Goal: Task Accomplishment & Management: Complete application form

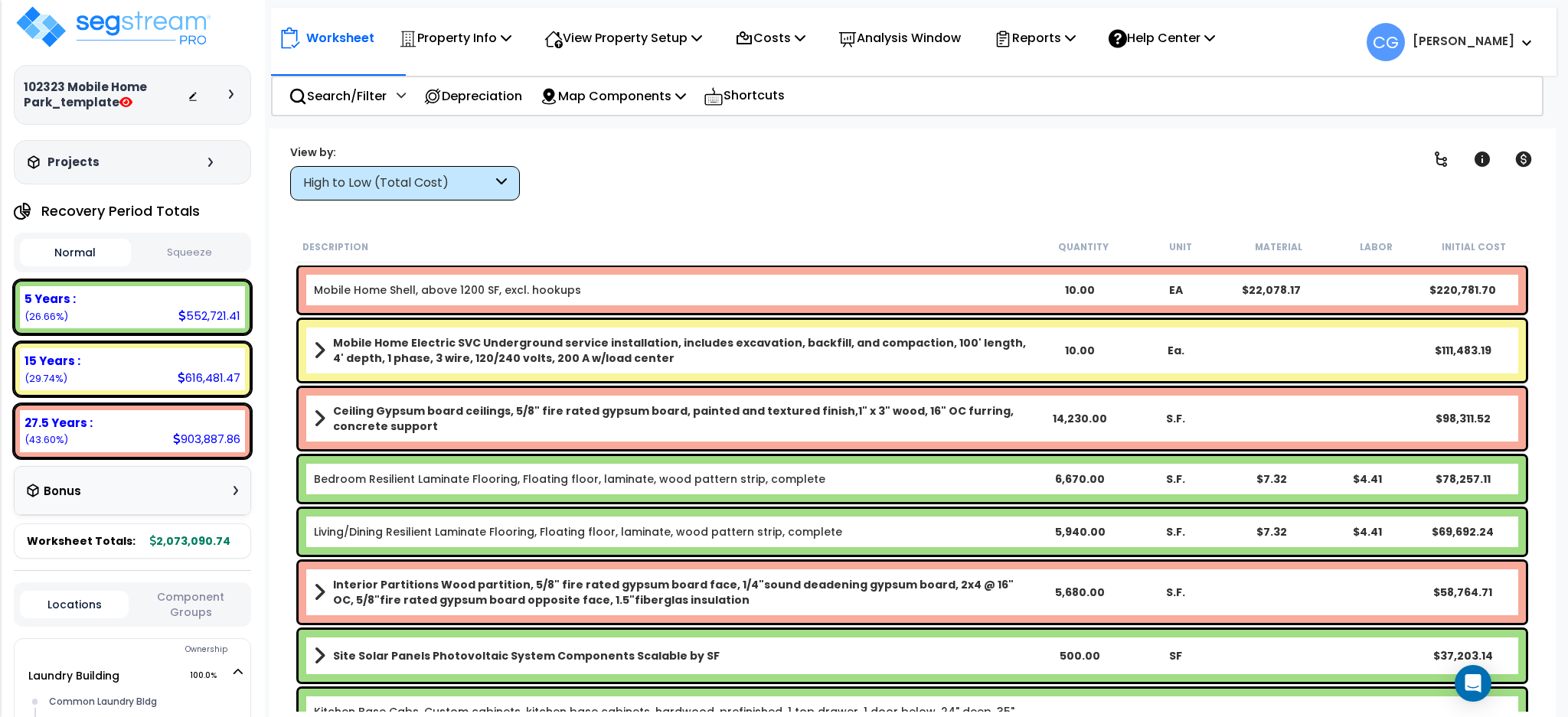
scroll to position [544, 0]
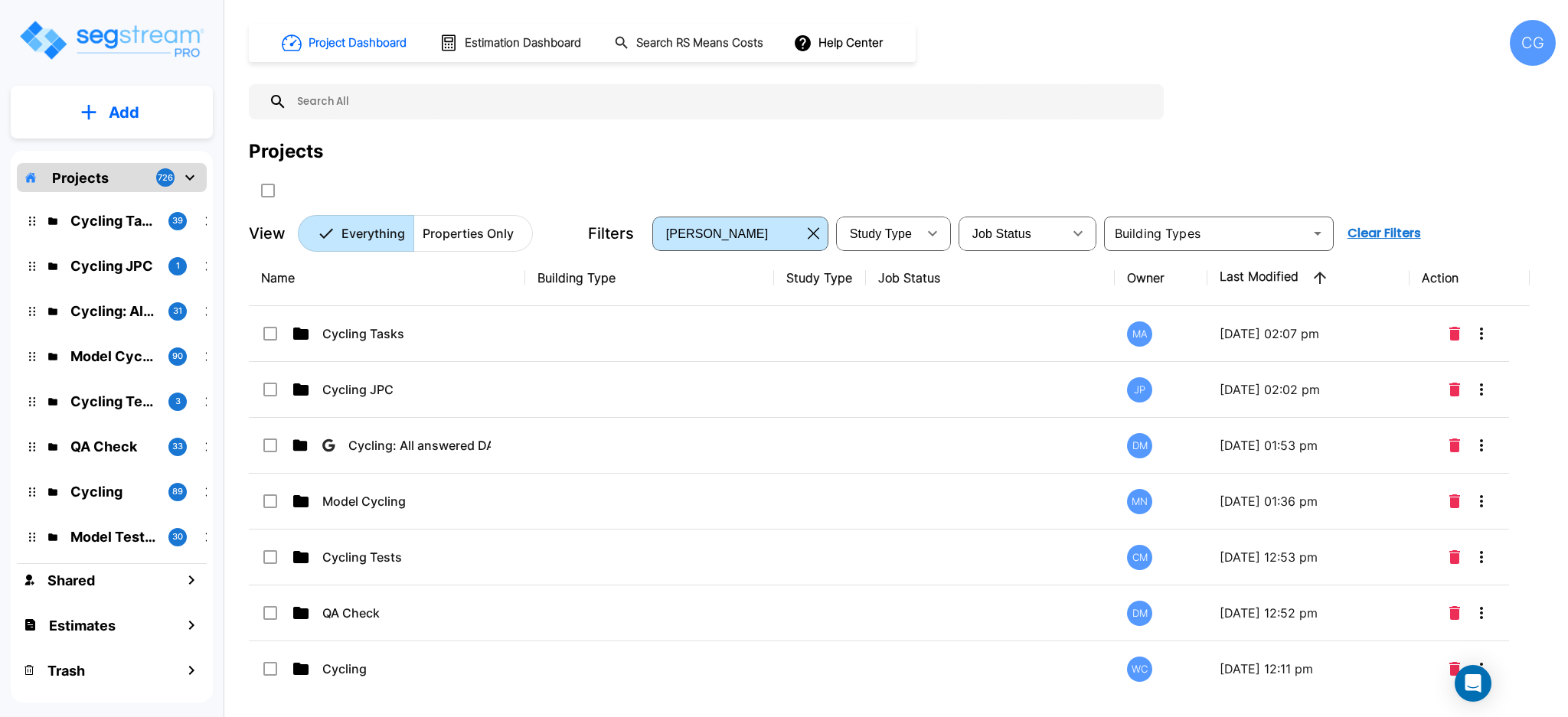
click at [1534, 47] on div "CG" at bounding box center [1532, 43] width 46 height 46
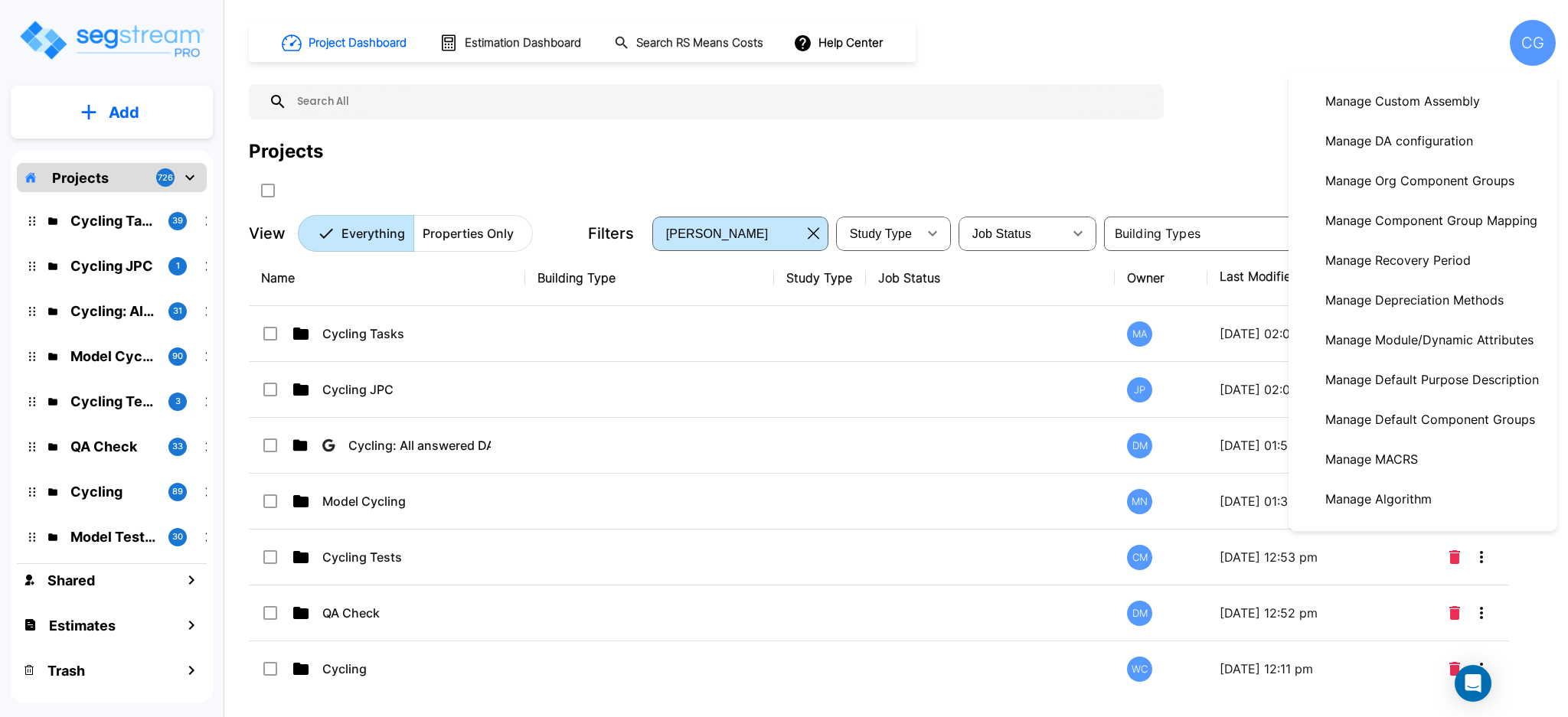
scroll to position [319, 0]
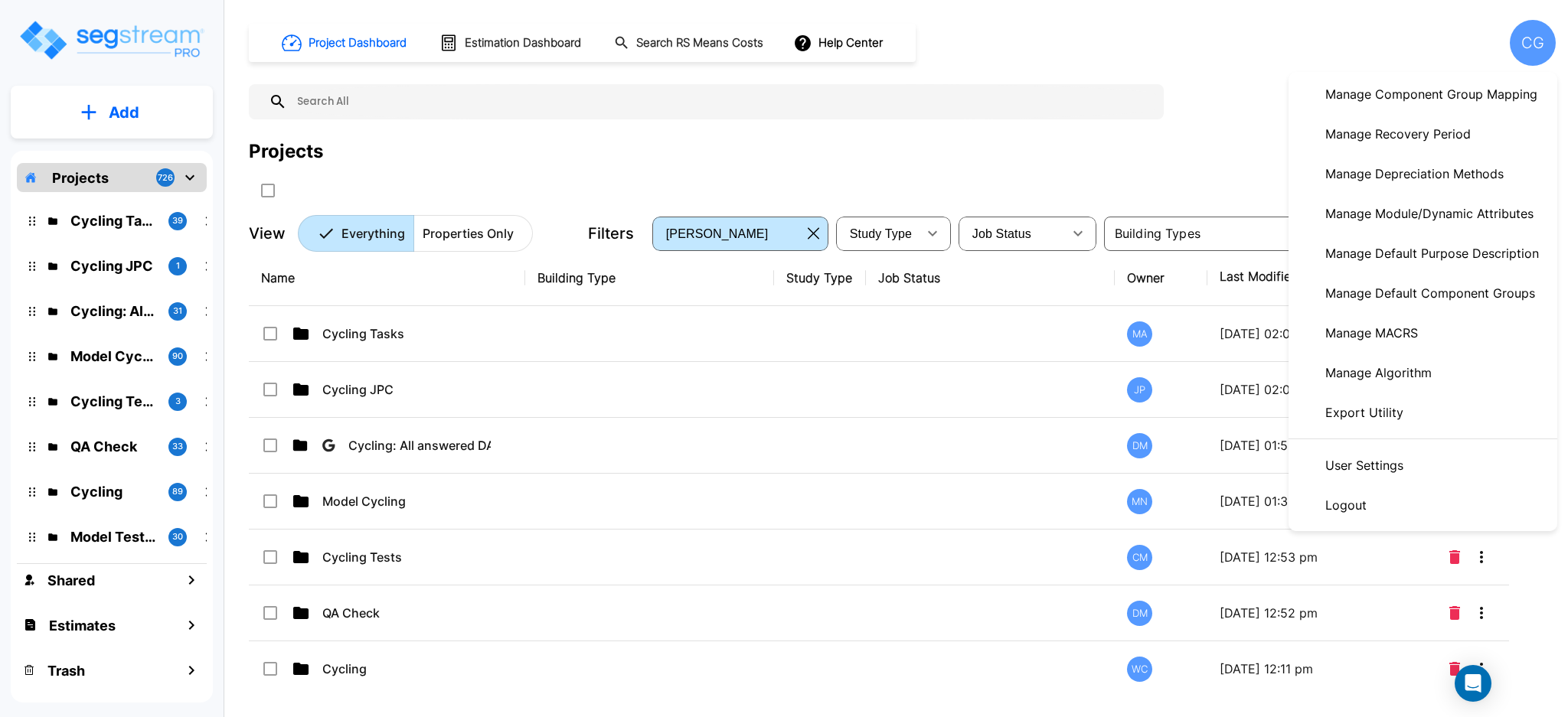
click at [1392, 253] on p "Manage Default Purpose Description" at bounding box center [1432, 253] width 226 height 31
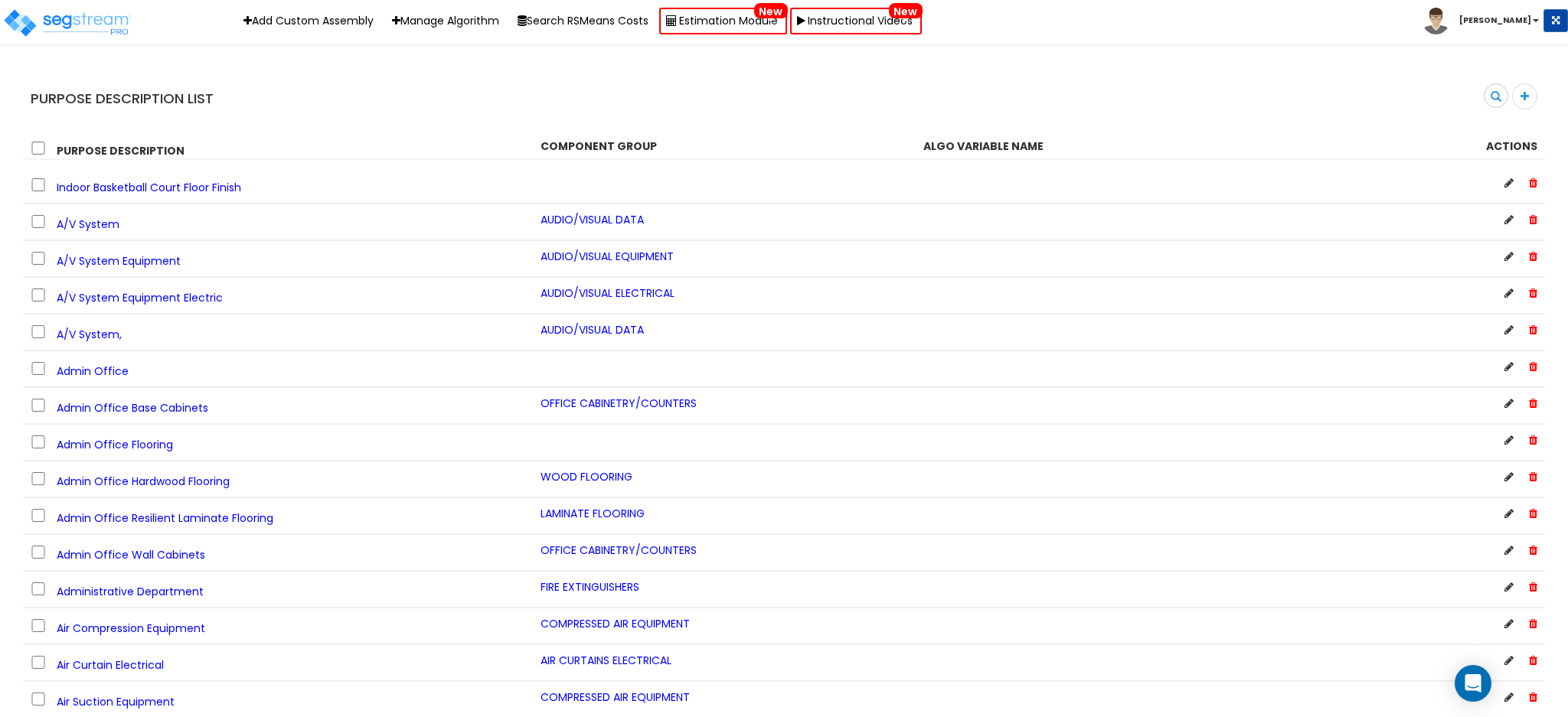
click at [1477, 92] on input "text" at bounding box center [1484, 97] width 48 height 26
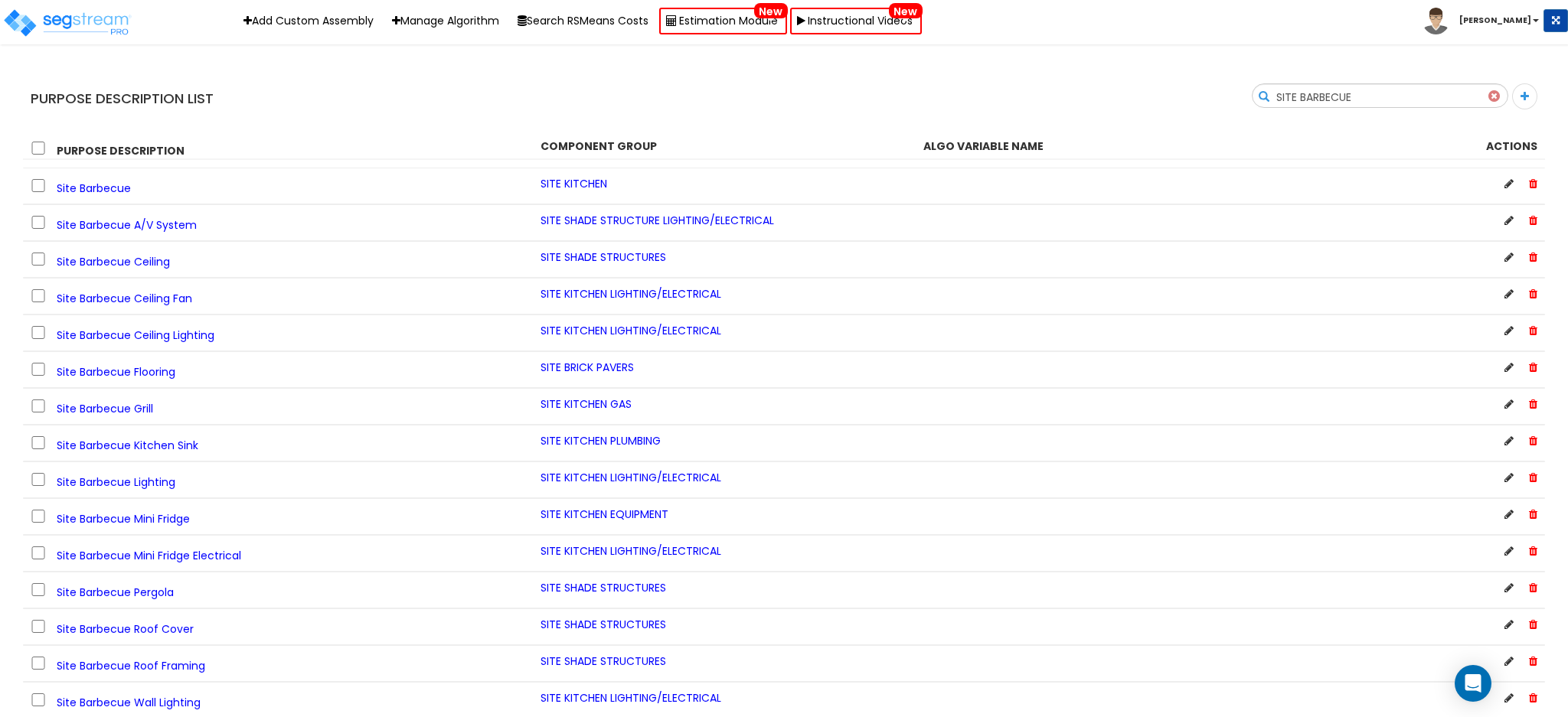
type input "SITE BARBECUE"
click at [1493, 16] on b "[PERSON_NAME]" at bounding box center [1495, 20] width 72 height 12
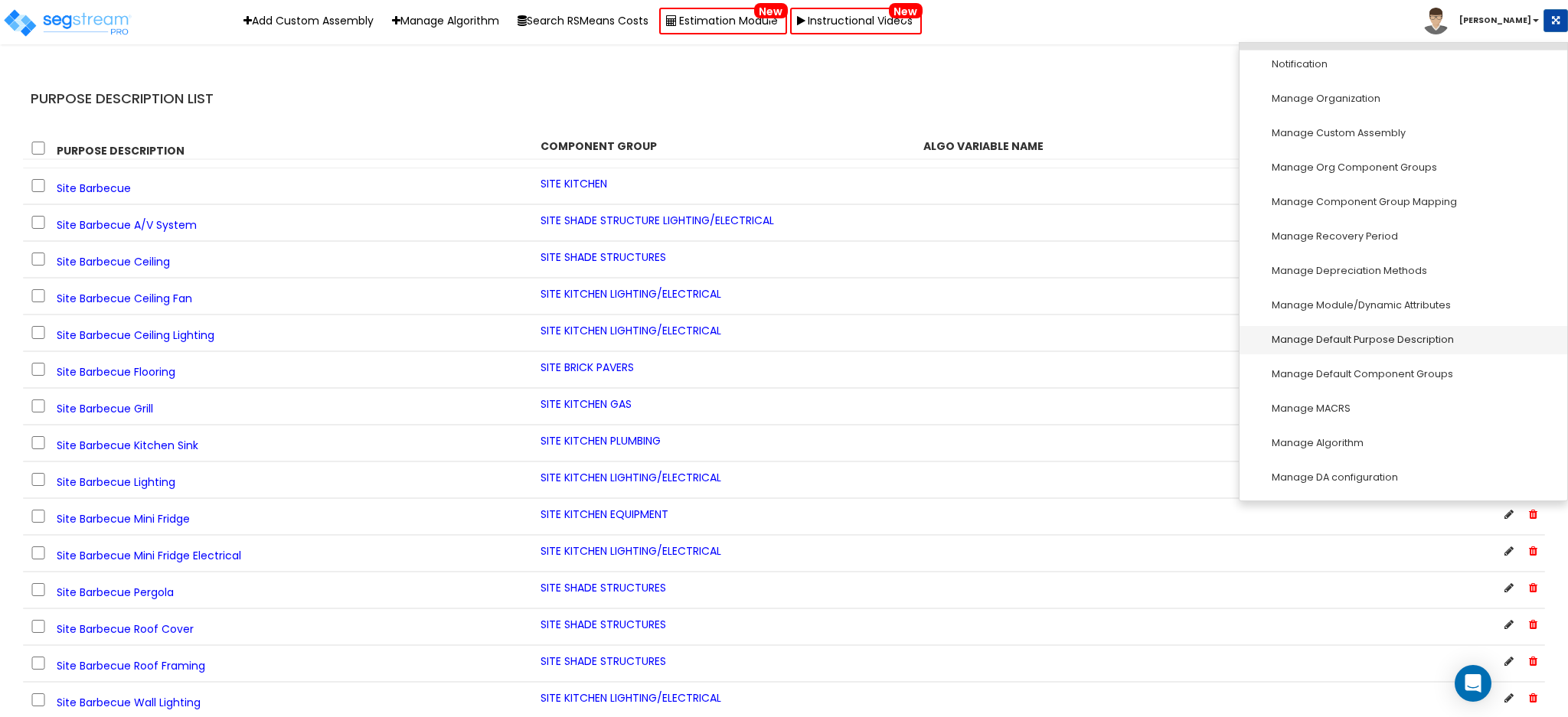
scroll to position [136, 0]
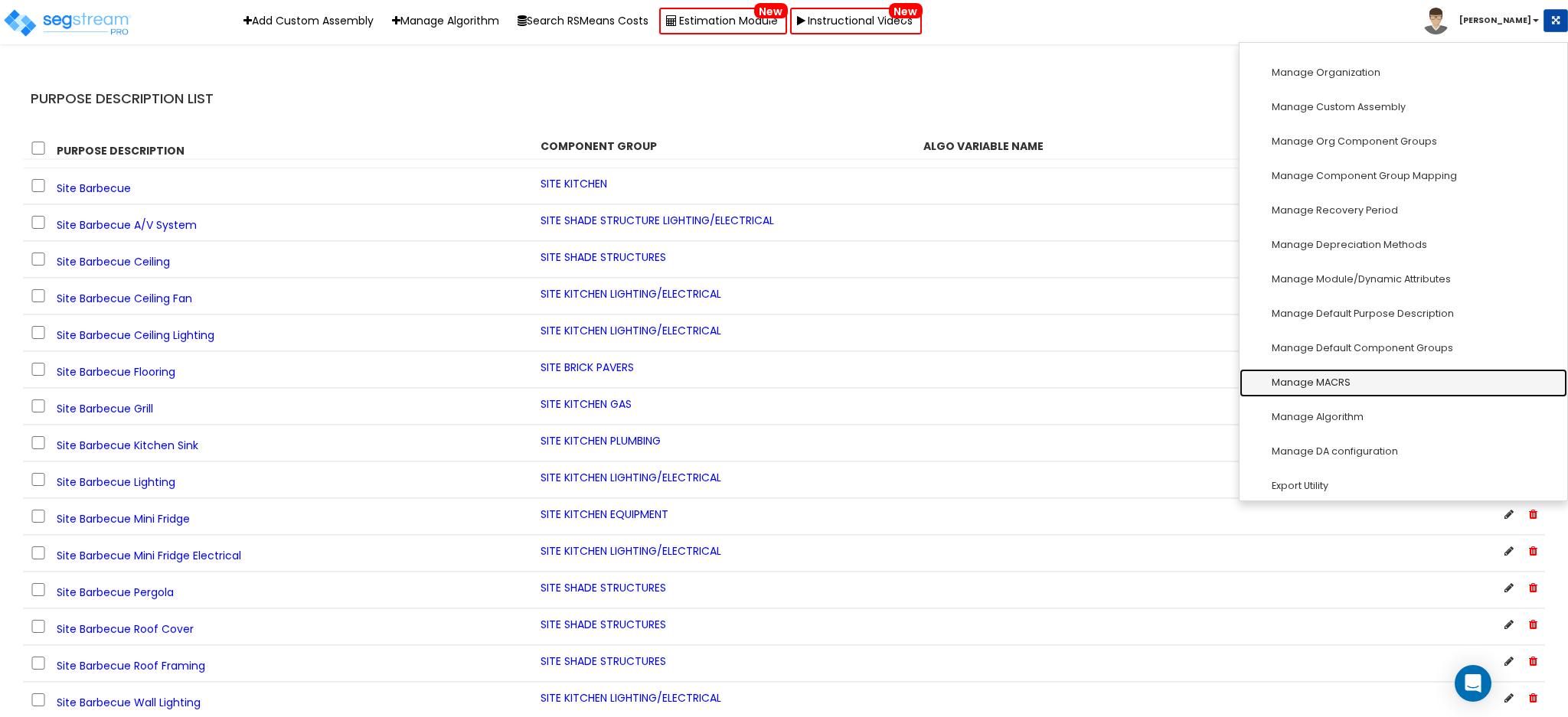
drag, startPoint x: 1360, startPoint y: 345, endPoint x: 1392, endPoint y: 385, distance: 51.2
click at [1082, 110] on div "Search SITE BARBECUE" at bounding box center [1171, 101] width 773 height 36
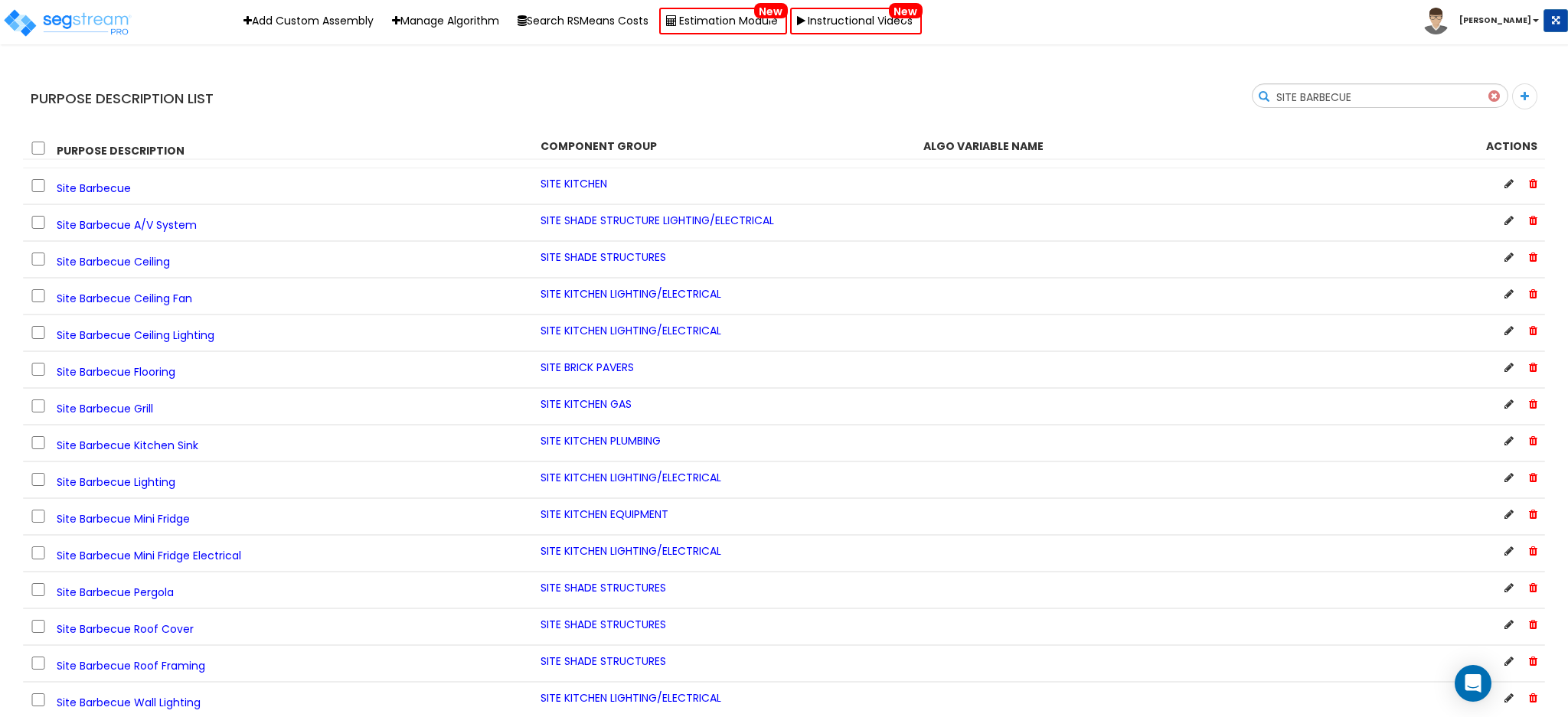
drag, startPoint x: 212, startPoint y: 228, endPoint x: 68, endPoint y: 217, distance: 144.4
click at [68, 217] on div "Site Barbecue A/V System" at bounding box center [274, 222] width 510 height 20
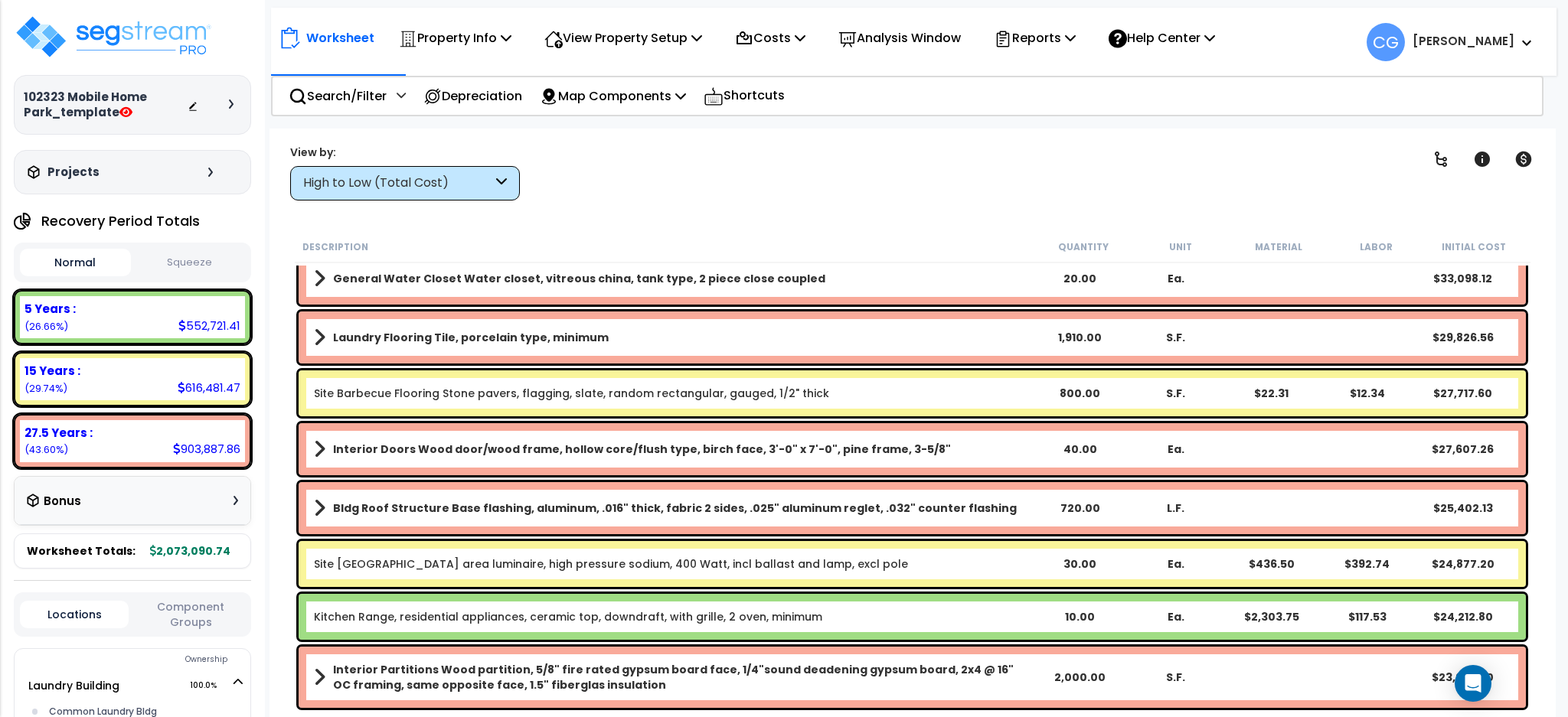
scroll to position [544, 0]
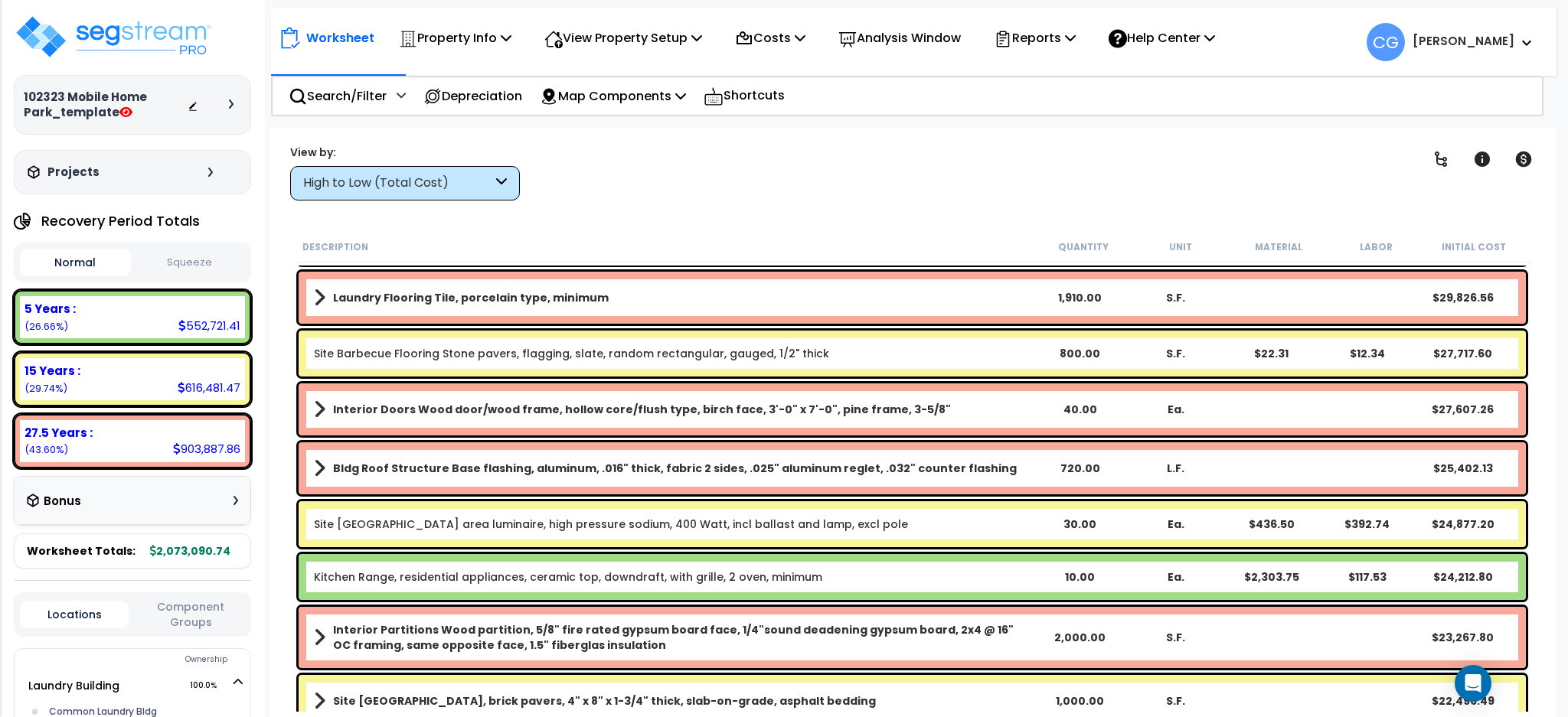
click at [211, 168] on div "Projects" at bounding box center [121, 173] width 197 height 16
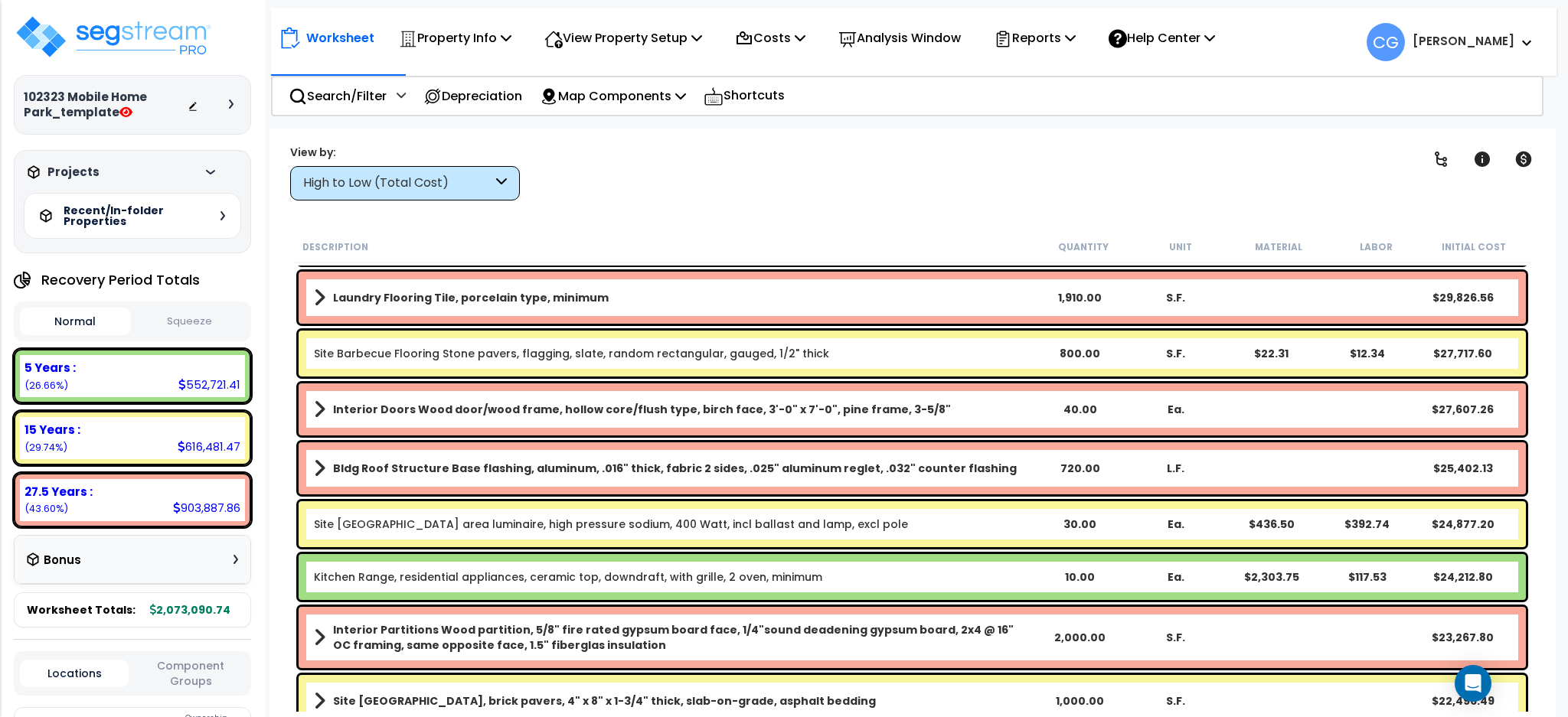
click at [217, 216] on div "Recent/In-folder Properties" at bounding box center [132, 215] width 217 height 46
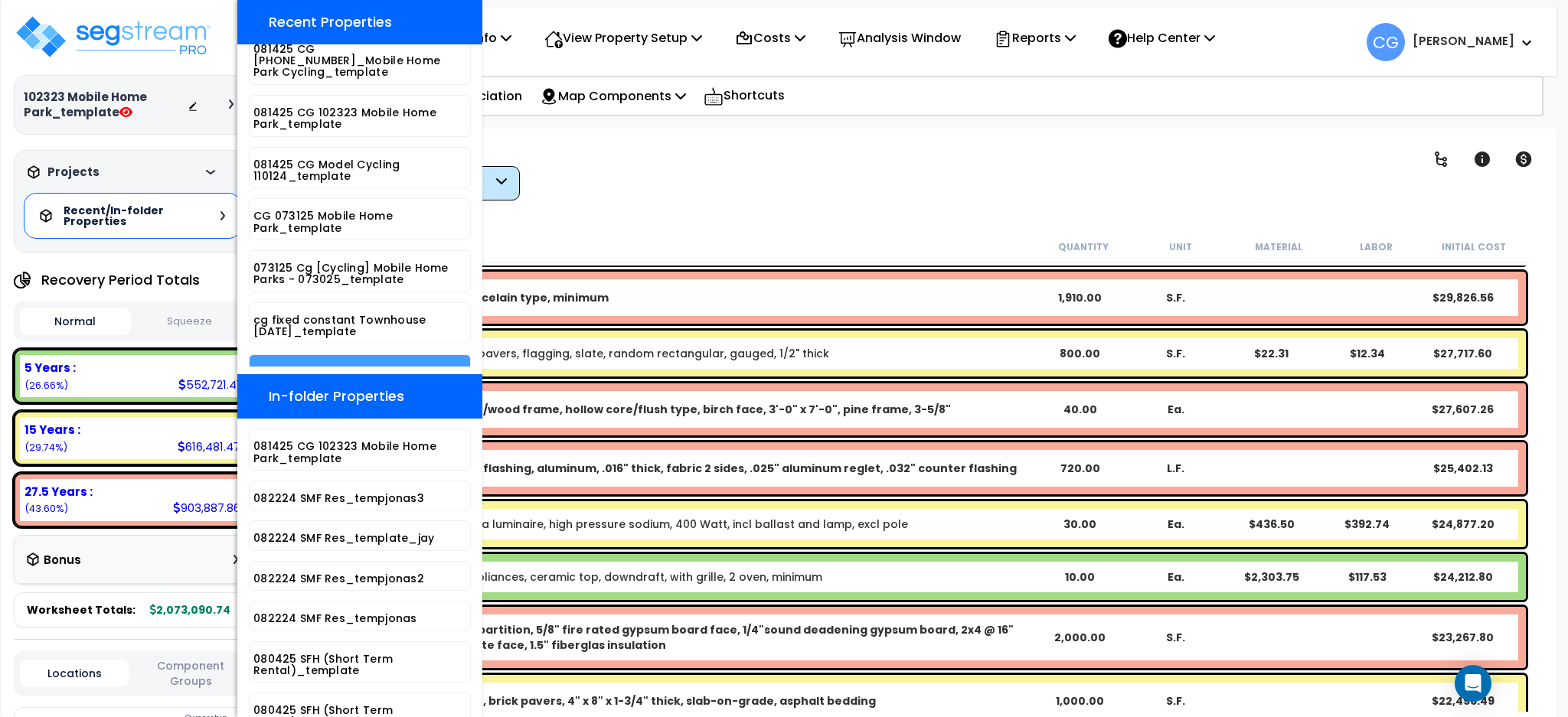
scroll to position [197, 0]
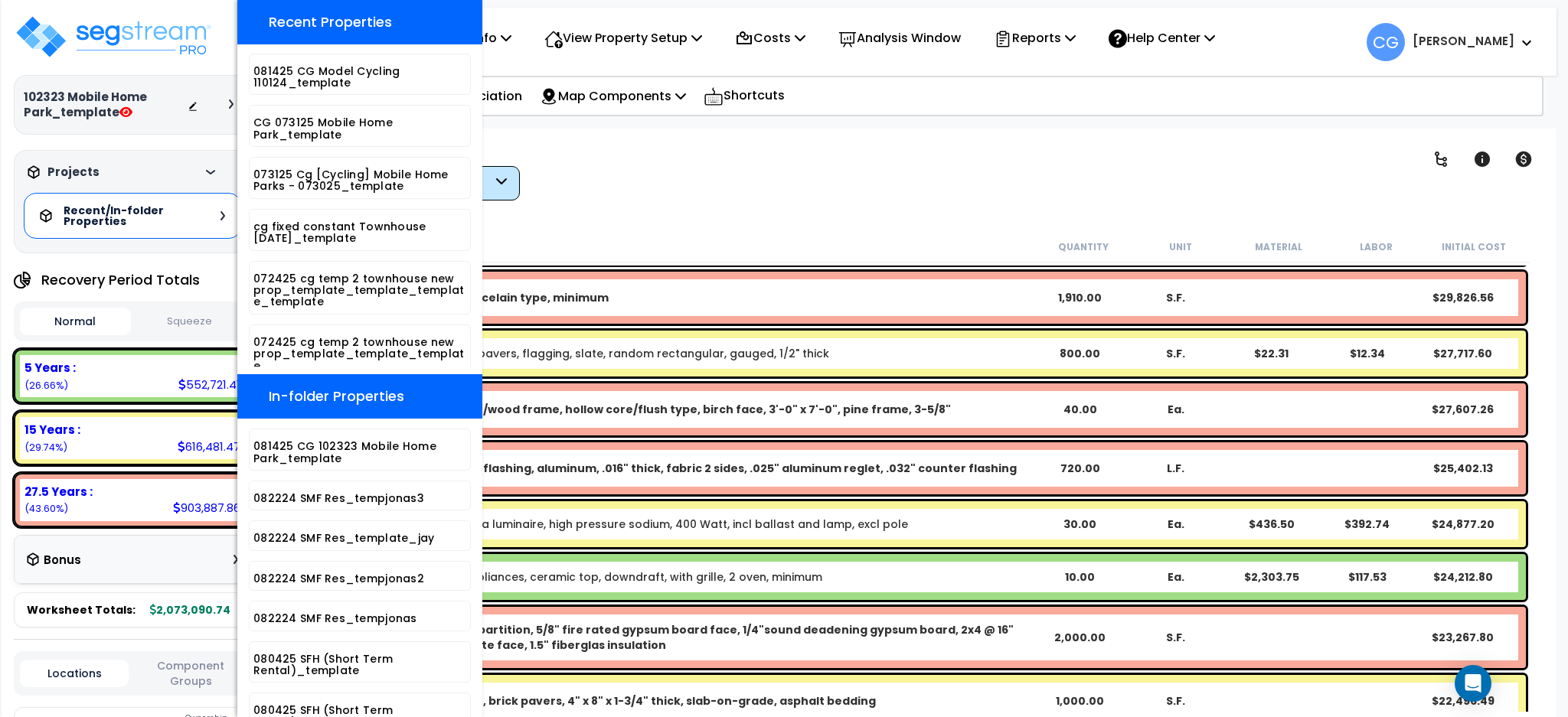
click at [201, 169] on div "Projects" at bounding box center [121, 173] width 197 height 16
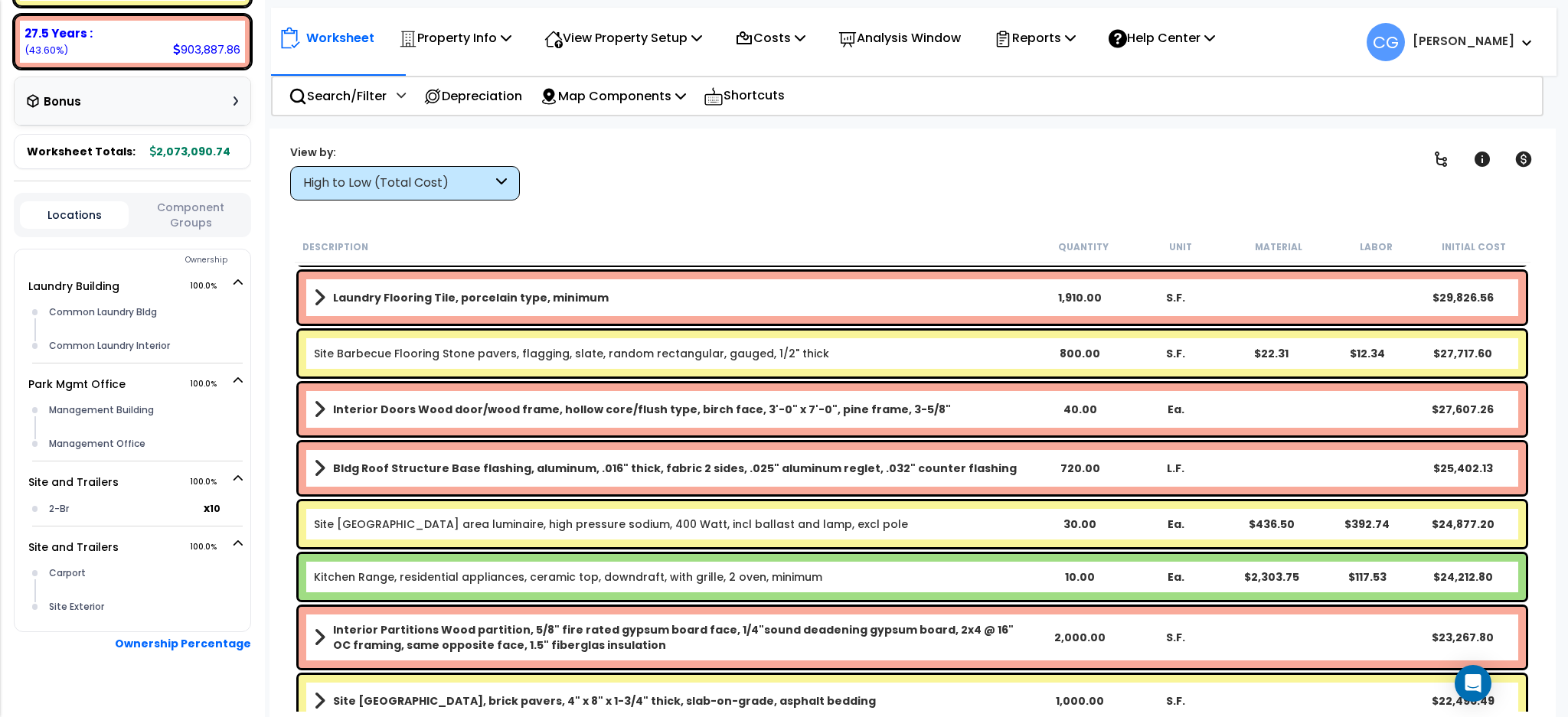
scroll to position [407, 0]
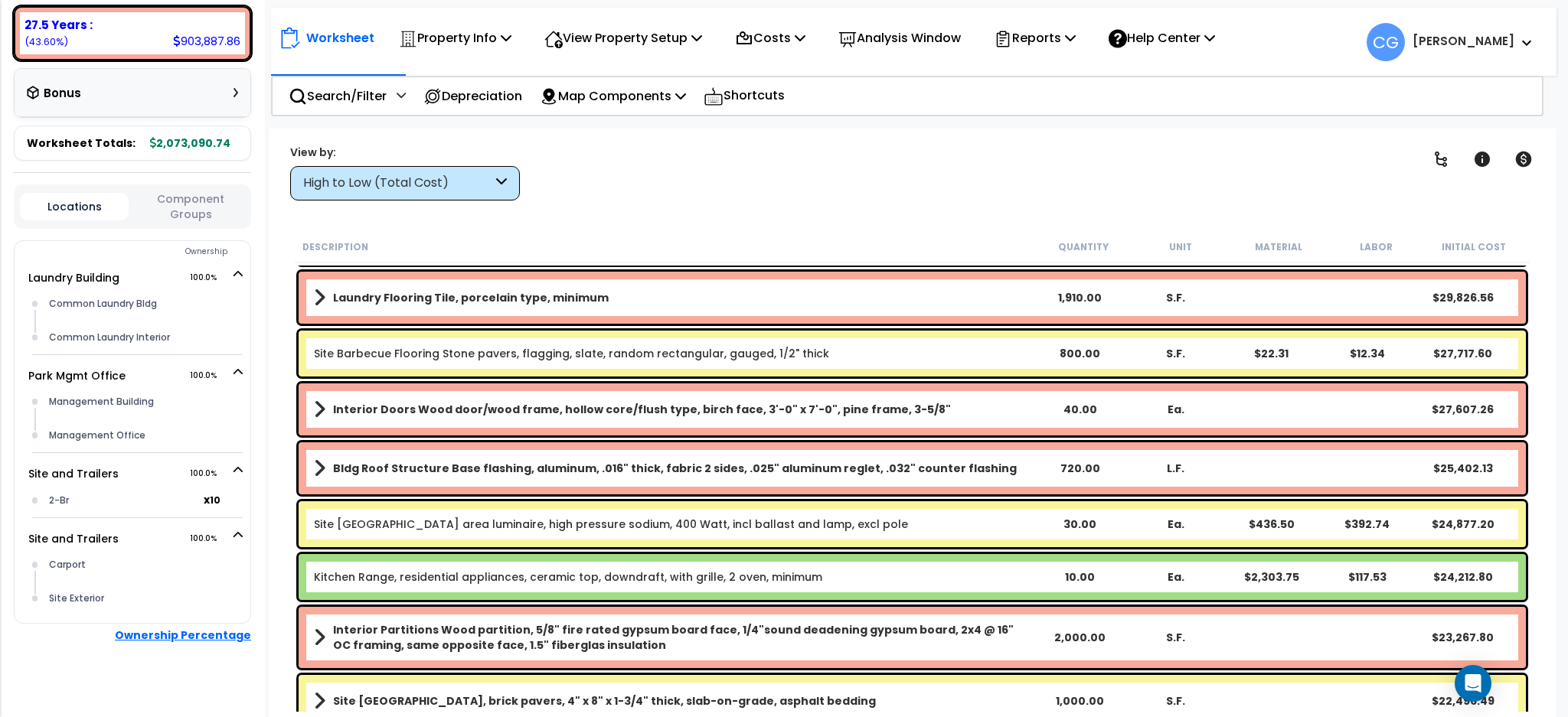
click at [187, 628] on b "Ownership Percentage" at bounding box center [183, 636] width 136 height 16
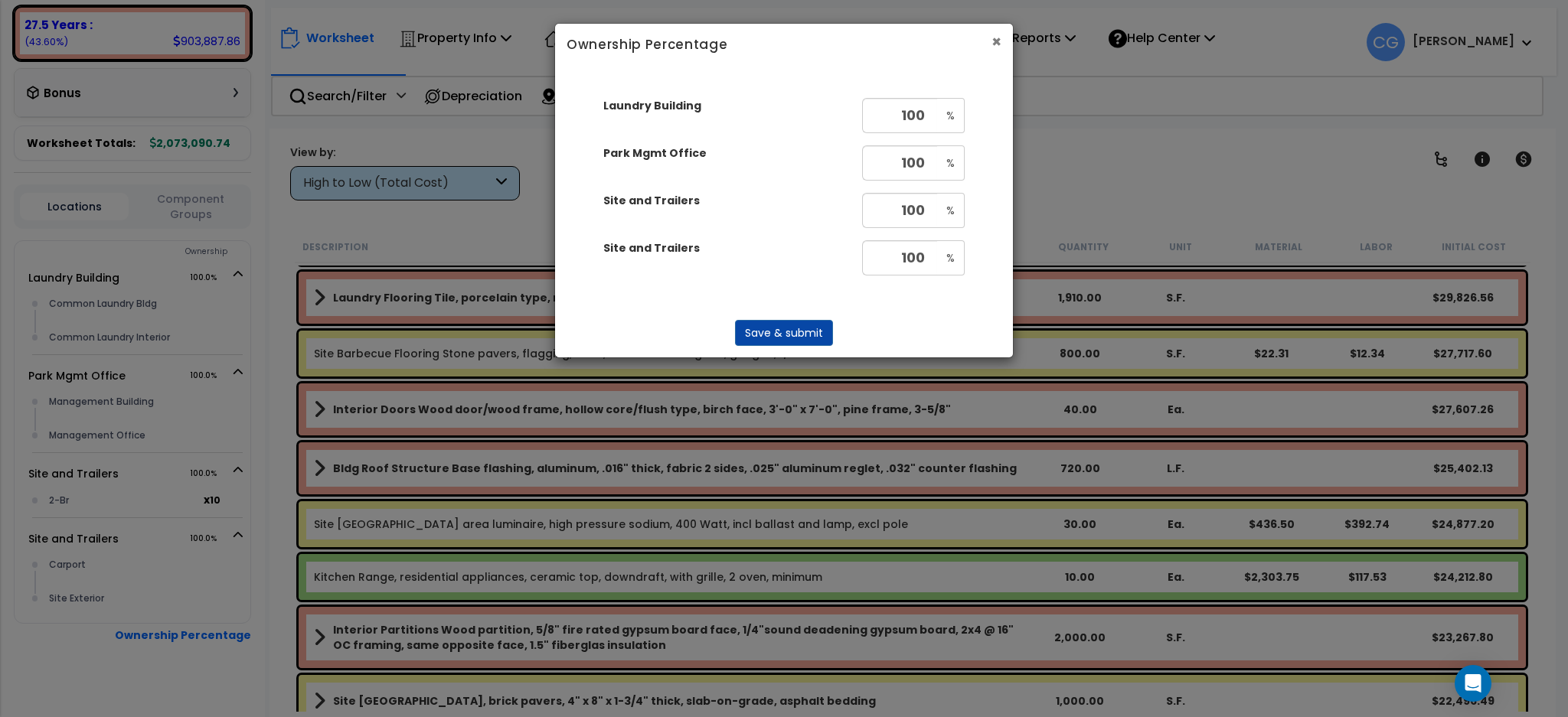
click at [994, 49] on button "×" at bounding box center [996, 42] width 10 height 16
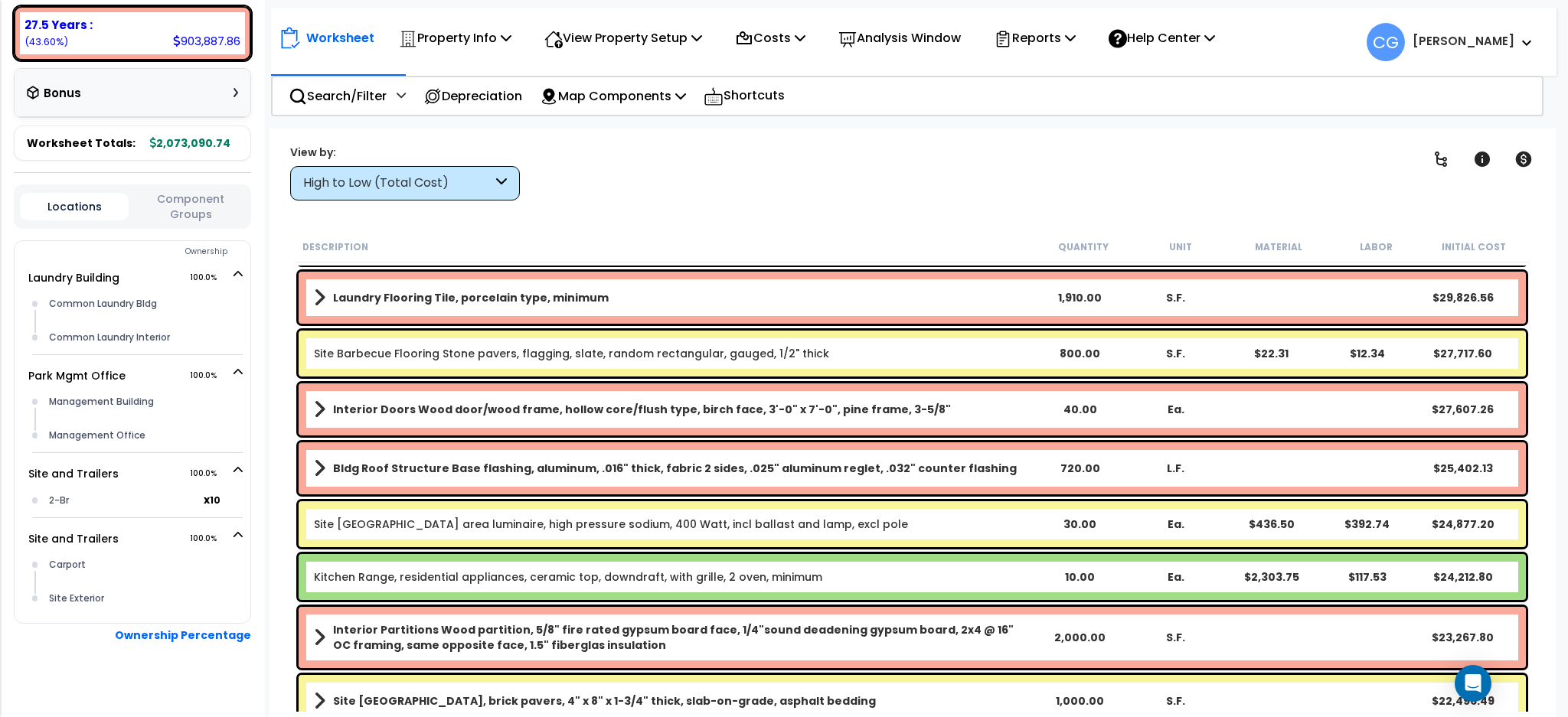
scroll to position [0, 0]
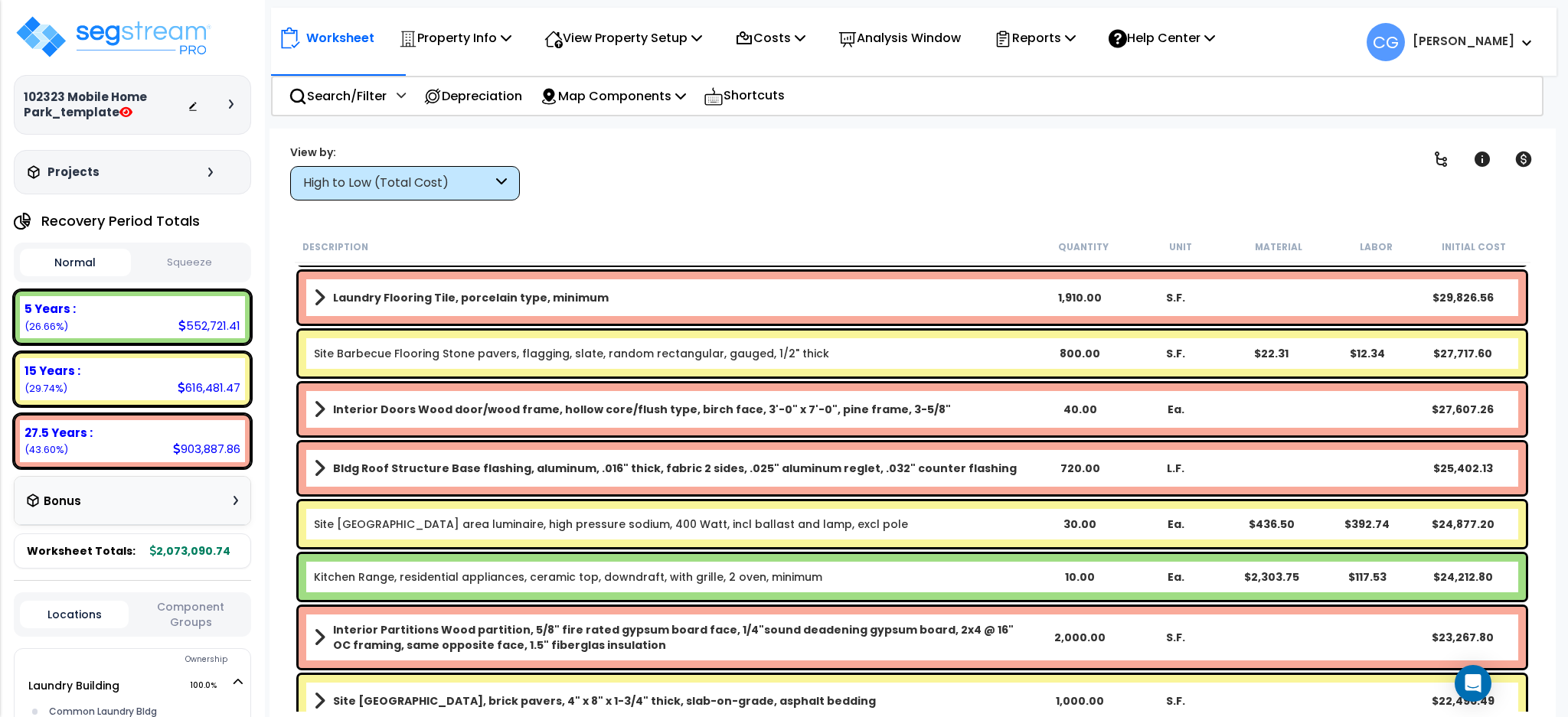
click at [140, 491] on div "Bonus" at bounding box center [133, 501] width 212 height 30
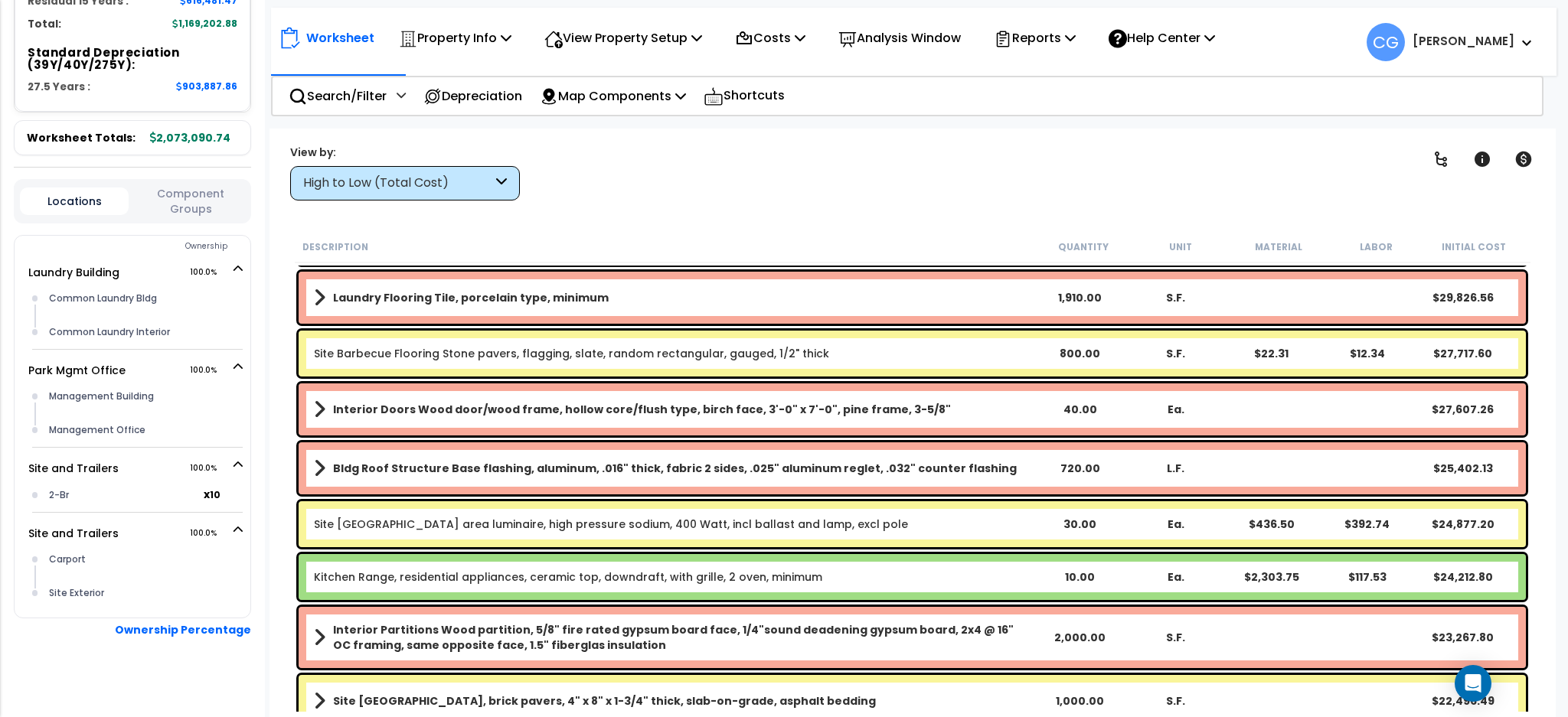
scroll to position [694, 0]
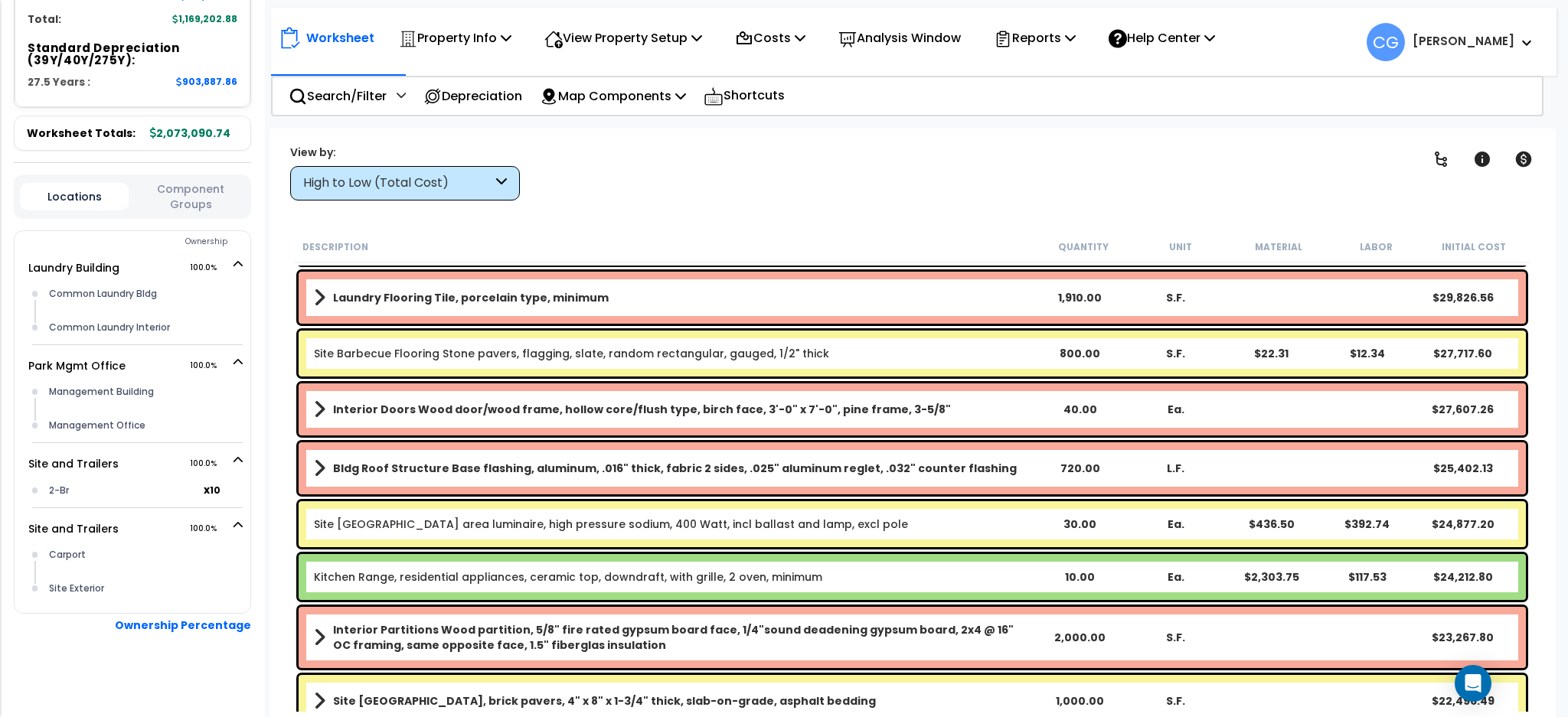
click at [189, 205] on button "Component Groups" at bounding box center [190, 196] width 109 height 32
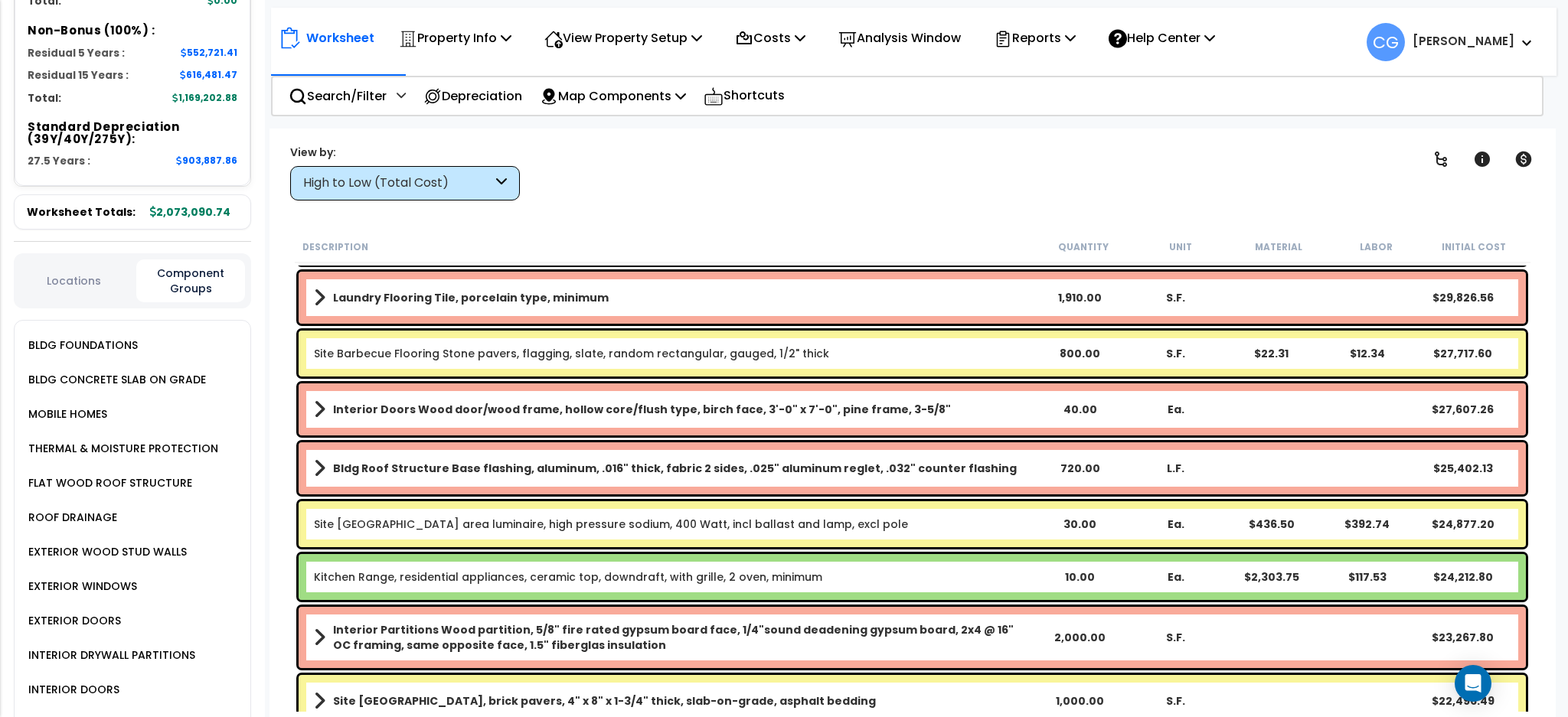
scroll to position [407, 0]
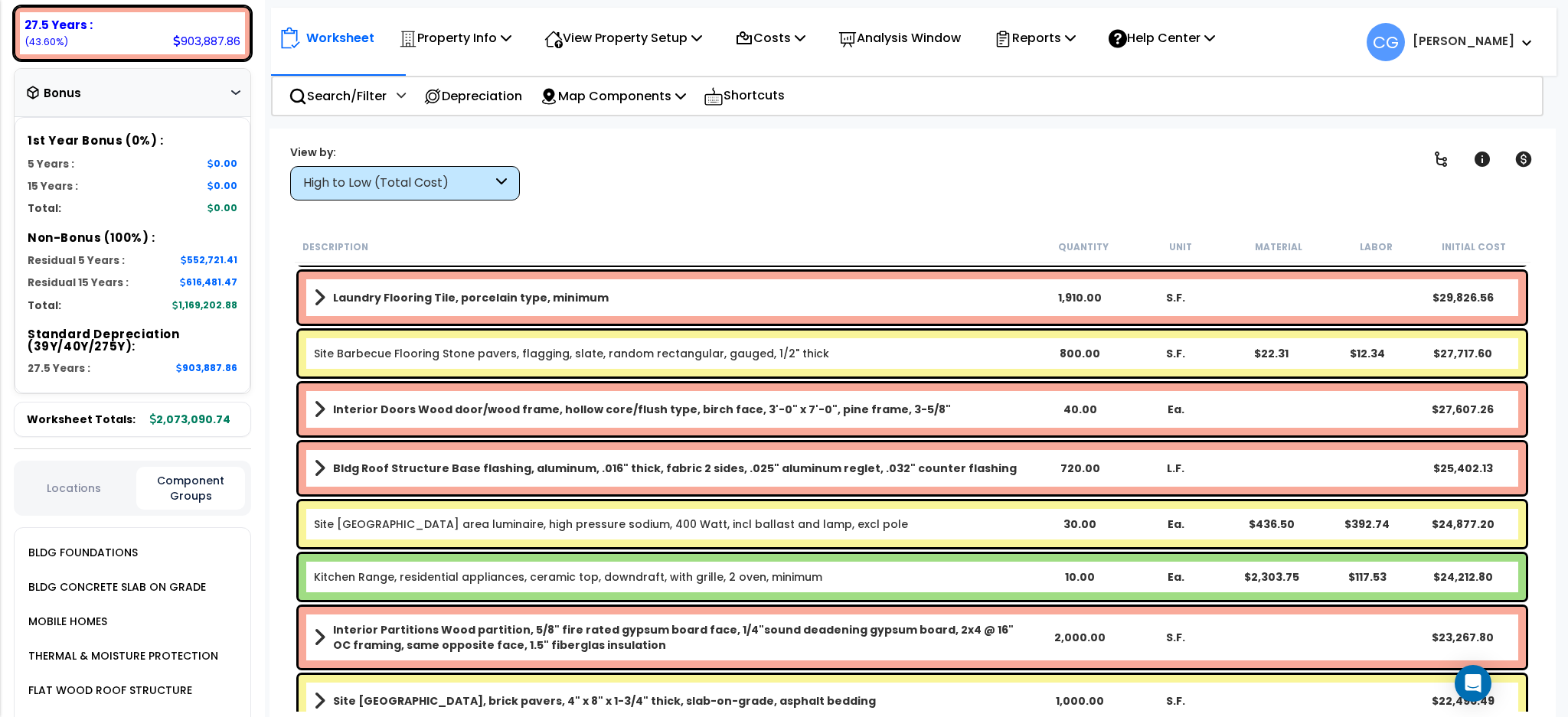
click at [64, 473] on div "Locations Component Groups" at bounding box center [132, 488] width 237 height 55
click at [64, 488] on button "Locations" at bounding box center [75, 487] width 109 height 16
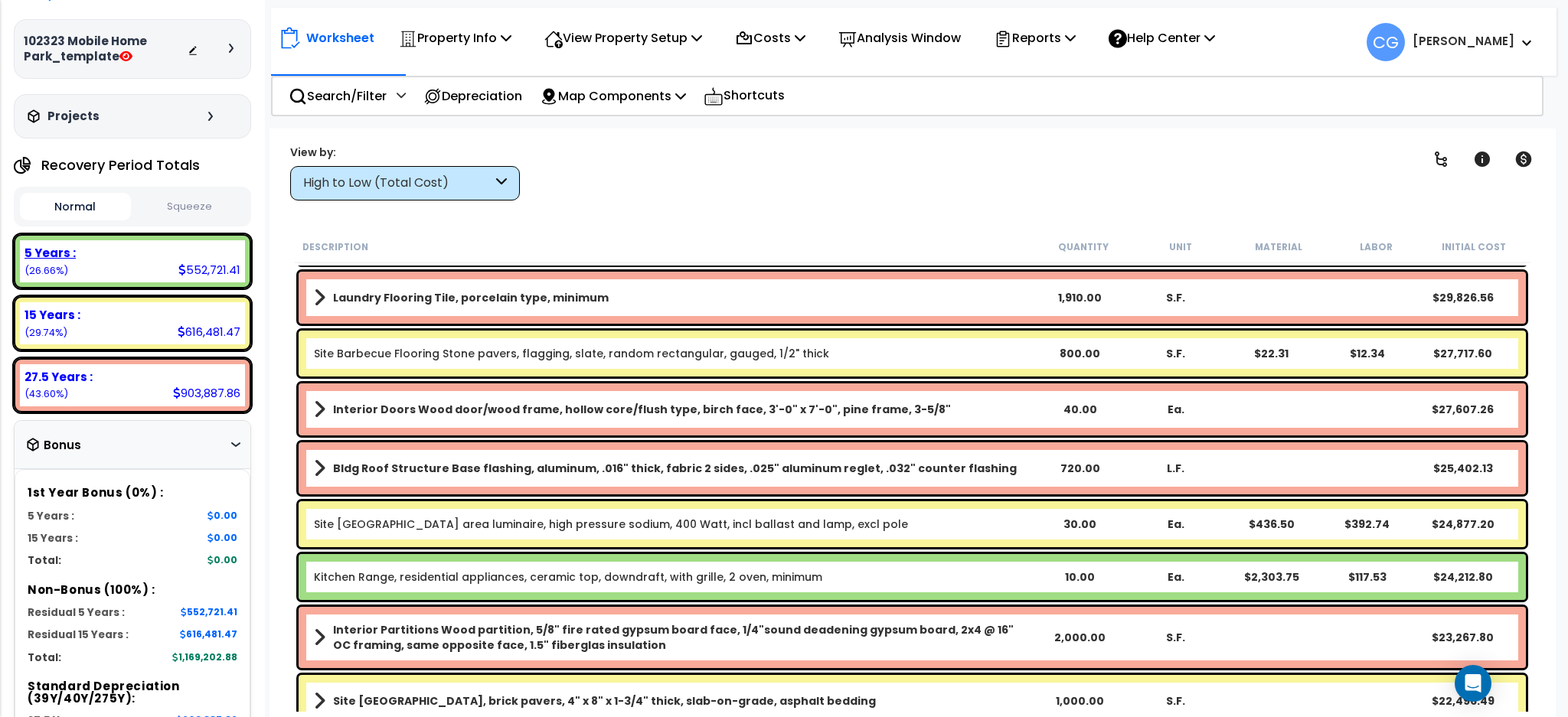
scroll to position [0, 0]
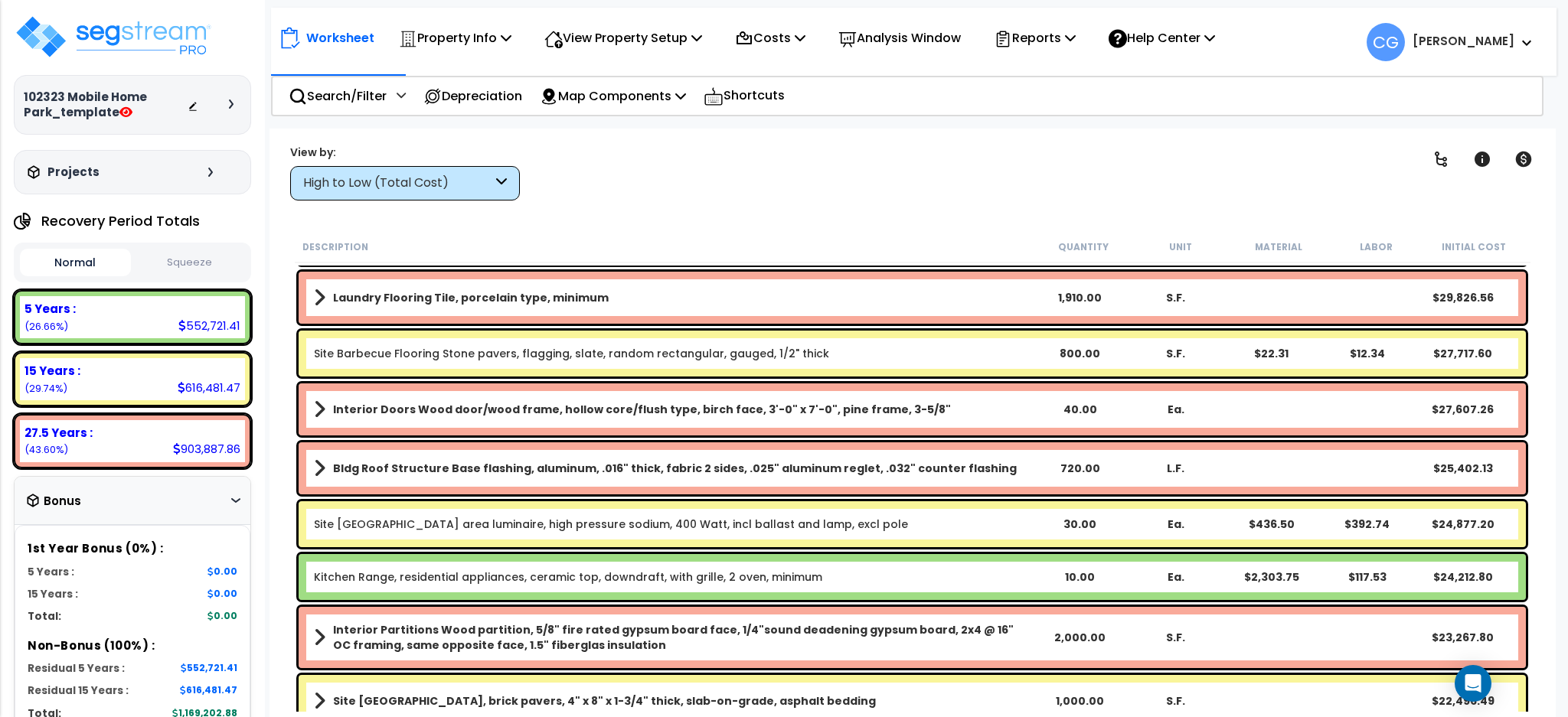
click at [210, 172] on div "Projects" at bounding box center [121, 173] width 197 height 16
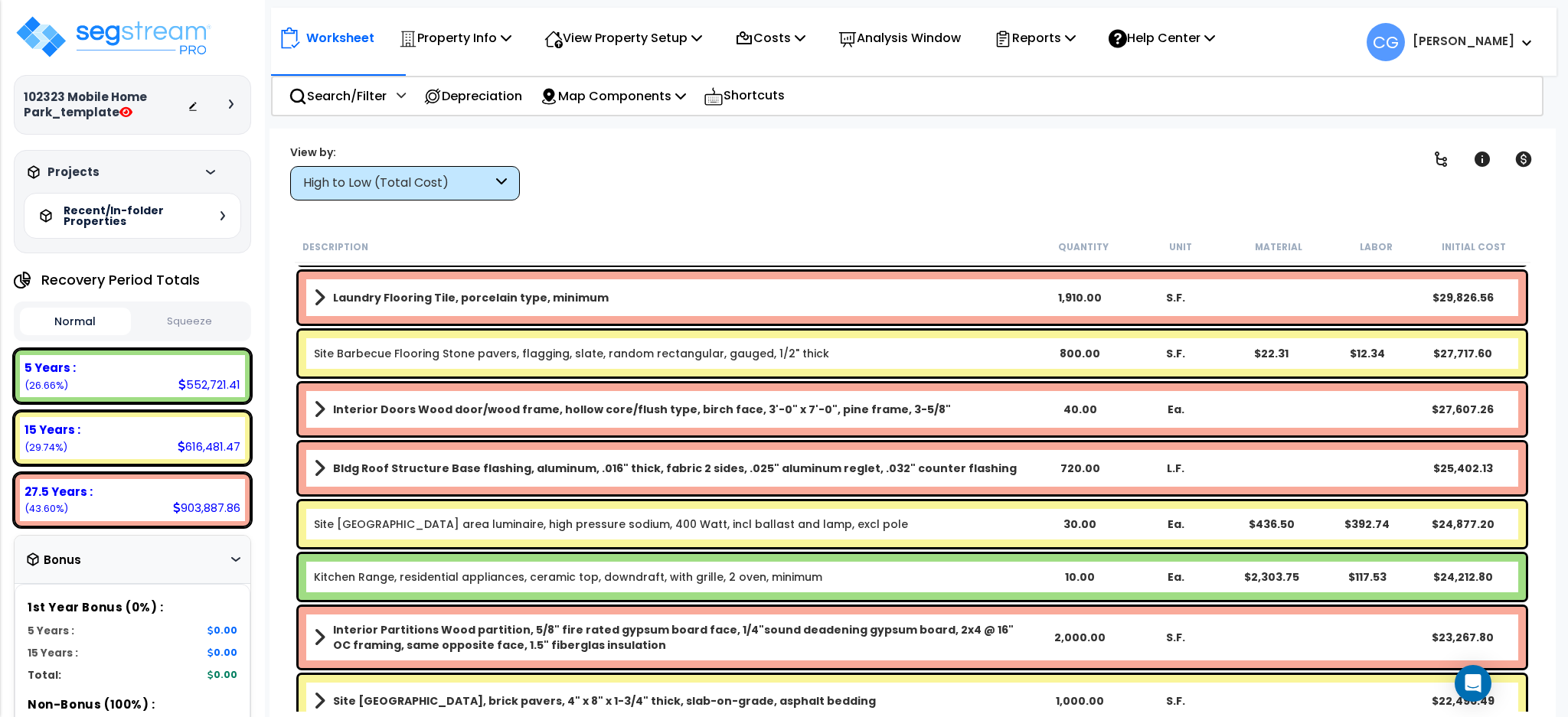
click at [221, 209] on div "Recent/In-folder Properties" at bounding box center [132, 215] width 217 height 46
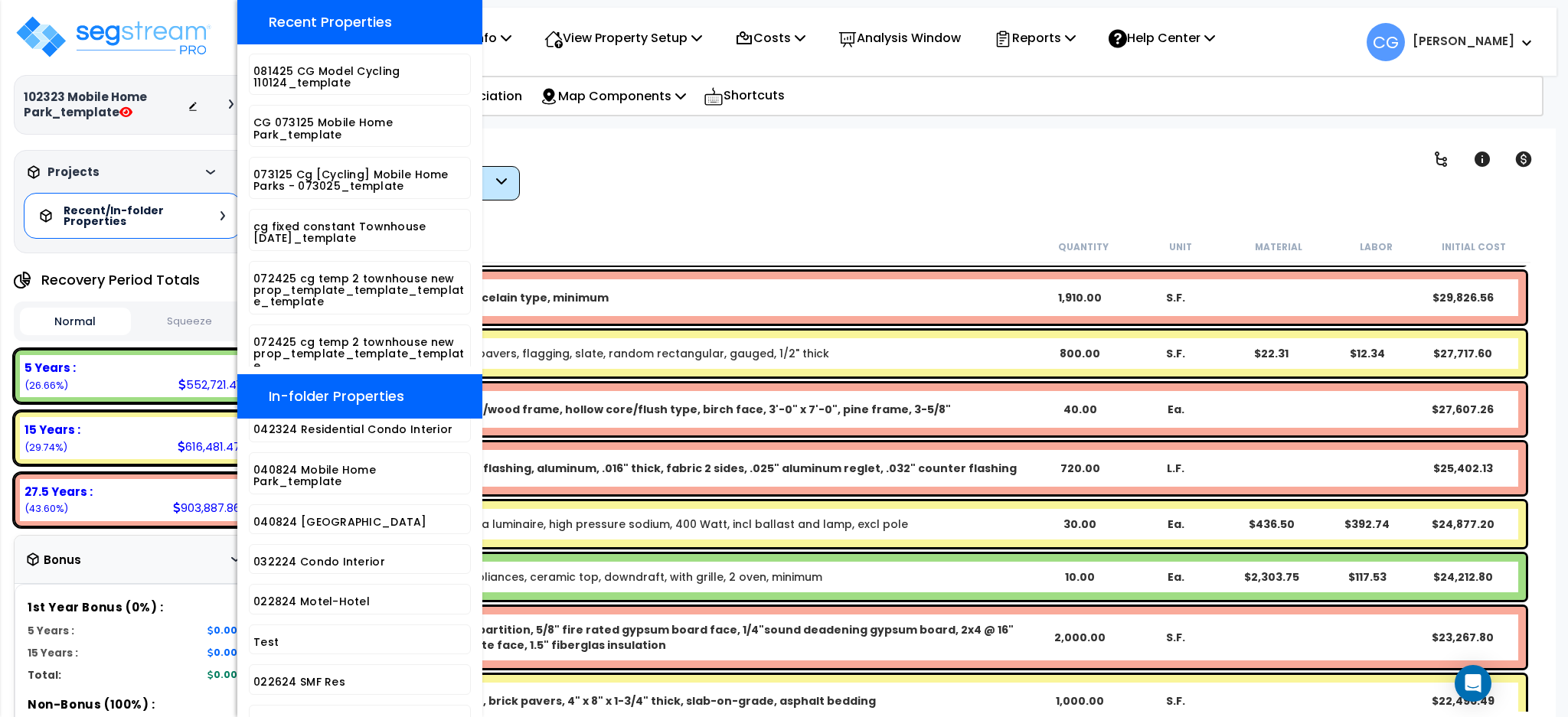
scroll to position [2856, 0]
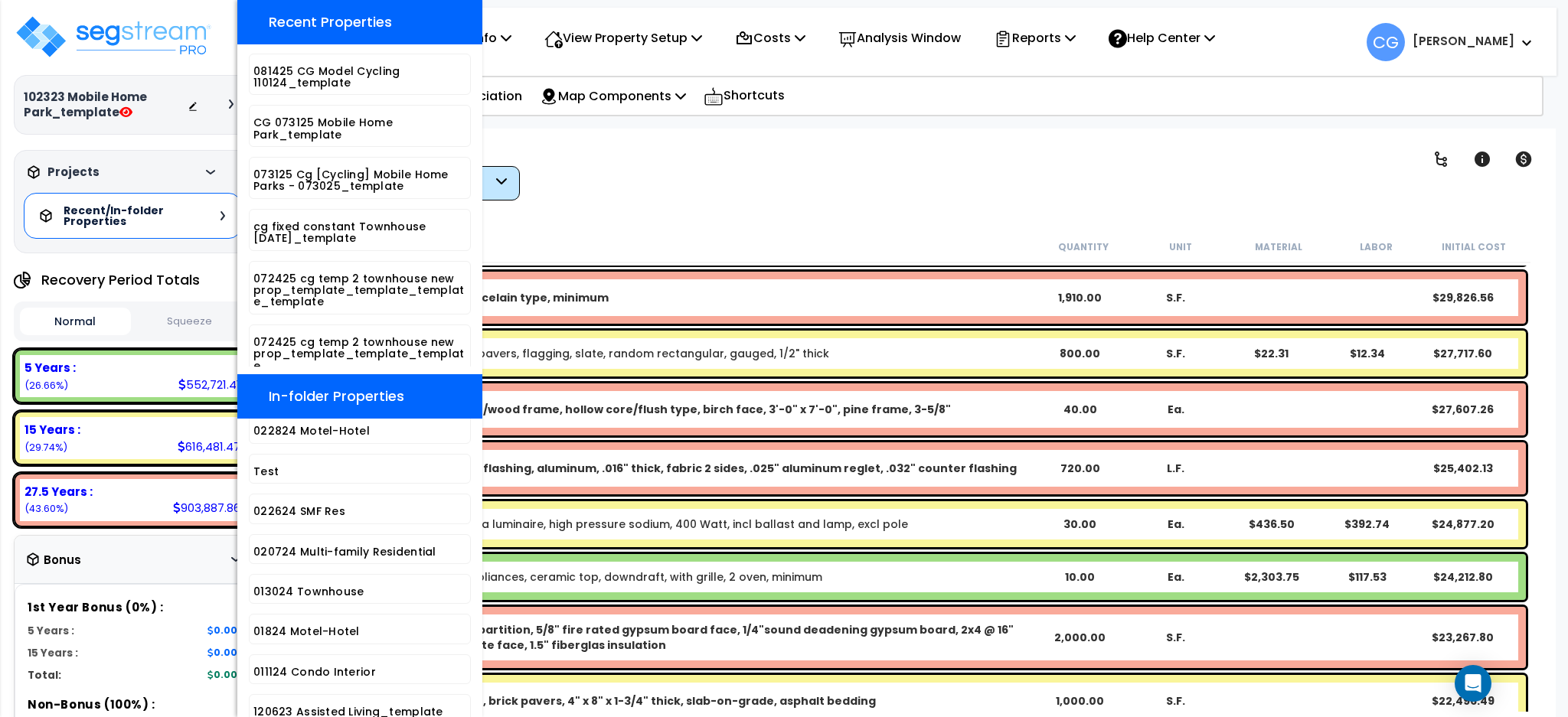
click at [146, 554] on div "Bonus" at bounding box center [133, 559] width 212 height 30
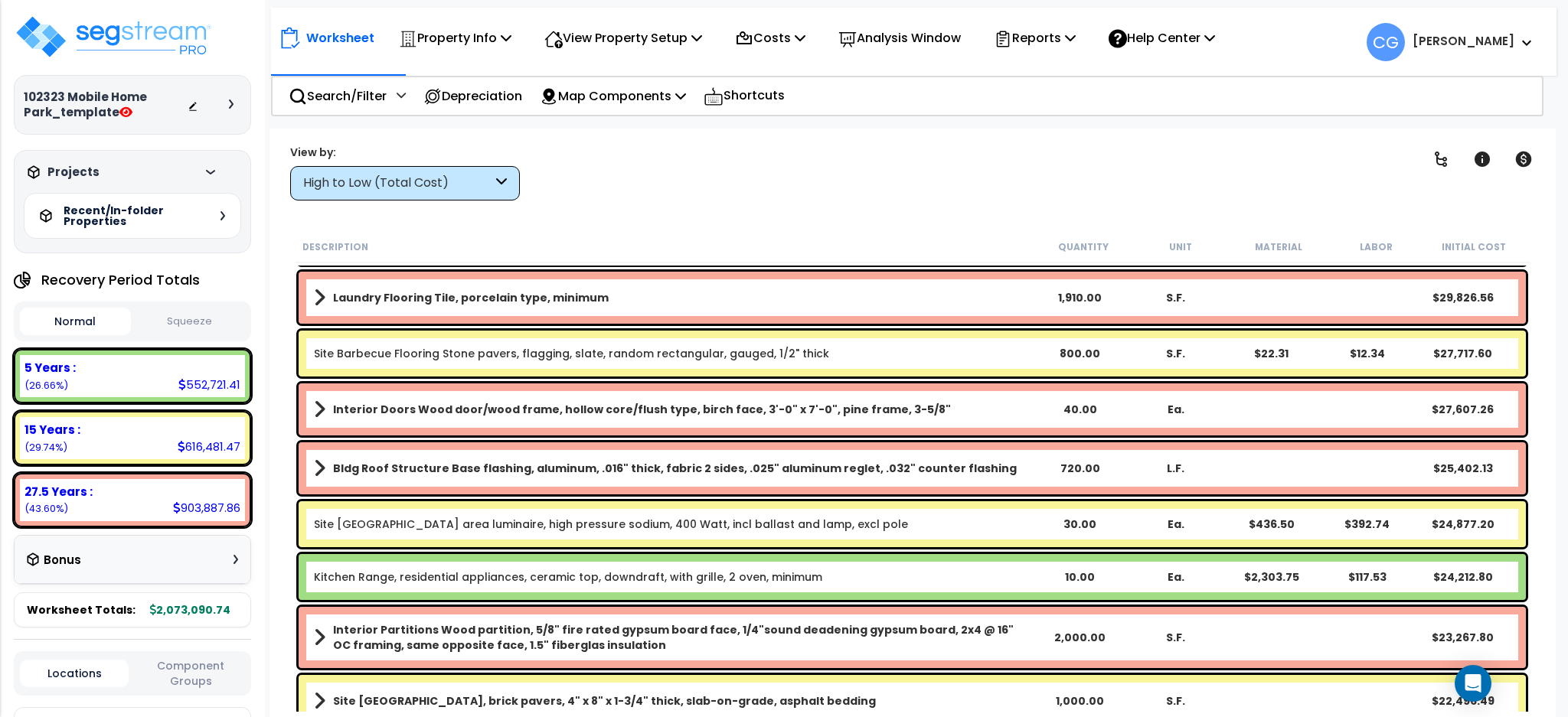
click at [231, 105] on icon at bounding box center [231, 104] width 5 height 9
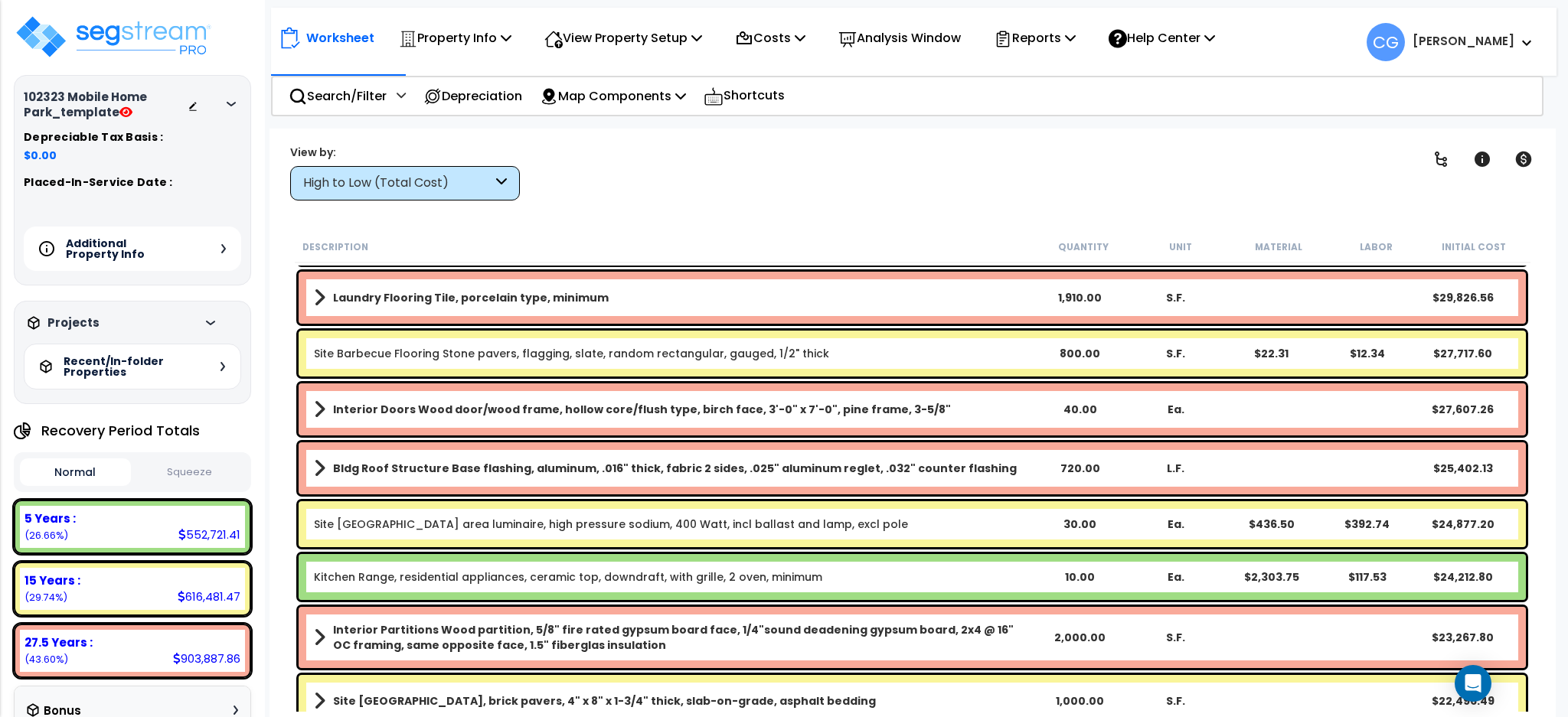
click at [226, 251] on div "Additional Property Info" at bounding box center [132, 248] width 217 height 45
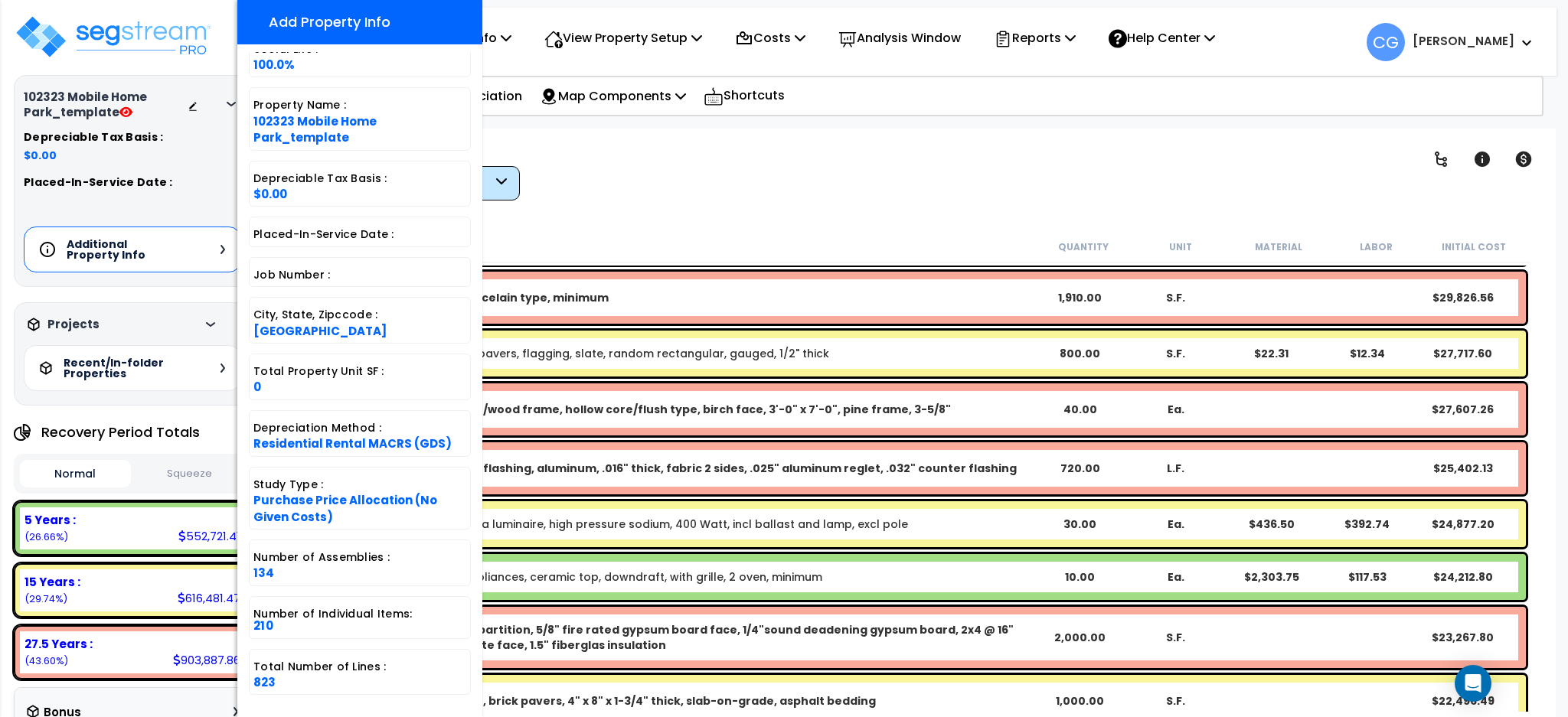
scroll to position [67, 0]
click at [620, 157] on div "Clear Filters" at bounding box center [965, 172] width 853 height 56
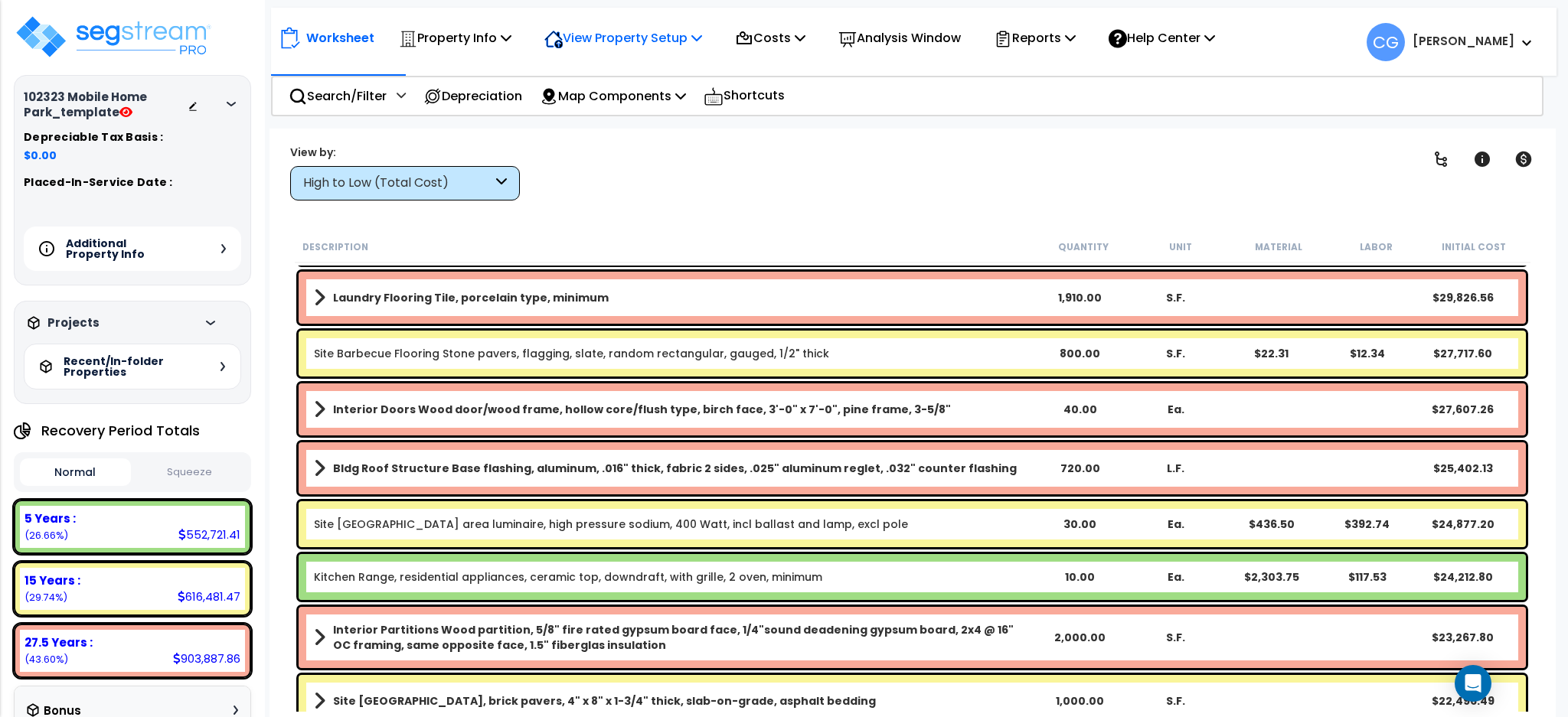
click at [512, 48] on p "View Property Setup" at bounding box center [455, 37] width 113 height 20
click at [507, 37] on icon at bounding box center [506, 37] width 11 height 13
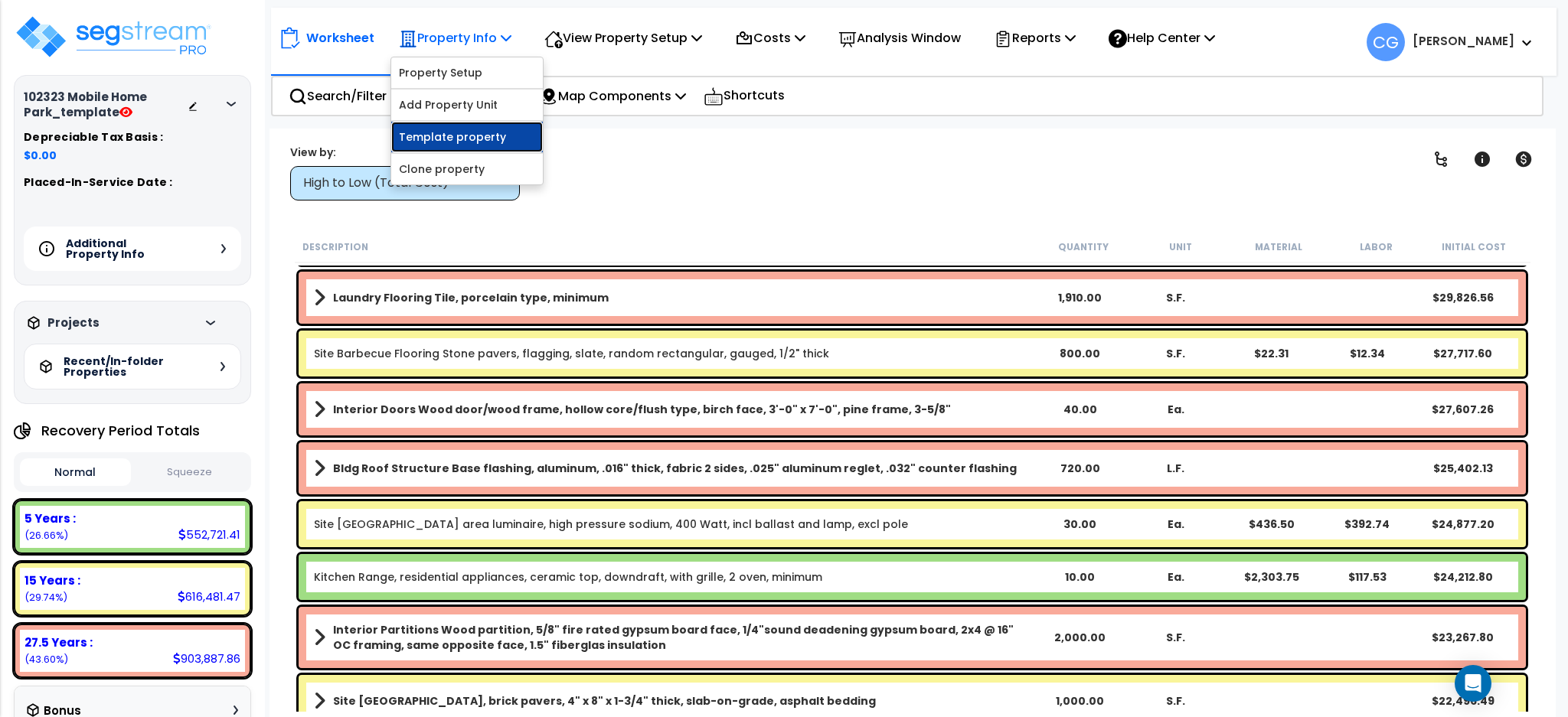
click at [472, 136] on link "Template property" at bounding box center [467, 137] width 151 height 31
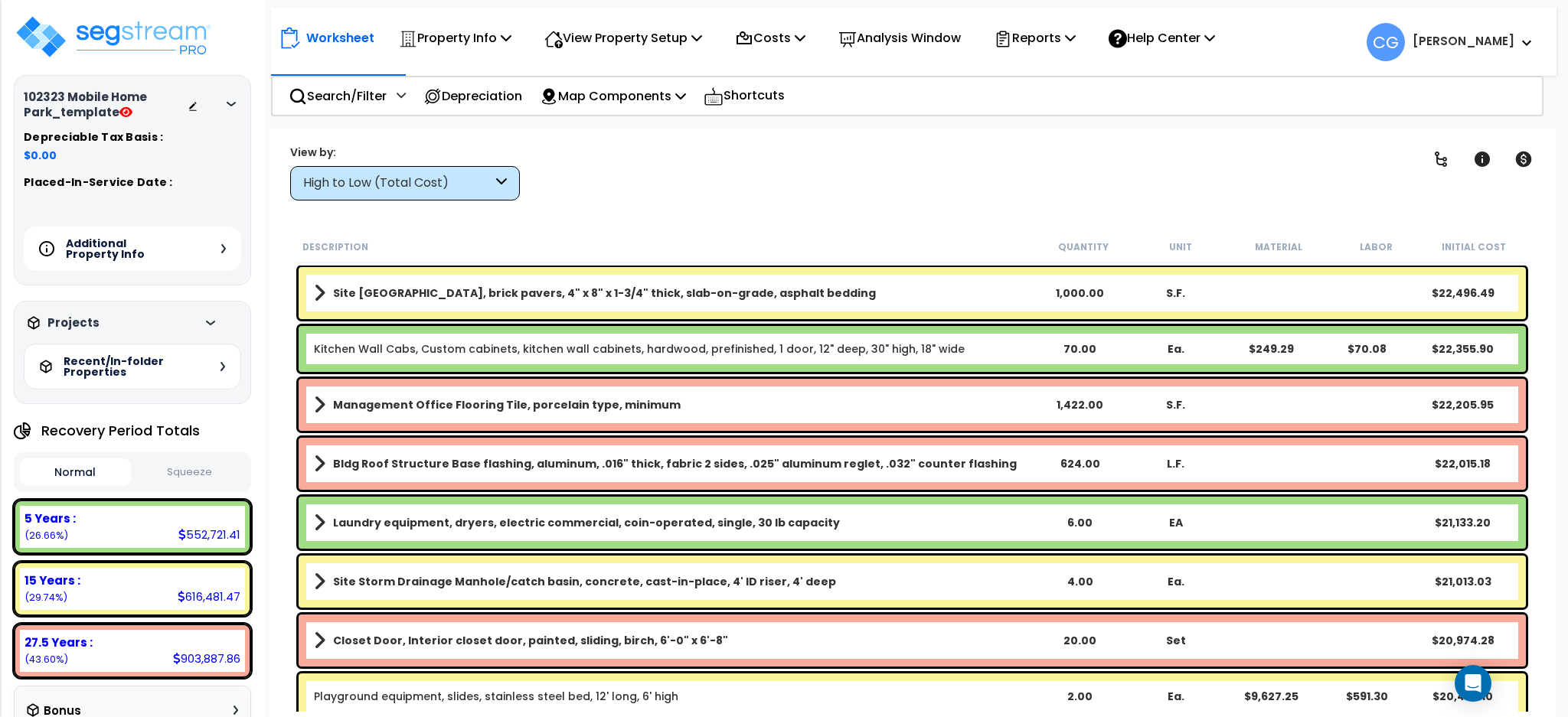
scroll to position [1088, 0]
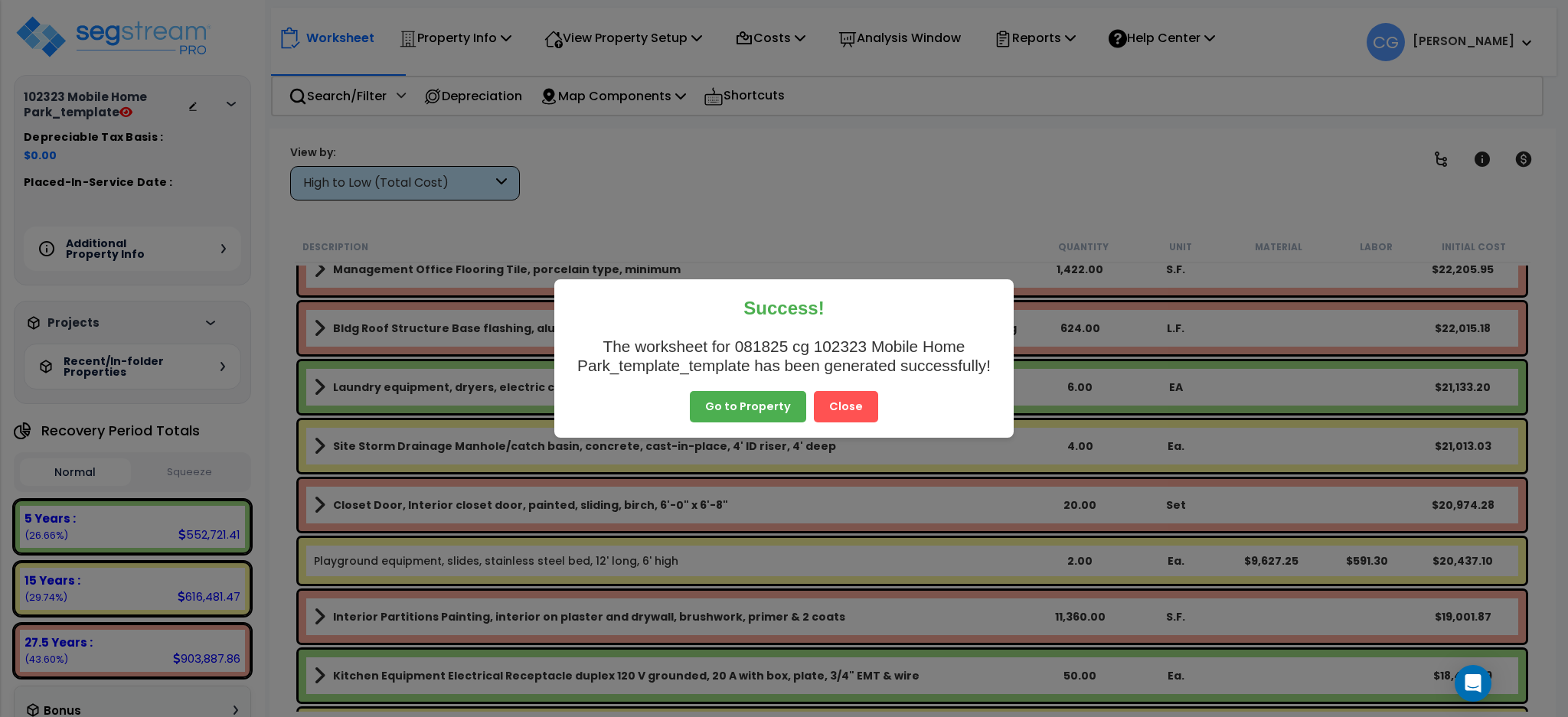
click at [839, 402] on button "Close" at bounding box center [846, 407] width 64 height 32
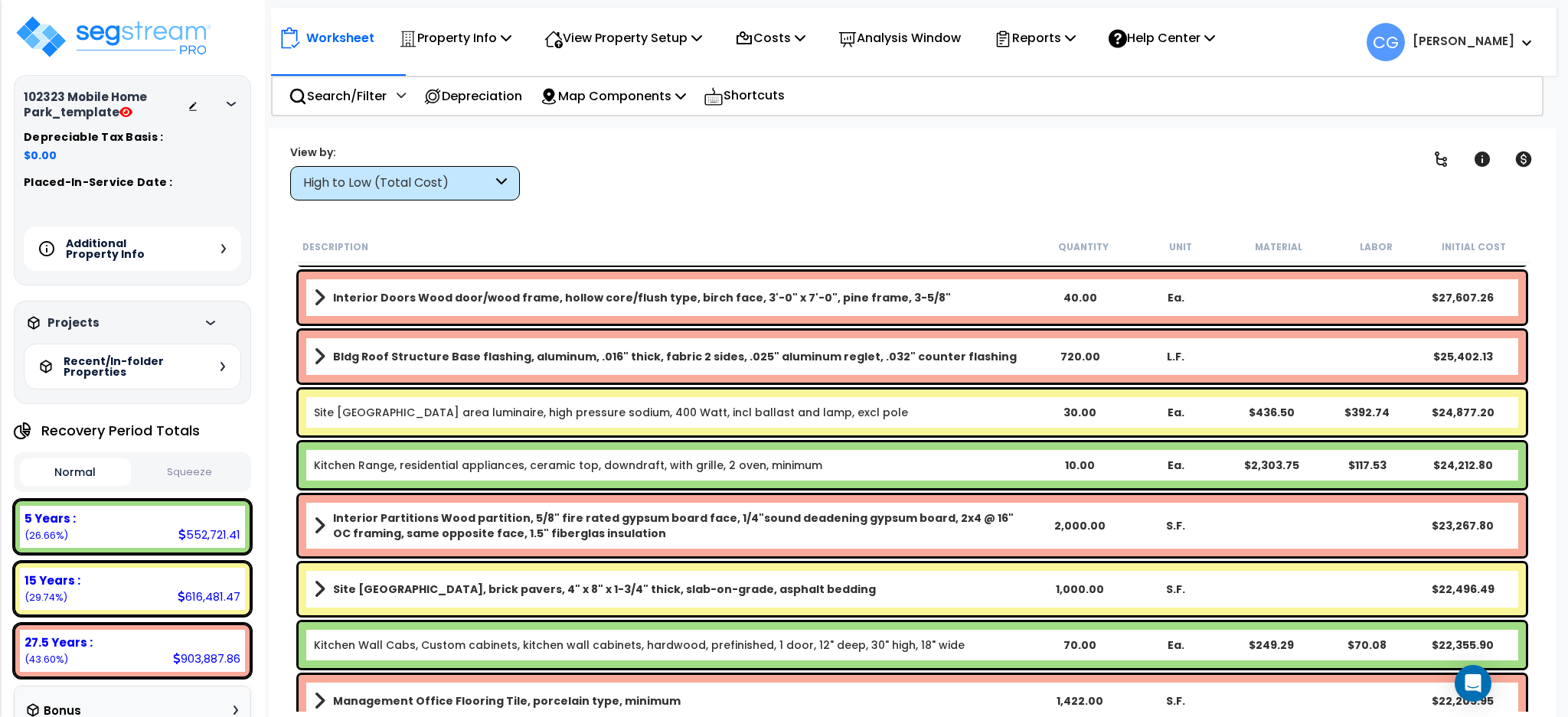
scroll to position [544, 0]
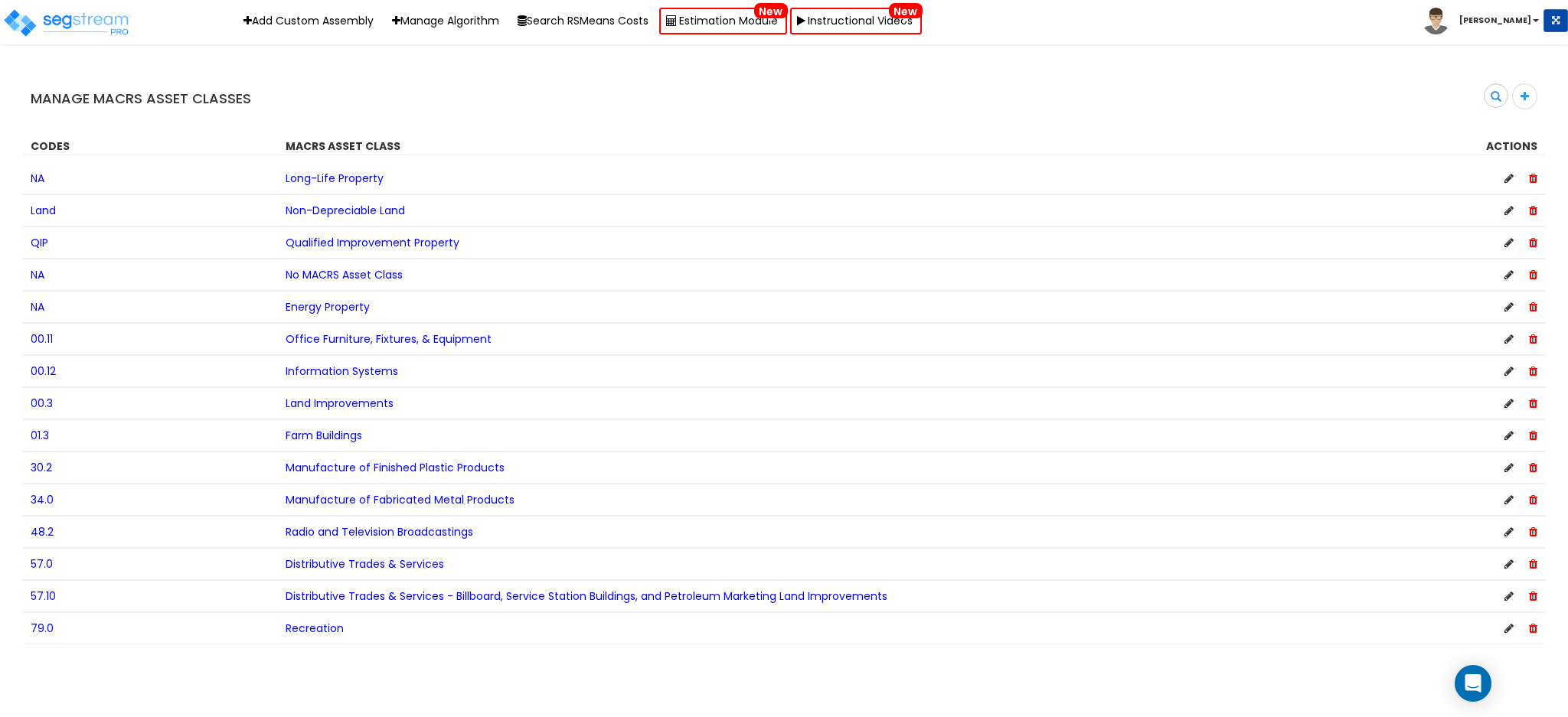
click at [1509, 401] on icon at bounding box center [1509, 403] width 9 height 11
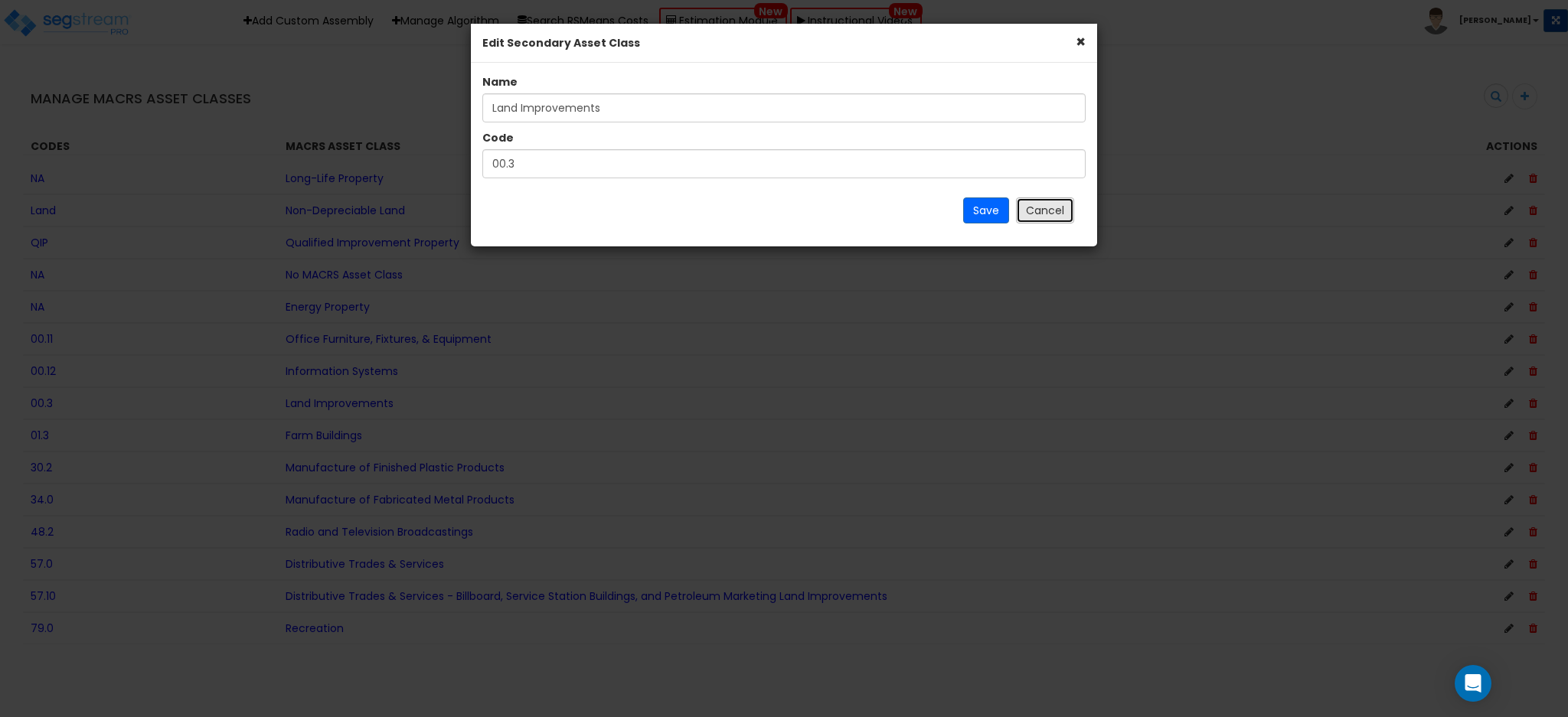
click at [1056, 205] on button "Cancel" at bounding box center [1045, 210] width 58 height 26
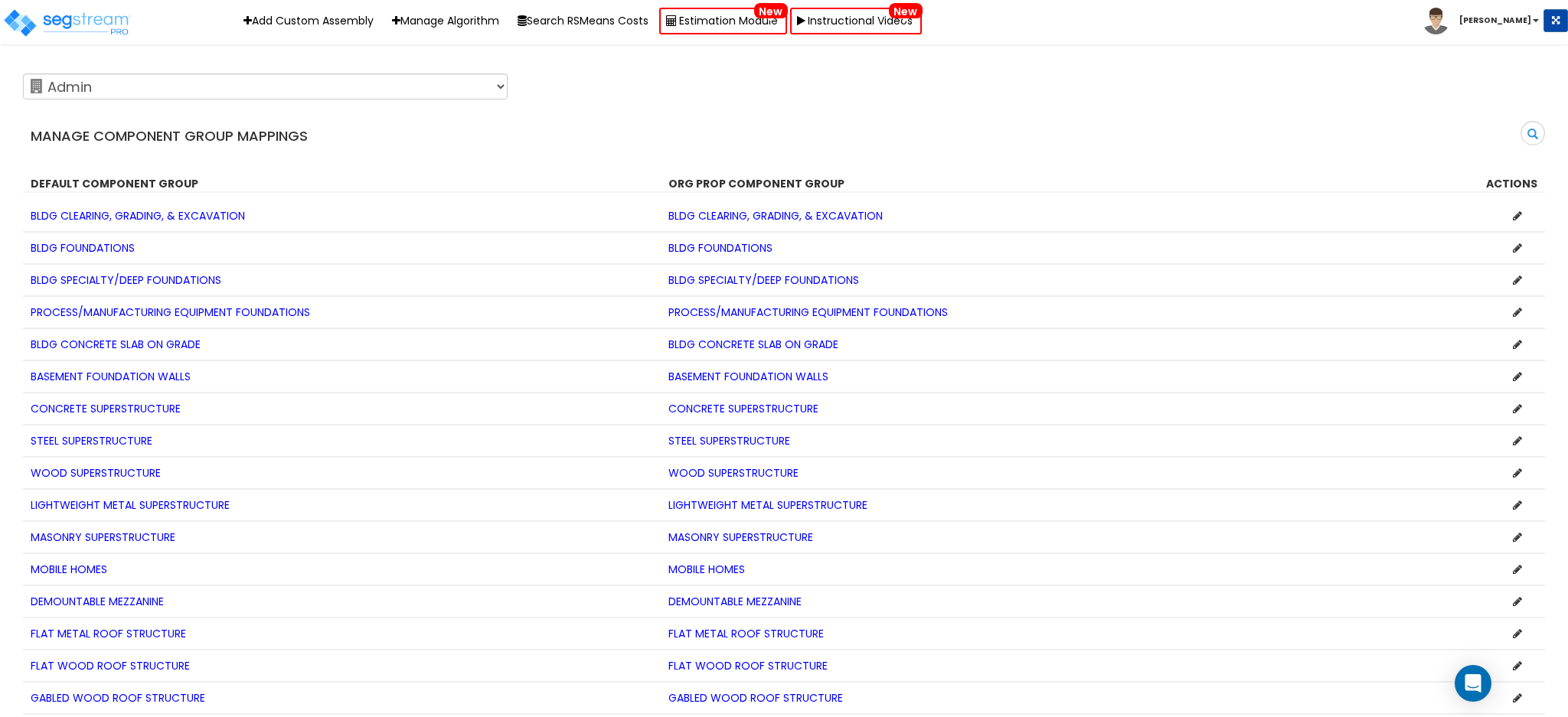
click at [1510, 18] on b "[PERSON_NAME]" at bounding box center [1495, 20] width 72 height 12
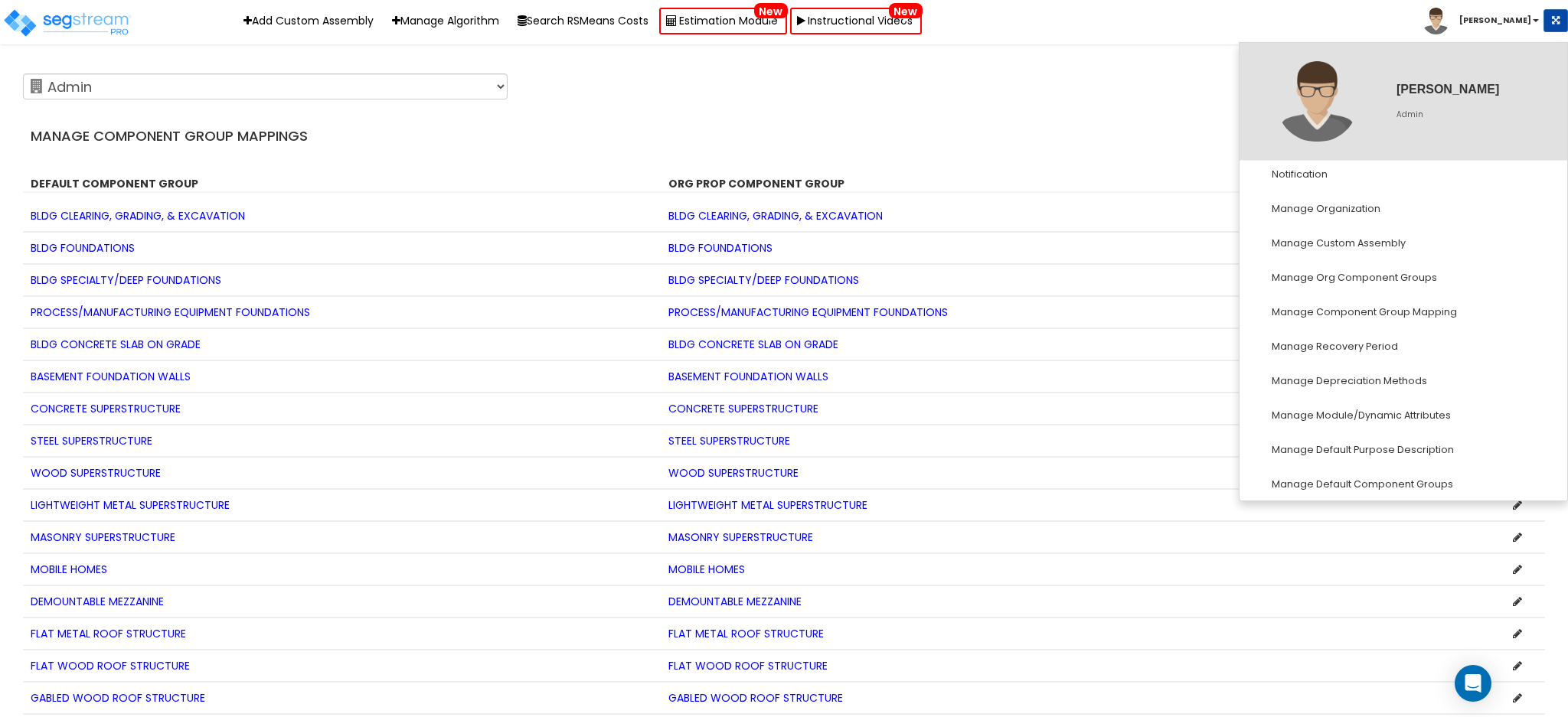
click at [1071, 125] on div "Search" at bounding box center [1171, 139] width 773 height 36
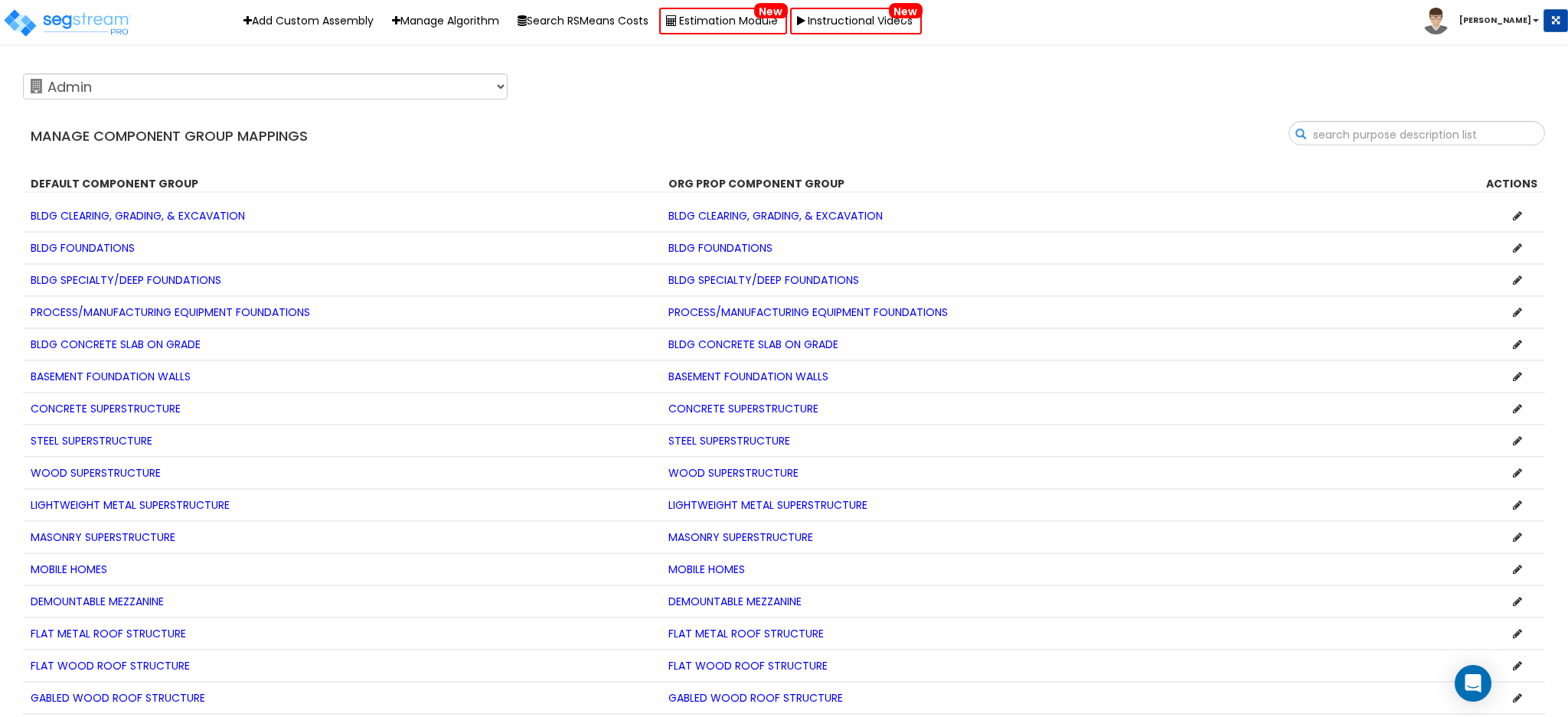
click at [1517, 133] on input "text" at bounding box center [1417, 134] width 255 height 26
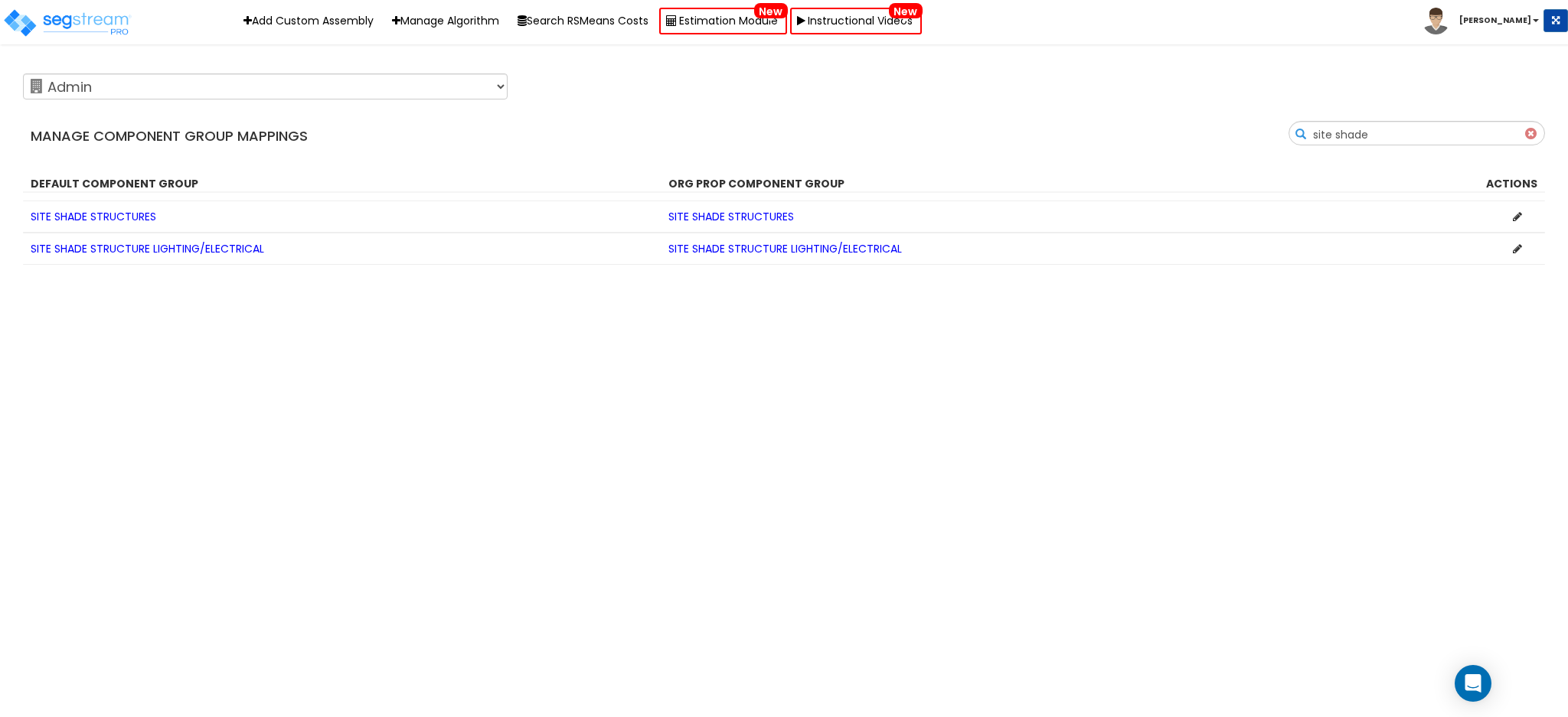
type input "site shade"
click at [1515, 246] on icon at bounding box center [1517, 248] width 9 height 11
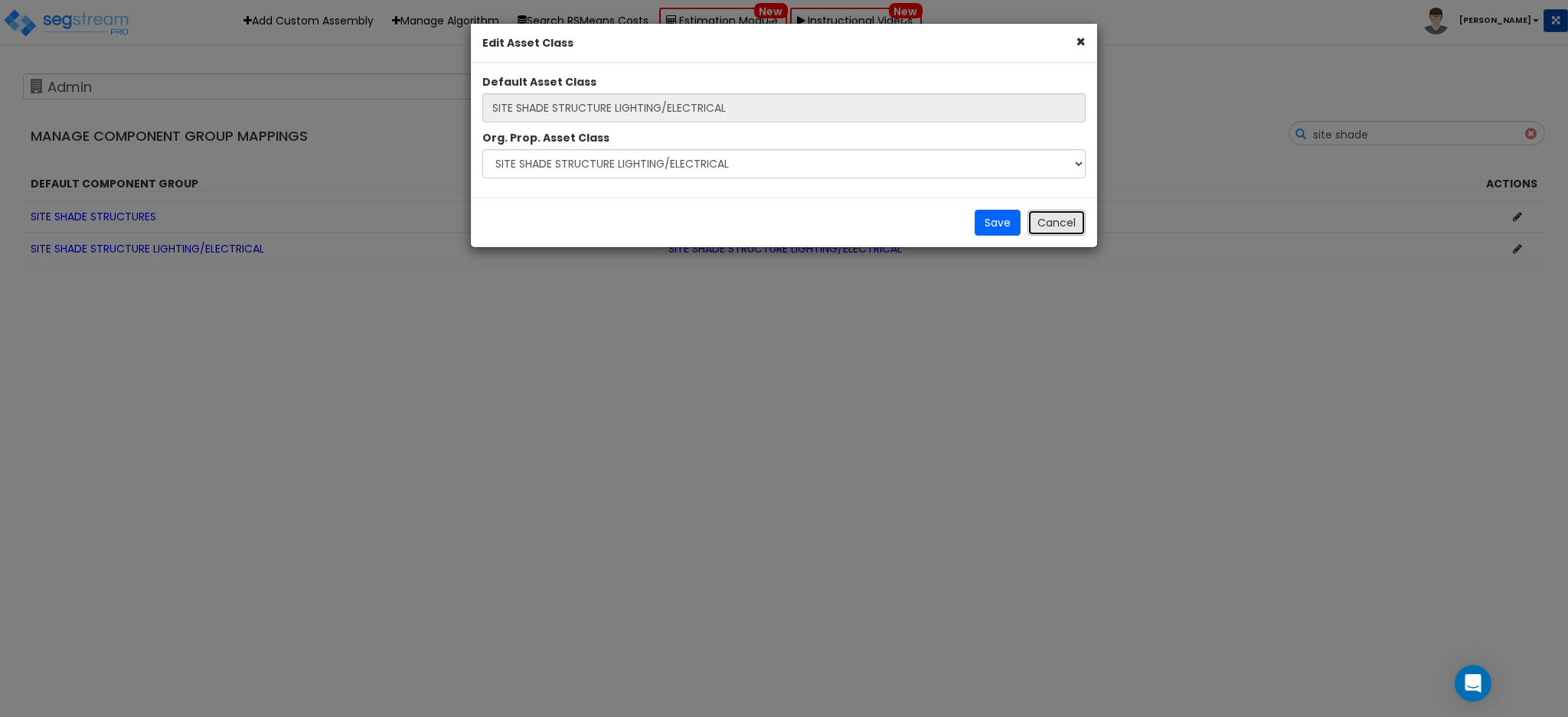
click at [1058, 215] on button "Cancel" at bounding box center [1056, 222] width 58 height 26
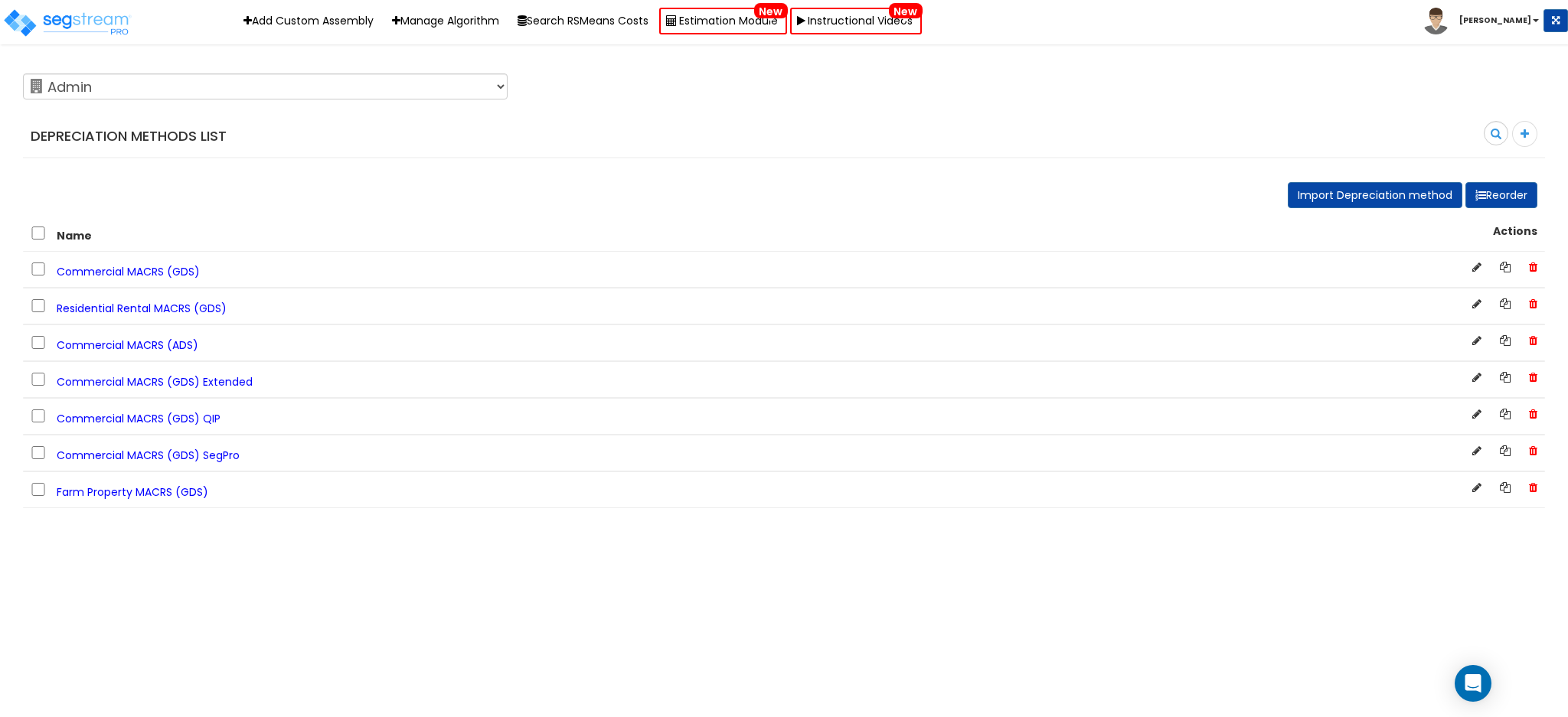
click at [156, 306] on span "Residential Rental MACRS (GDS)" at bounding box center [141, 309] width 170 height 16
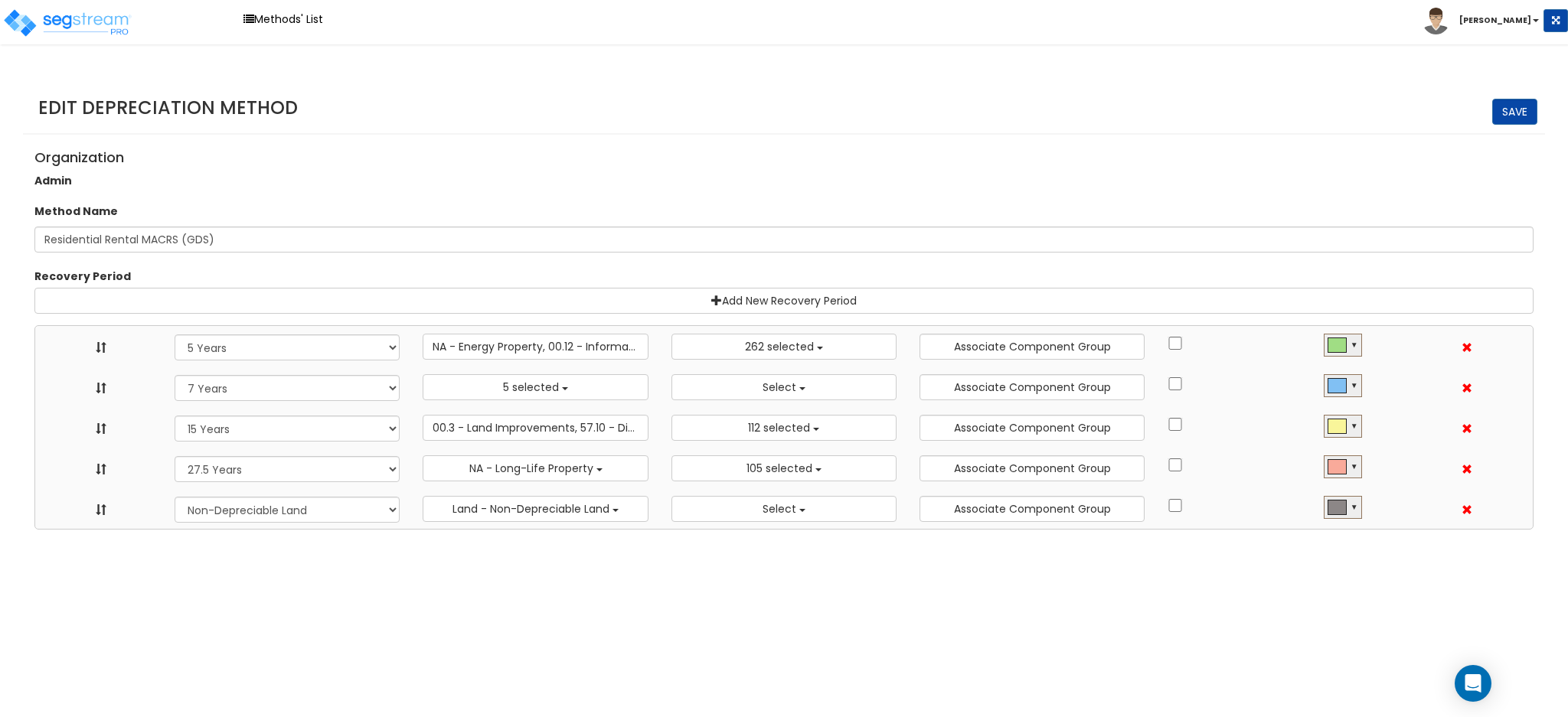
select select "5Y"
select select "10182"
select select "7Y"
select select
select select "15Y"
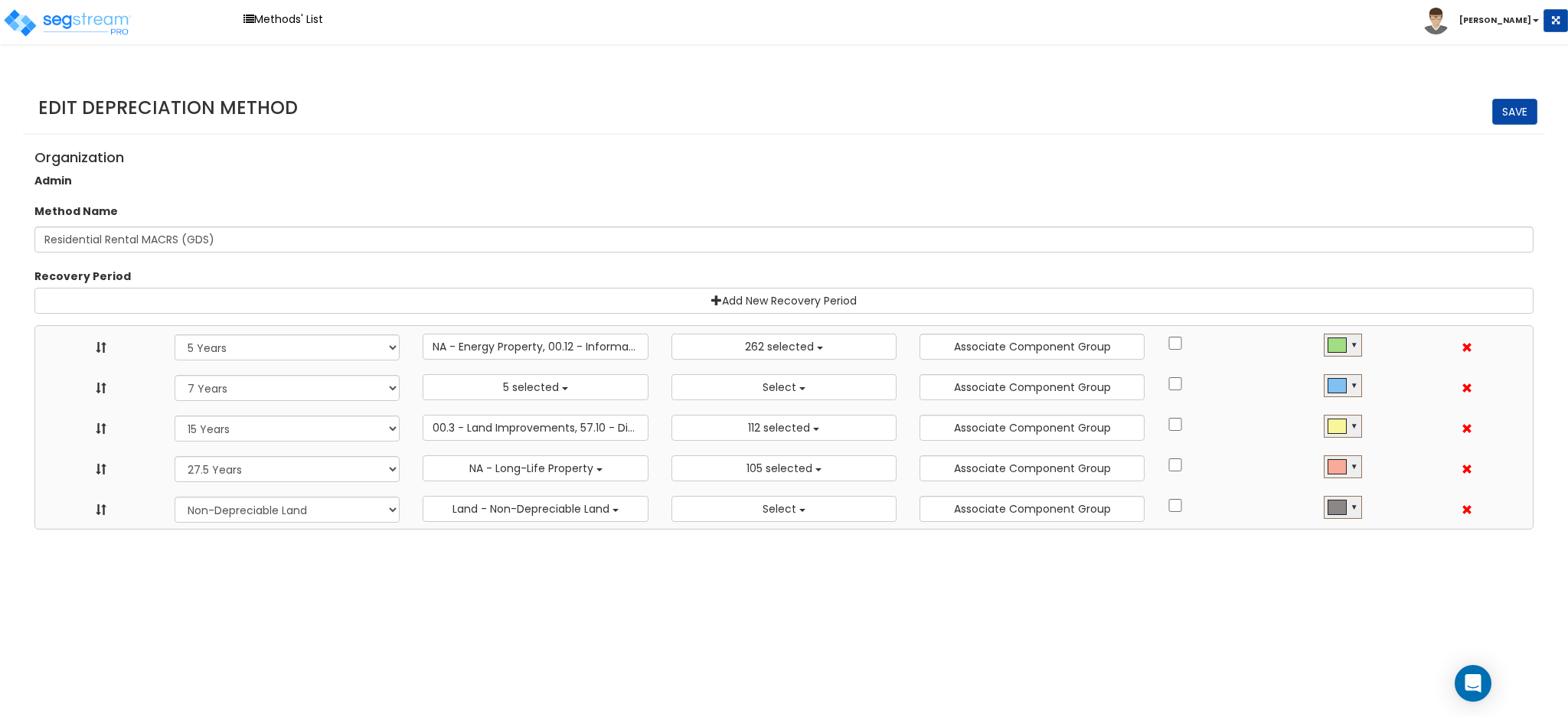
select select "31875"
select select "275Y"
select select "31302"
select select "NO"
select select
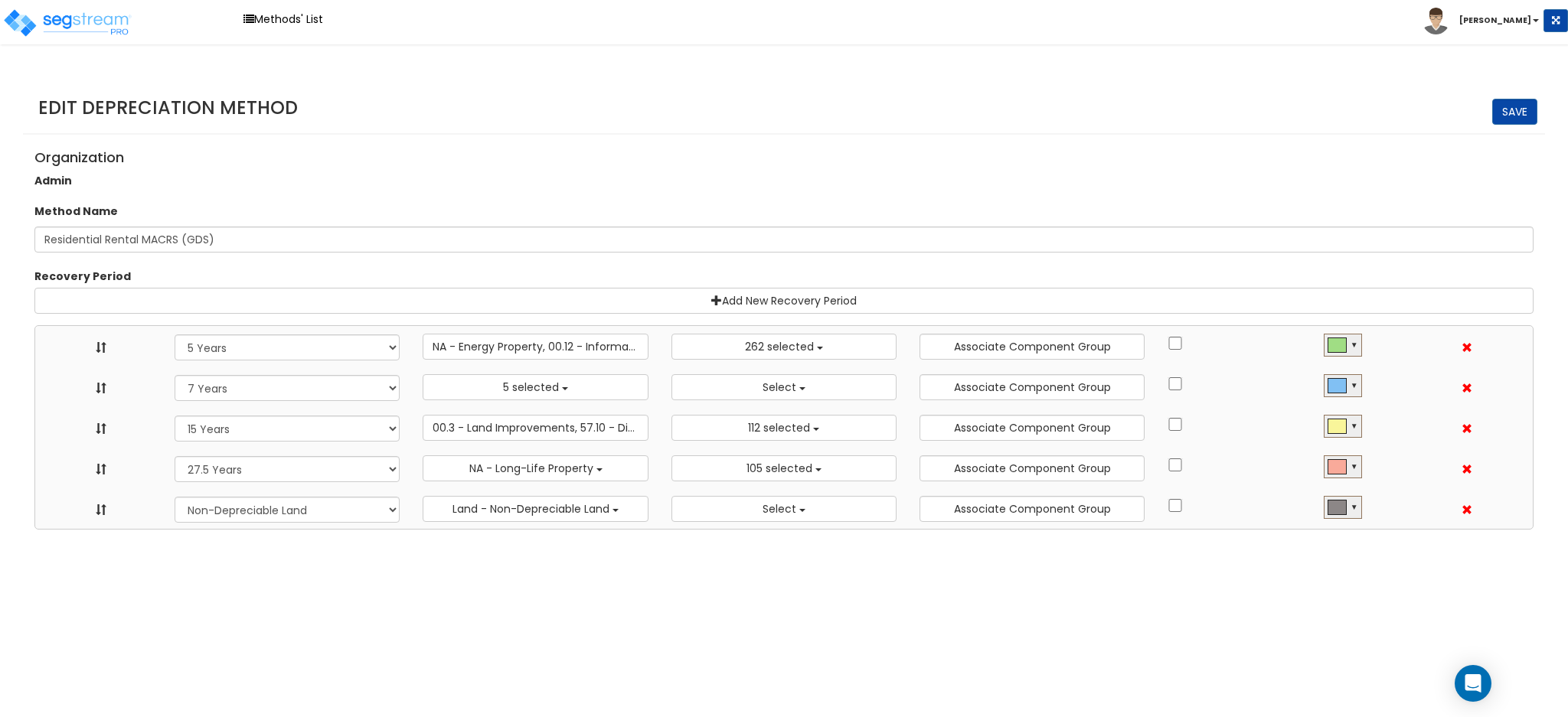
scroll to position [16, 0]
click at [584, 425] on span "00.3 - Land Improvements, 57.10 - Distributive Trades & Services - Billboard, S…" at bounding box center [826, 428] width 787 height 16
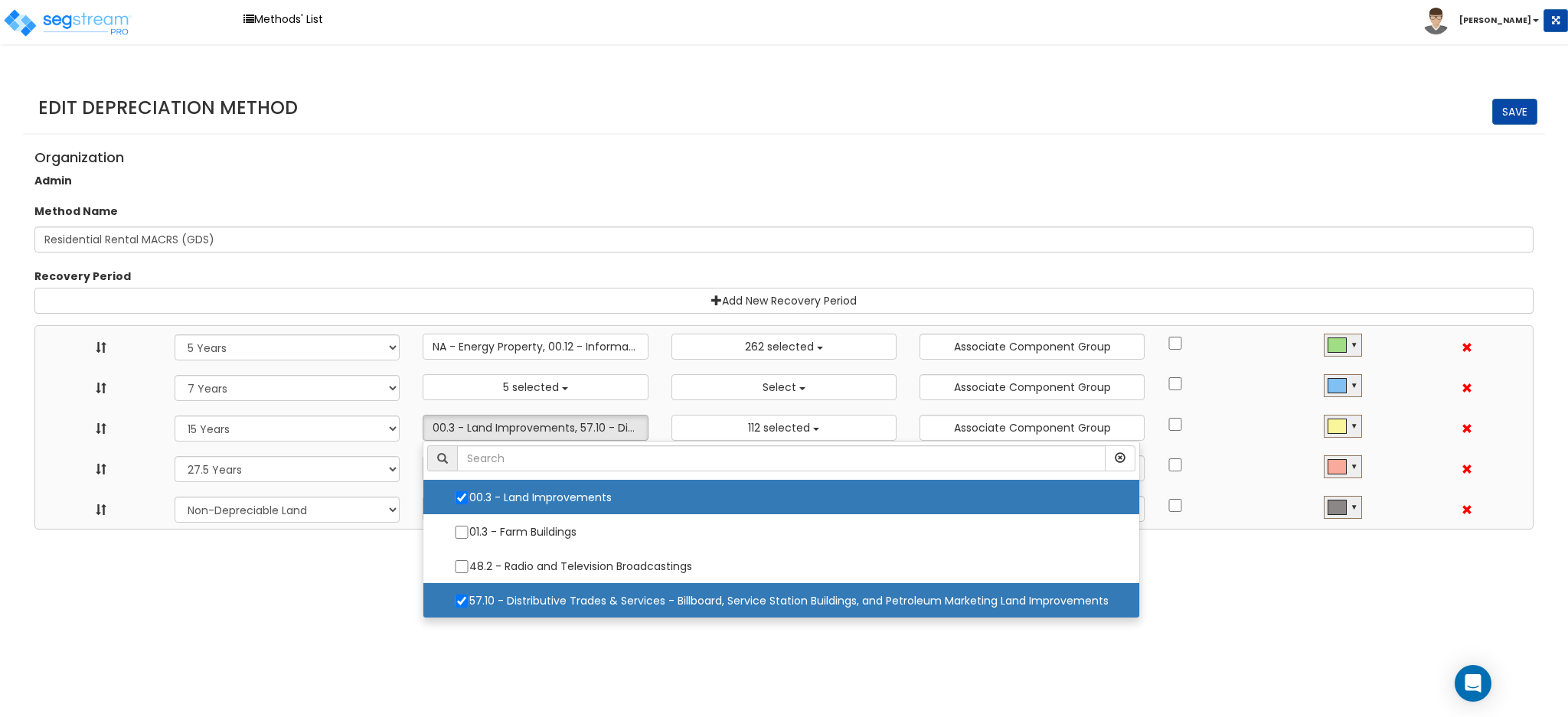
click at [317, 530] on html "Toggle navigation Methods' List Charmaine" at bounding box center [784, 265] width 1568 height 530
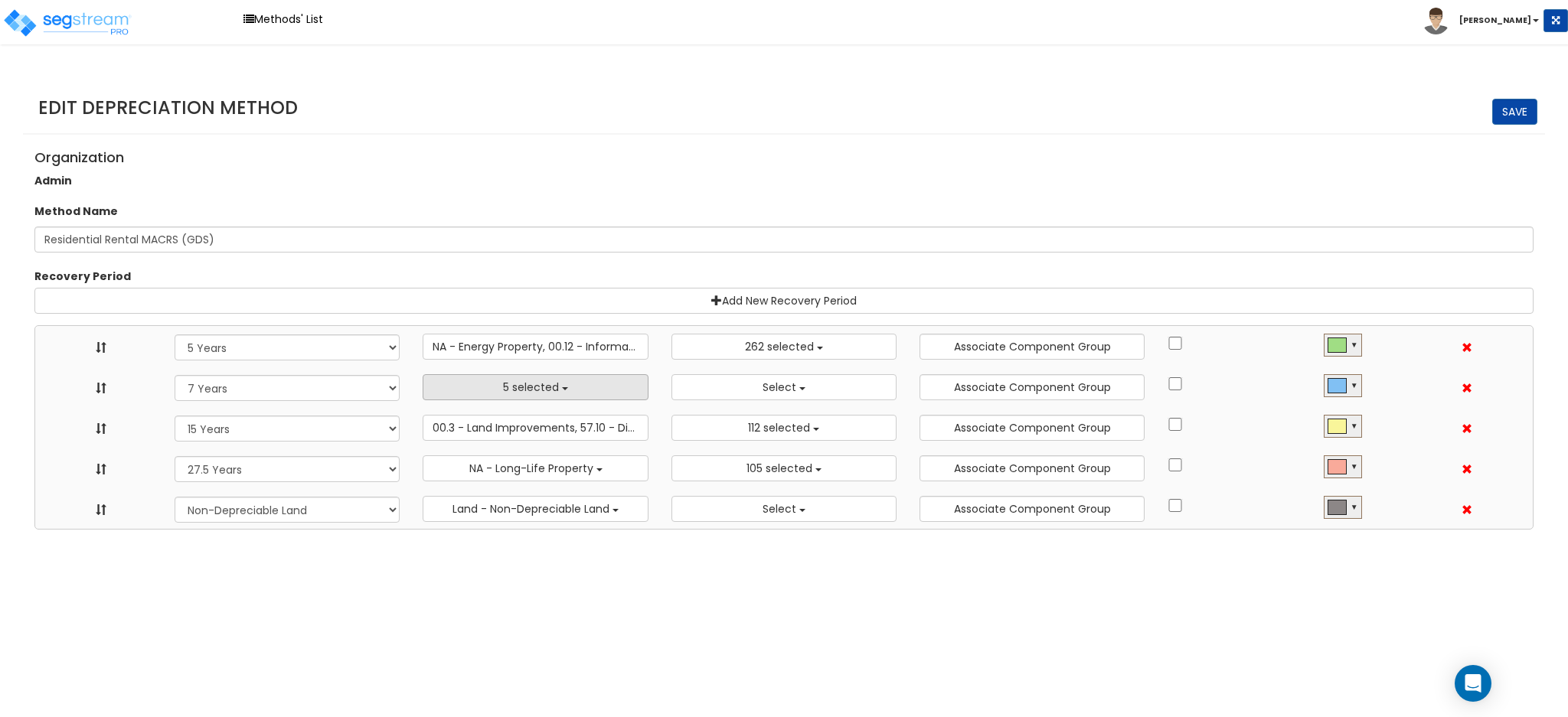
click at [531, 380] on span "5 selected" at bounding box center [531, 387] width 56 height 16
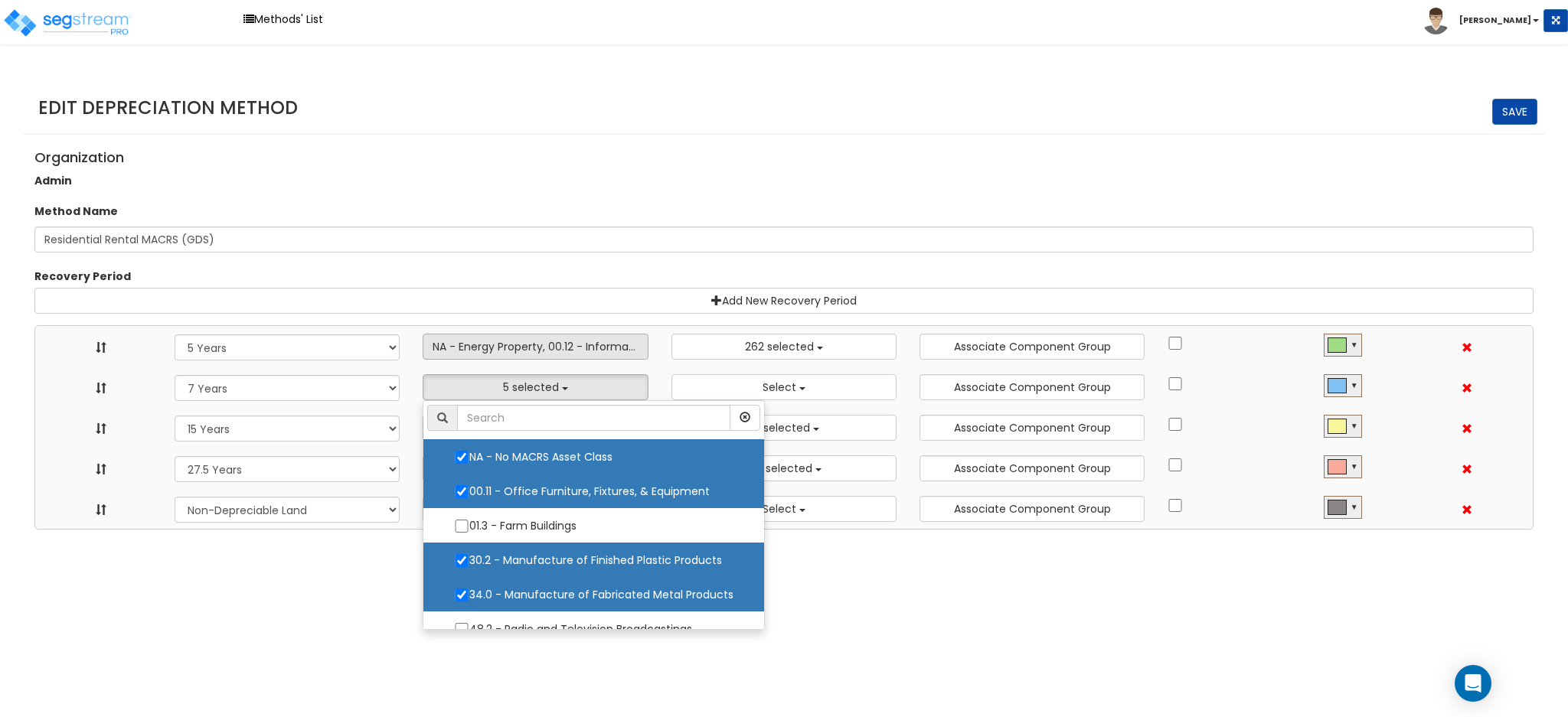
click at [530, 339] on span "NA - Energy Property, 00.12 - Information Systems, 57.0 - Distributive Trades &…" at bounding box center [665, 346] width 464 height 16
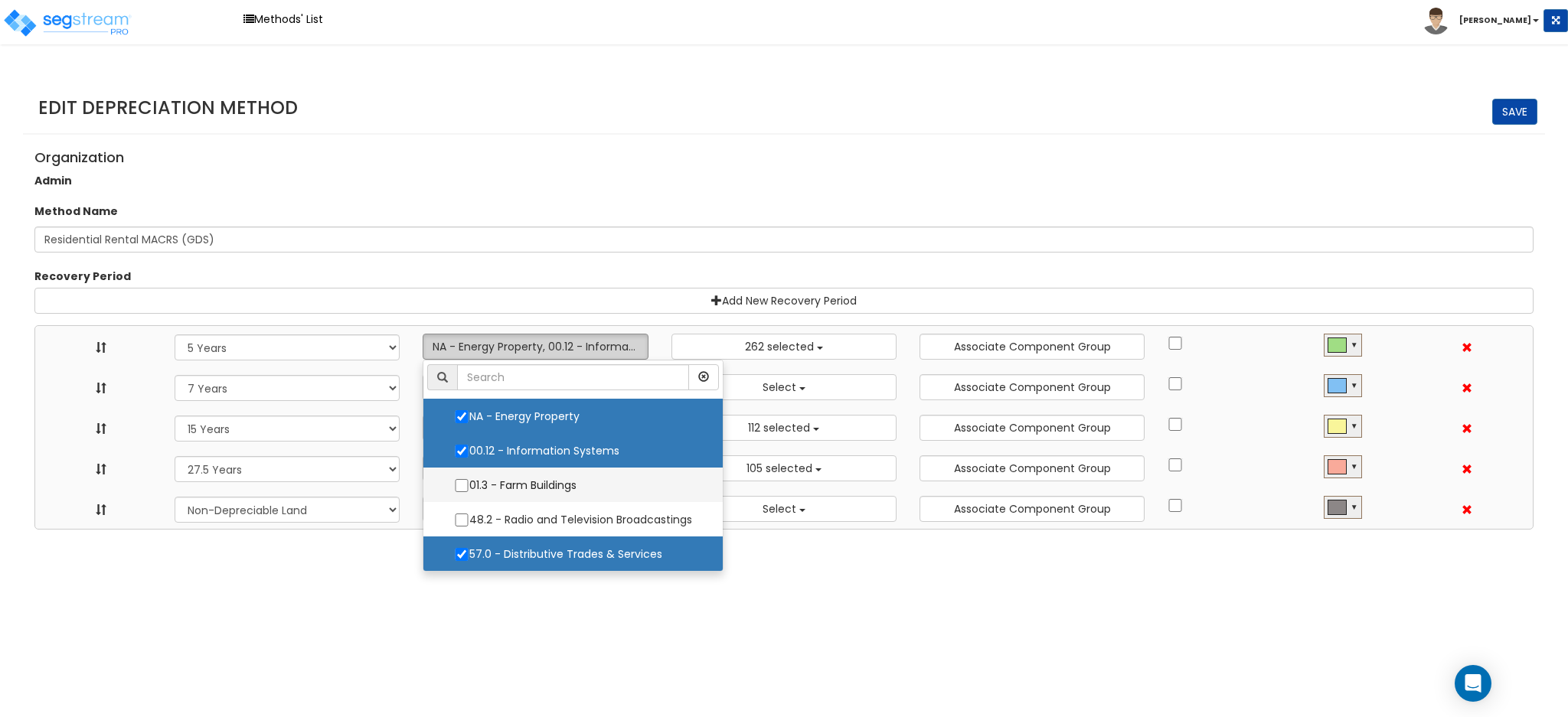
scroll to position [1, 0]
click at [320, 530] on html "Toggle navigation Methods' List Charmaine" at bounding box center [784, 265] width 1568 height 530
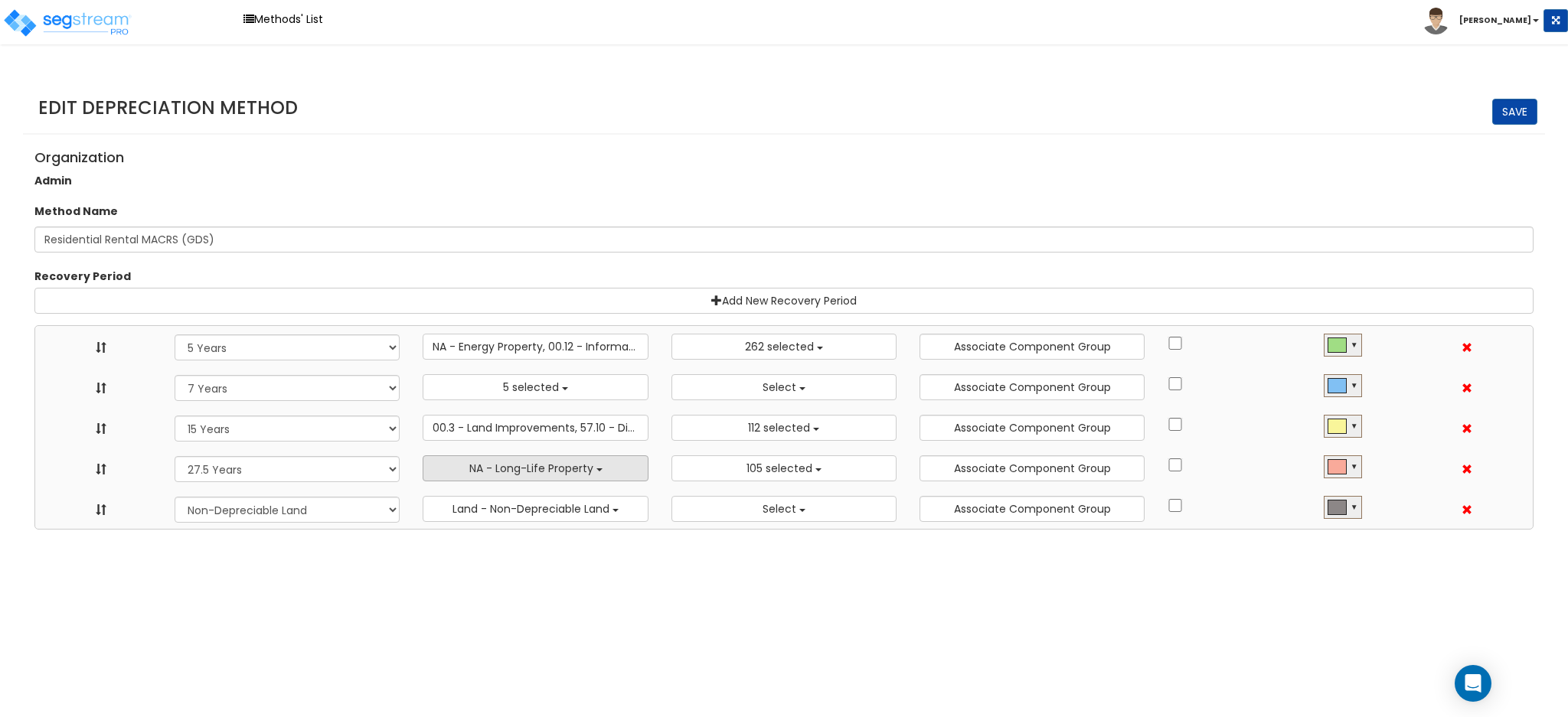
click at [563, 462] on span "NA - Long-Life Property" at bounding box center [531, 469] width 124 height 16
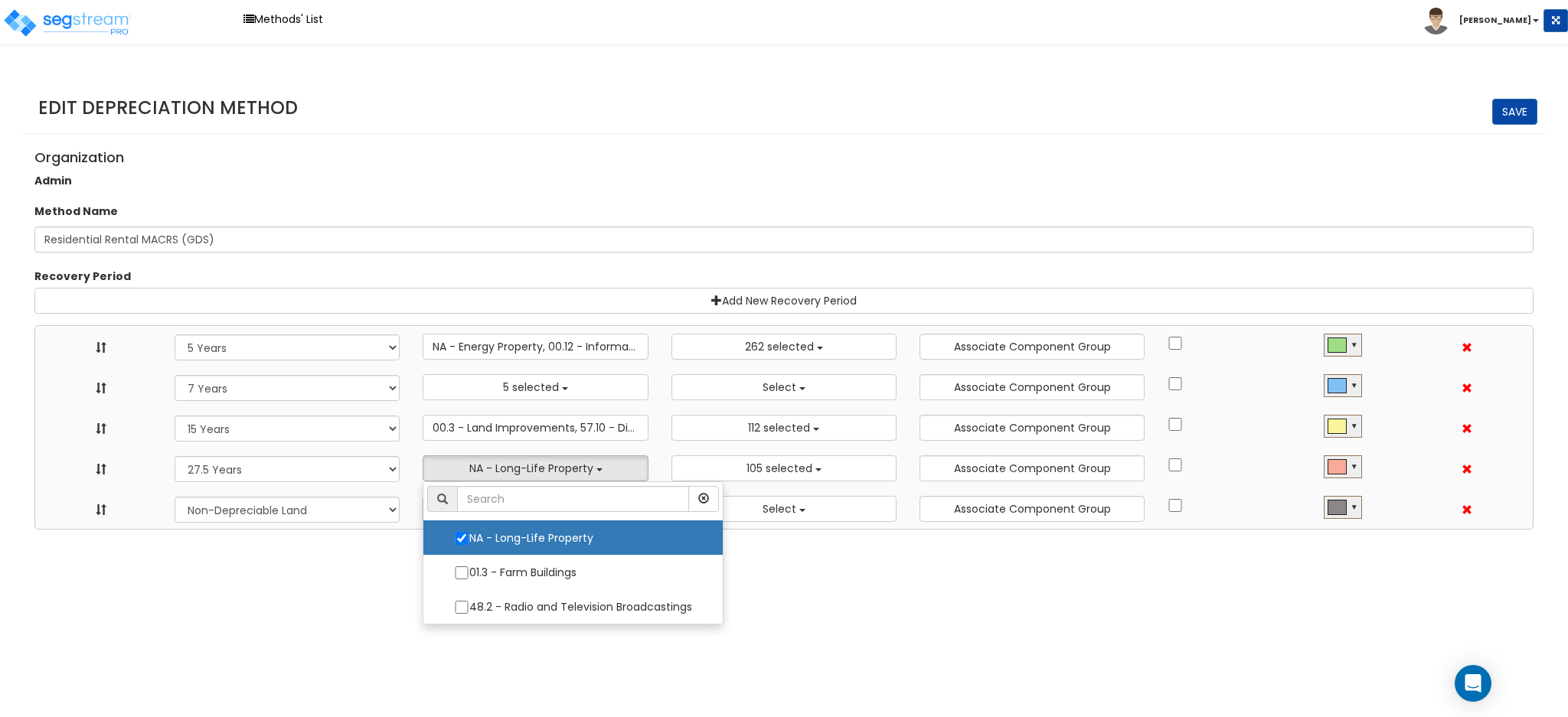
click at [328, 530] on html "Toggle navigation Methods' List Charmaine" at bounding box center [784, 265] width 1568 height 530
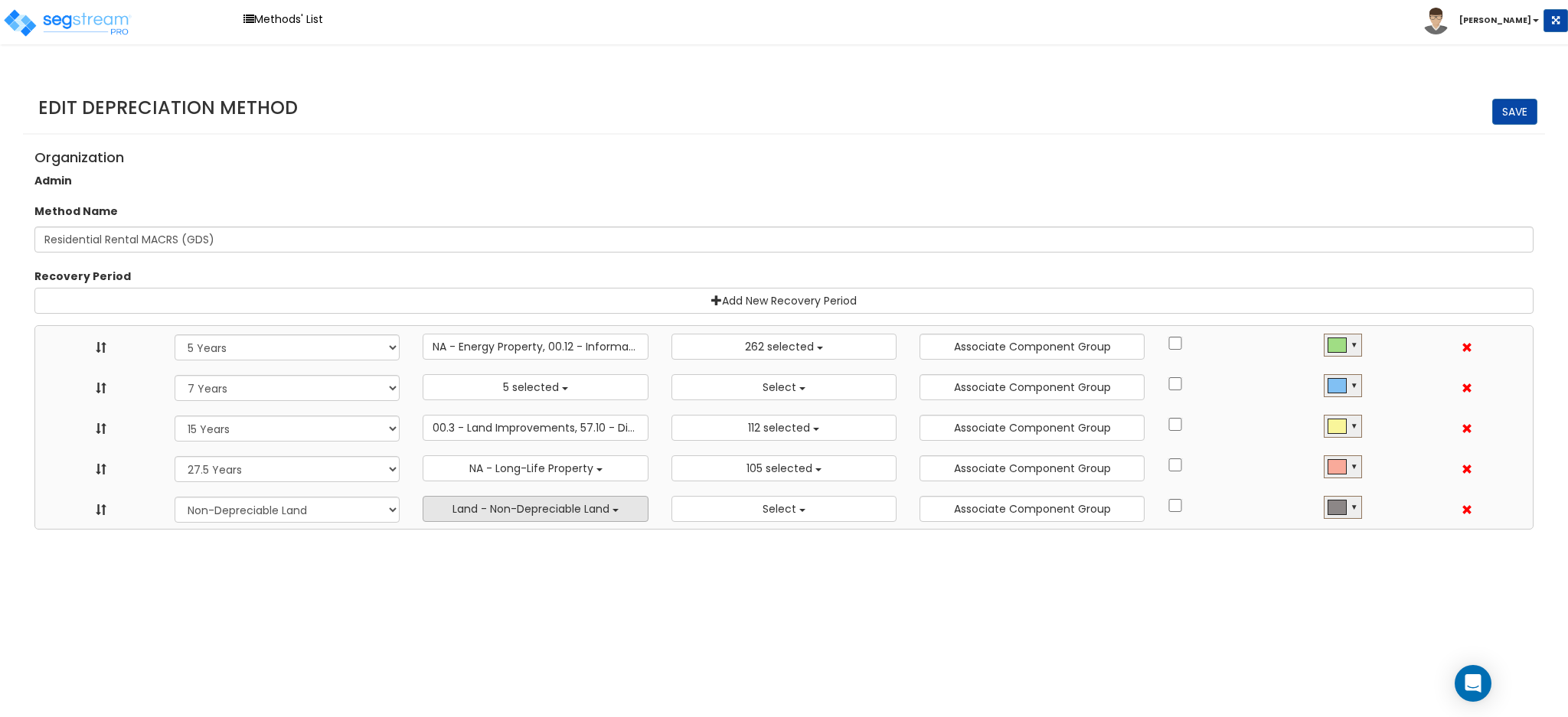
click at [500, 503] on span "Land - Non-Depreciable Land" at bounding box center [531, 509] width 157 height 16
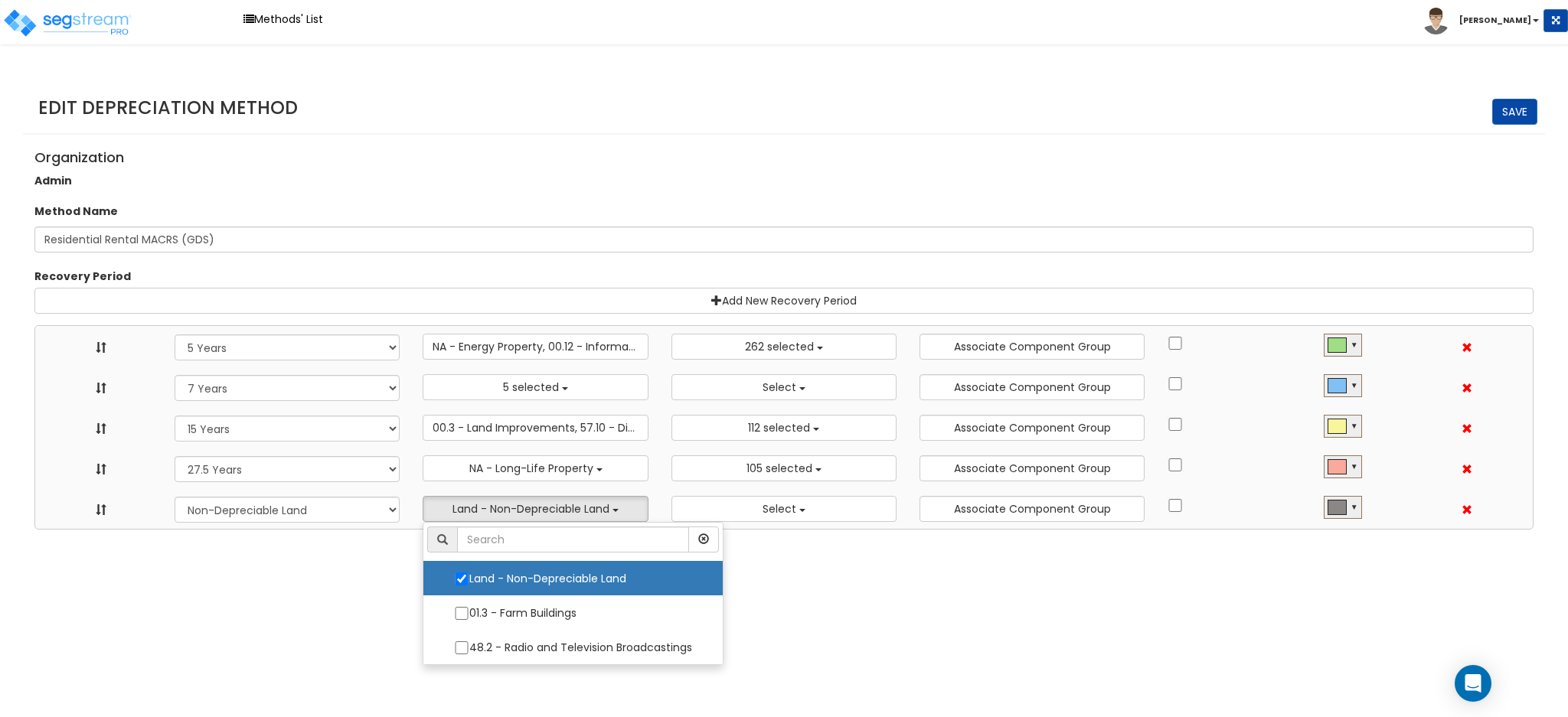
click at [309, 530] on html "Toggle navigation Methods' List Charmaine" at bounding box center [784, 265] width 1568 height 530
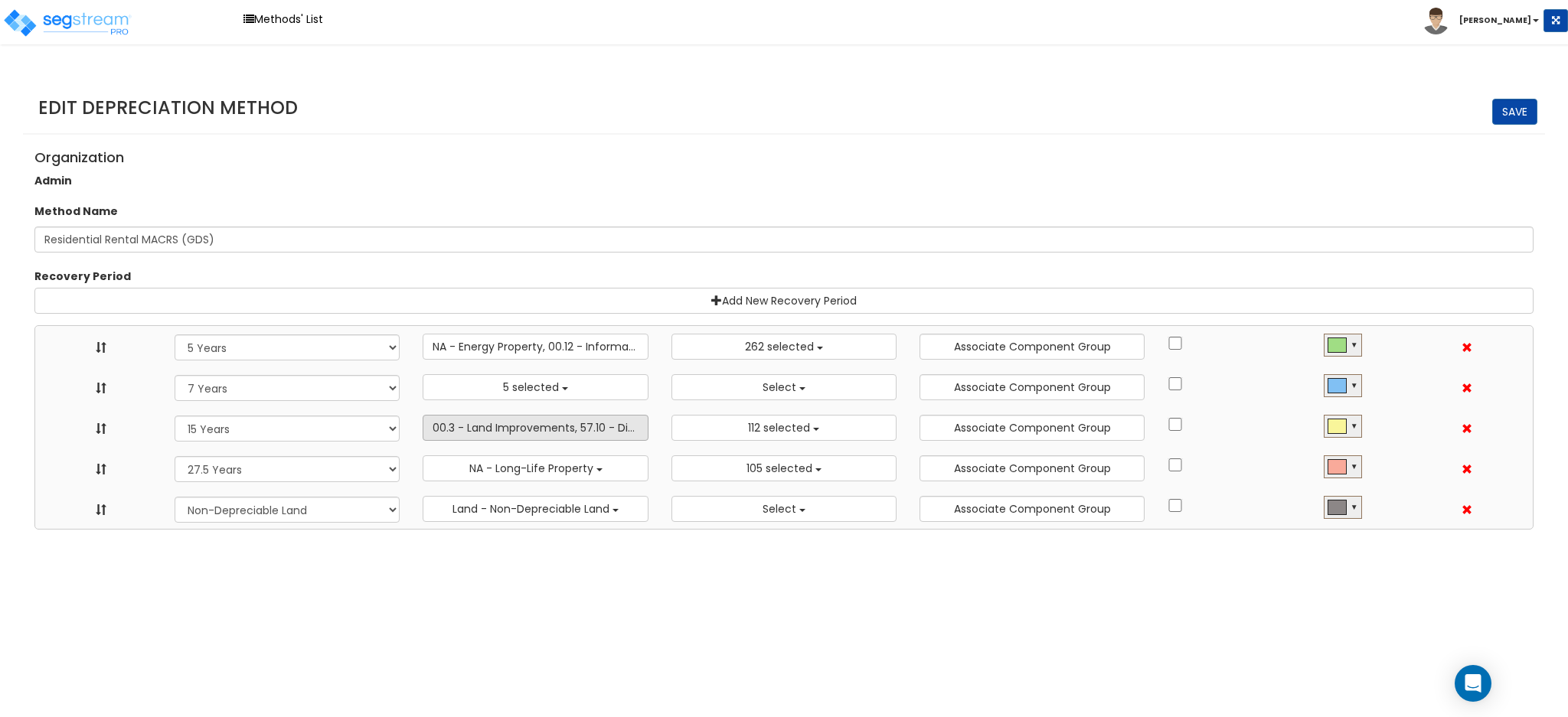
click at [621, 429] on span "00.3 - Land Improvements, 57.10 - Distributive Trades & Services - Billboard, S…" at bounding box center [826, 428] width 787 height 16
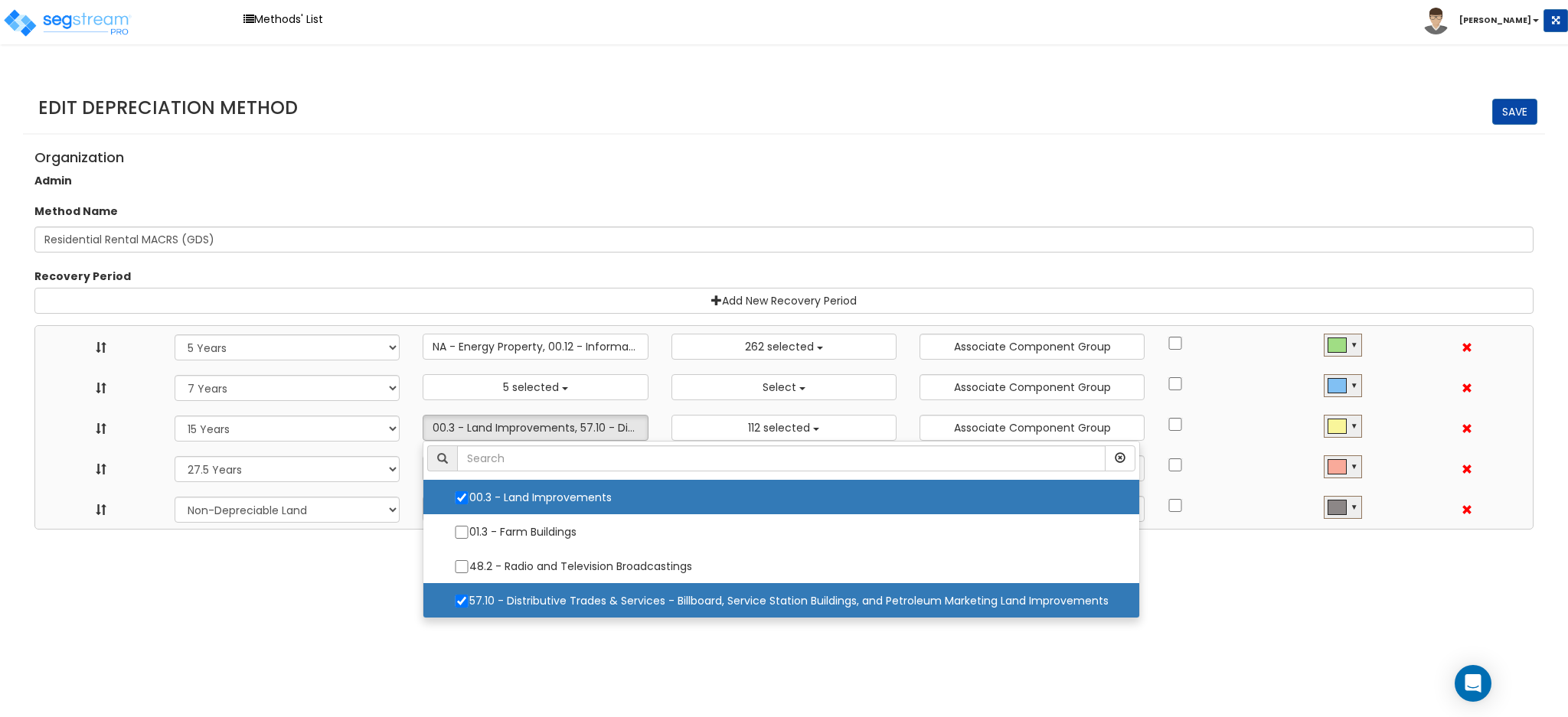
click at [1229, 530] on html "Toggle navigation Methods' List Charmaine" at bounding box center [784, 265] width 1568 height 530
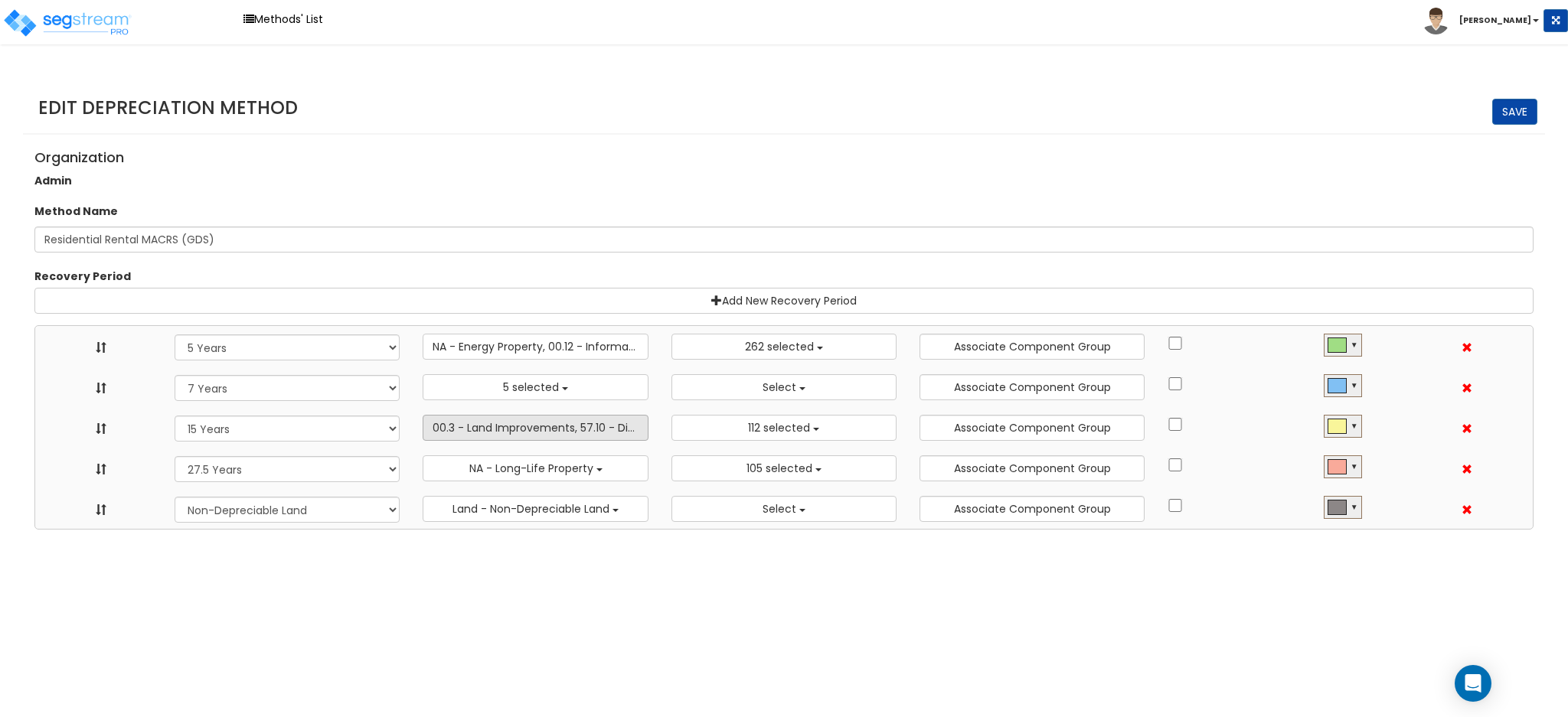
click at [548, 429] on span "00.3 - Land Improvements, 57.10 - Distributive Trades & Services - Billboard, S…" at bounding box center [826, 428] width 787 height 16
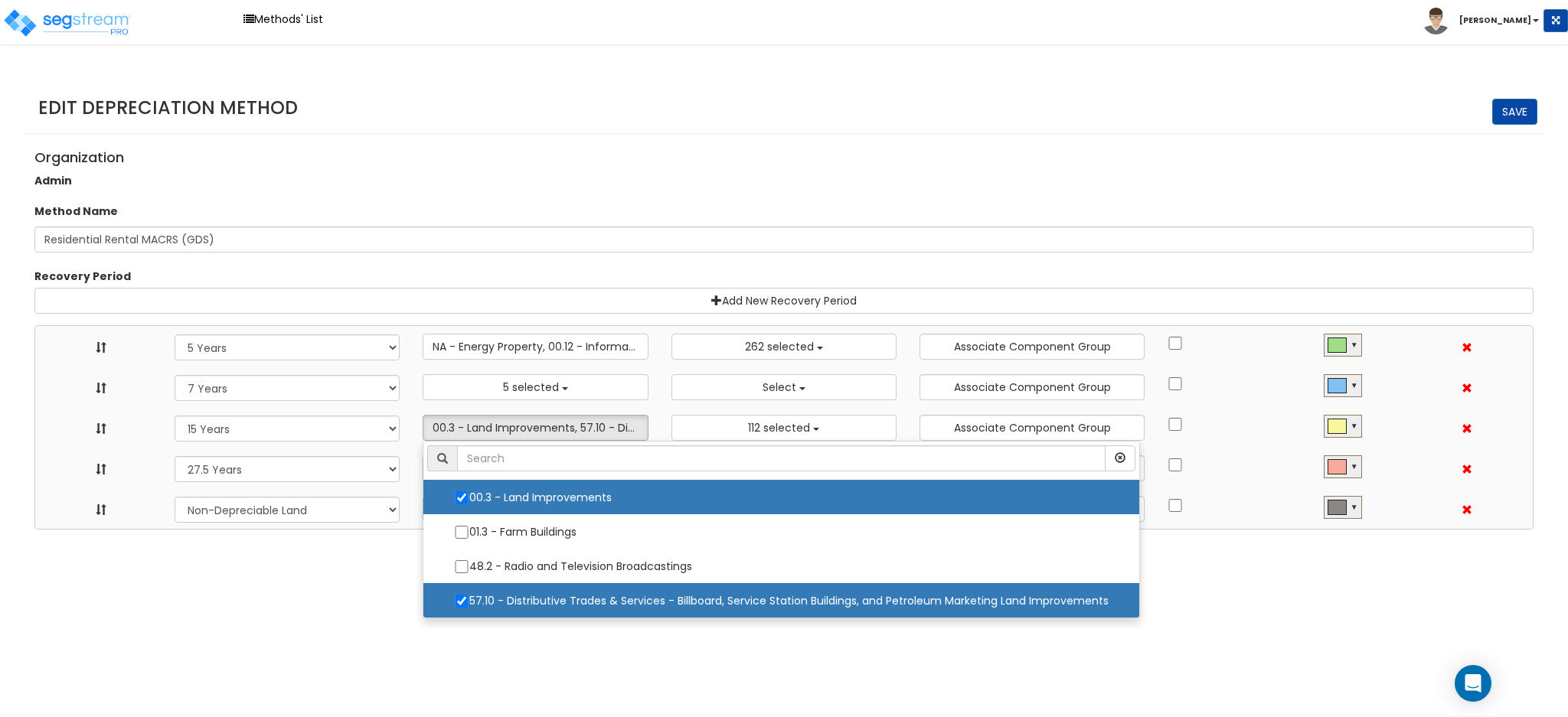
click at [780, 179] on div "Organization Admin" at bounding box center [784, 167] width 1522 height 49
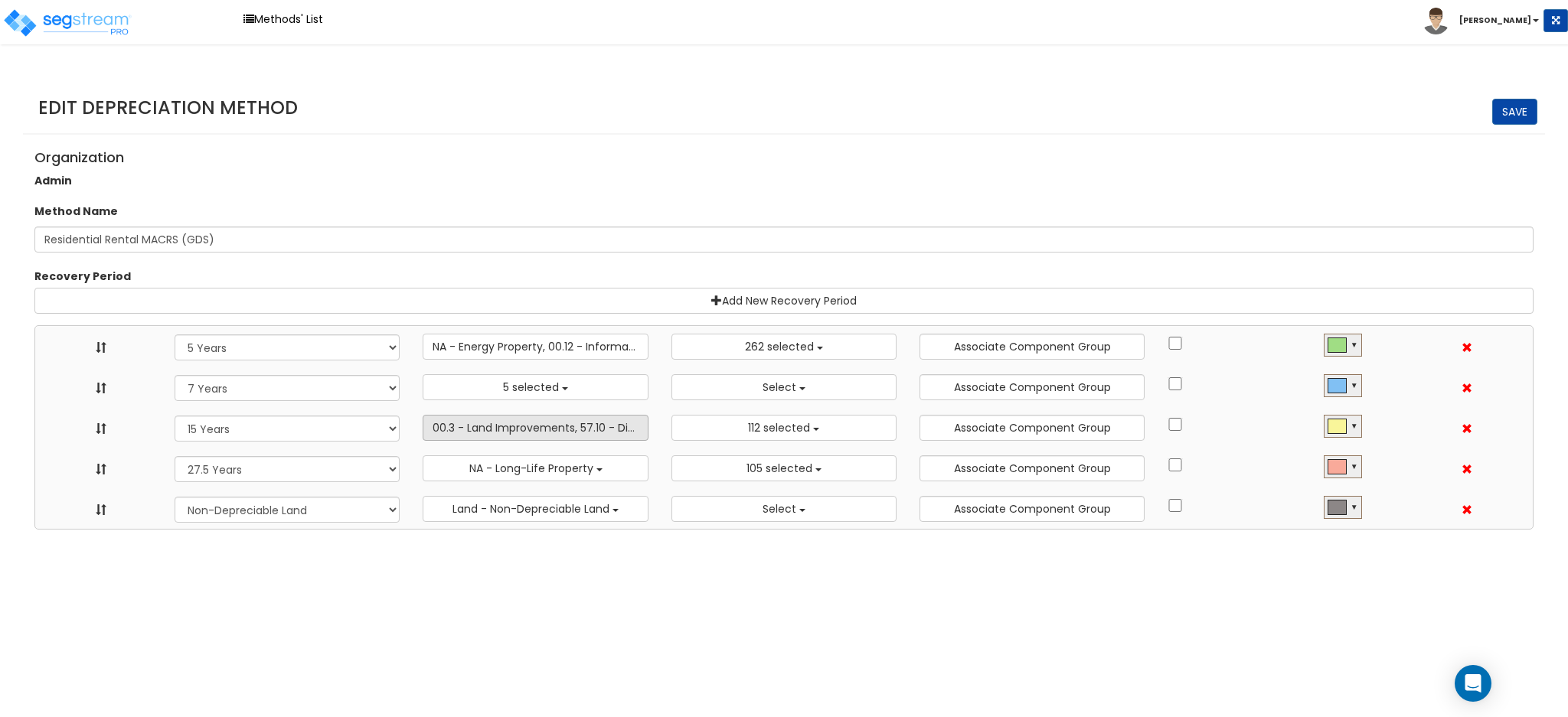
click at [493, 425] on span "00.3 - Land Improvements, 57.10 - Distributive Trades & Services - Billboard, S…" at bounding box center [826, 428] width 787 height 16
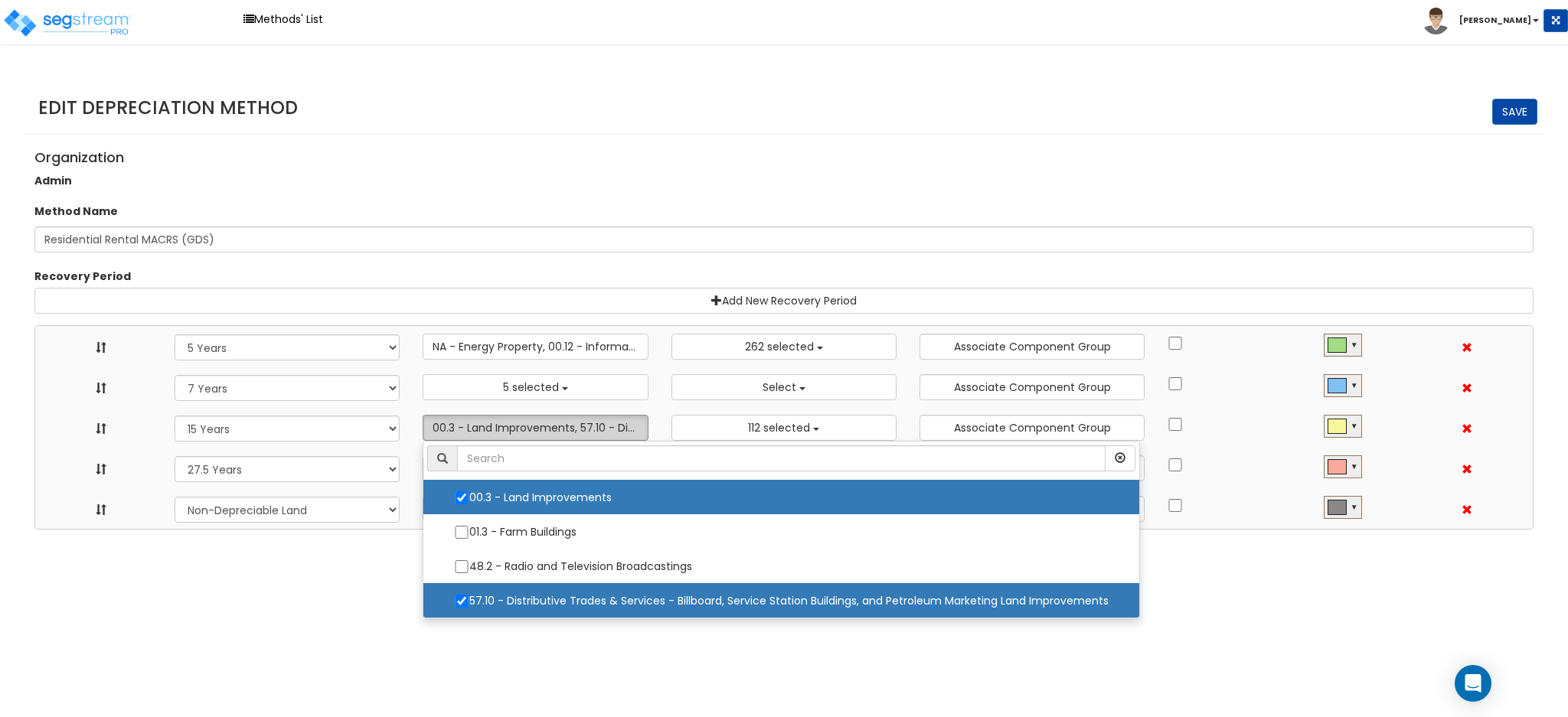
click at [493, 425] on span "00.3 - Land Improvements, 57.10 - Distributive Trades & Services - Billboard, S…" at bounding box center [826, 428] width 787 height 16
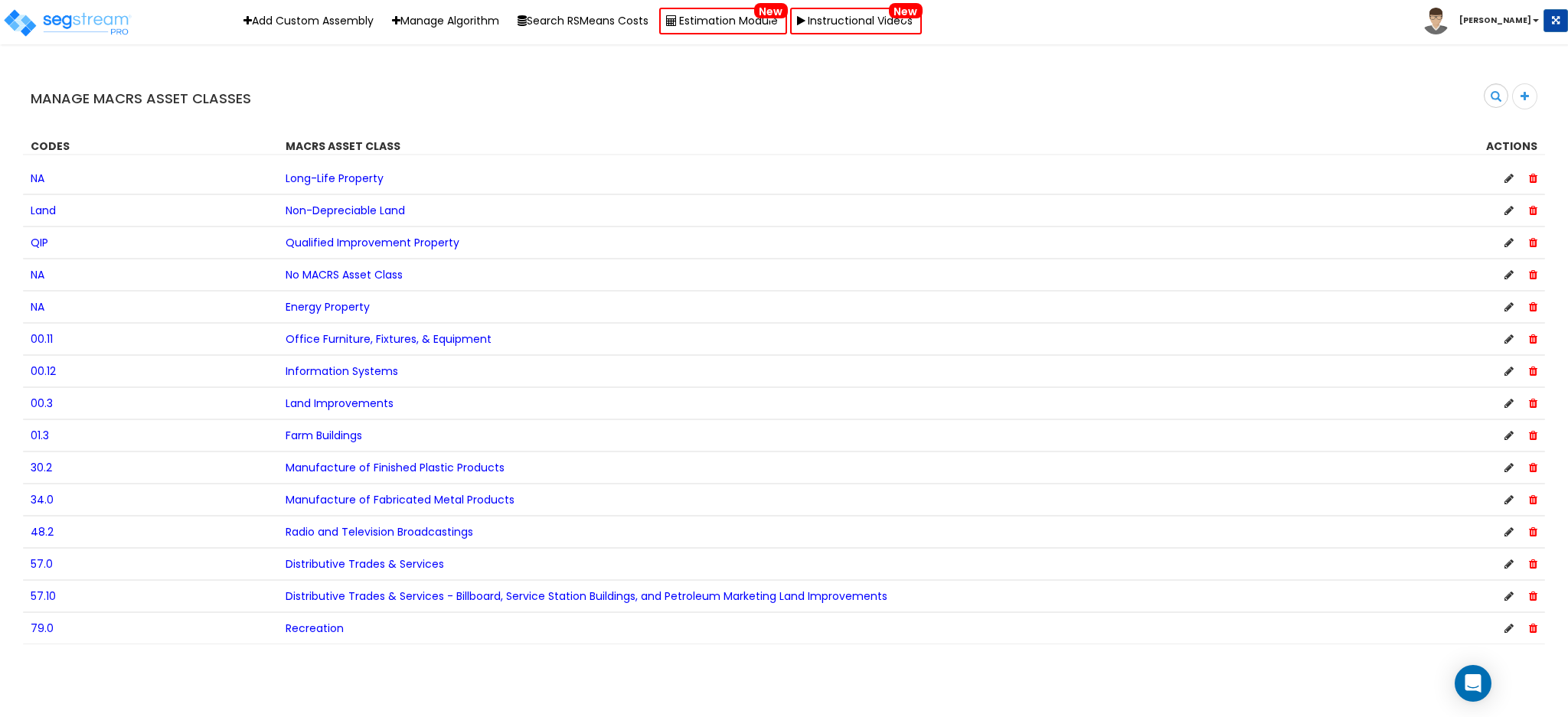
click at [1509, 23] on b "[PERSON_NAME]" at bounding box center [1495, 20] width 72 height 12
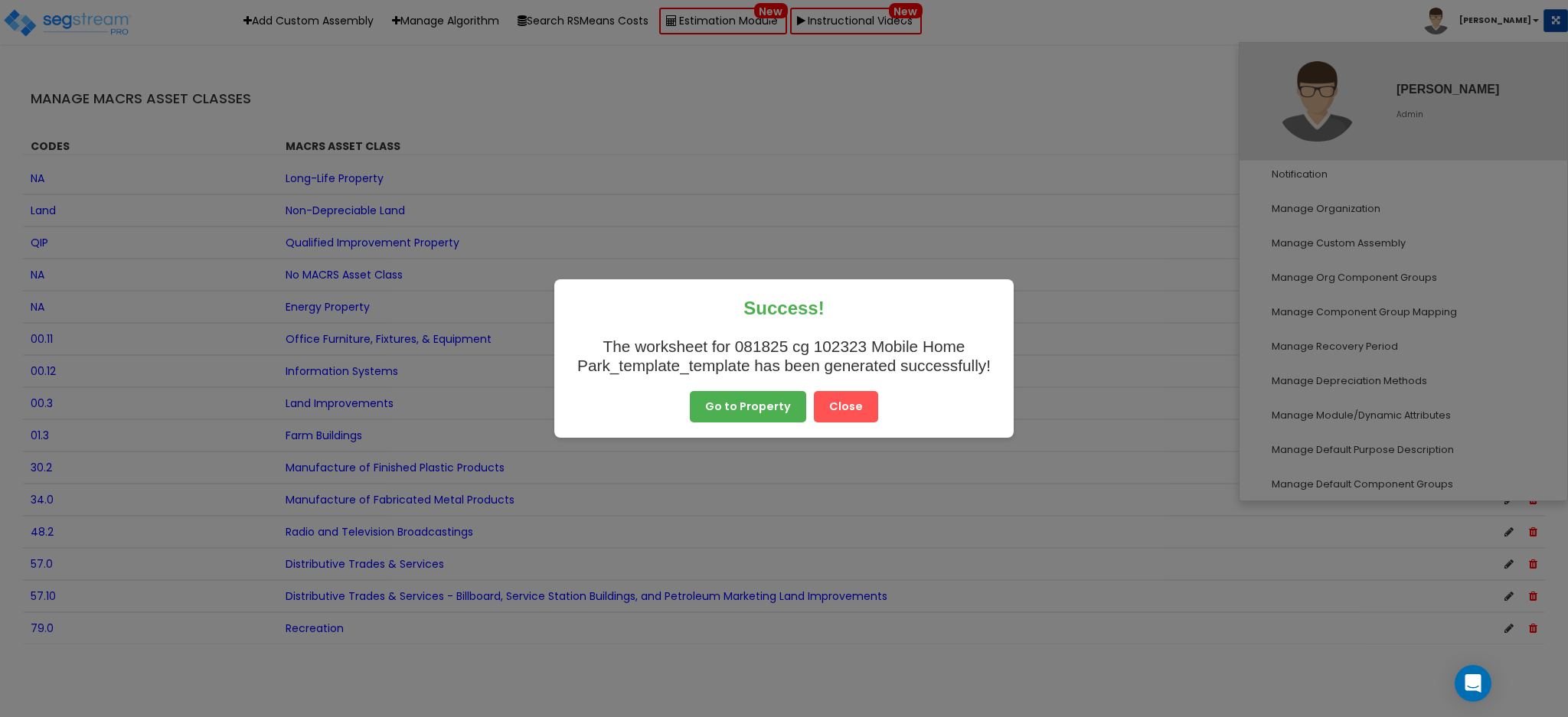
click at [835, 401] on button "Close" at bounding box center [846, 407] width 64 height 32
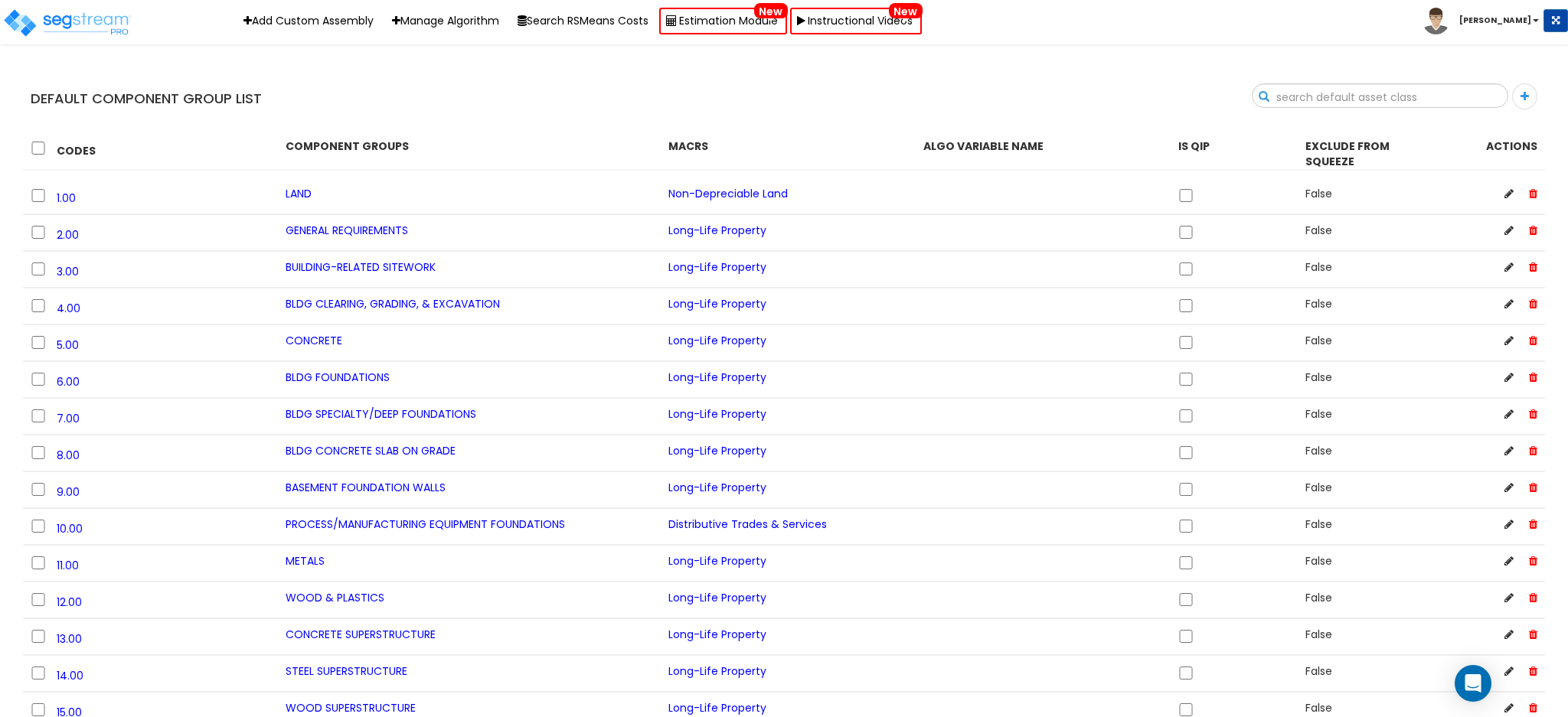
click at [1490, 100] on input "text" at bounding box center [1380, 97] width 255 height 26
click at [1380, 96] on input "text" at bounding box center [1380, 97] width 255 height 26
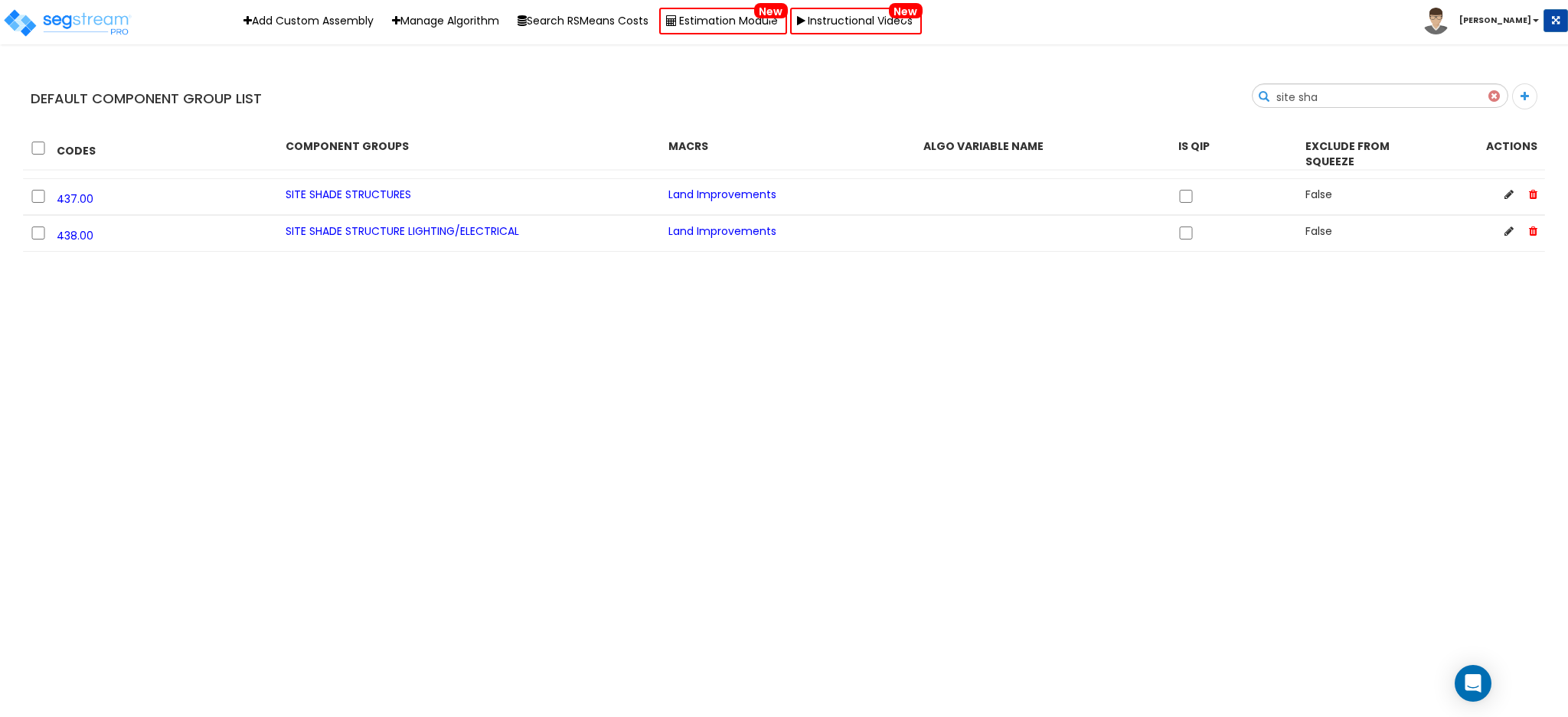
type input "site sha"
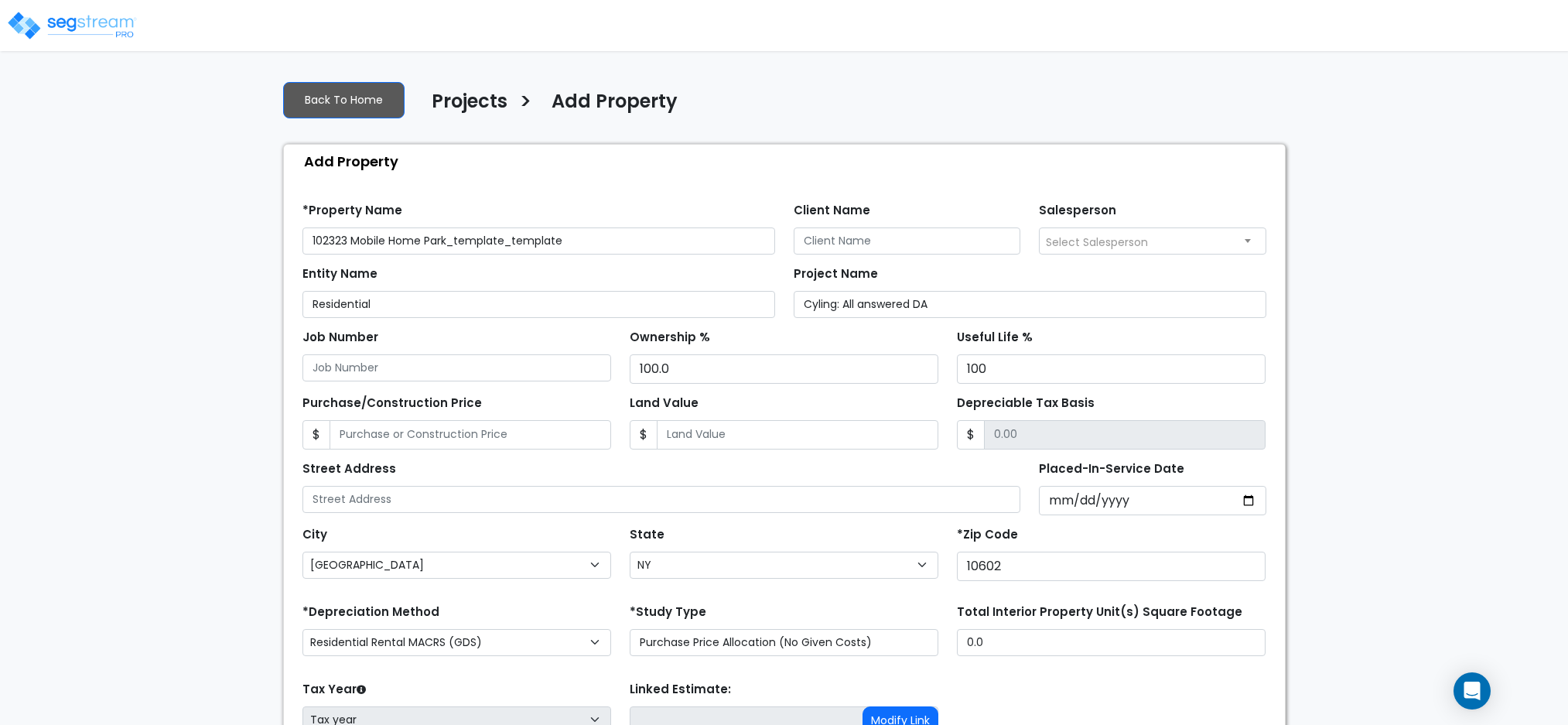
select select "[GEOGRAPHIC_DATA]"
select select "NY"
select select "CRM(_5"
click at [308, 233] on input "102323 Mobile Home Park_template_template" at bounding box center [538, 241] width 473 height 27
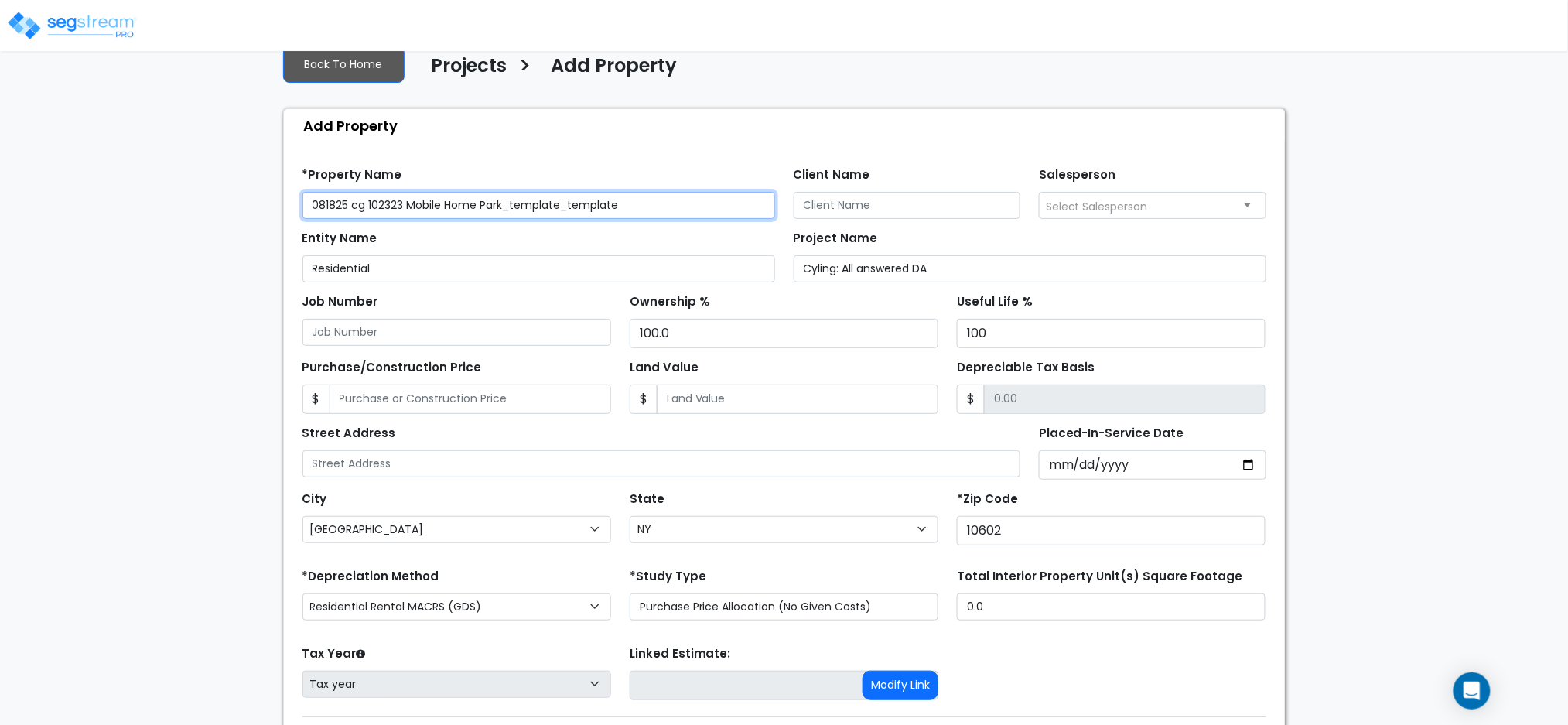
scroll to position [137, 0]
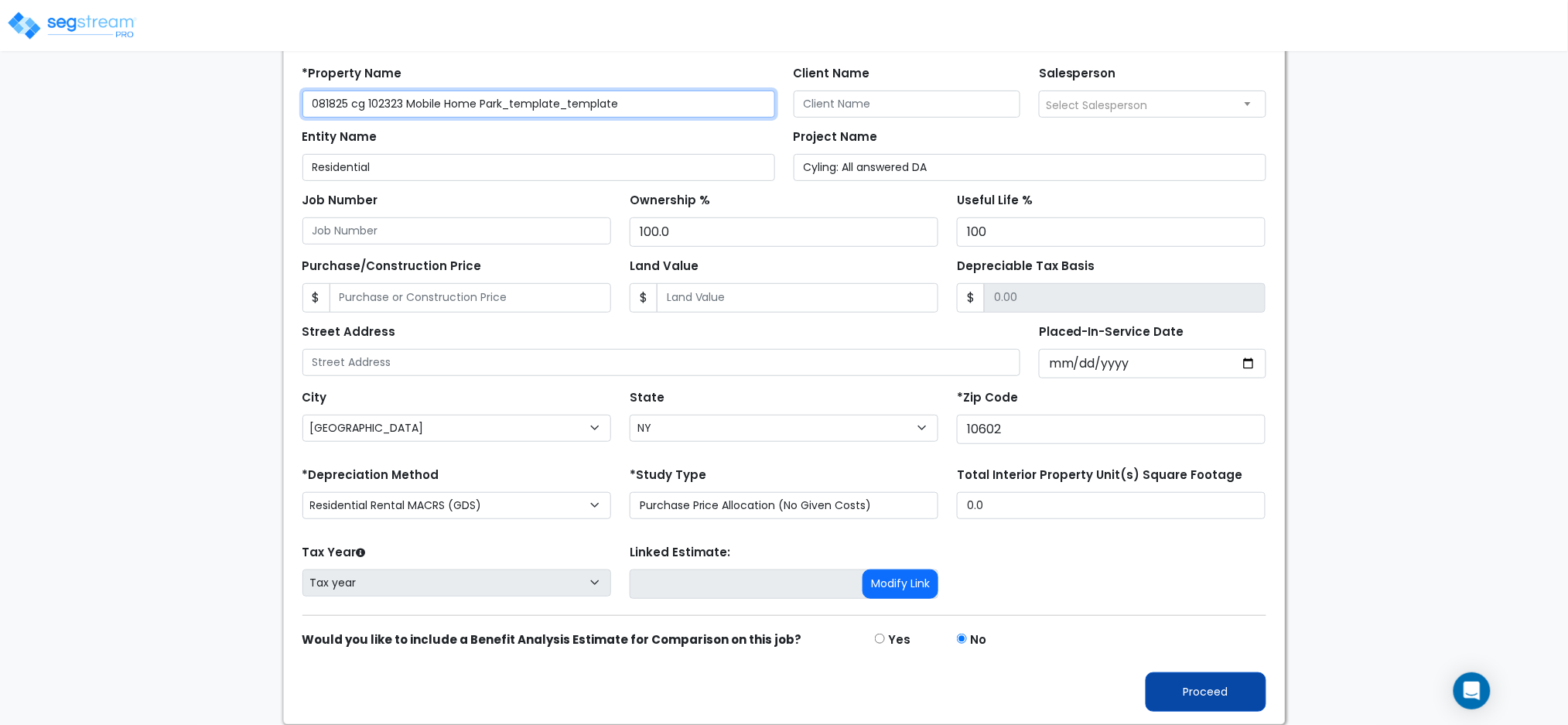
type input "081825 cg 102323 Mobile Home Park_template_template"
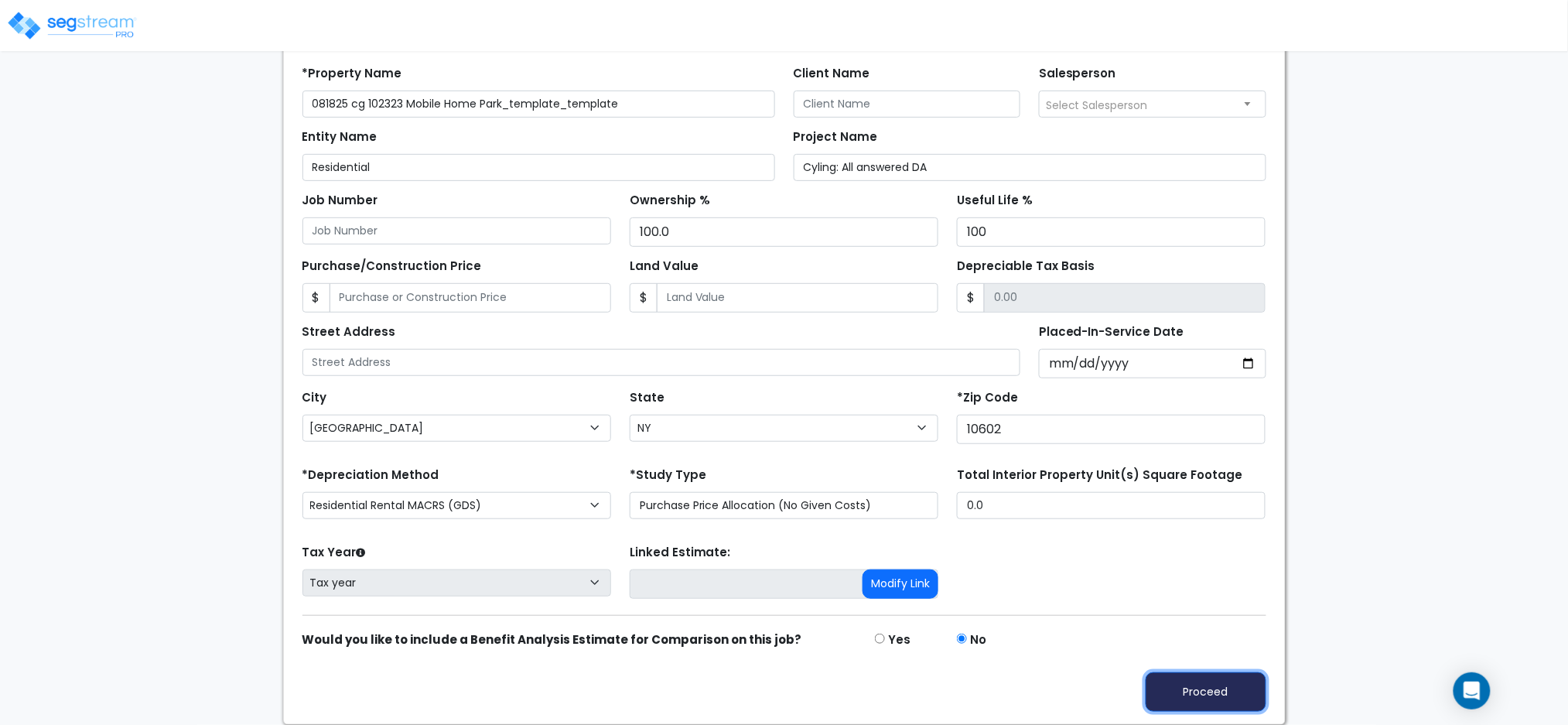
click at [1198, 700] on button "Proceed" at bounding box center [1205, 692] width 121 height 39
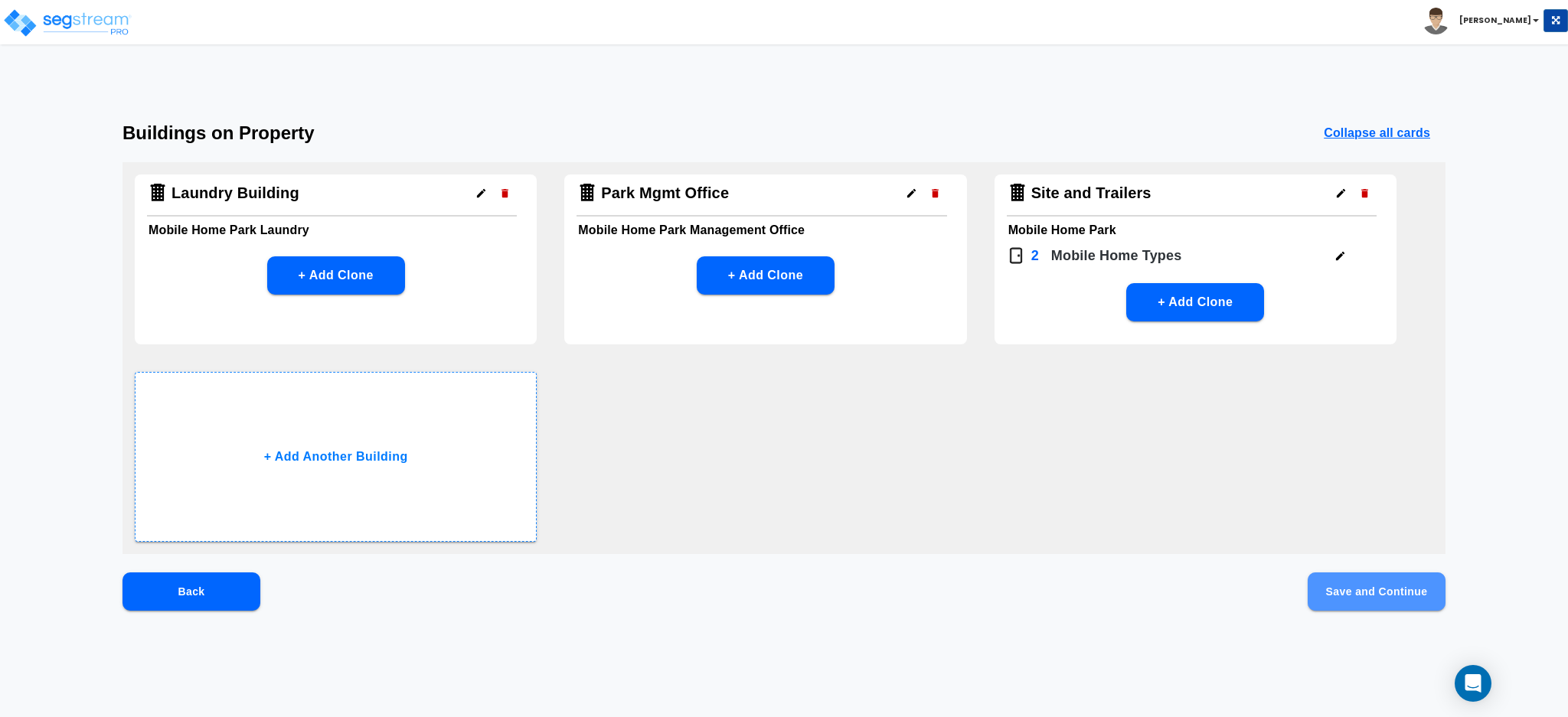
click at [1391, 599] on button "Save and Continue" at bounding box center [1377, 591] width 138 height 38
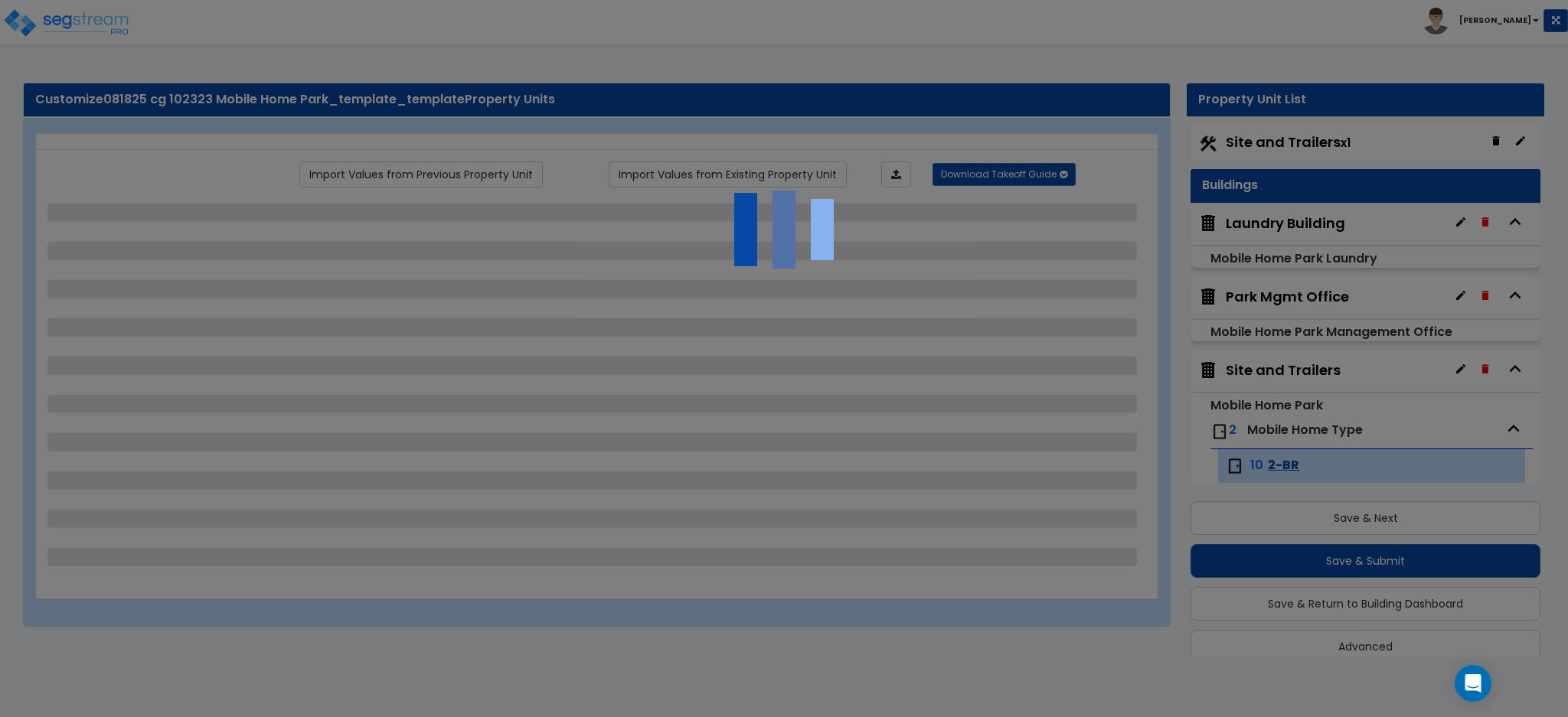
scroll to position [20, 0]
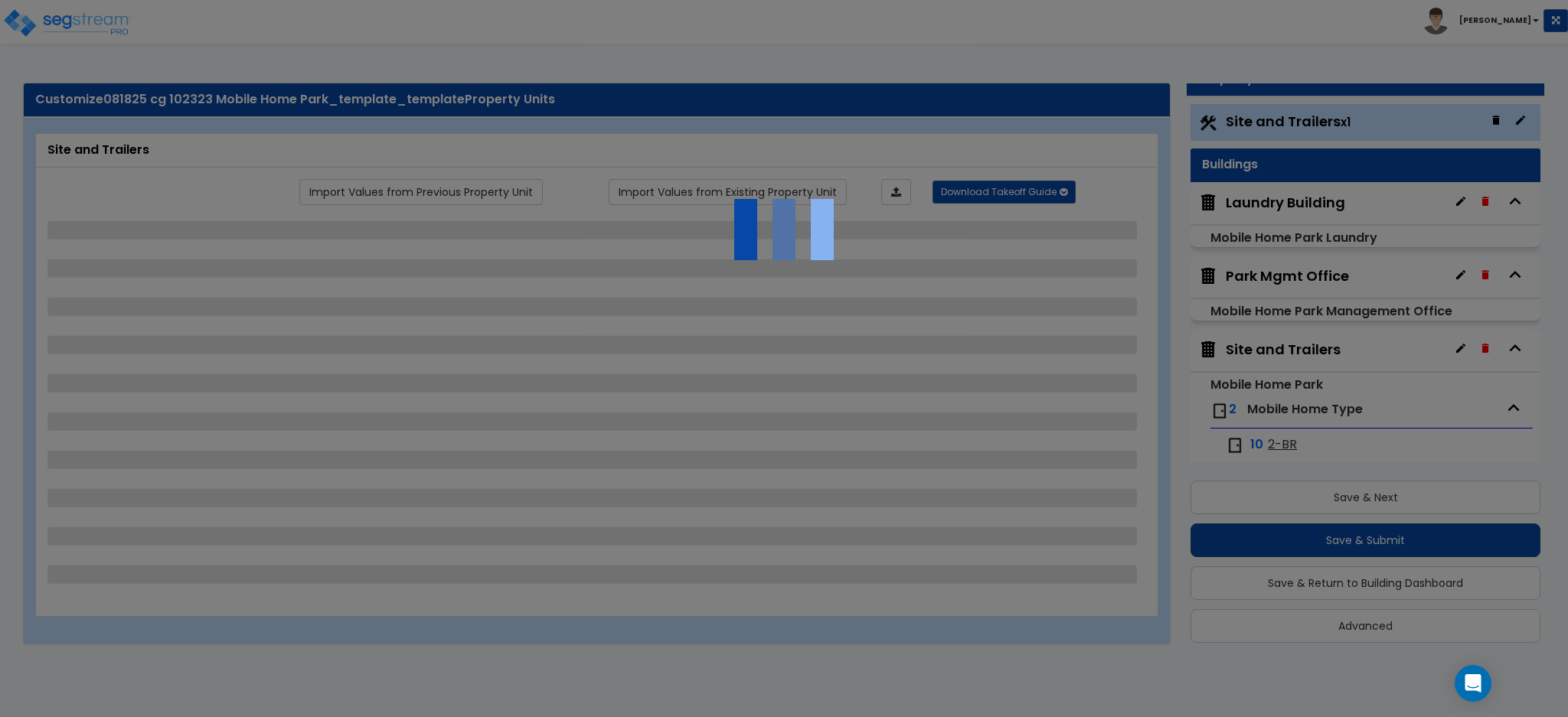
select select "2"
select select "1"
select select "2"
select select "1"
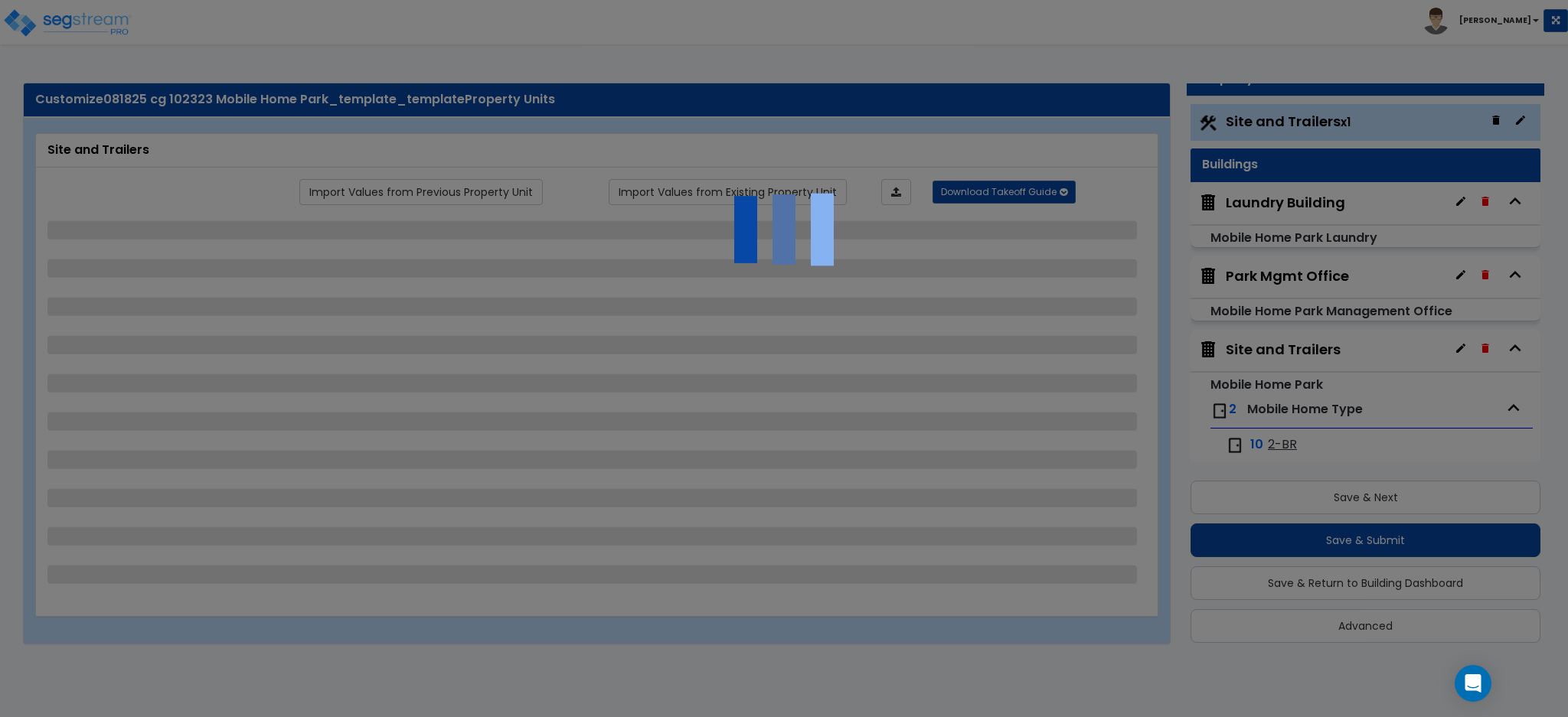
select select "2"
select select "1"
select select "2"
select select "1"
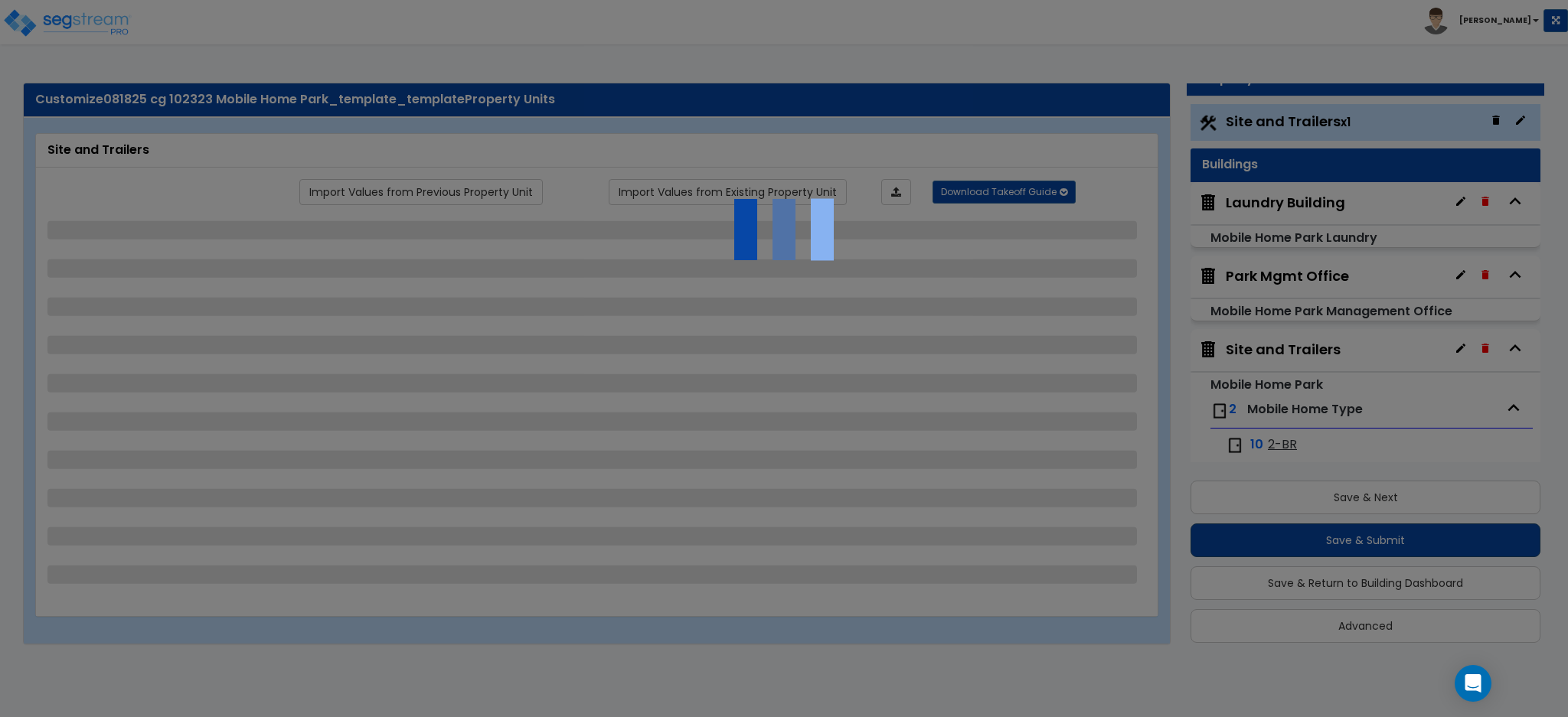
select select "1"
select select "3"
select select "2"
select select "4"
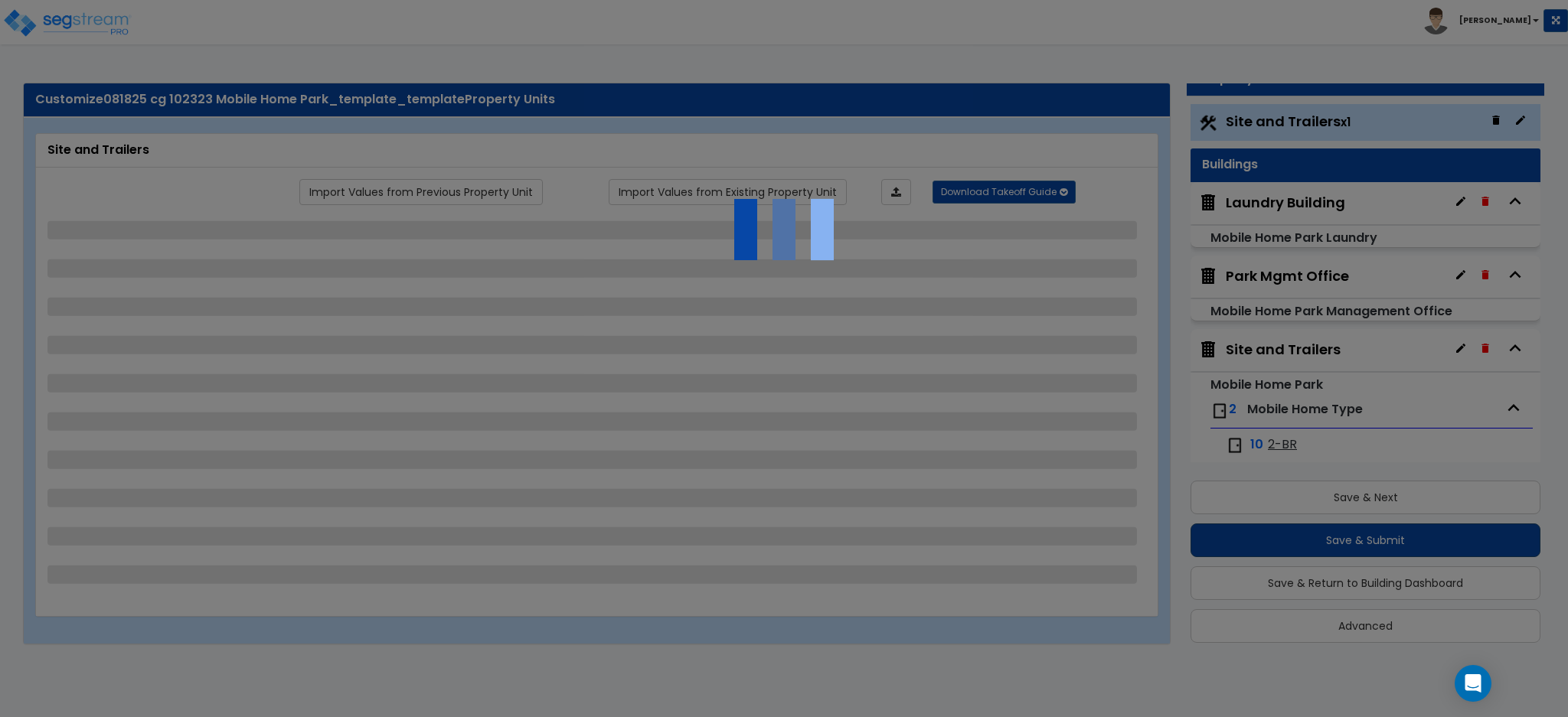
select select "1"
select select "3"
select select "1"
select select "2"
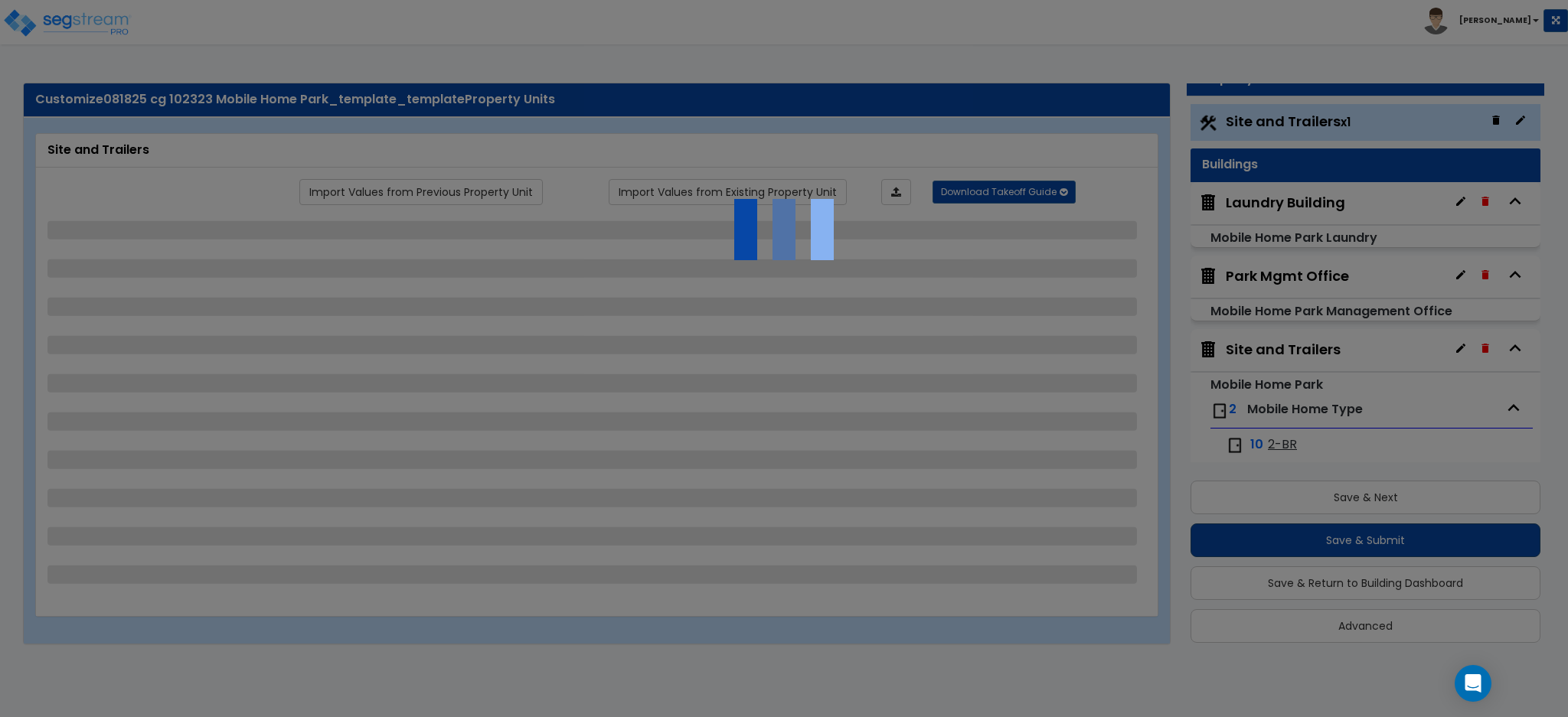
select select "2"
select select "1"
select select "2"
select select "1"
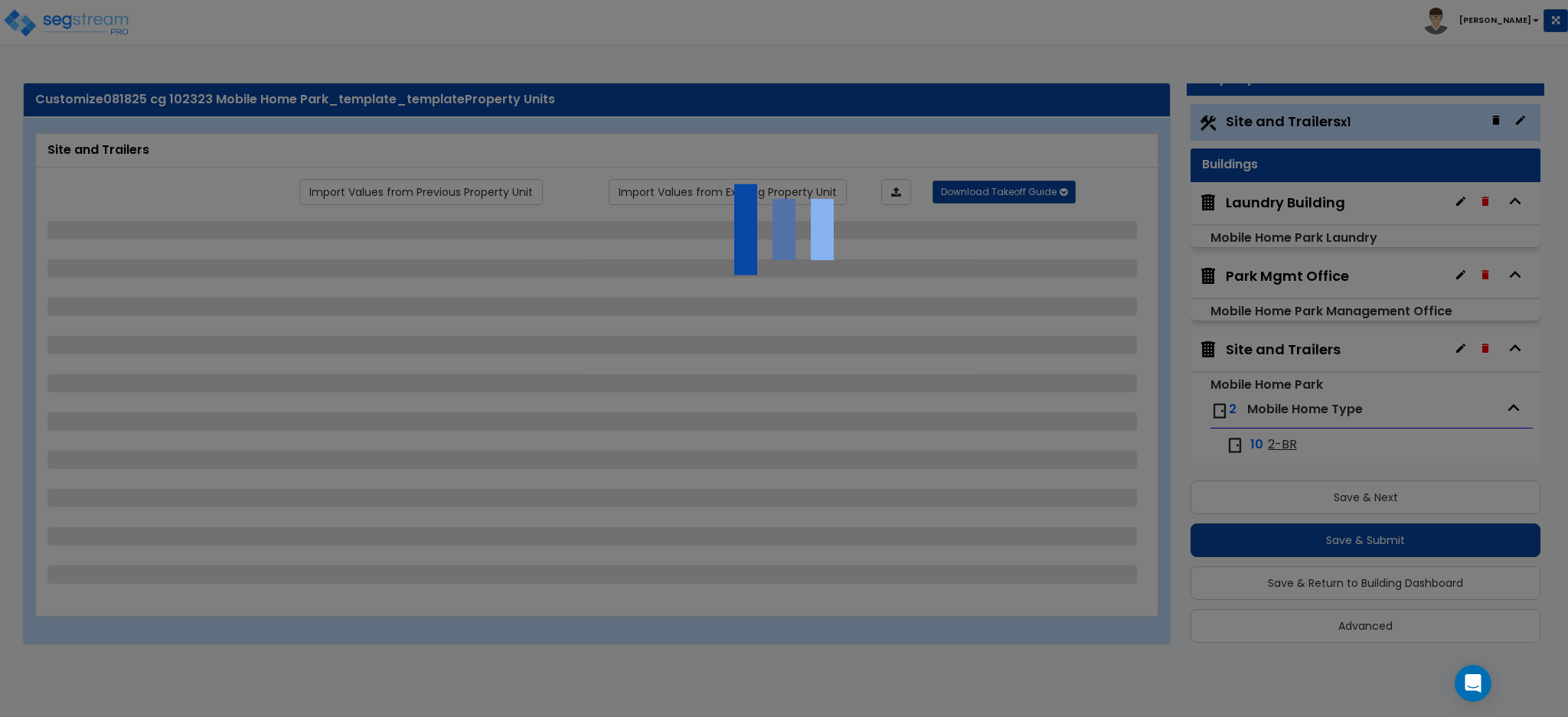
select select "2"
select select "1"
select select "3"
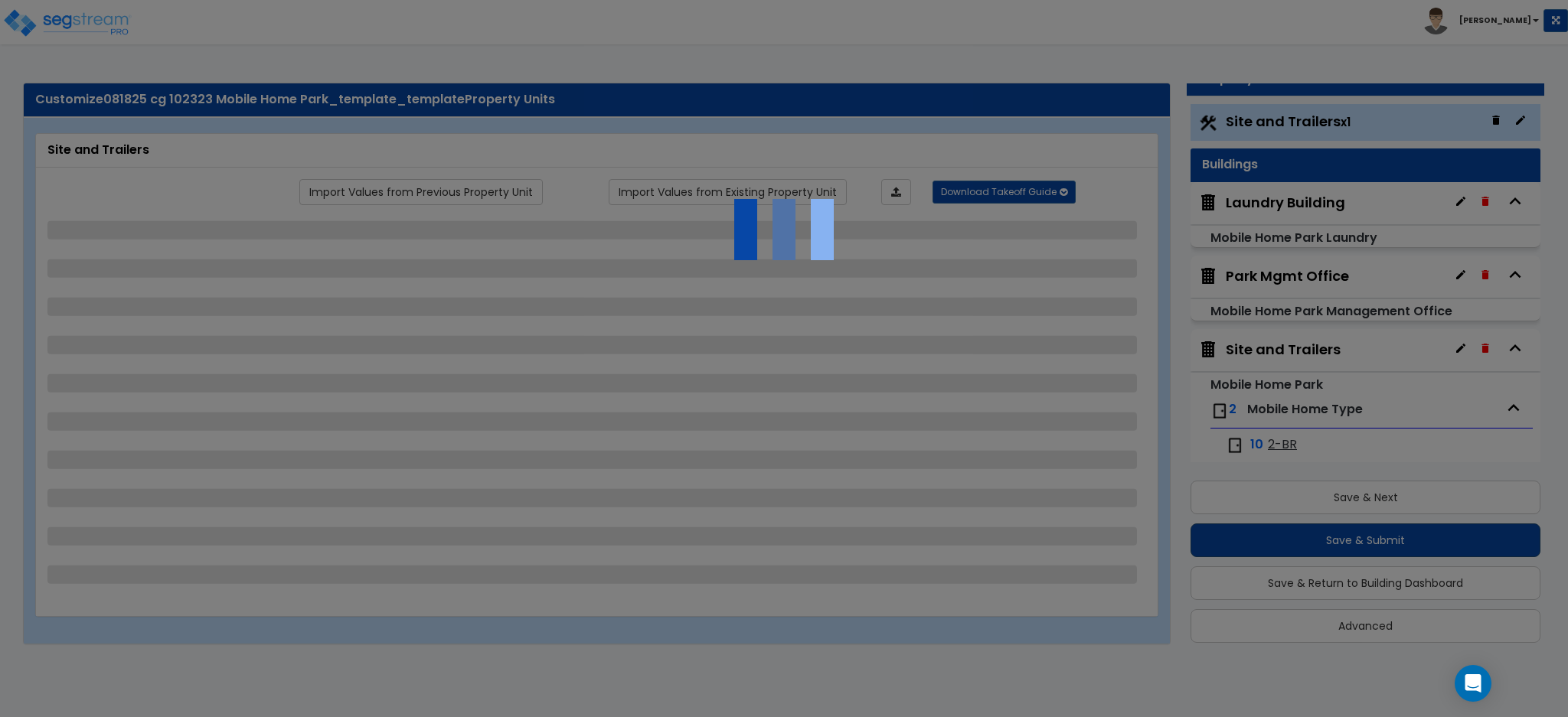
select select "2"
select select "1"
select select "2"
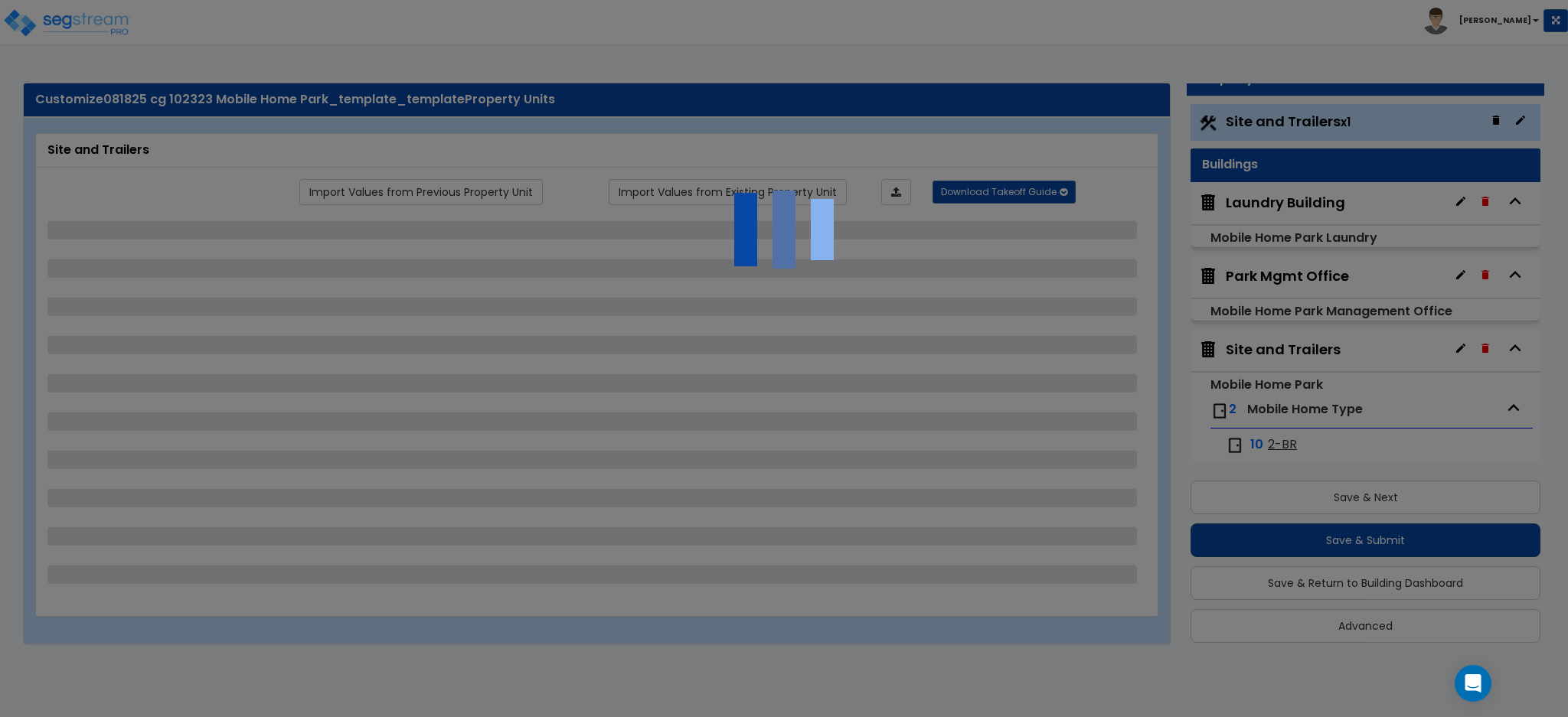
select select "1"
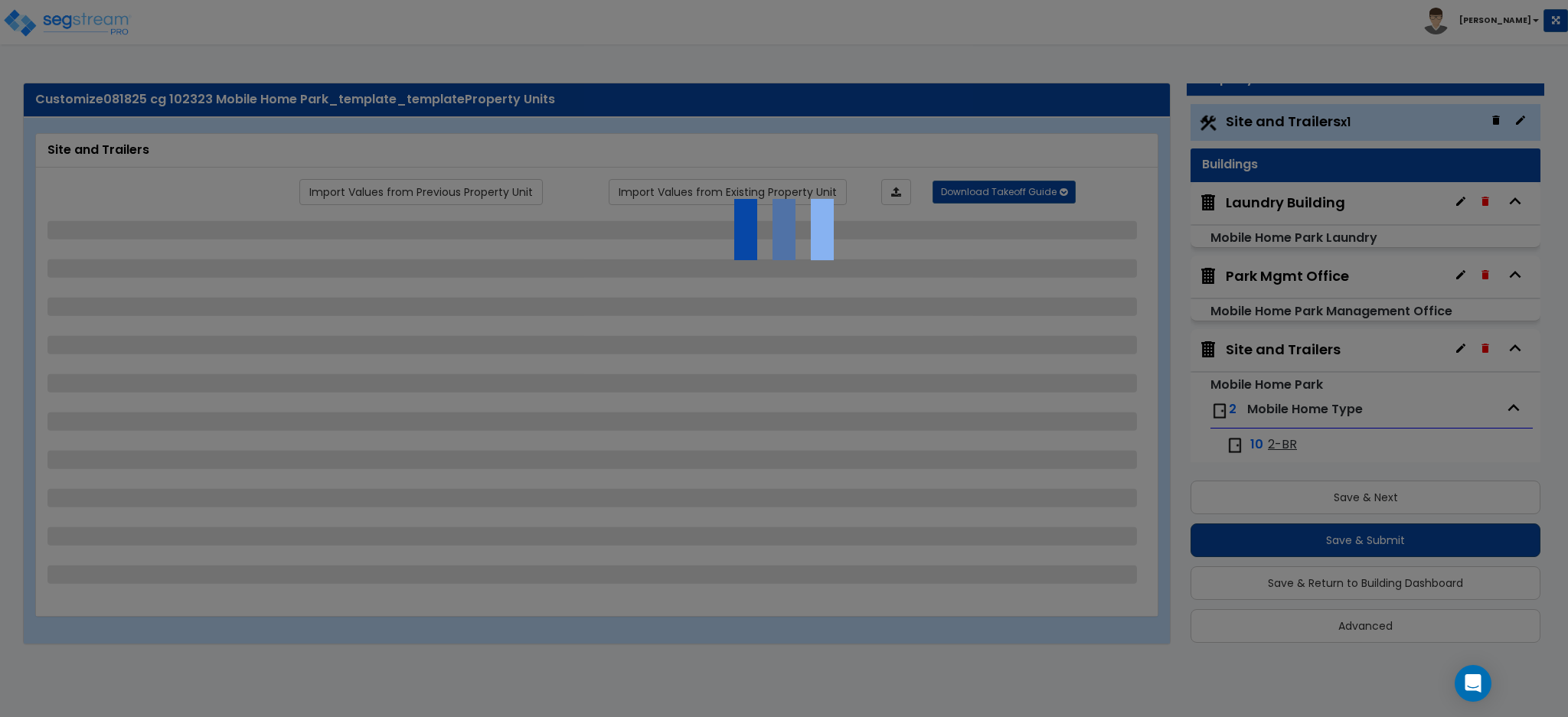
select select "1"
select select "4"
select select "3"
select select "2"
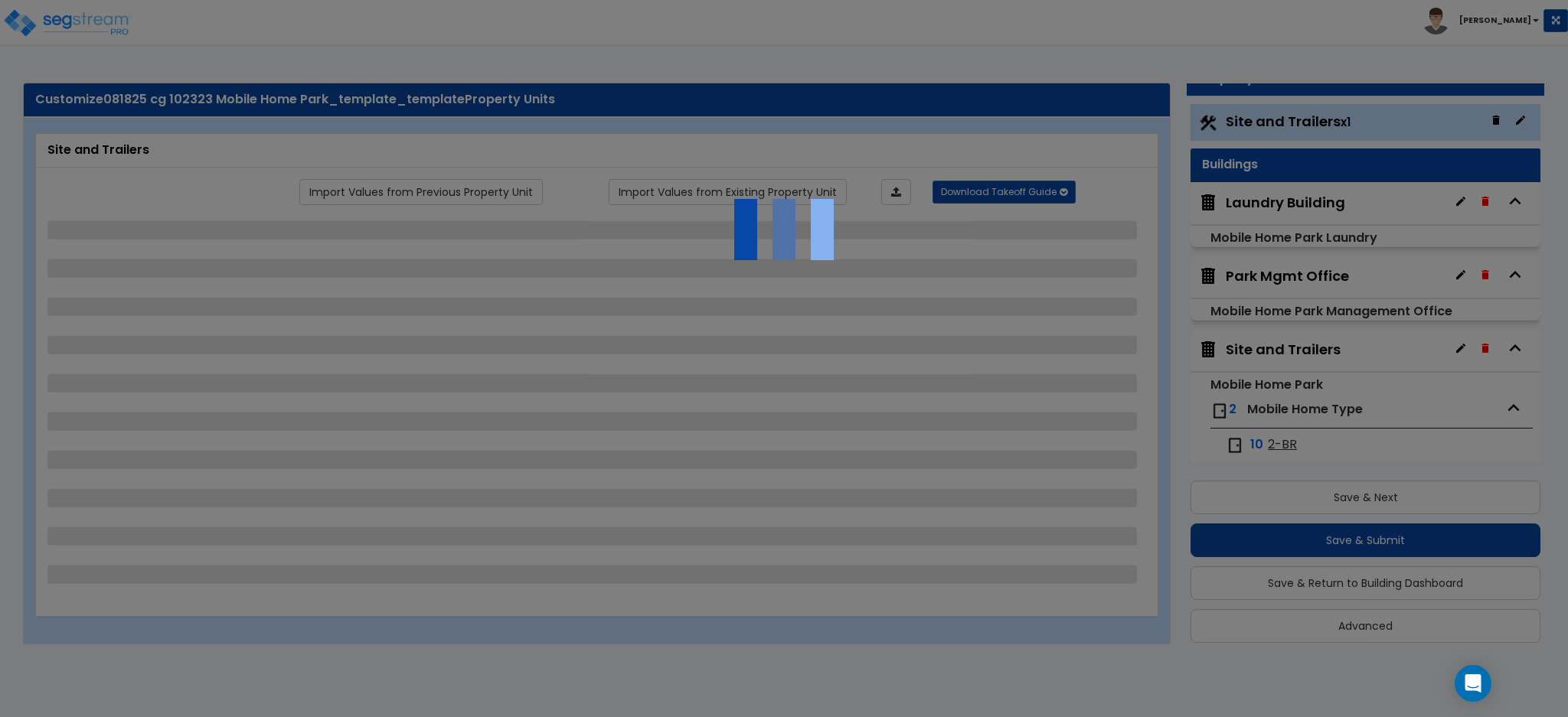
select select "1"
select select "2"
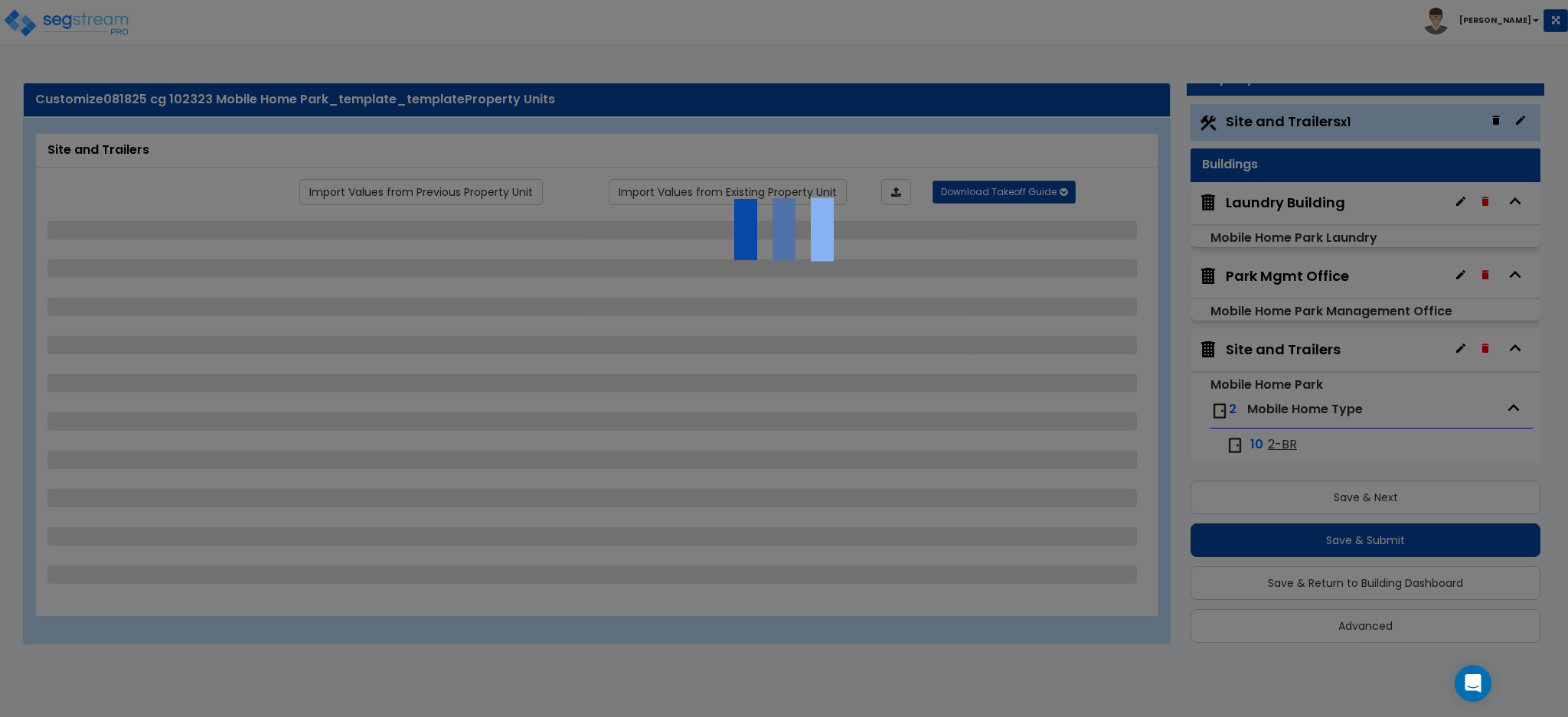
select select "2"
select select "1"
select select "3"
select select "1"
select select "4"
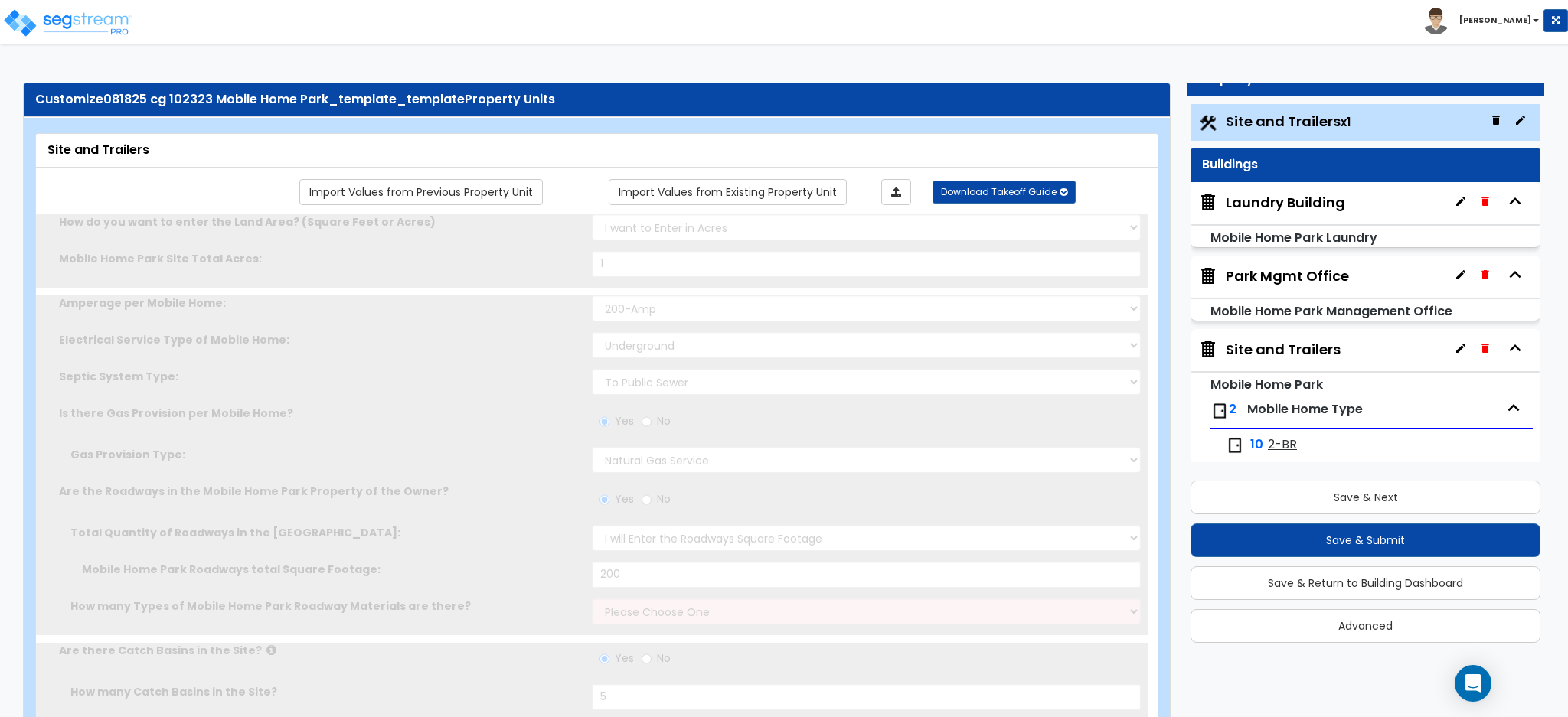
radio input "true"
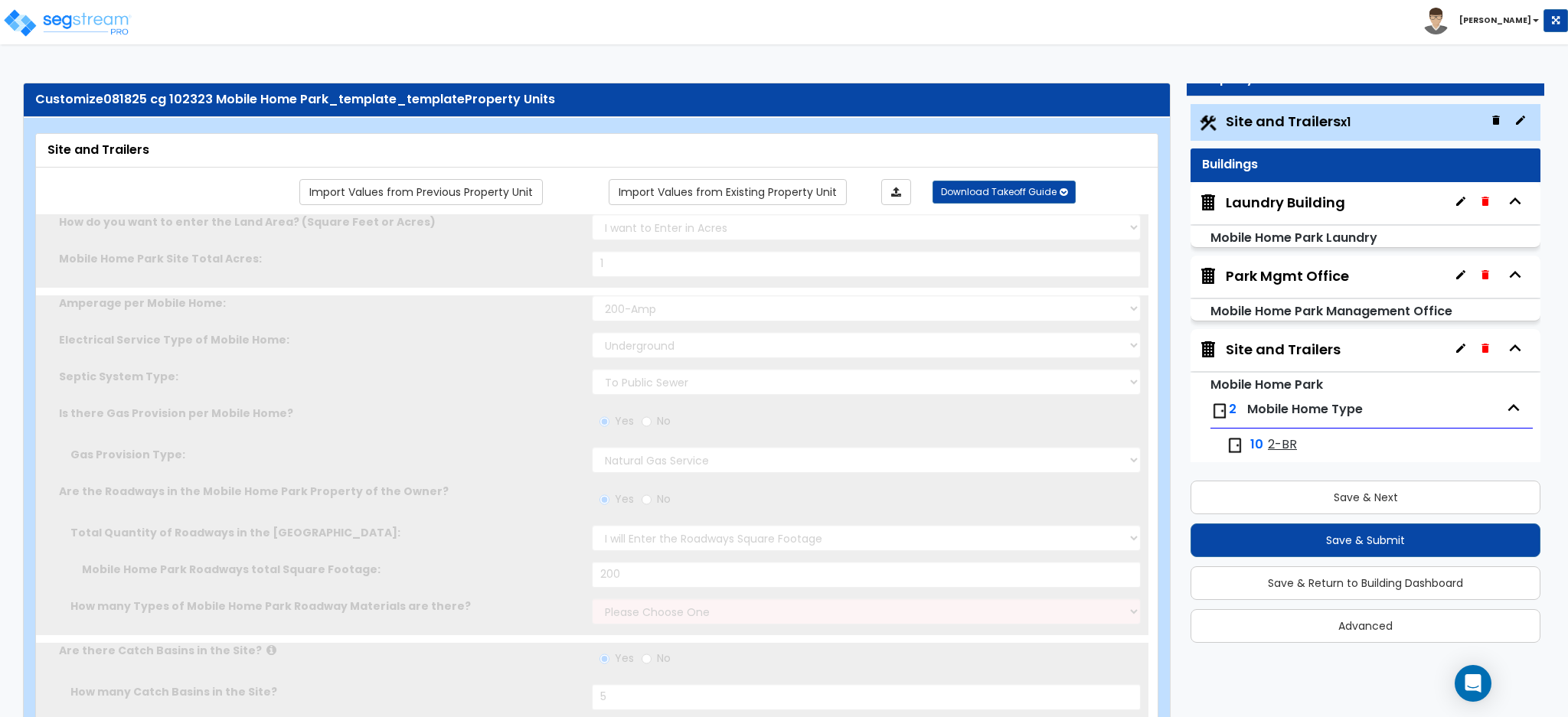
radio input "true"
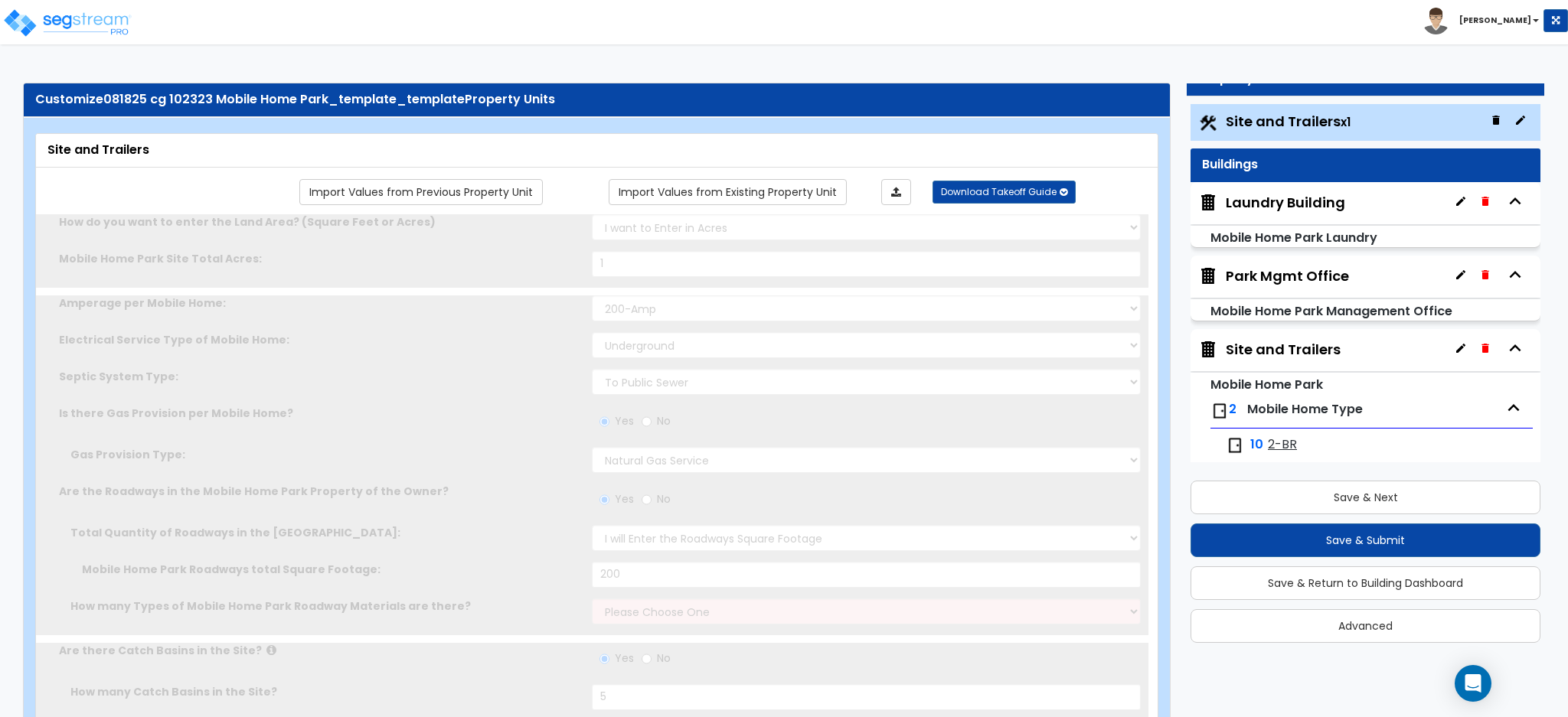
radio input "true"
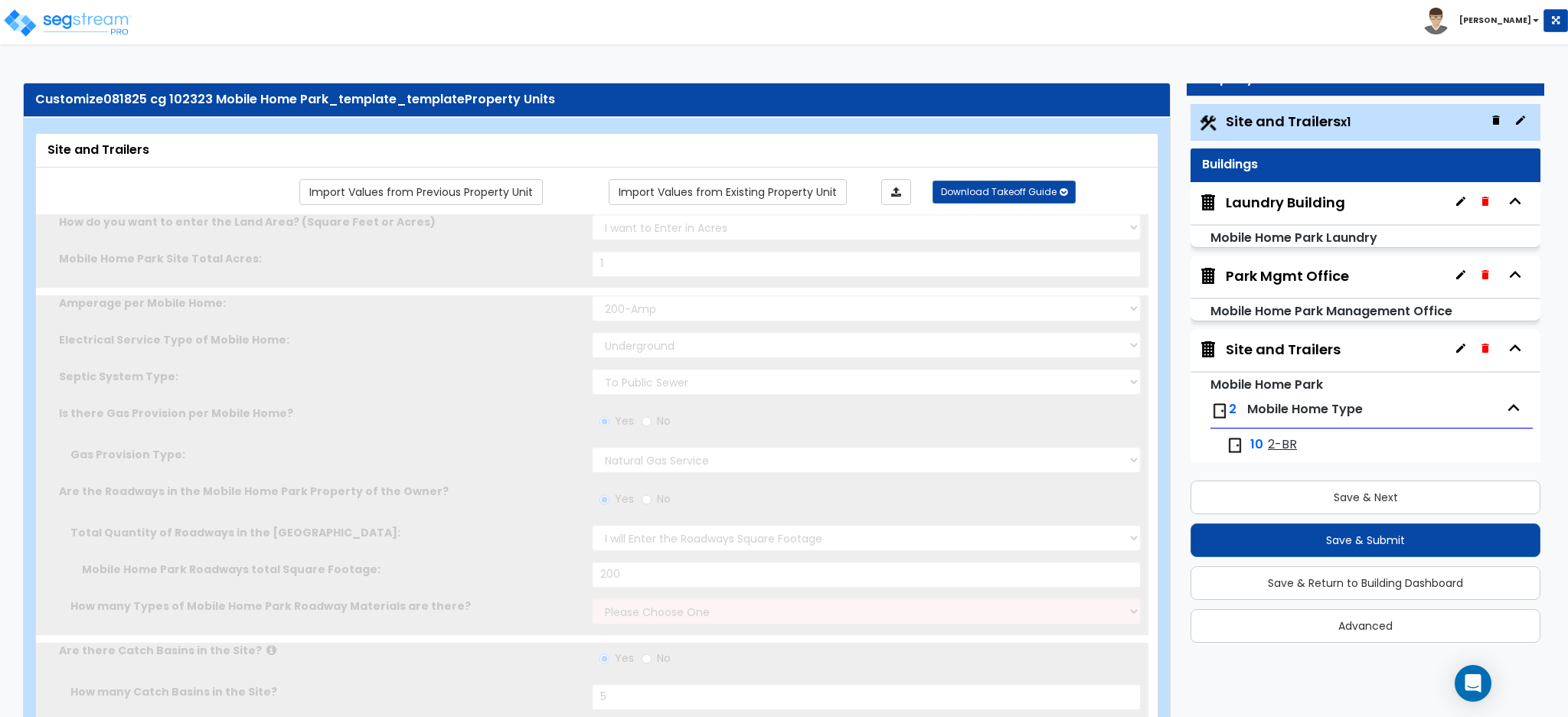
radio input "true"
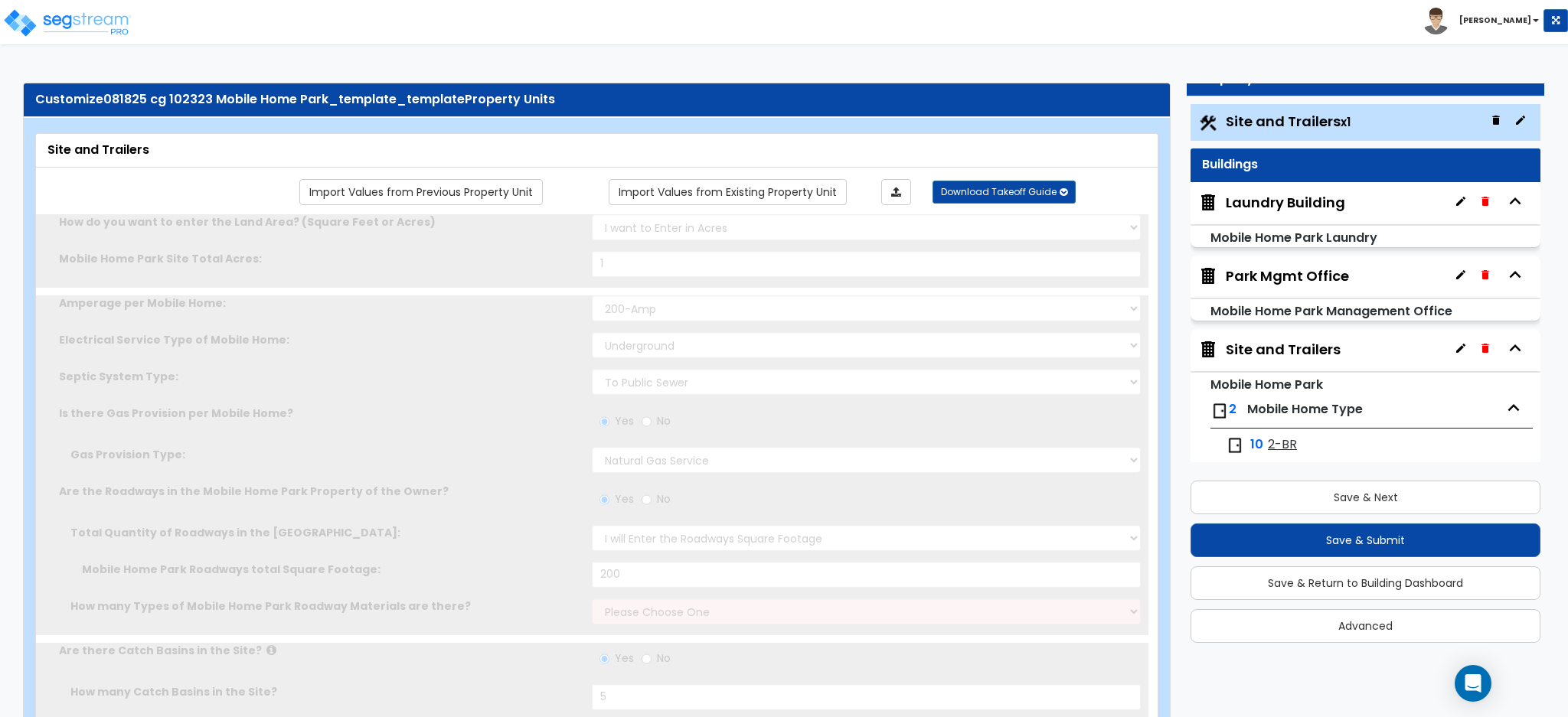
radio input "true"
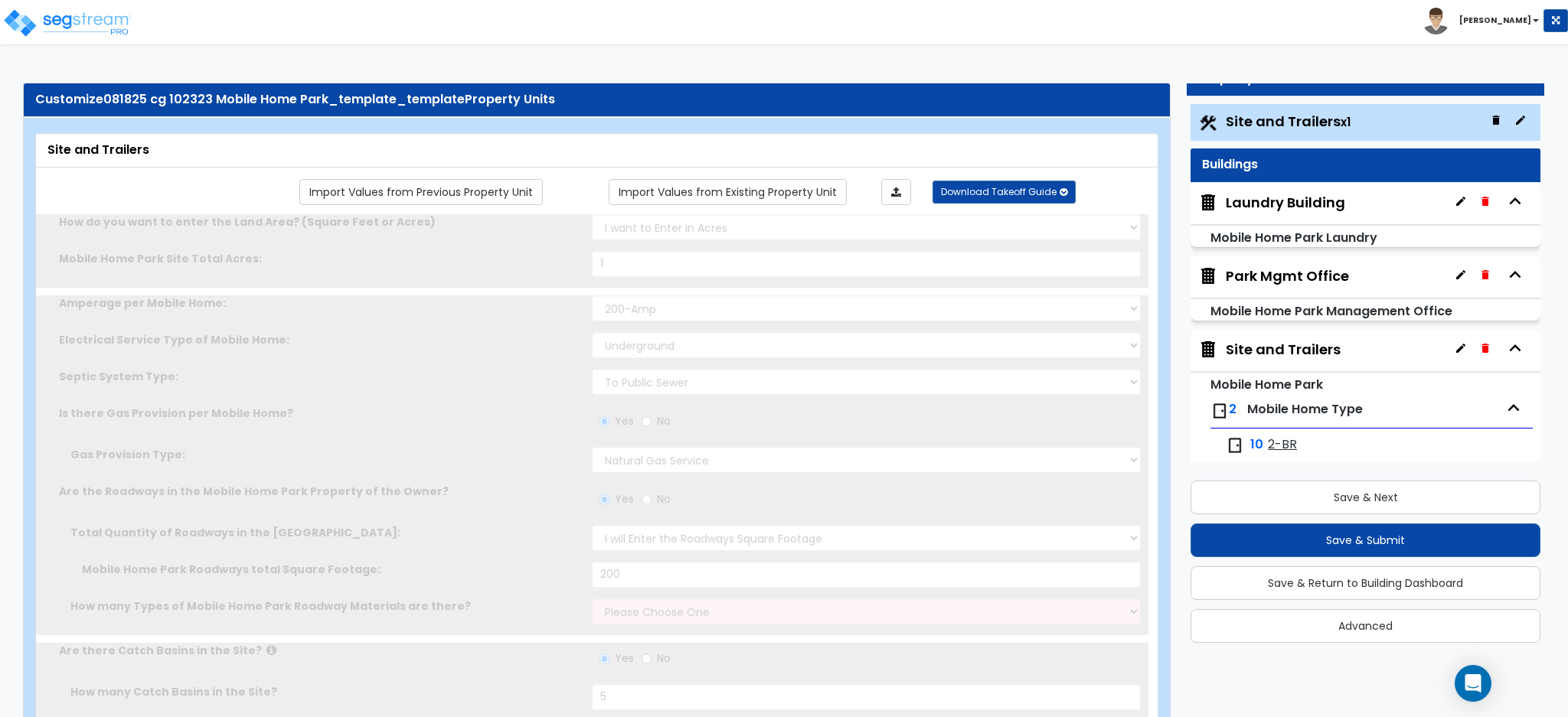
radio input "true"
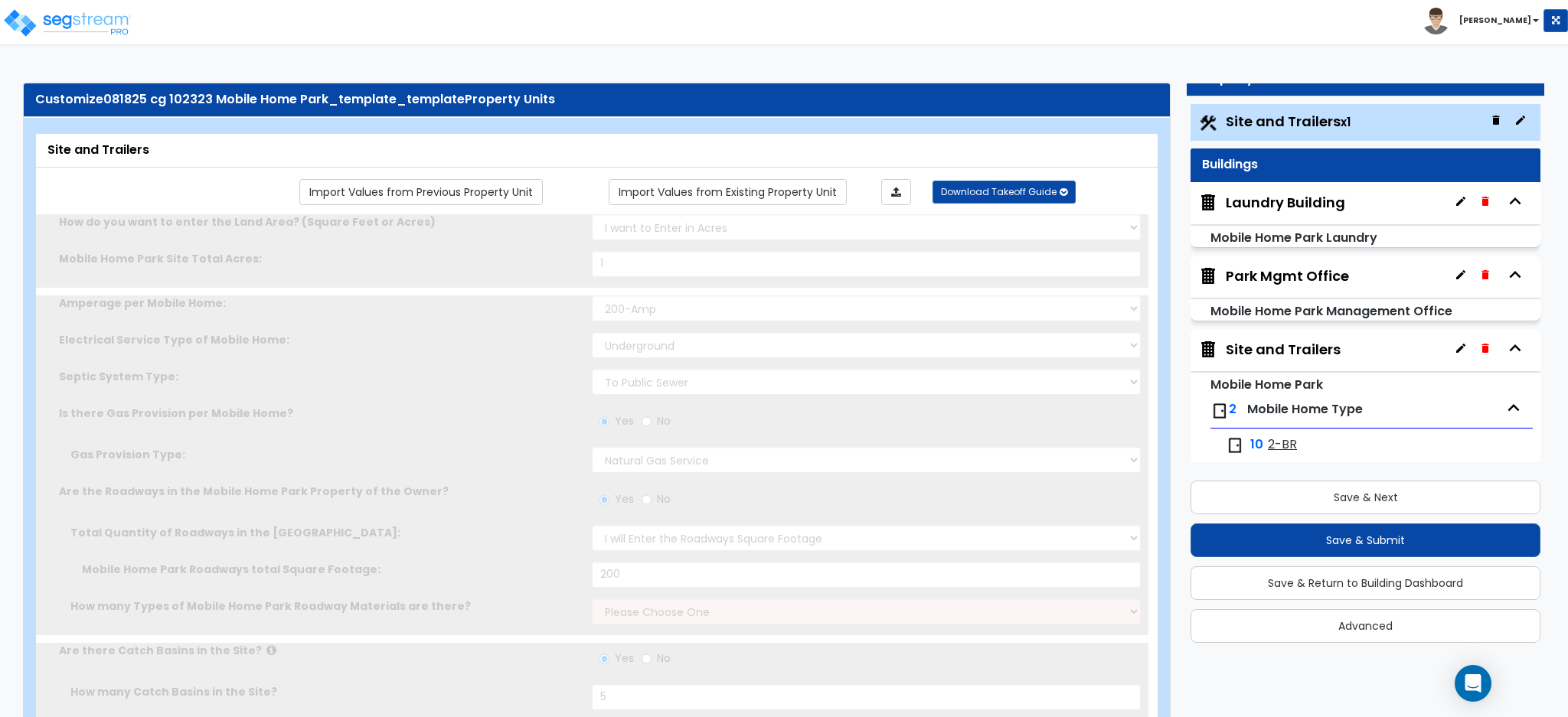
radio input "true"
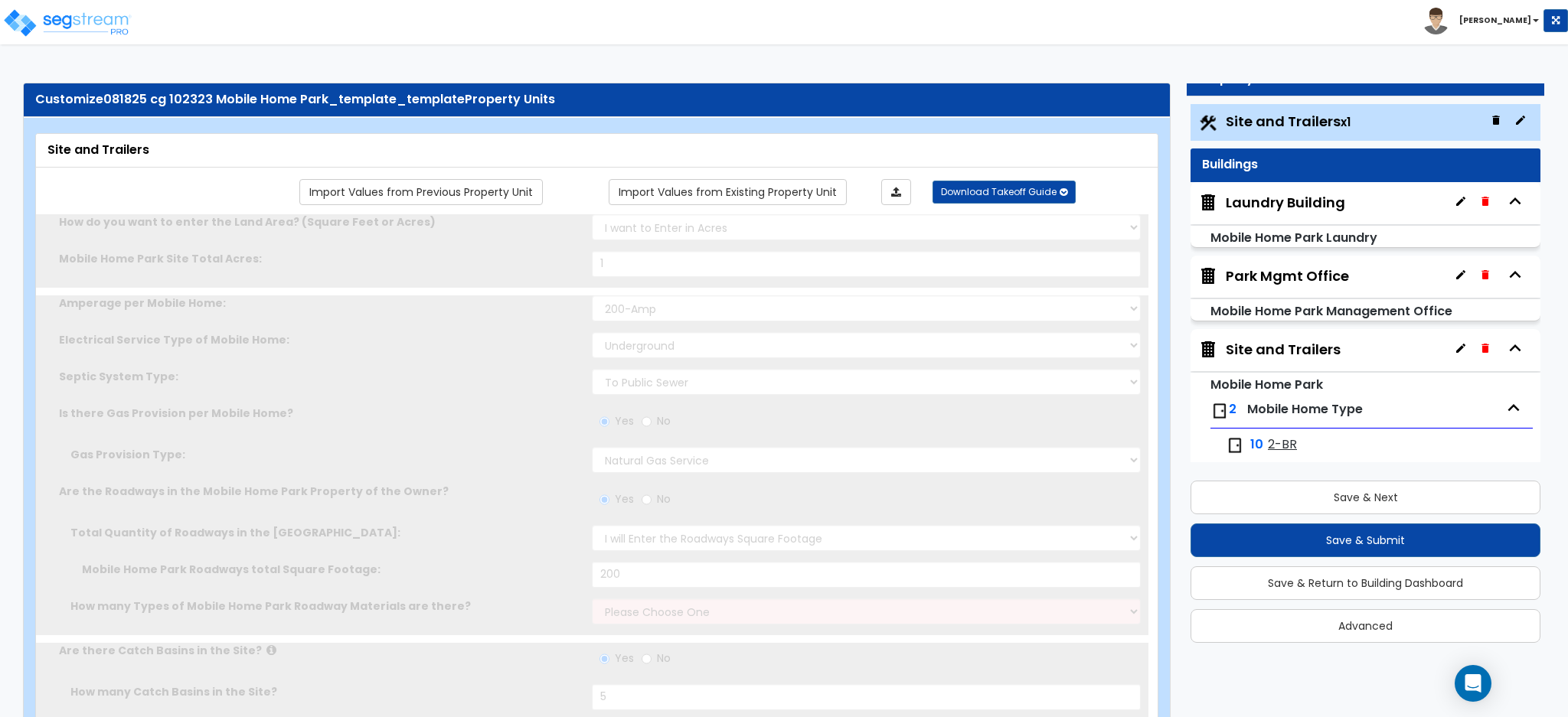
radio input "true"
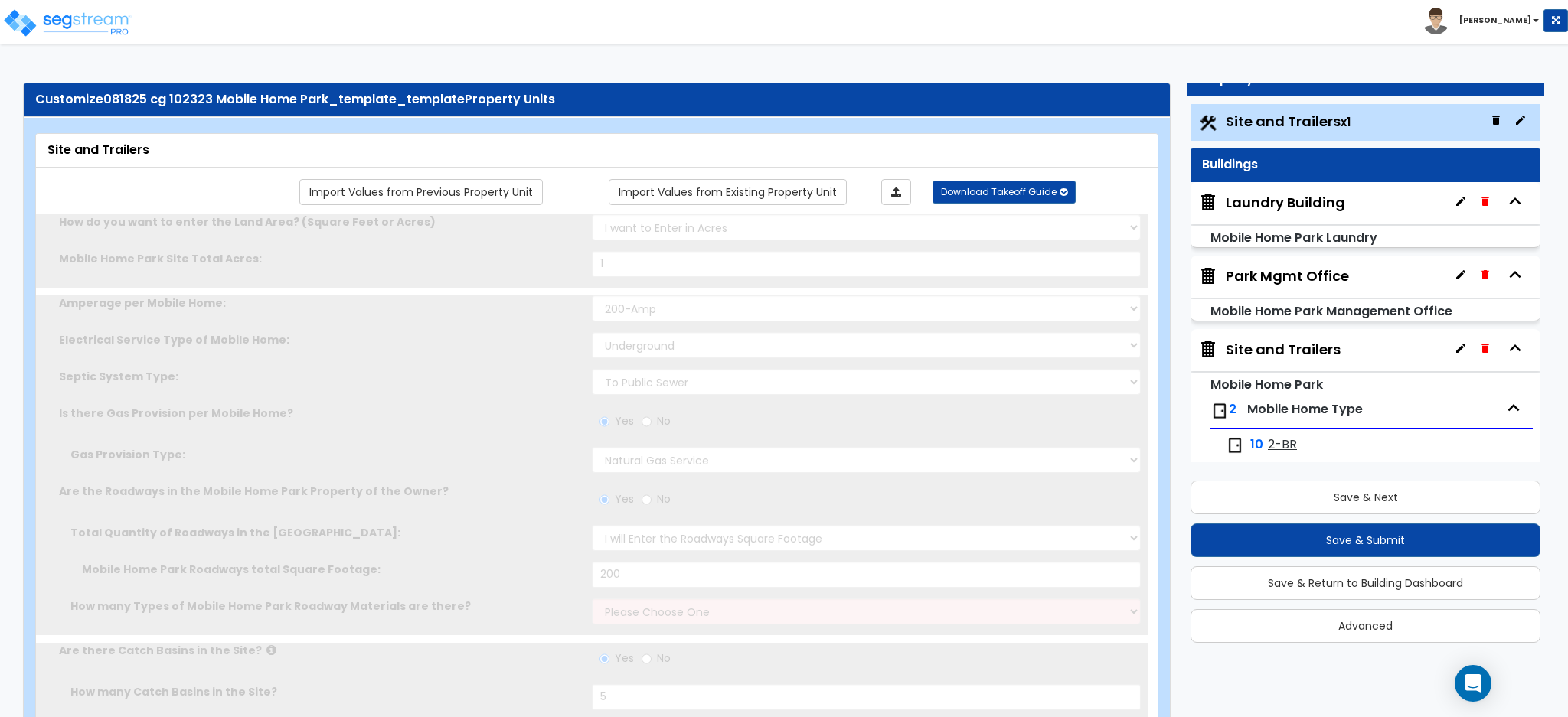
radio input "true"
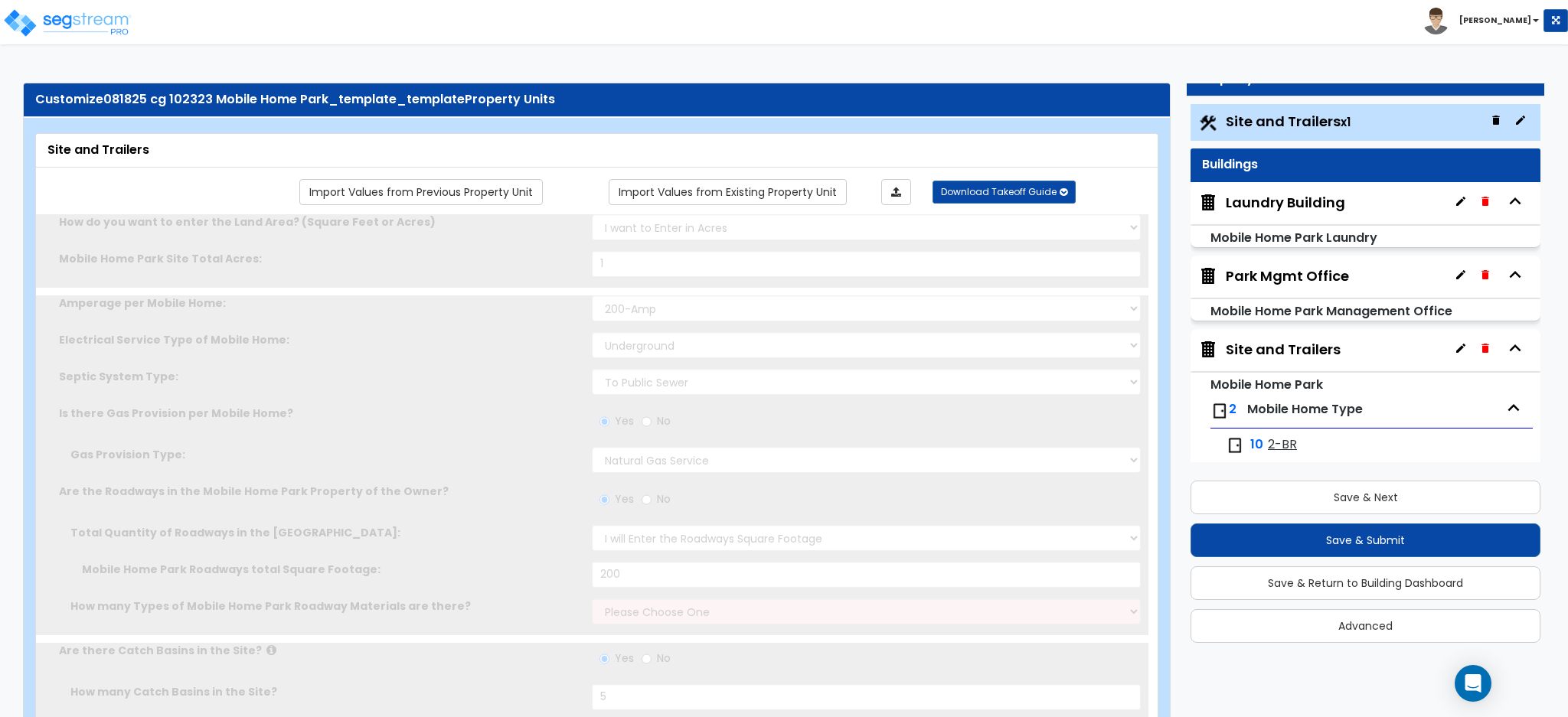
radio input "true"
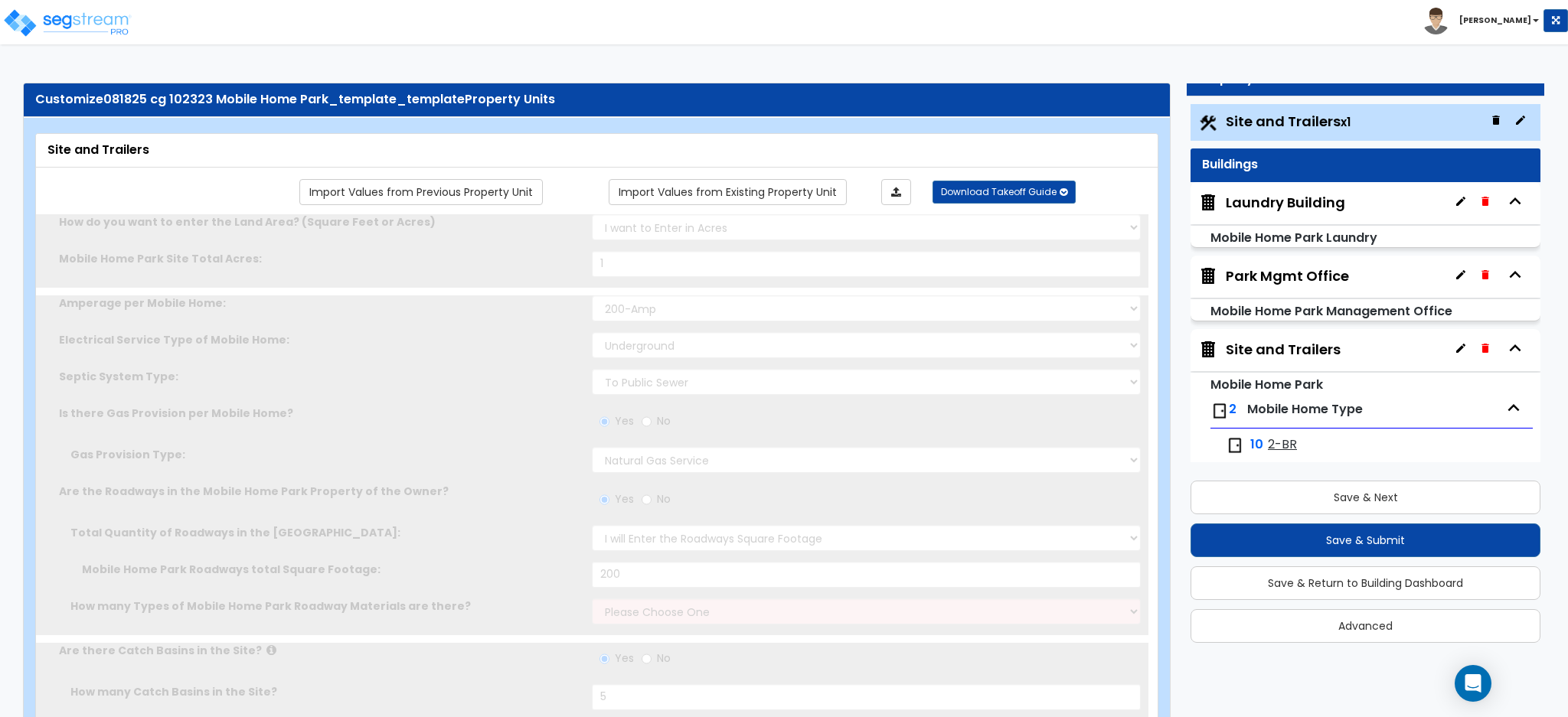
radio input "true"
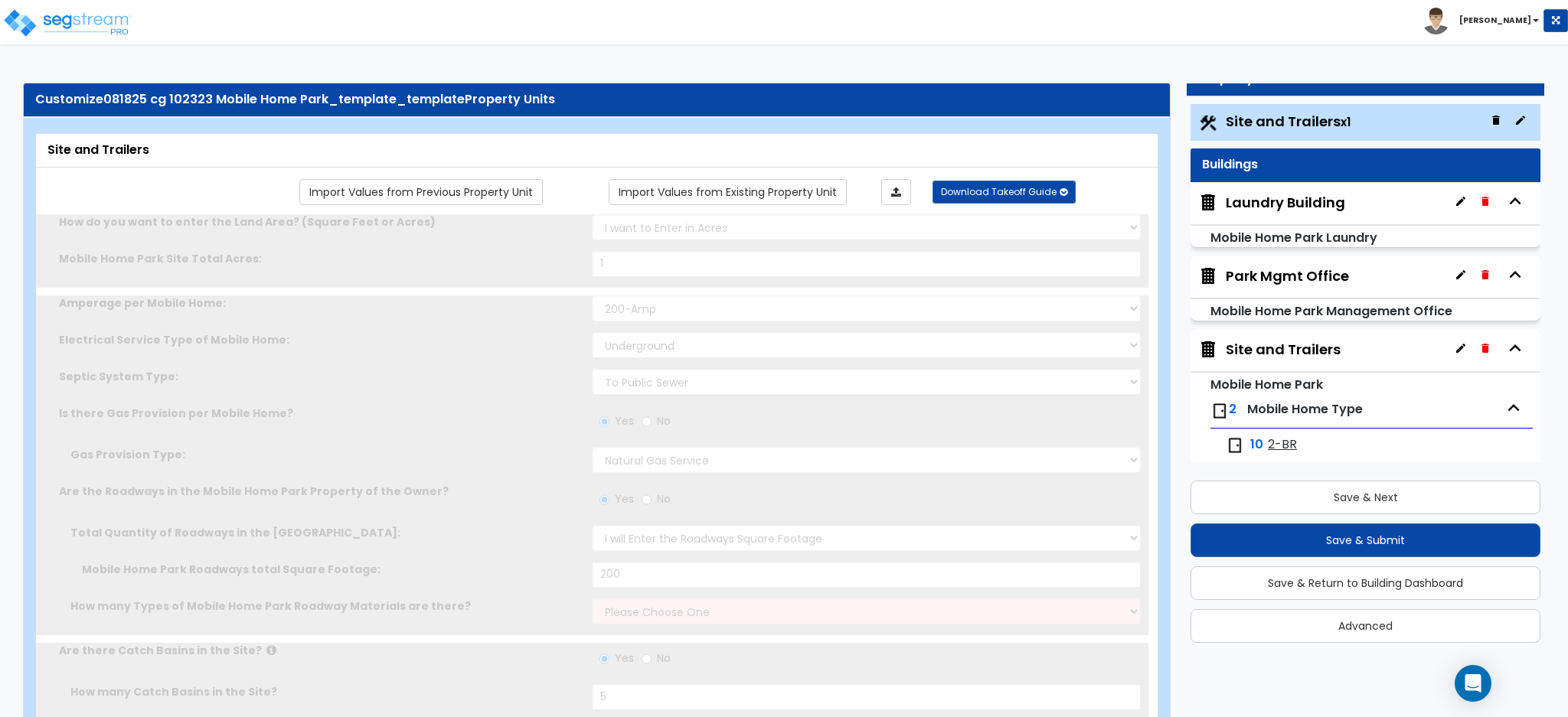
radio input "true"
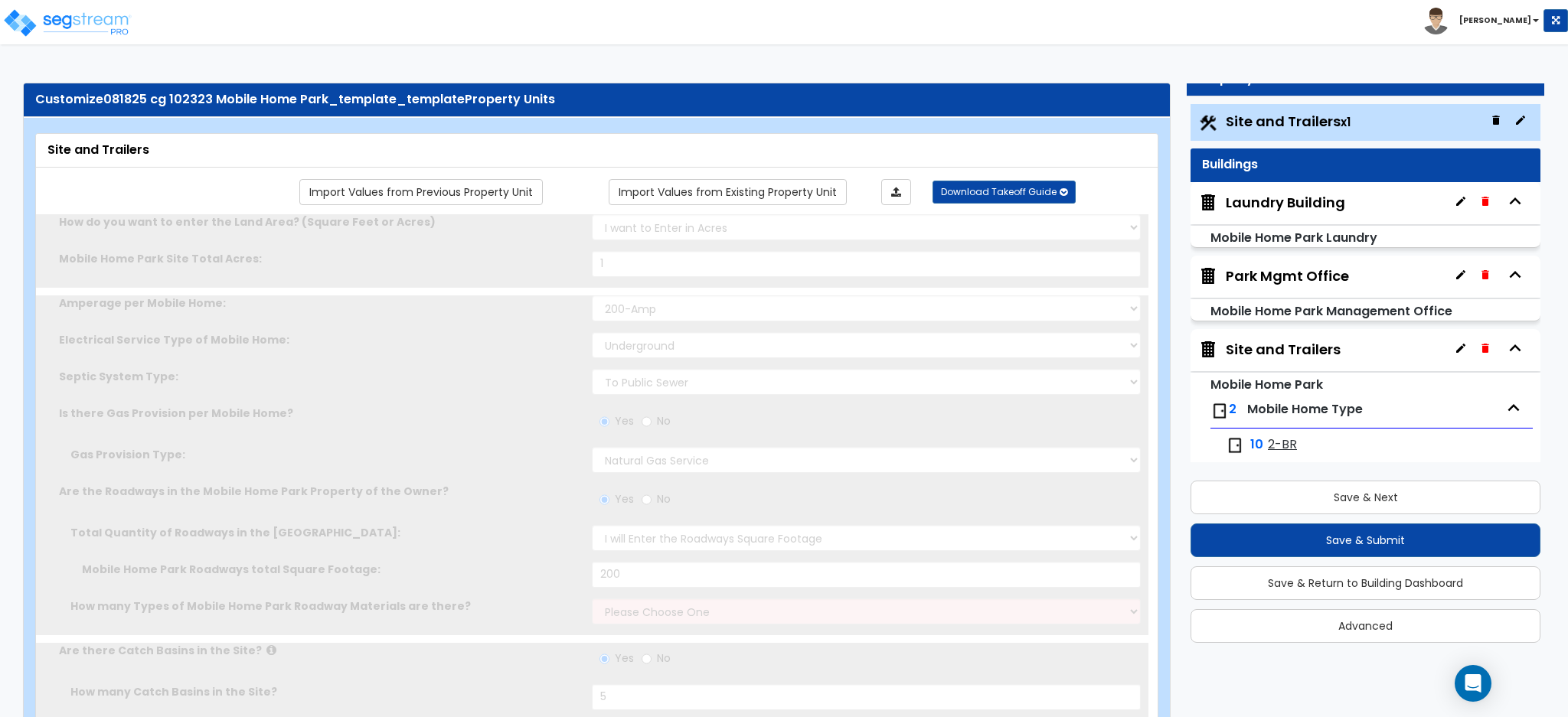
radio input "true"
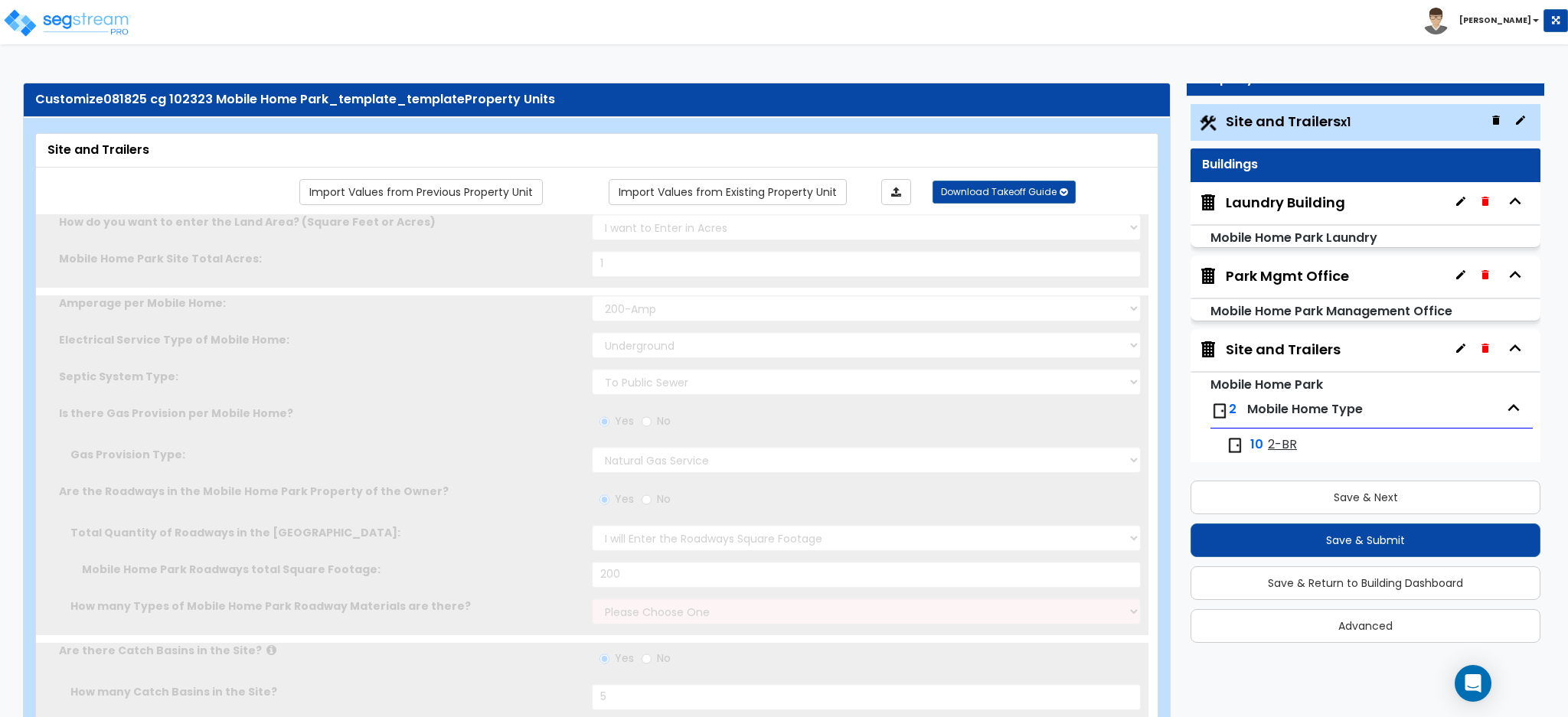
radio input "true"
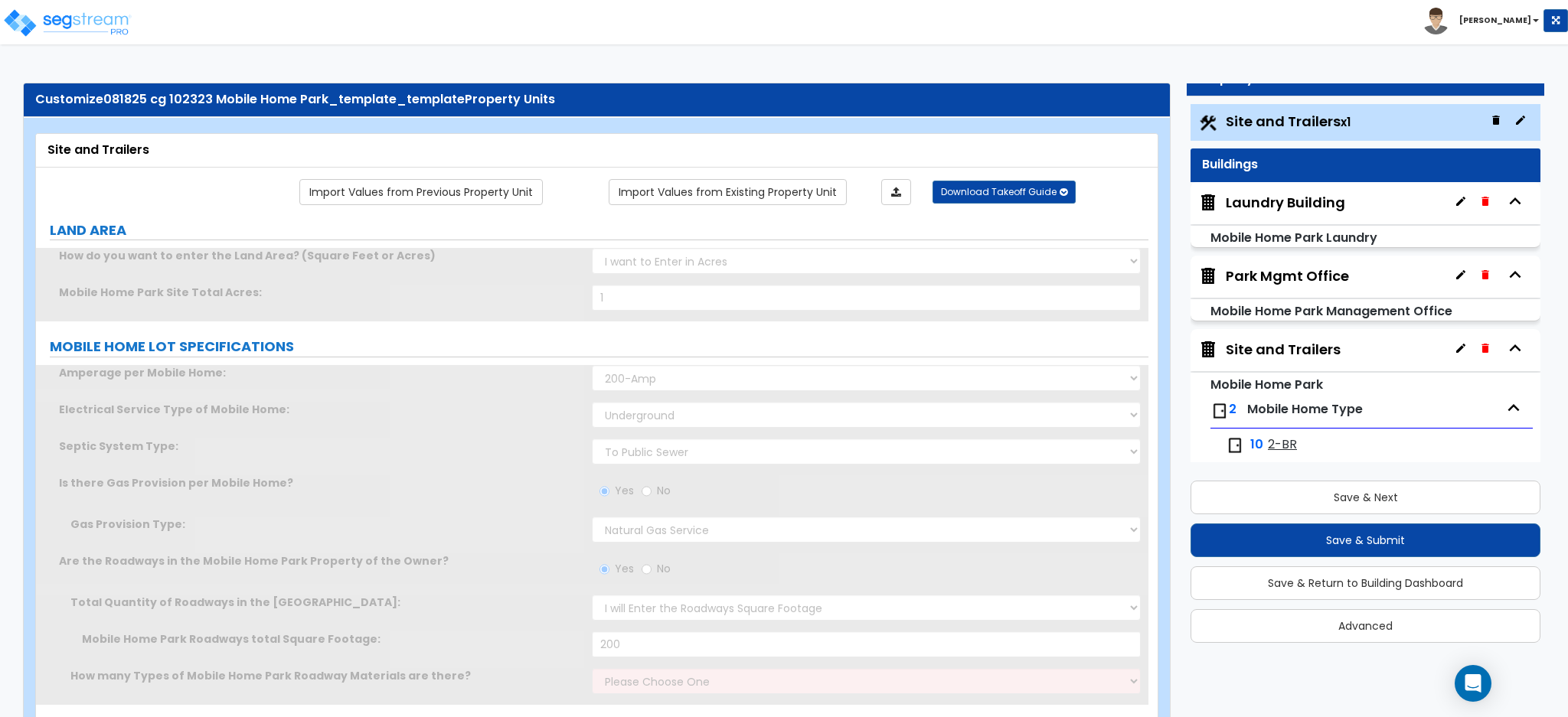
radio input "true"
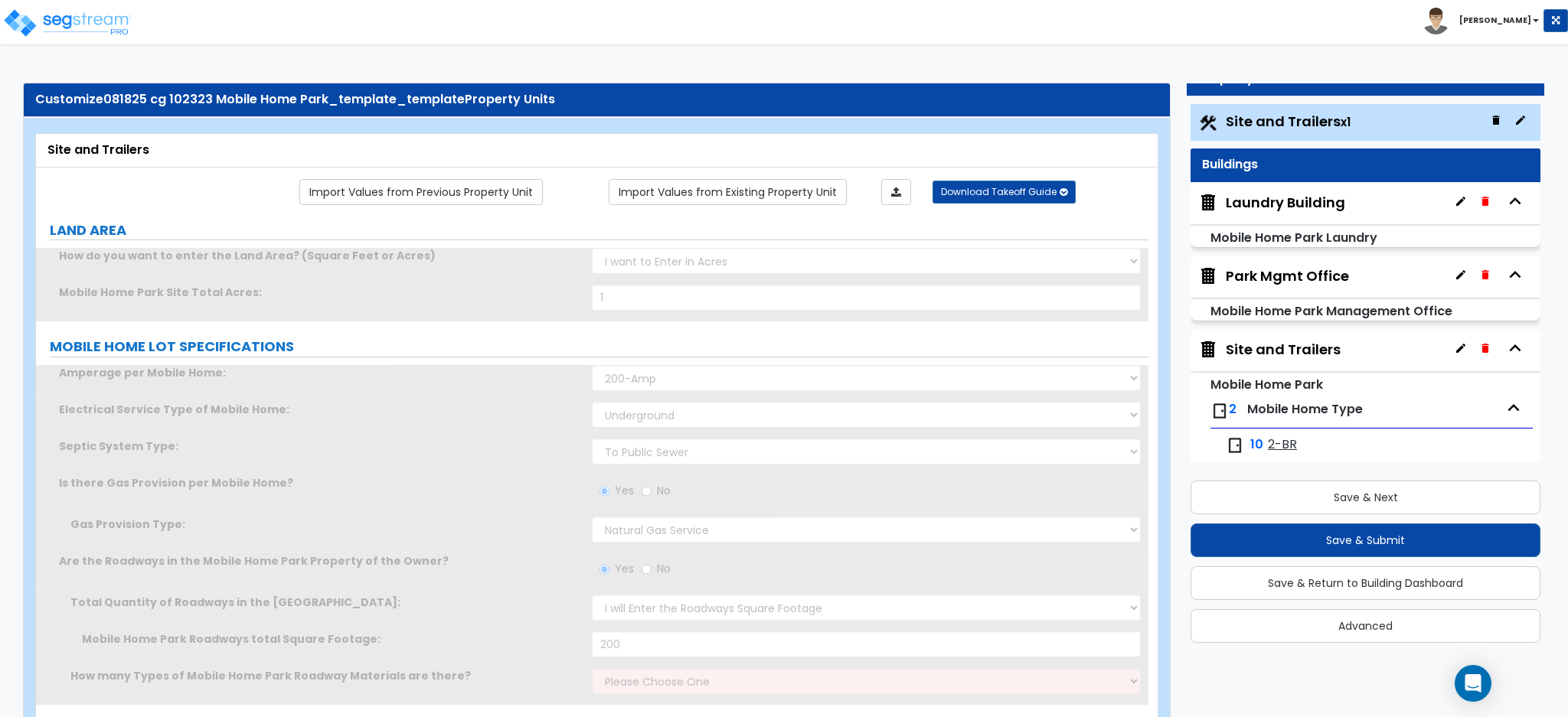
radio input "true"
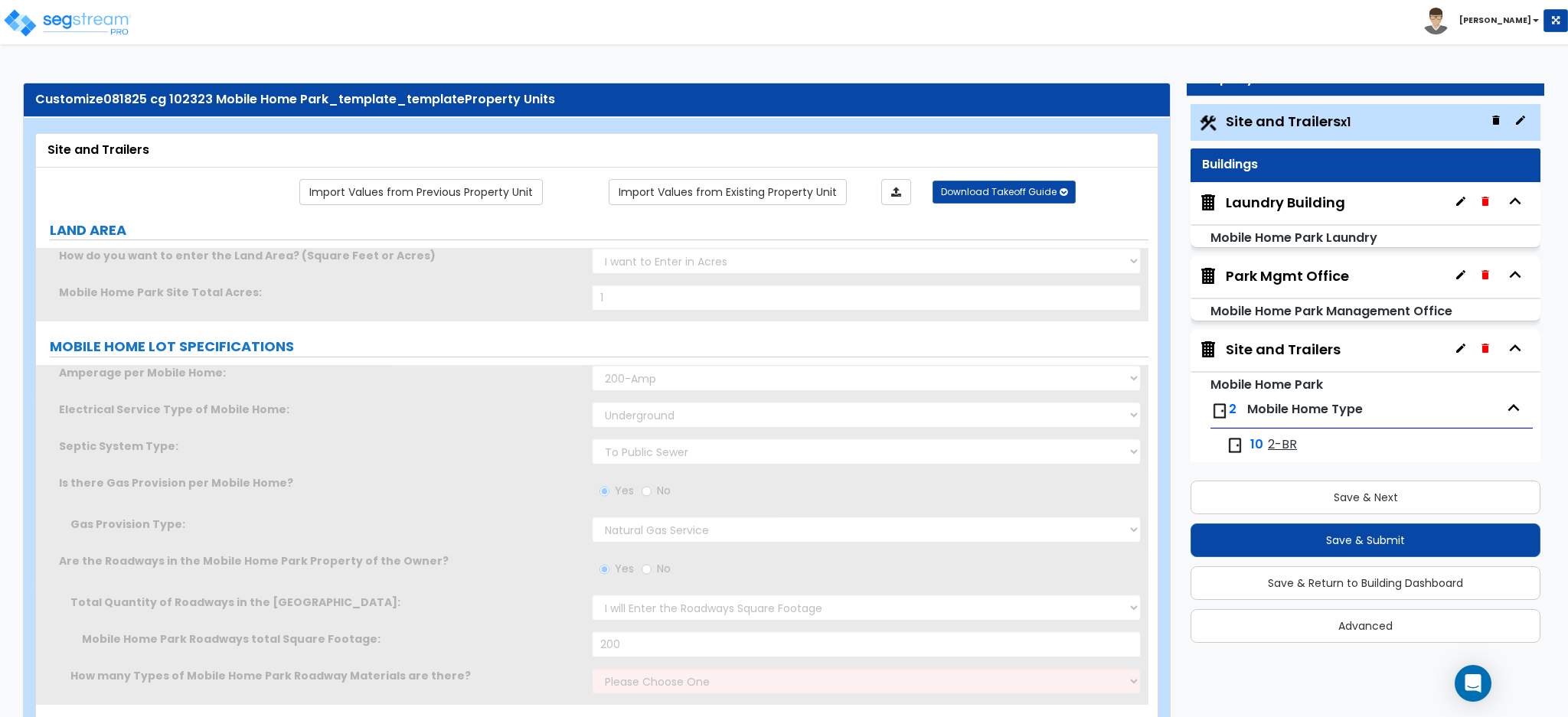
radio input "true"
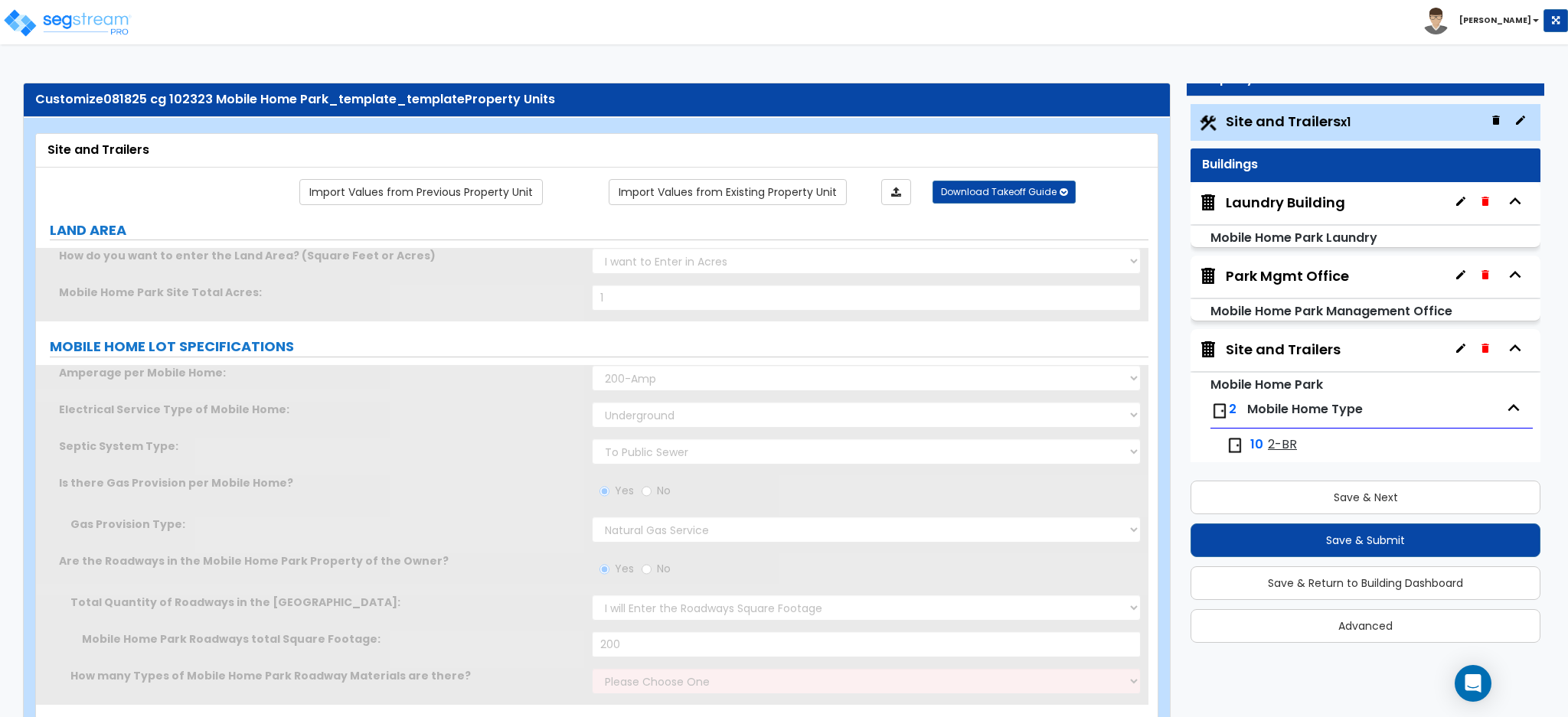
radio input "true"
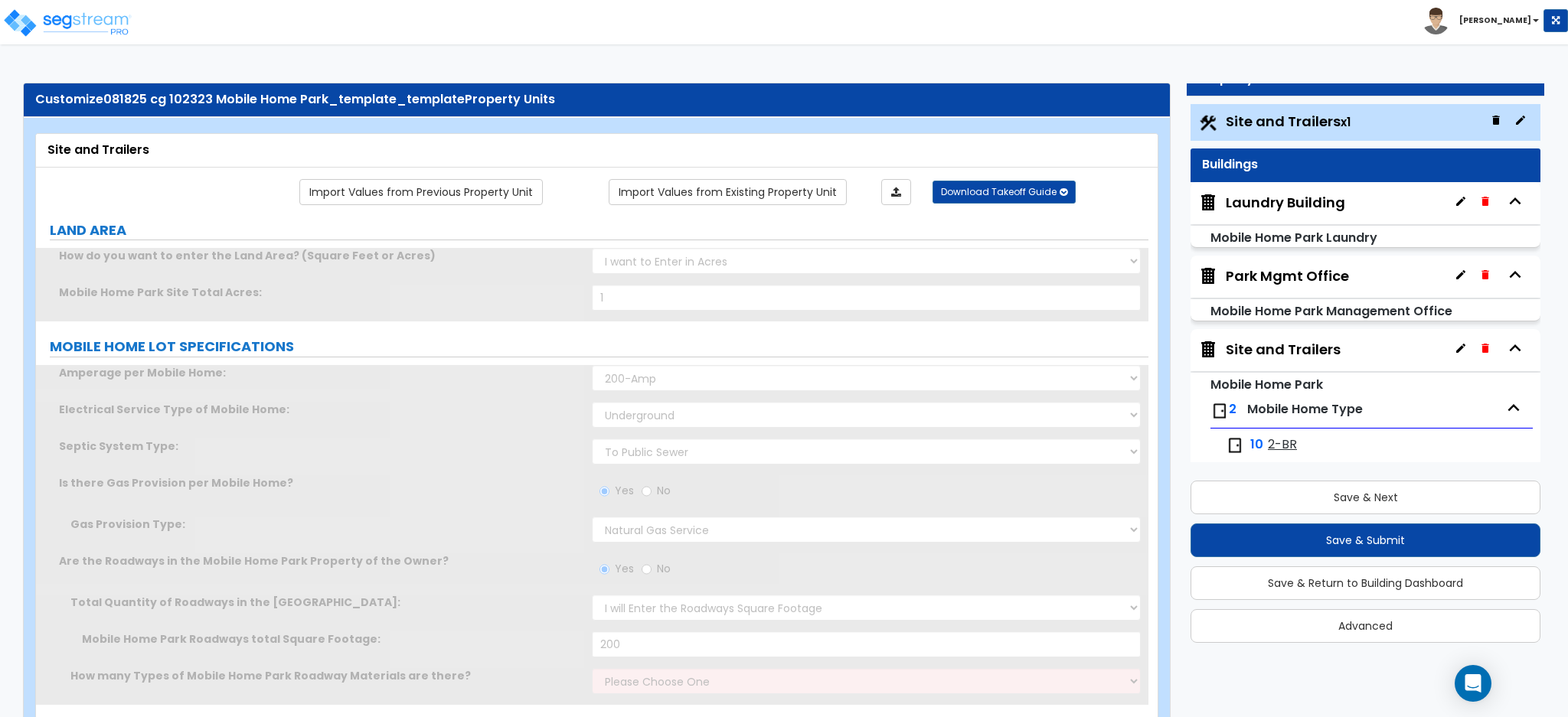
radio input "true"
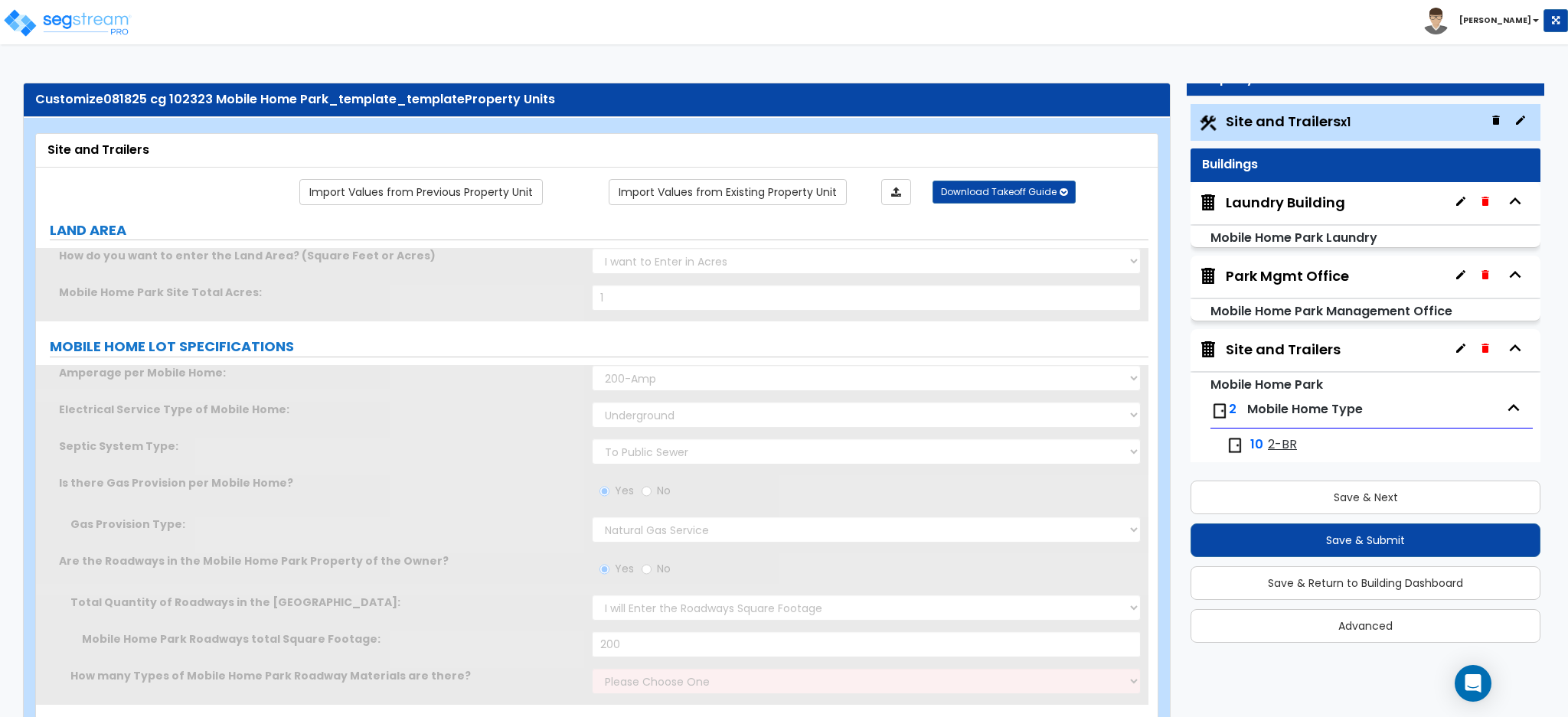
radio input "true"
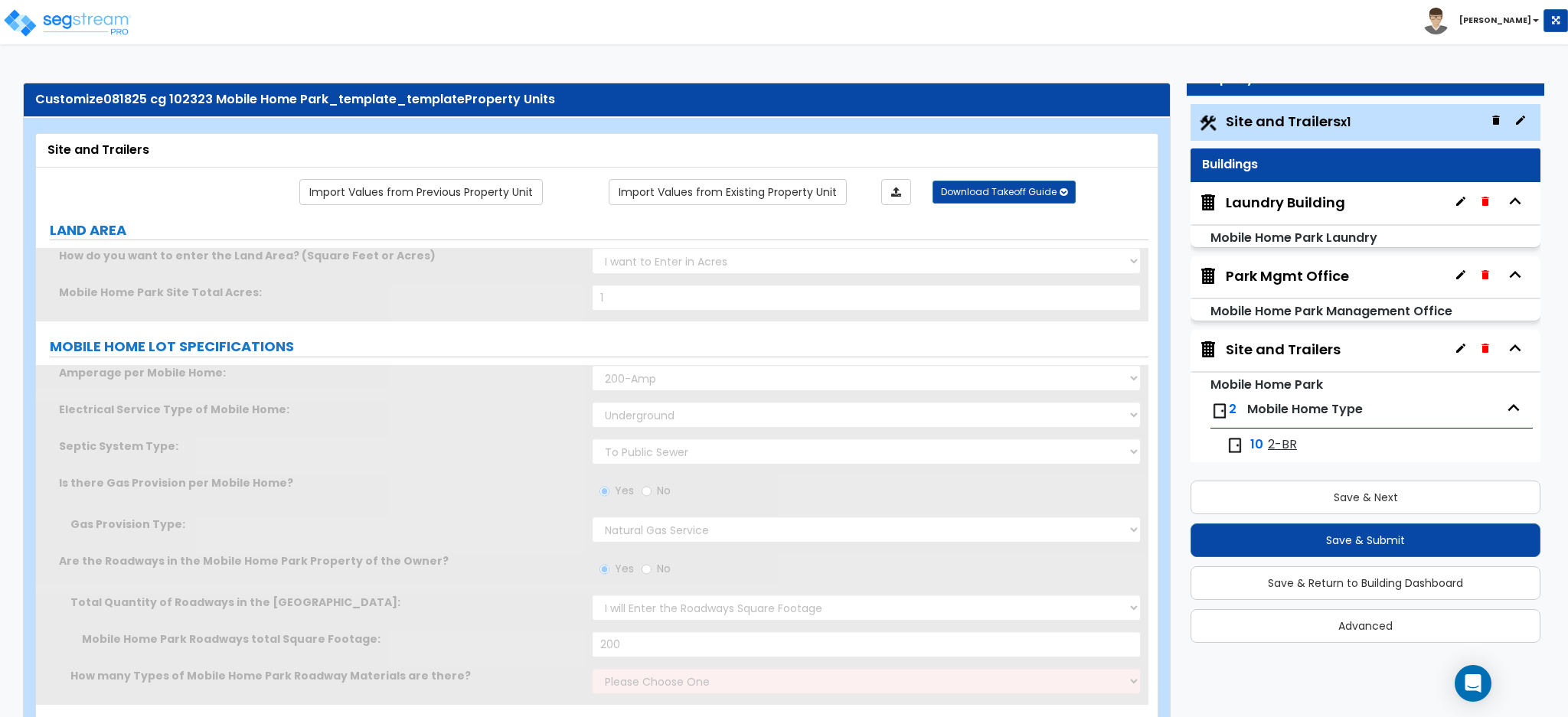
radio input "true"
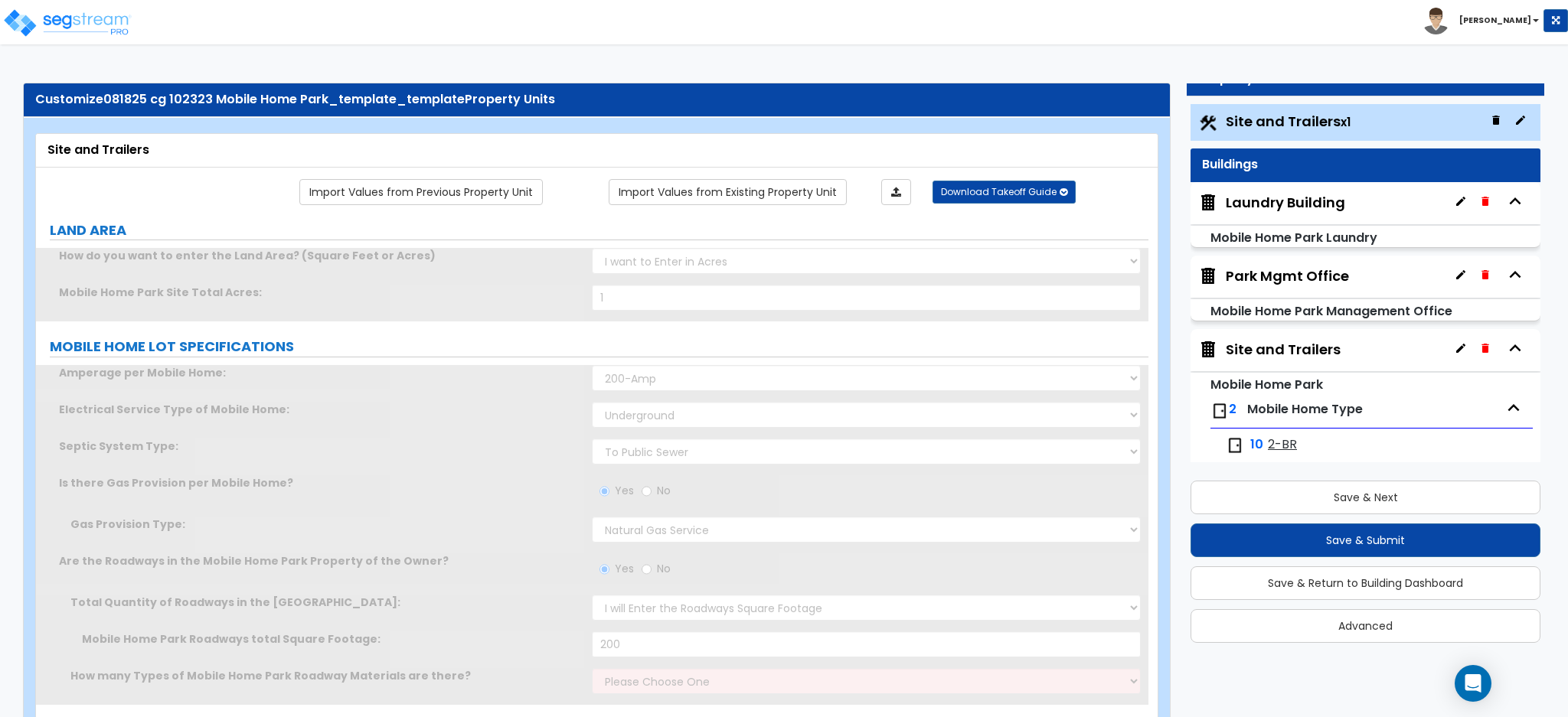
radio input "true"
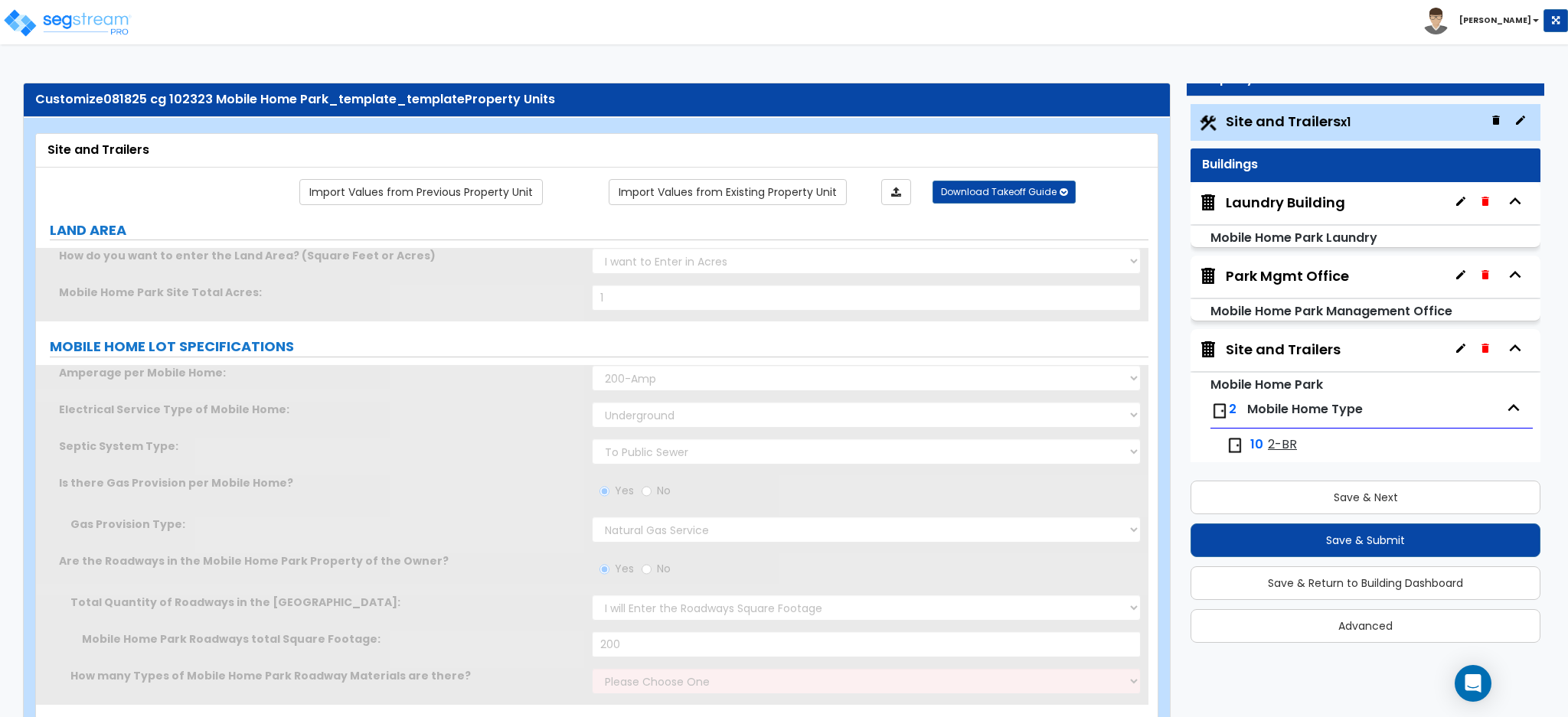
radio input "true"
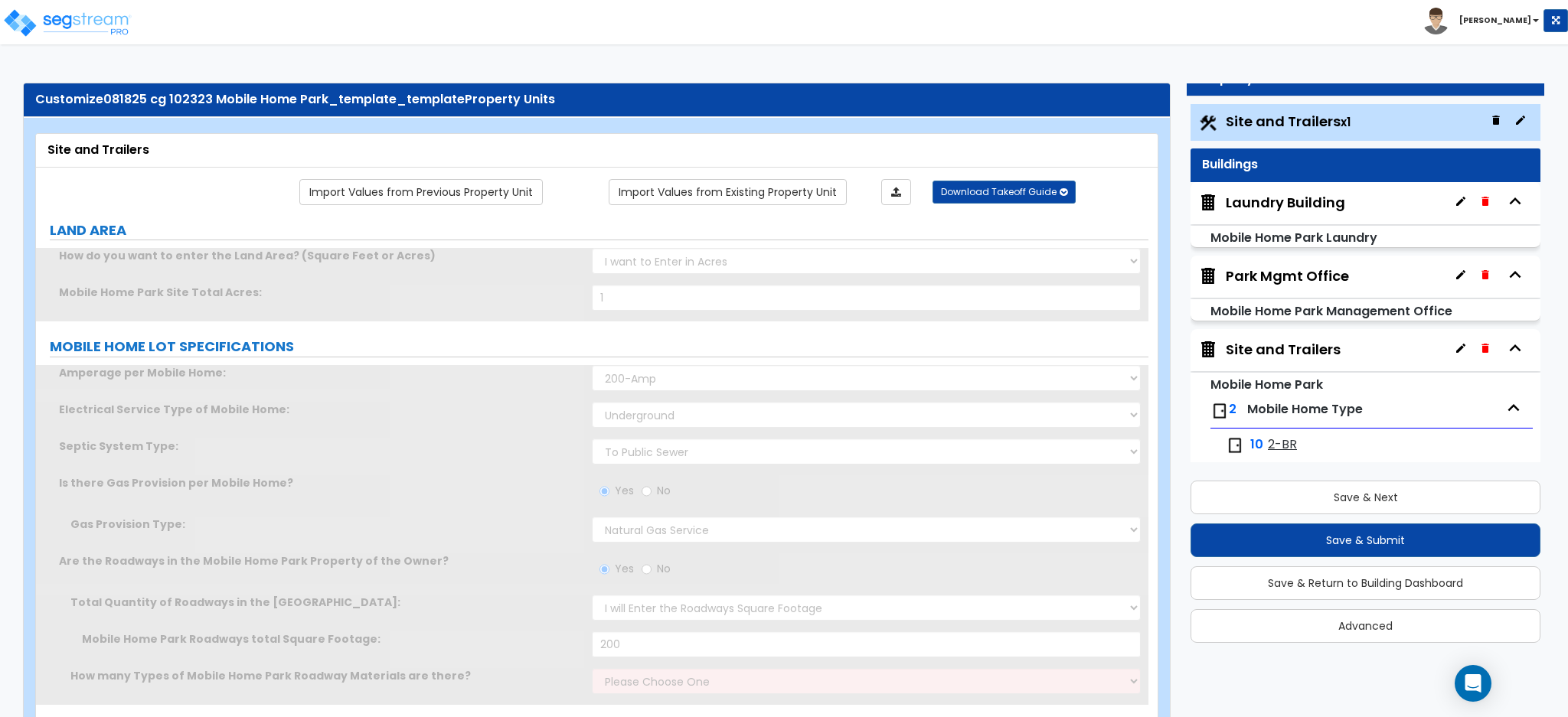
radio input "true"
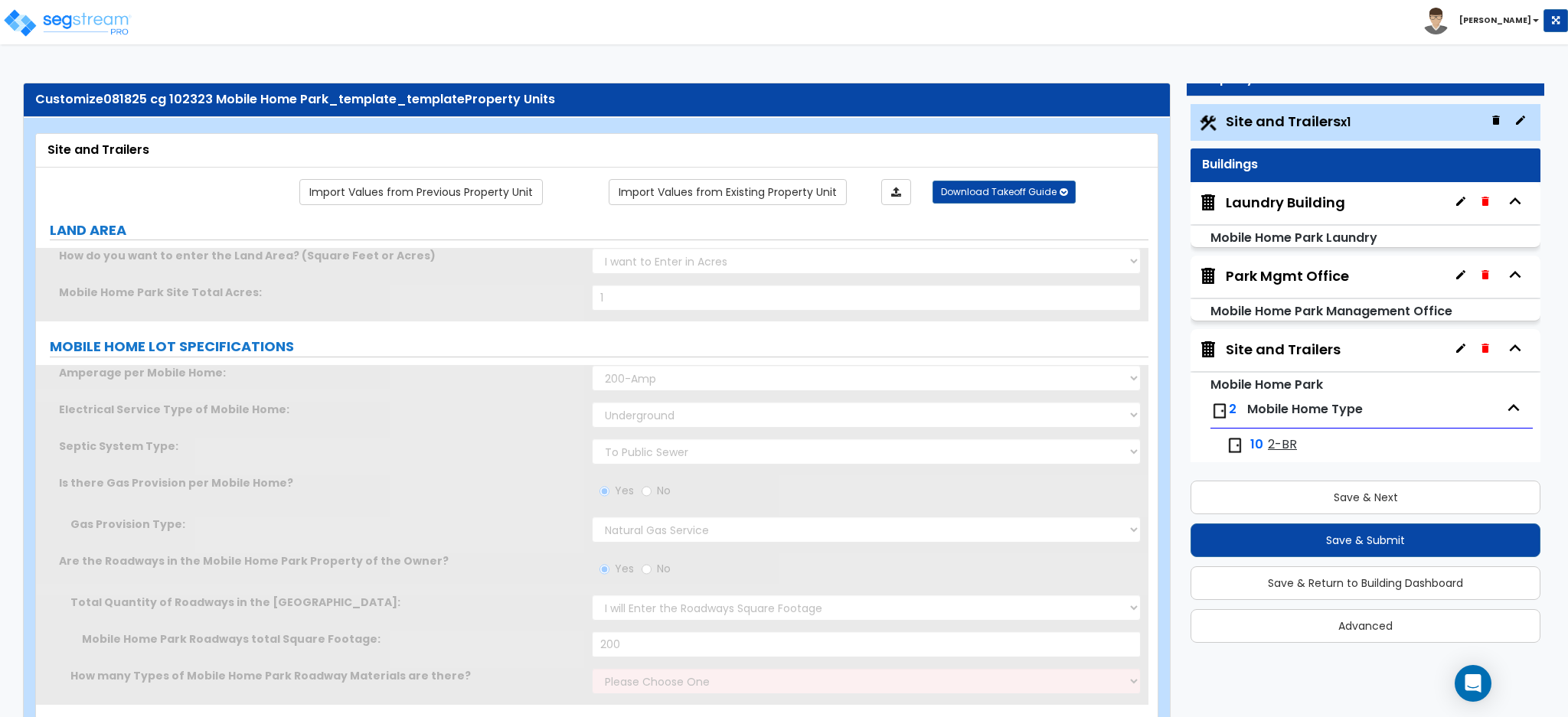
radio input "true"
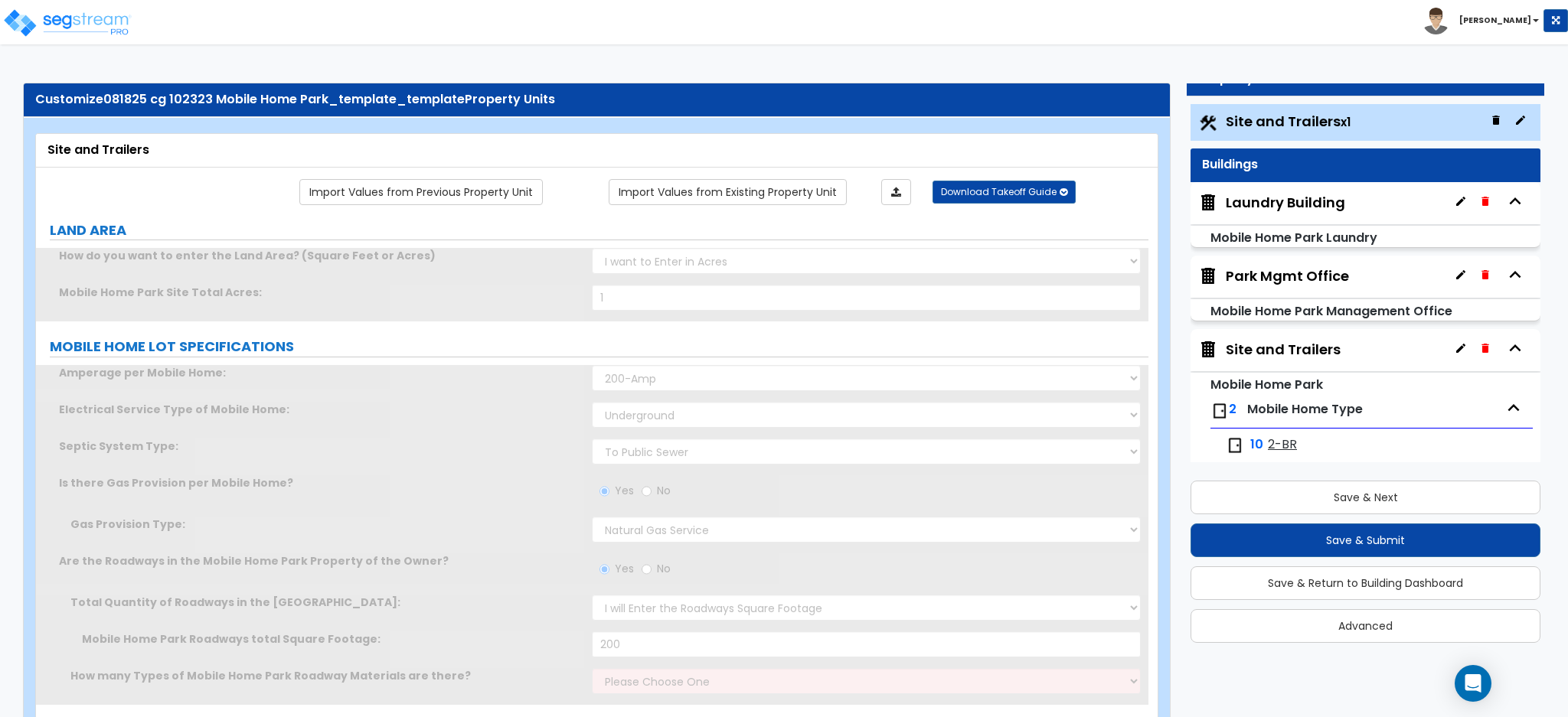
radio input "true"
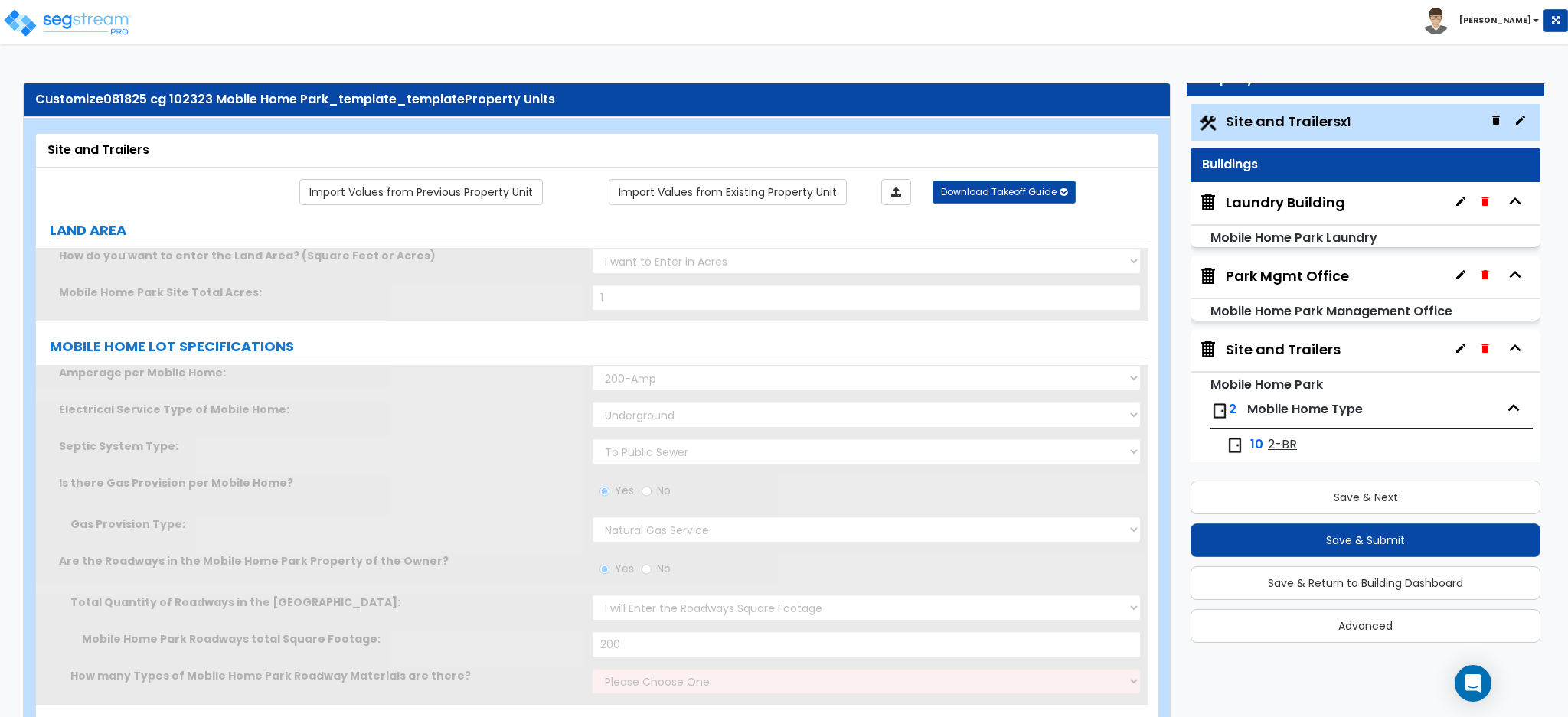
radio input "true"
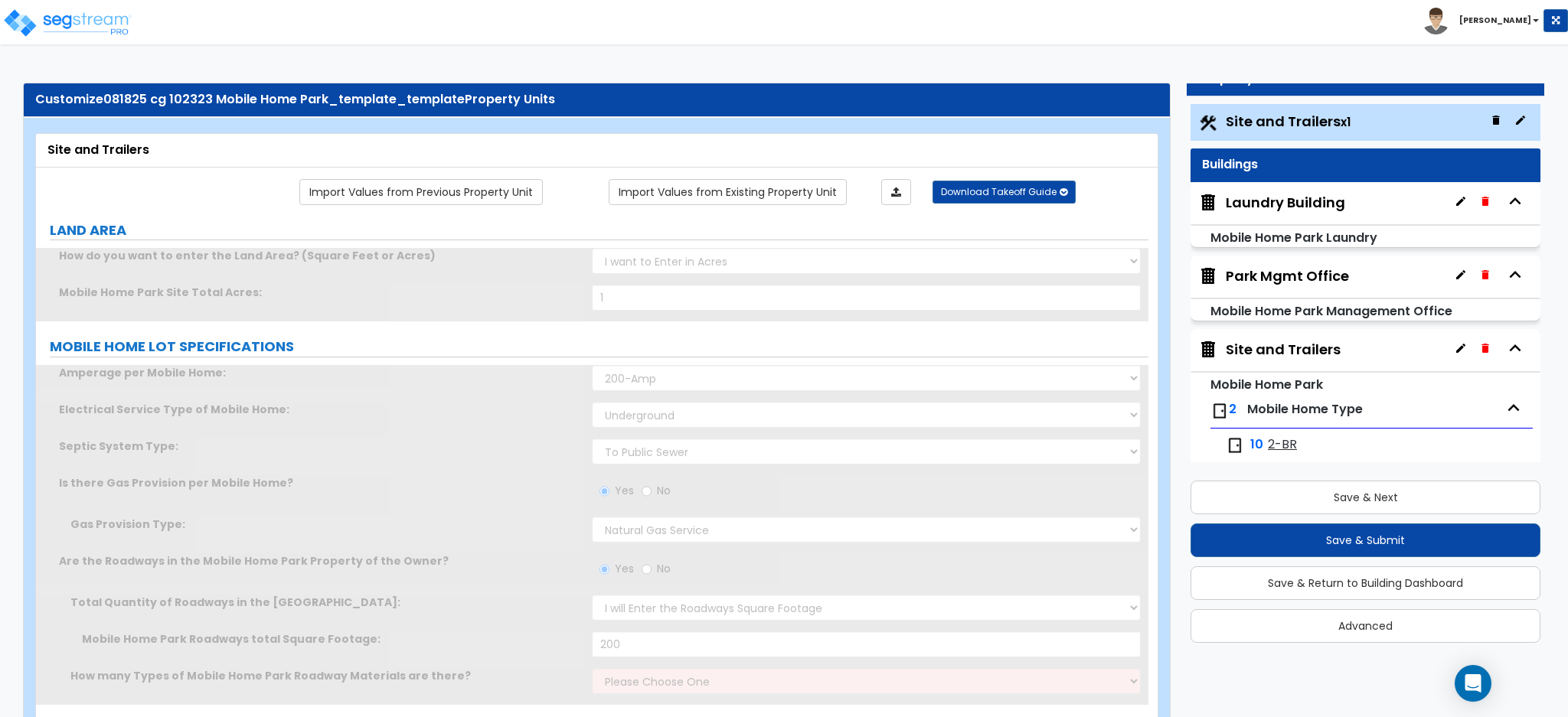
radio input "true"
click at [1339, 556] on div "Save & Next Save & Submit Save & Return to Building Dashboard Advanced" at bounding box center [1365, 556] width 350 height 173
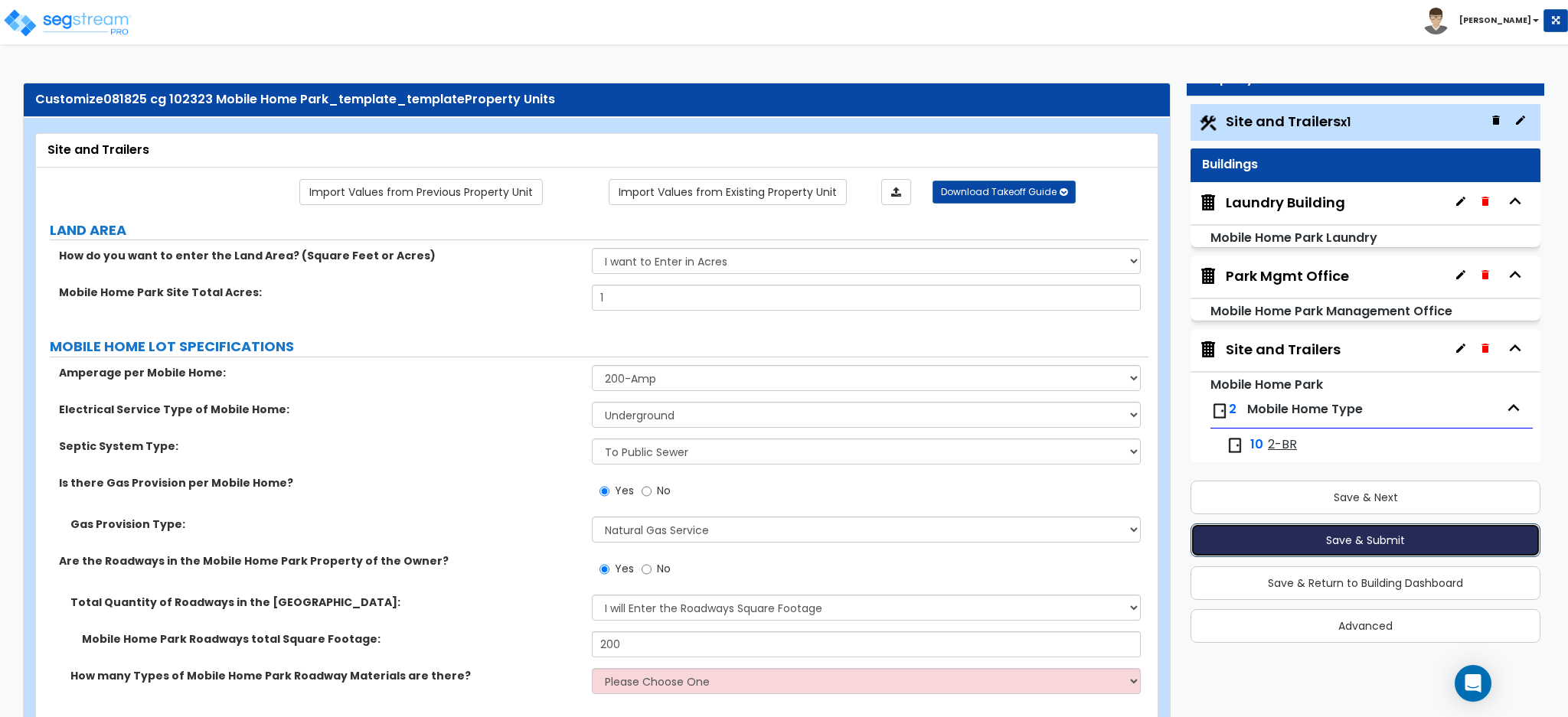
click at [1276, 545] on button "Save & Submit" at bounding box center [1365, 539] width 350 height 34
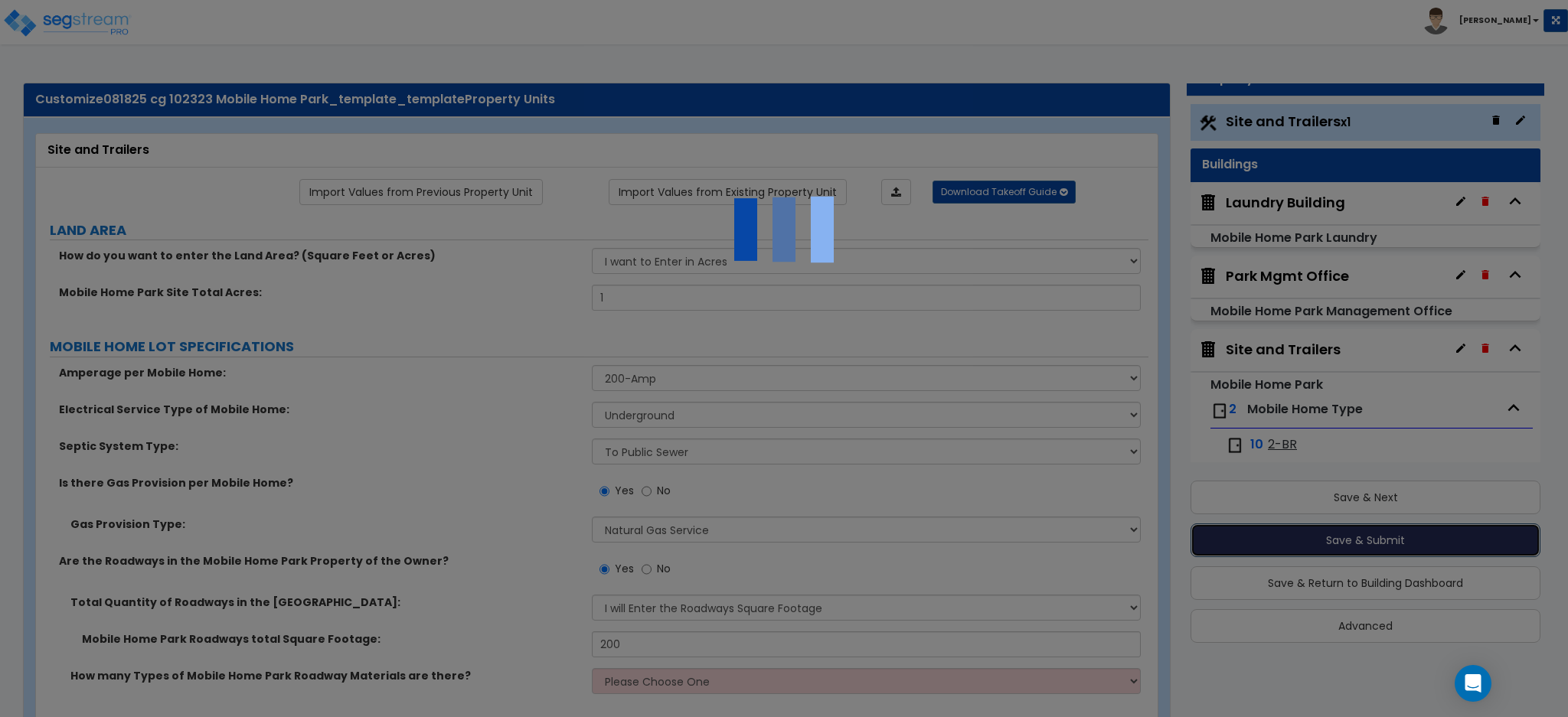
radio input "true"
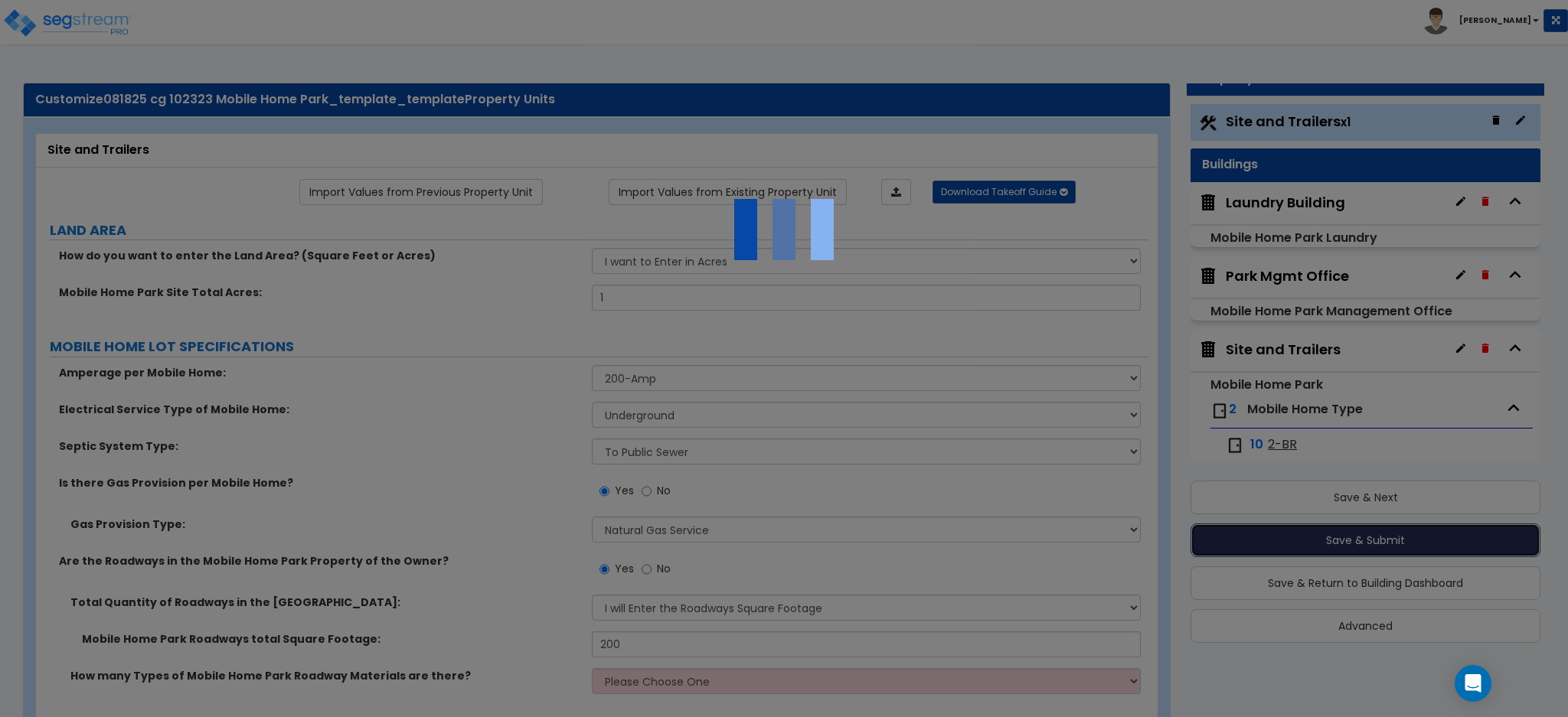
radio input "true"
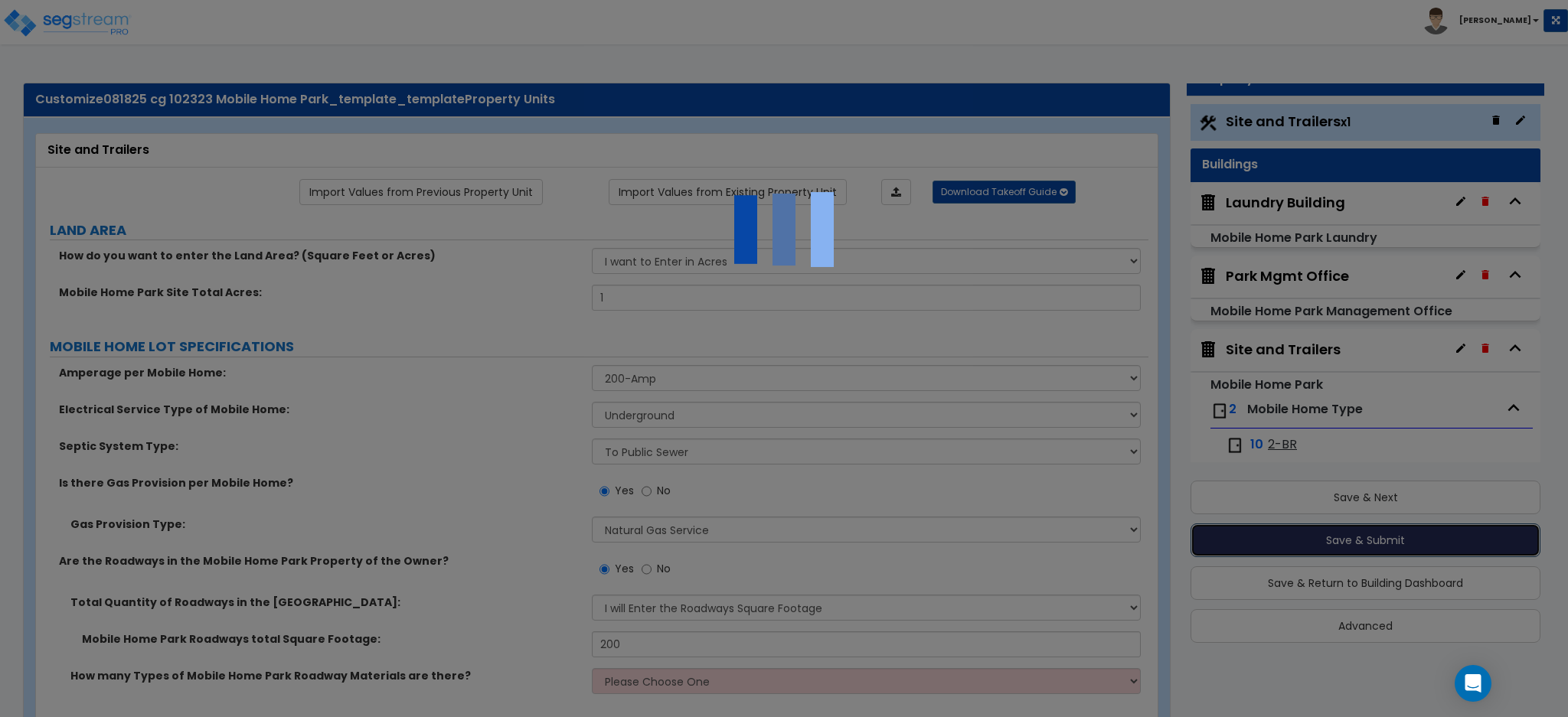
radio input "true"
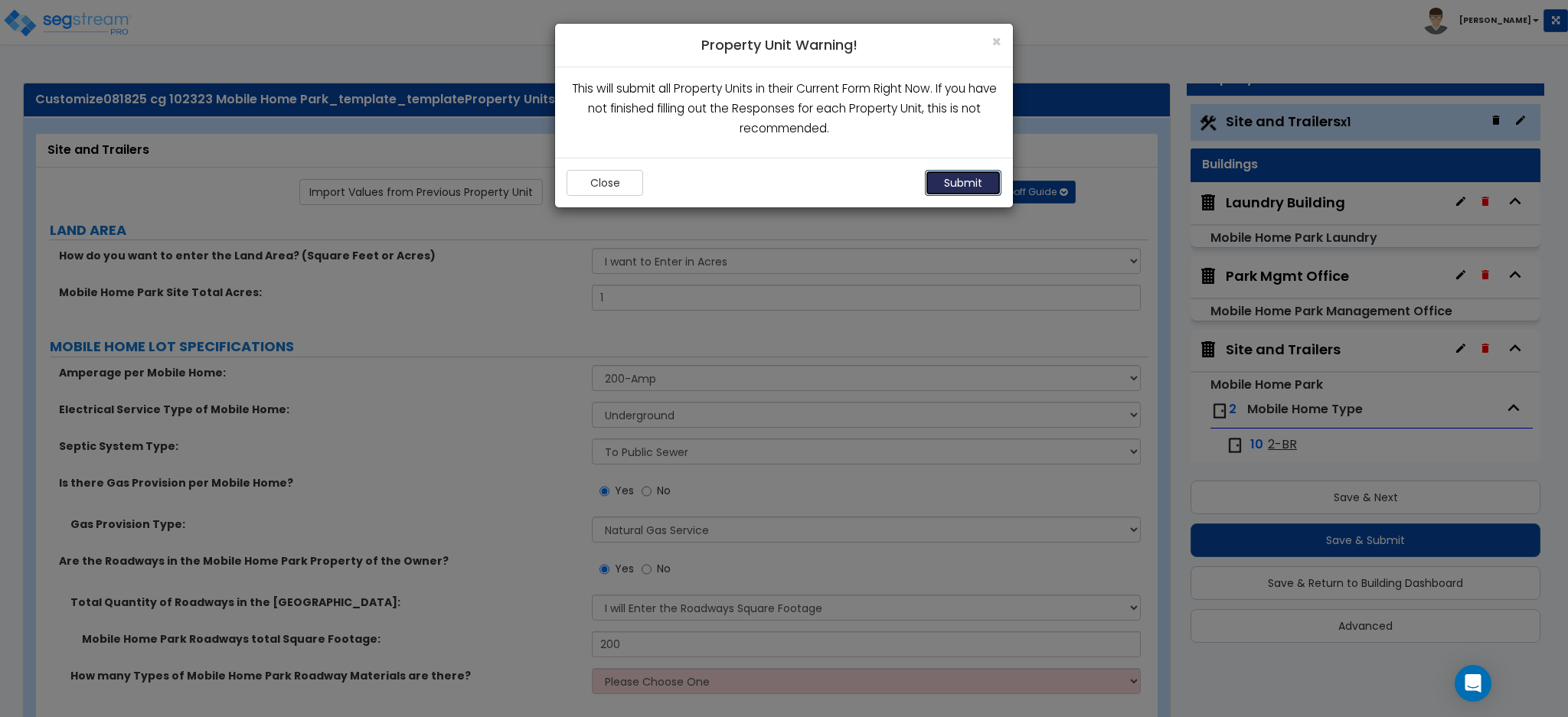
click at [946, 179] on button "Submit" at bounding box center [963, 182] width 77 height 26
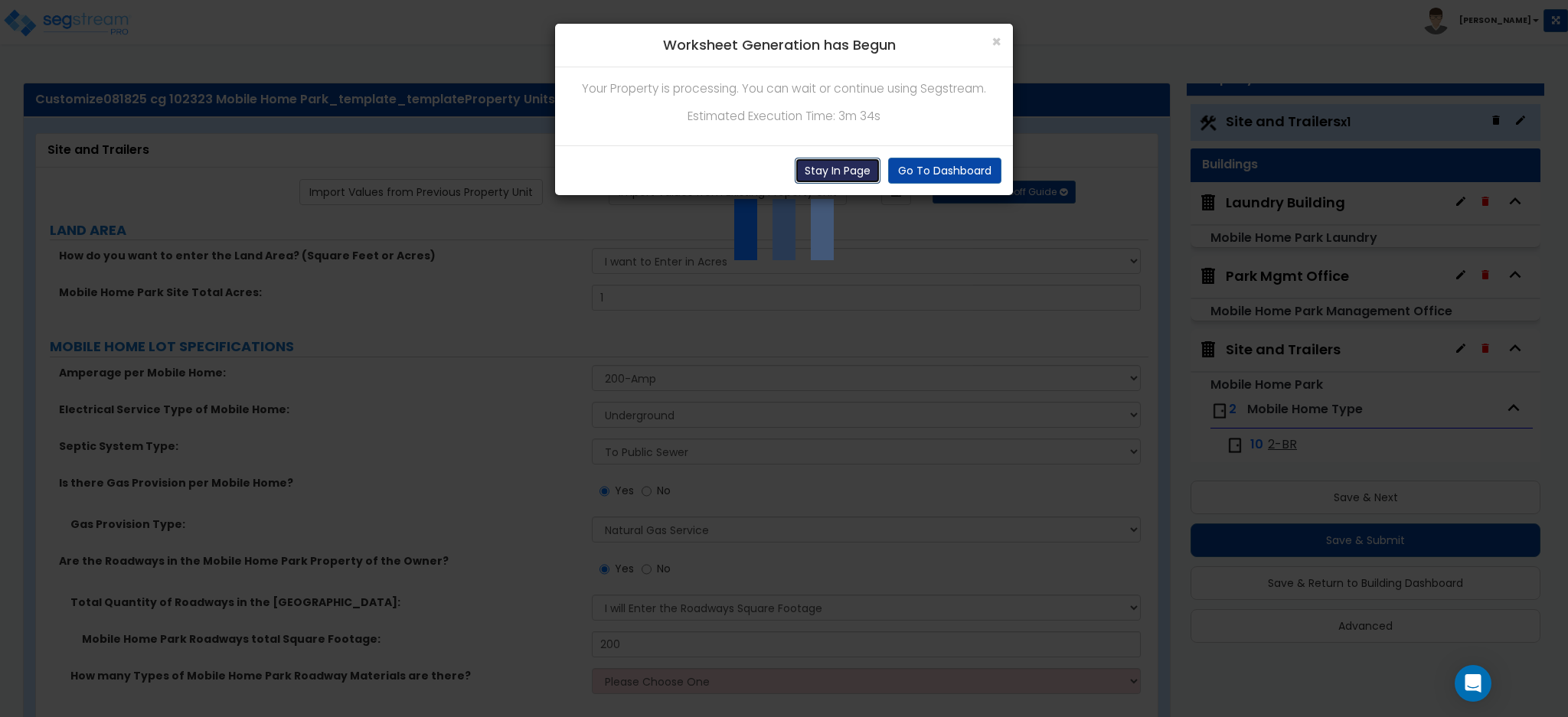
click at [850, 171] on button "Stay In Page" at bounding box center [838, 170] width 85 height 26
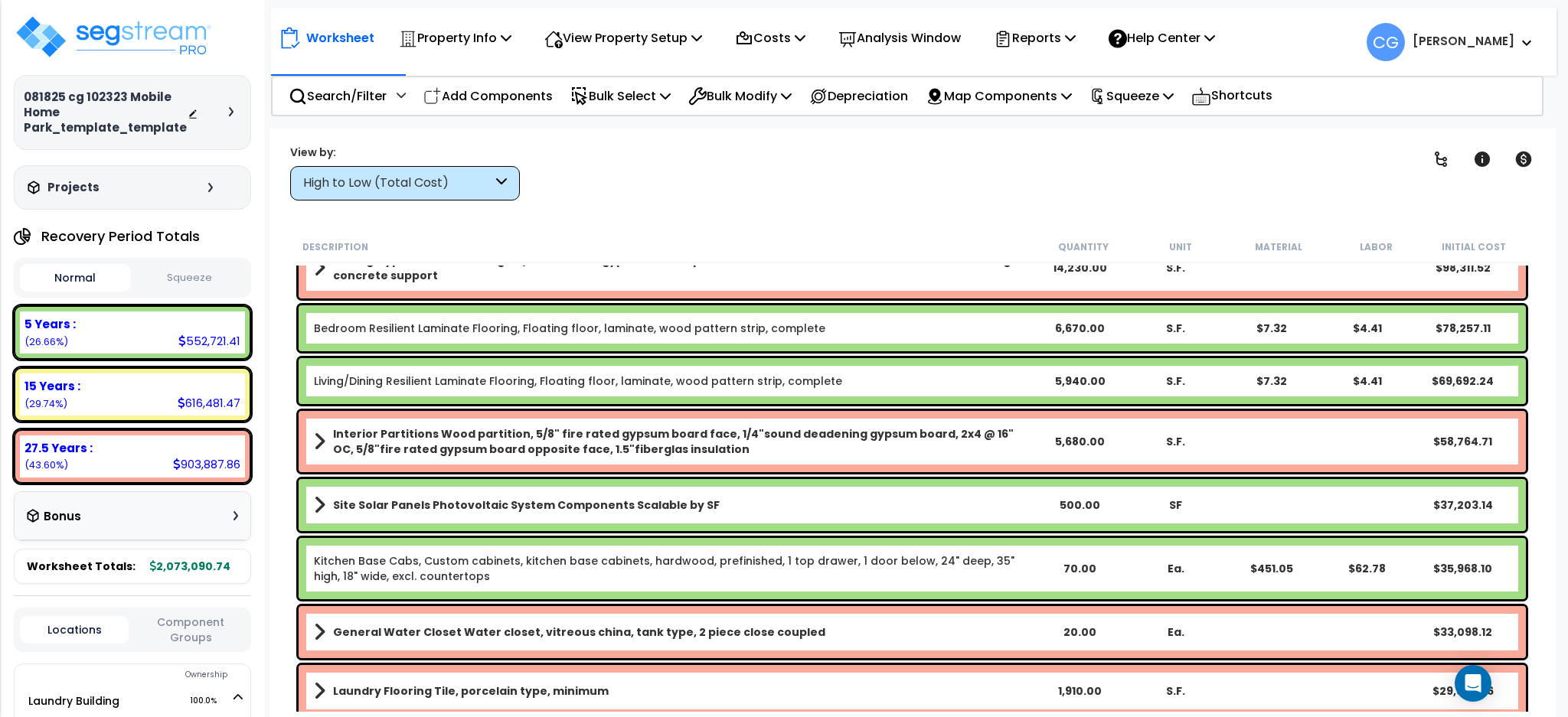
scroll to position [136, 0]
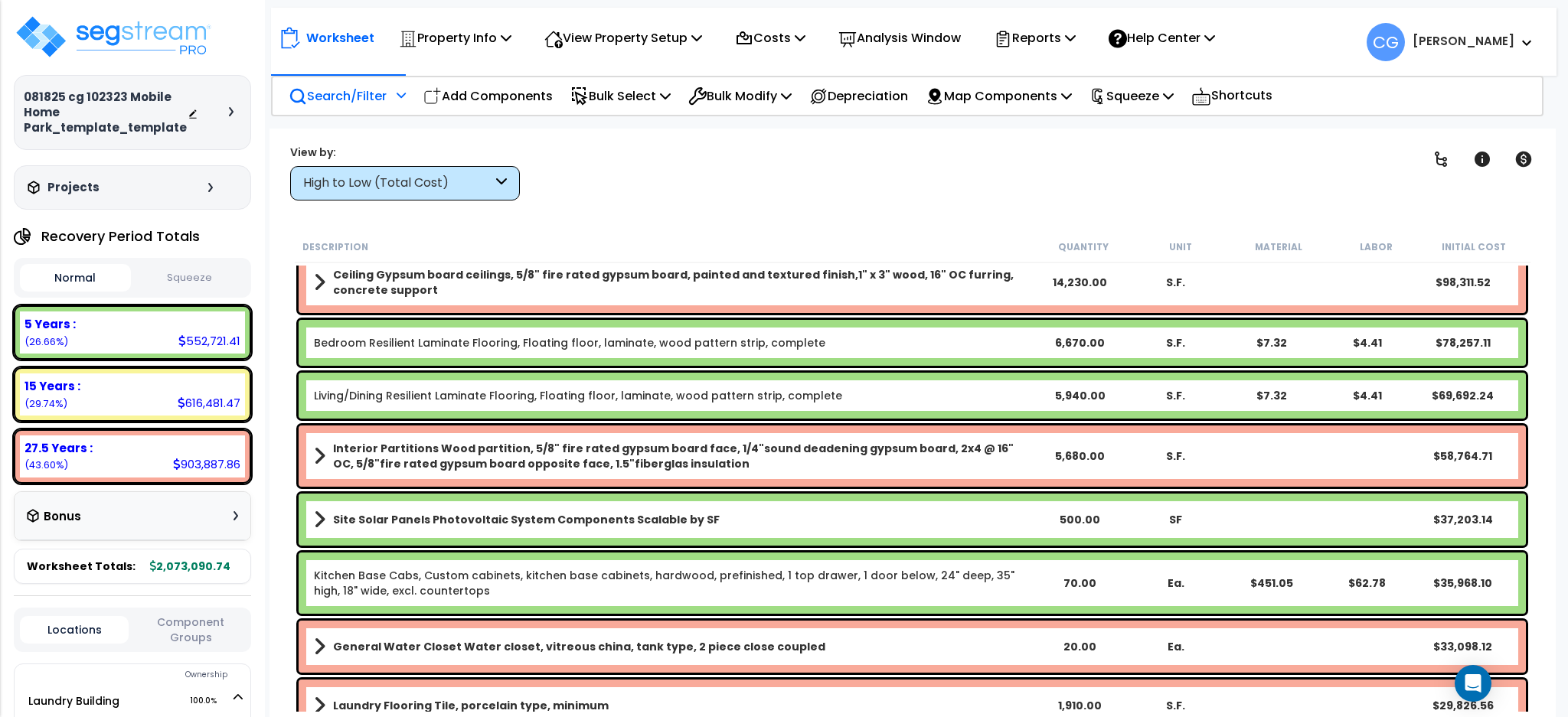
click at [350, 89] on p "Search/Filter" at bounding box center [337, 95] width 98 height 20
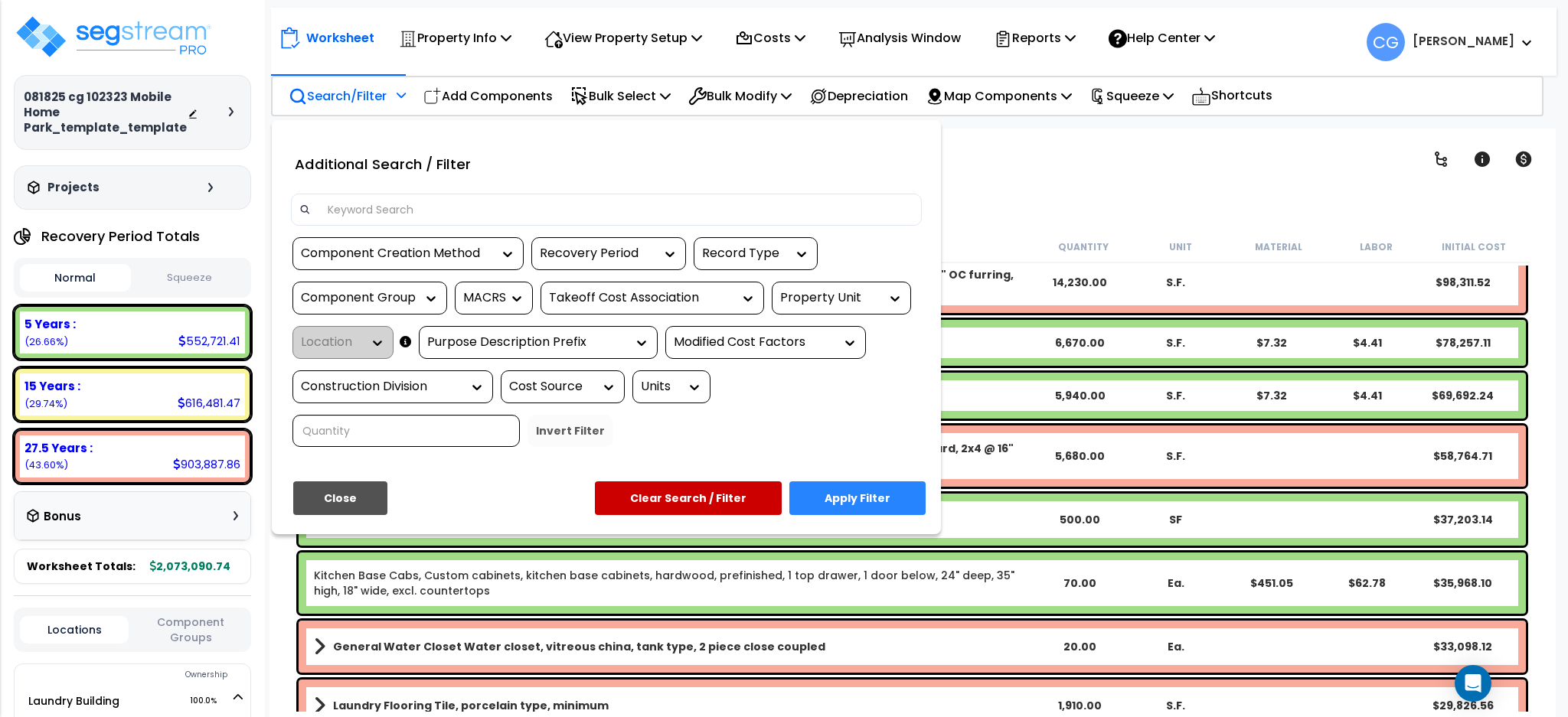
click at [388, 212] on input at bounding box center [616, 210] width 595 height 23
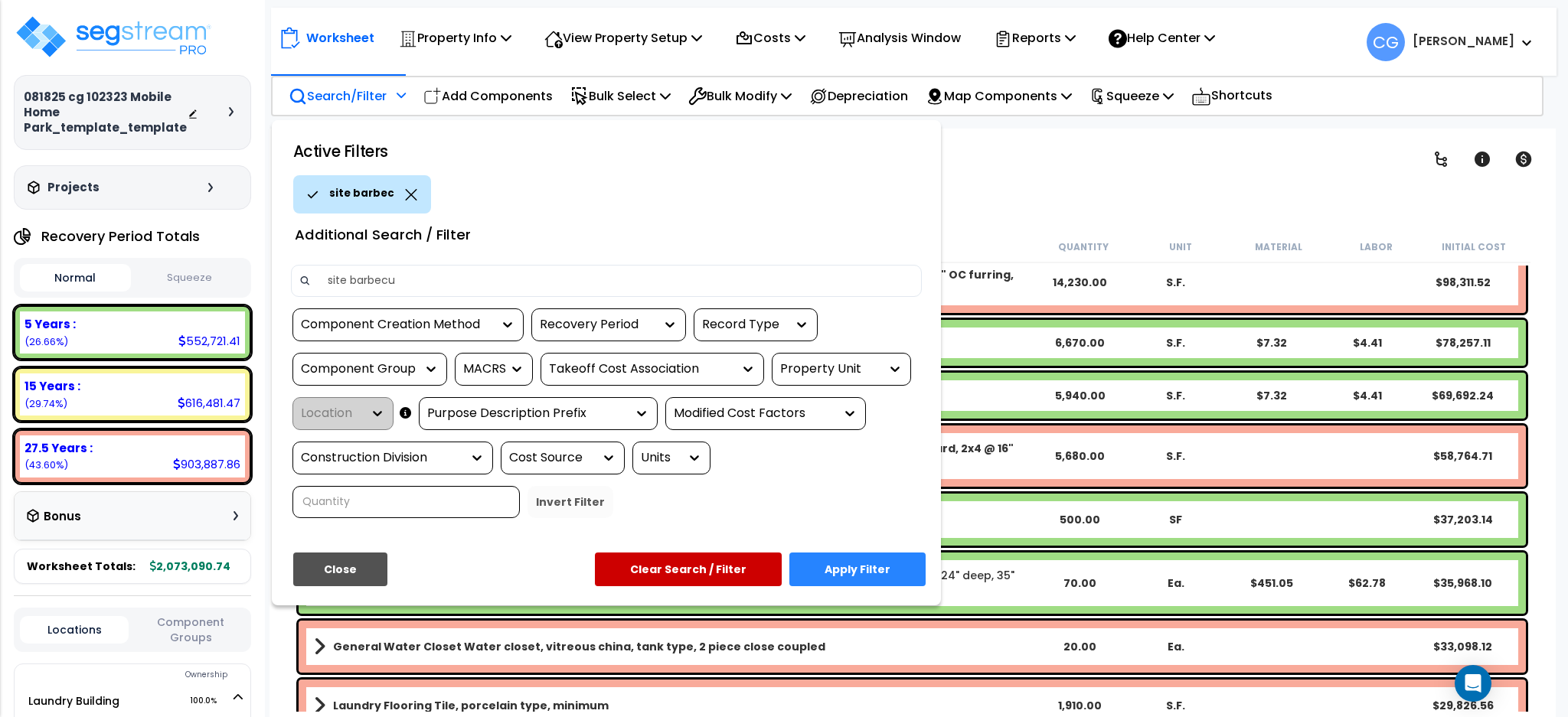
type input "site barbecue"
click at [871, 567] on button "Apply Filter" at bounding box center [857, 569] width 136 height 34
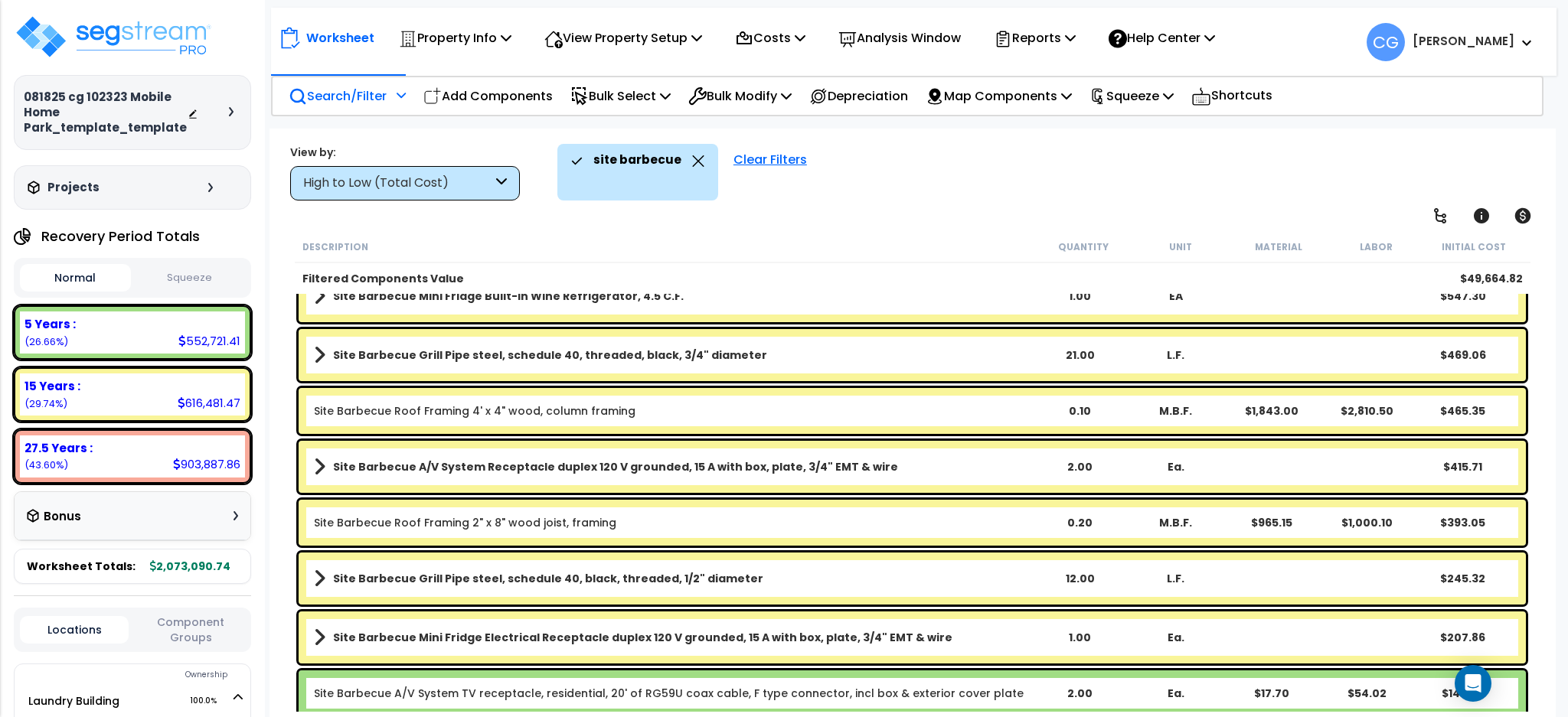
scroll to position [437, 0]
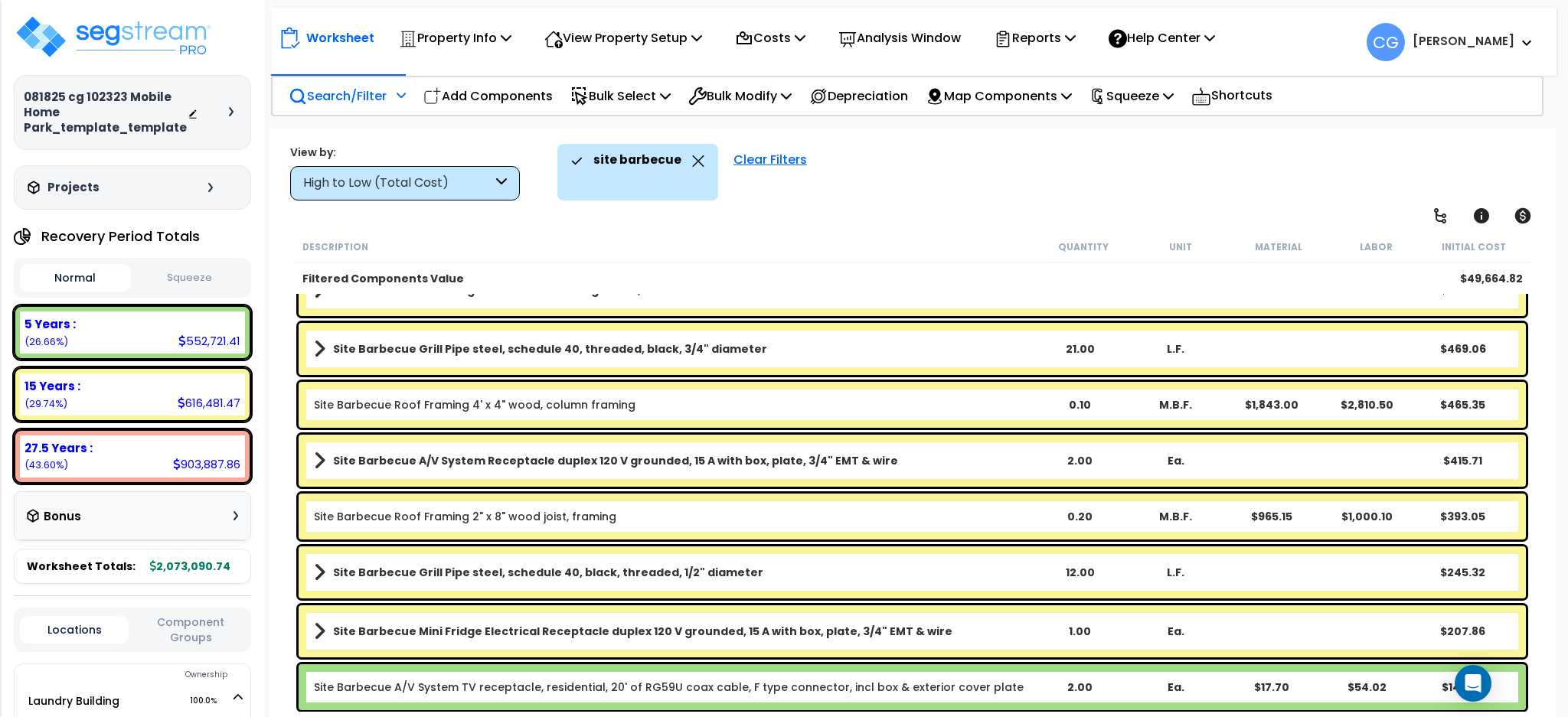
click at [537, 690] on link "Site Barbecue A/V System TV receptacle, residential, 20' of RG59U coax cable, F…" at bounding box center [668, 687] width 710 height 16
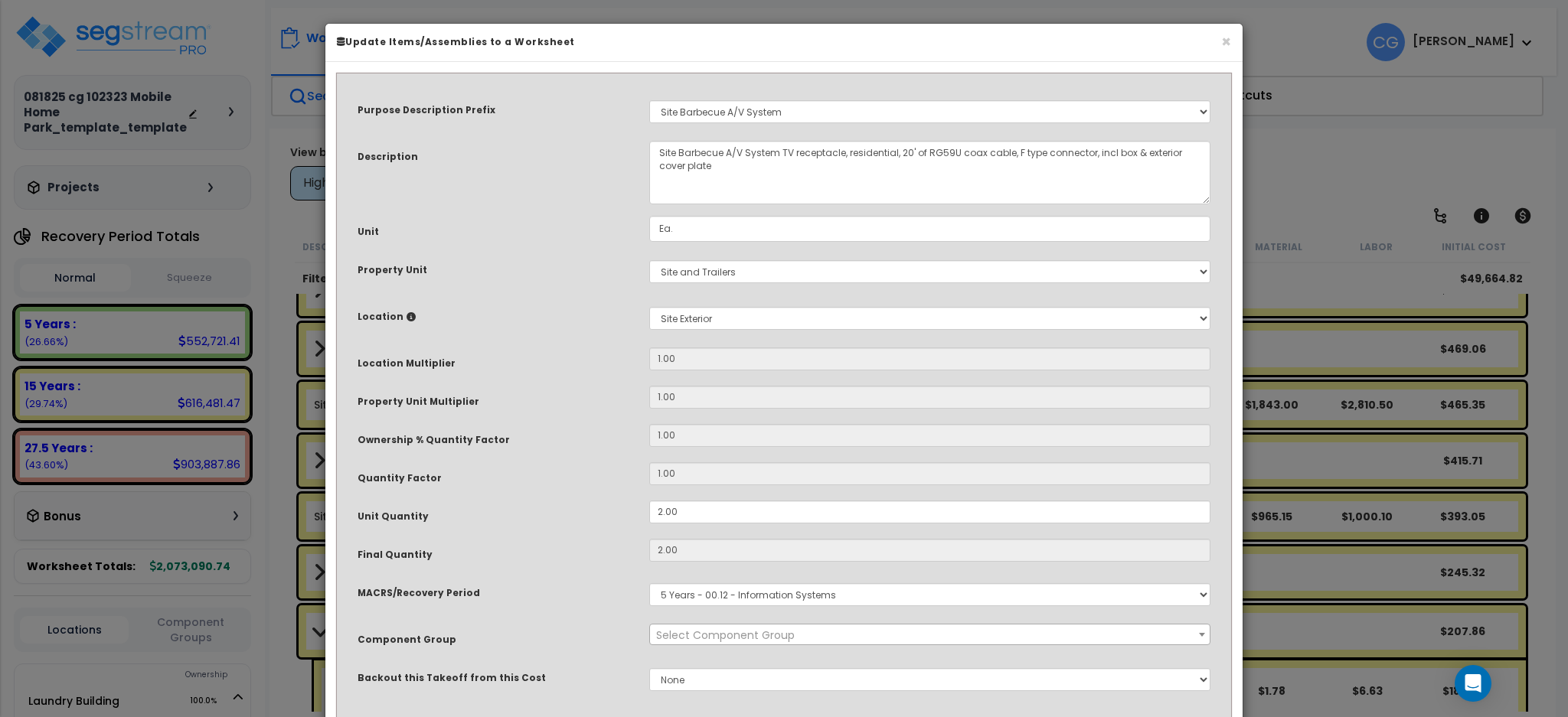
select select "17648"
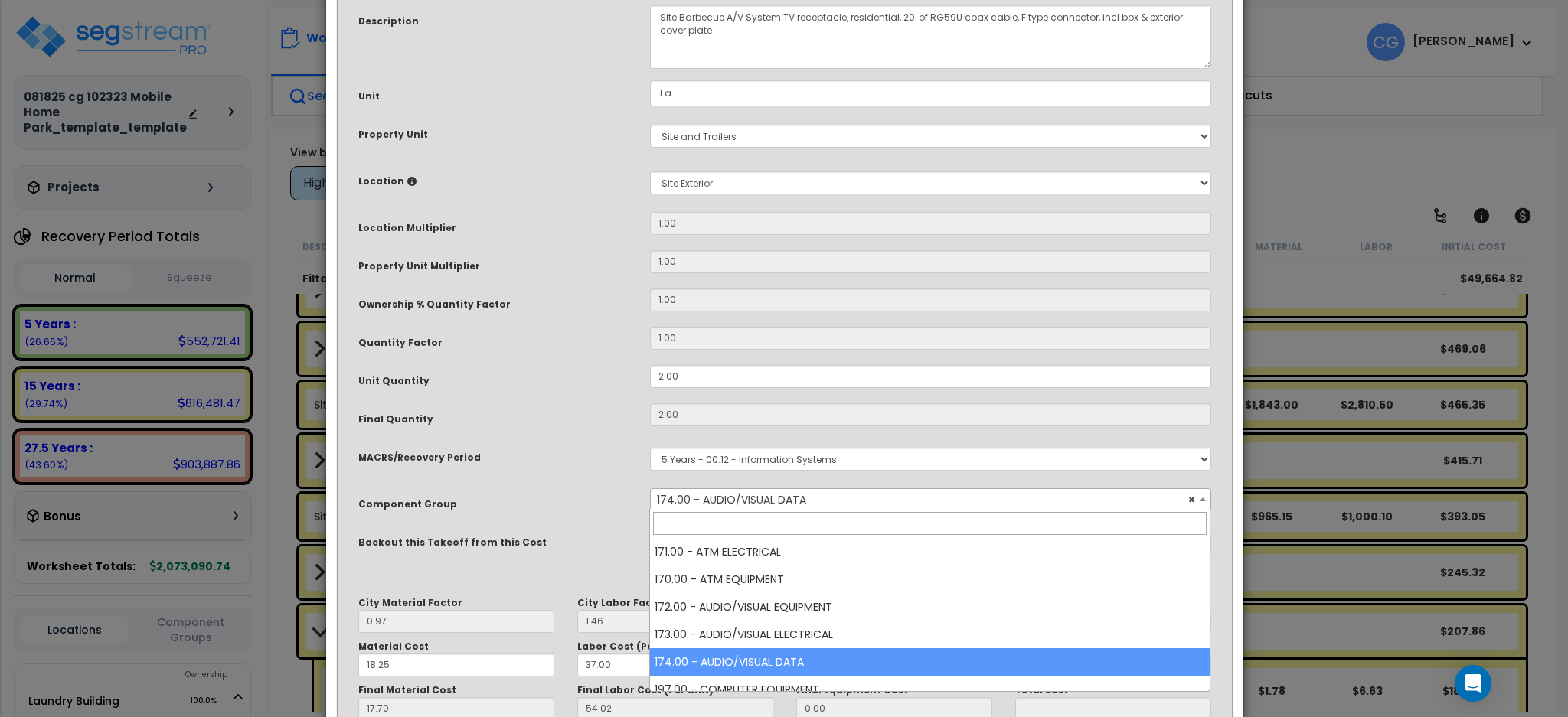
click at [855, 498] on span "× 174.00 - AUDIO/VISUAL DATA" at bounding box center [930, 500] width 559 height 21
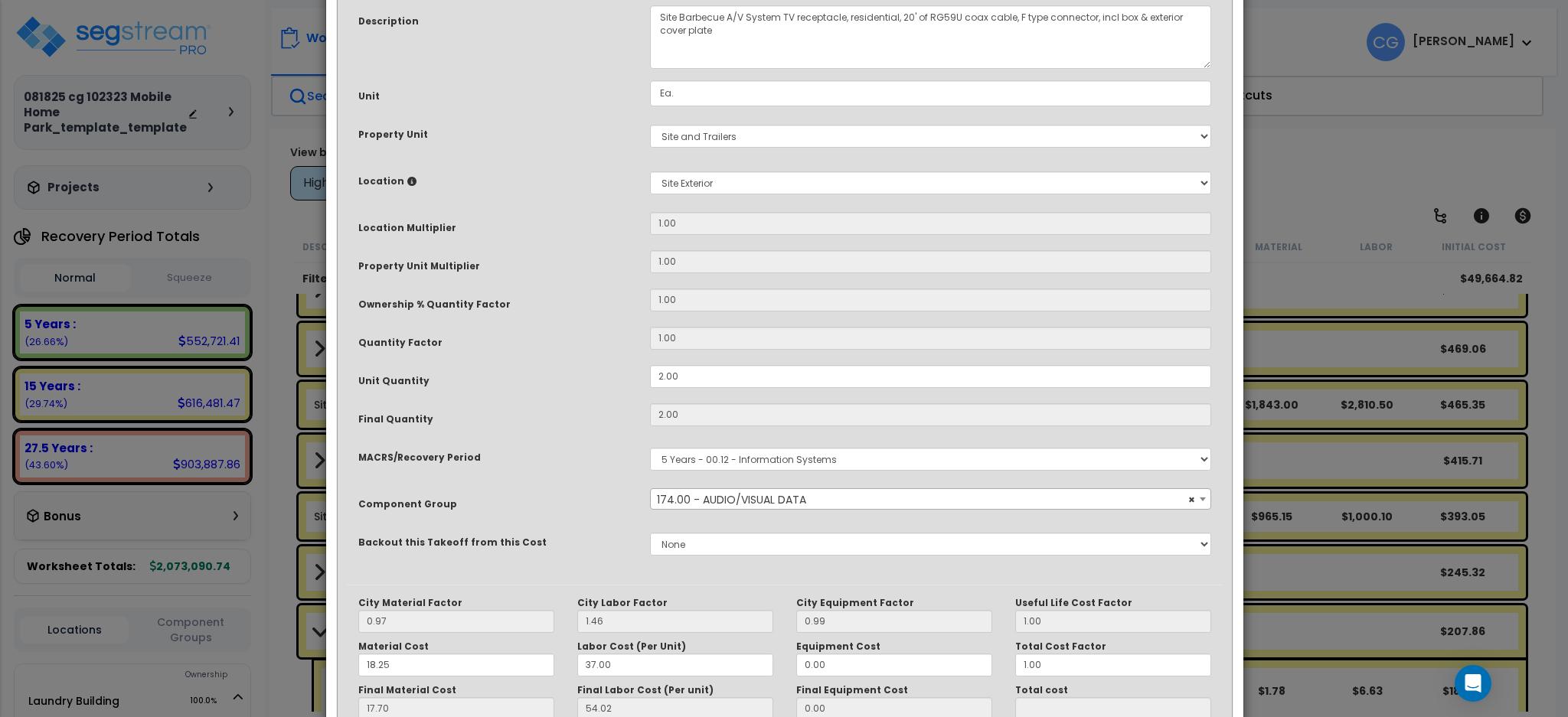
click at [855, 498] on span "× 174.00 - AUDIO/VISUAL DATA" at bounding box center [930, 500] width 559 height 21
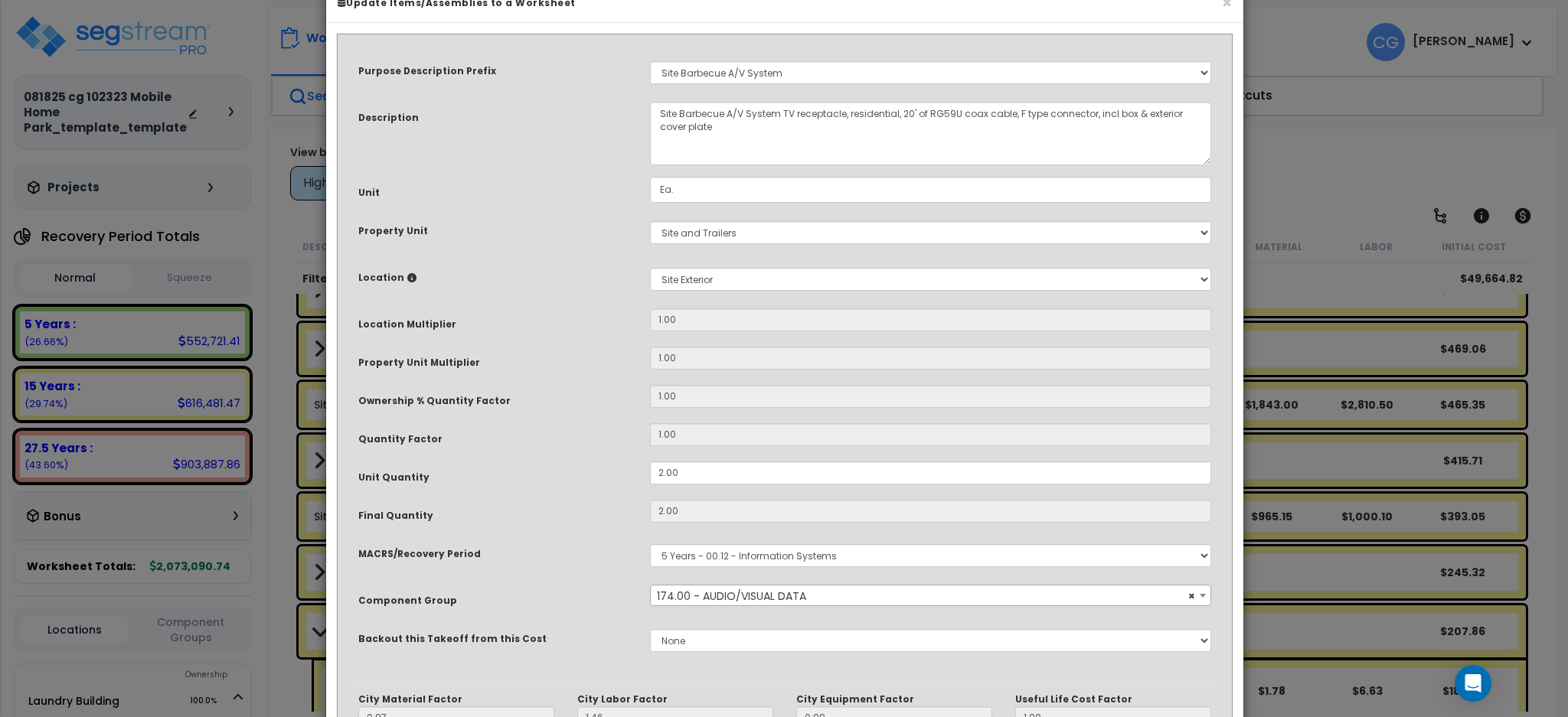
scroll to position [0, 0]
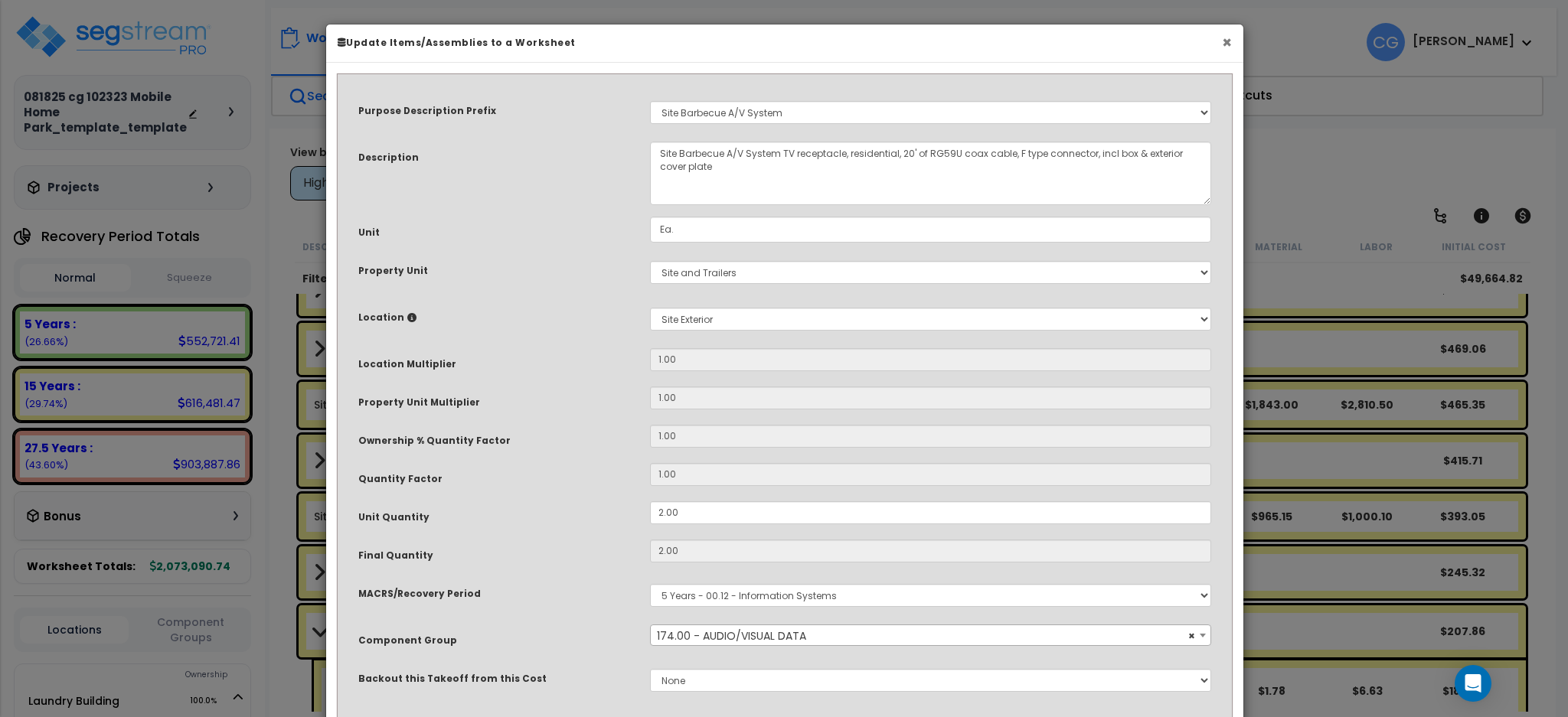
click at [1226, 40] on button "×" at bounding box center [1227, 42] width 10 height 16
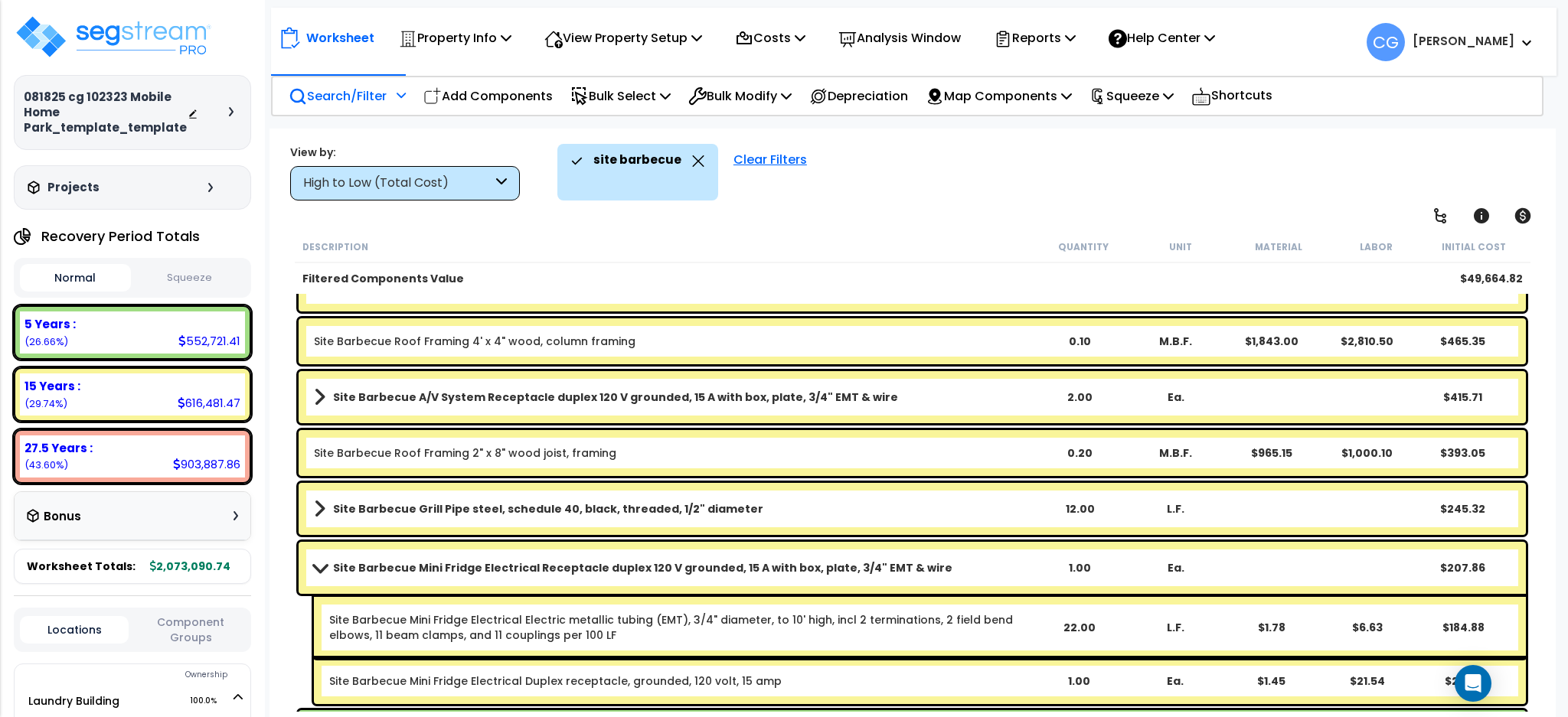
scroll to position [546, 0]
